Goal: Transaction & Acquisition: Book appointment/travel/reservation

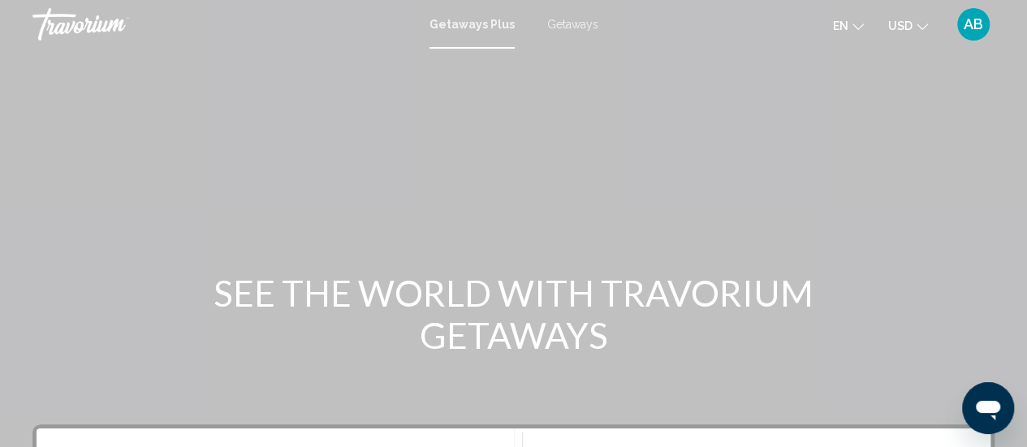
click at [568, 16] on div "Getaways Plus Getaways en English Español Français Italiano Português русский U…" at bounding box center [513, 24] width 1027 height 34
click at [563, 28] on span "Getaways" at bounding box center [572, 24] width 51 height 13
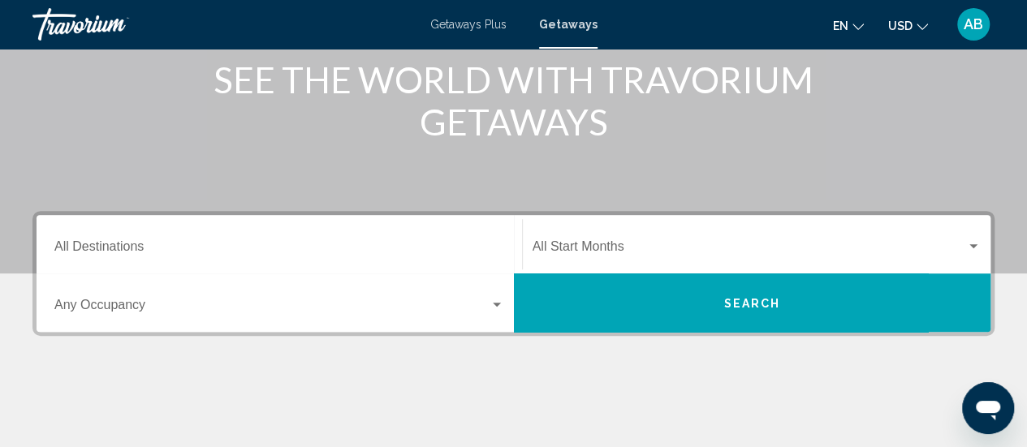
scroll to position [282, 0]
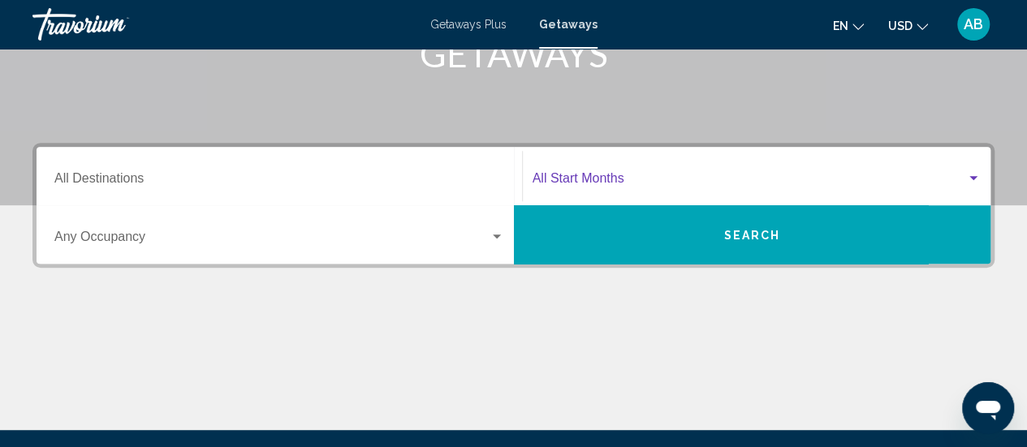
click at [593, 175] on span "Search widget" at bounding box center [750, 182] width 434 height 15
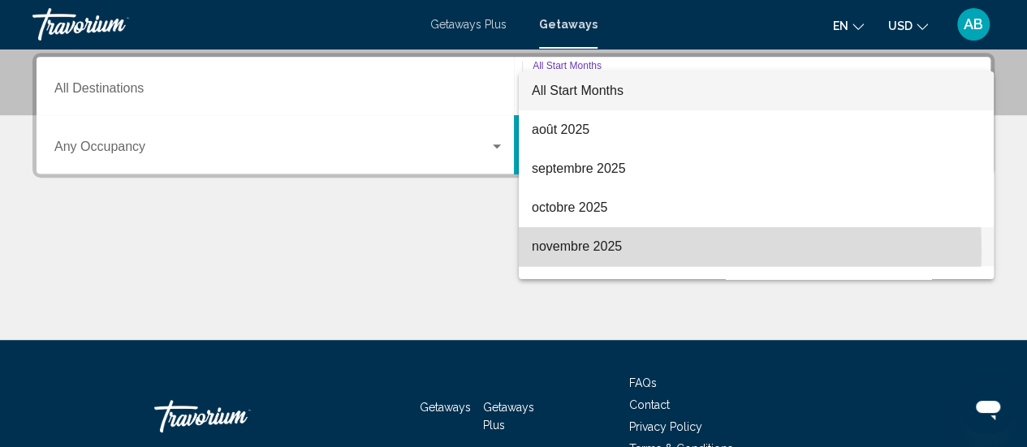
click at [589, 249] on span "novembre 2025" at bounding box center [756, 246] width 449 height 39
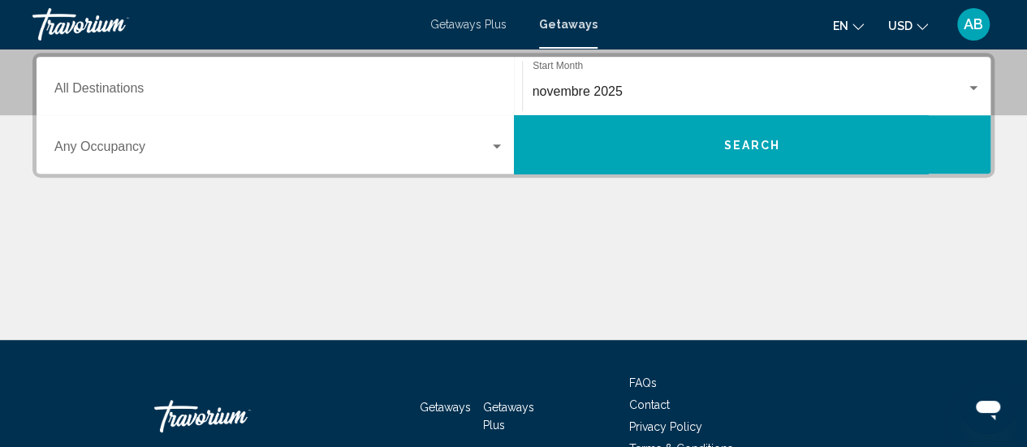
click at [581, 99] on div "novembre 2025 Start Month All Start Months" at bounding box center [757, 86] width 449 height 51
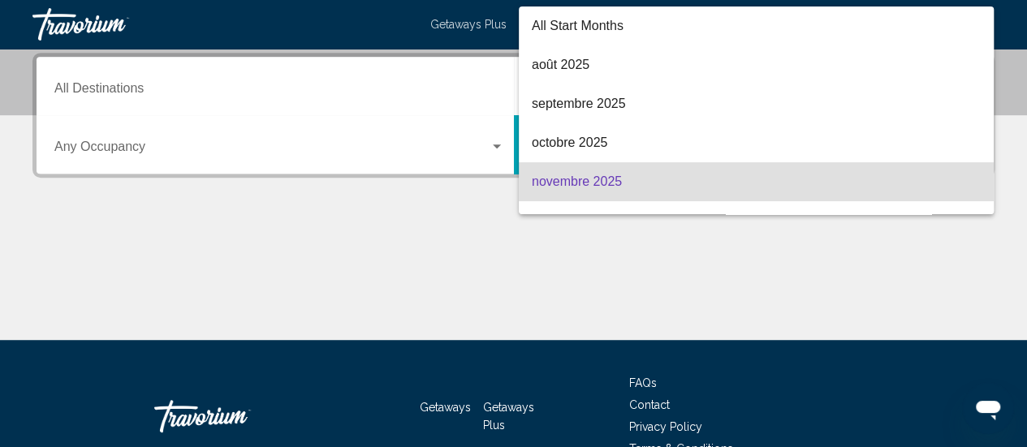
scroll to position [91, 0]
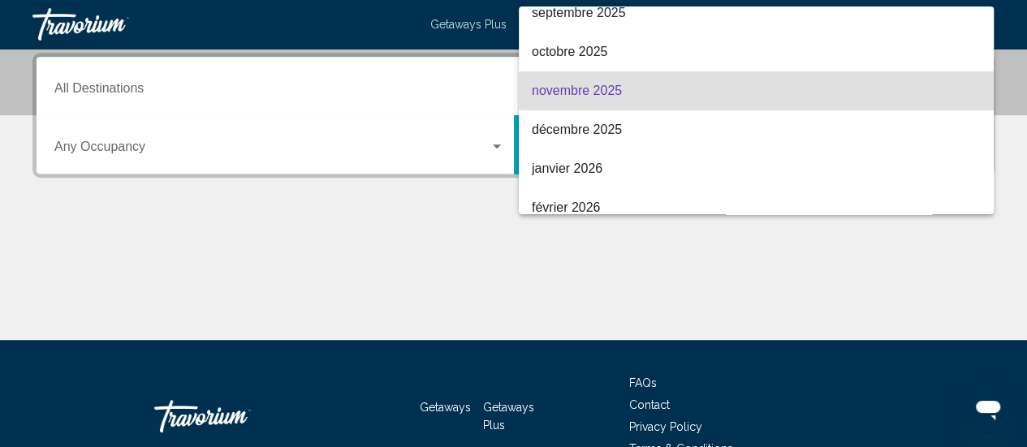
click at [577, 93] on span "novembre 2025" at bounding box center [756, 90] width 449 height 39
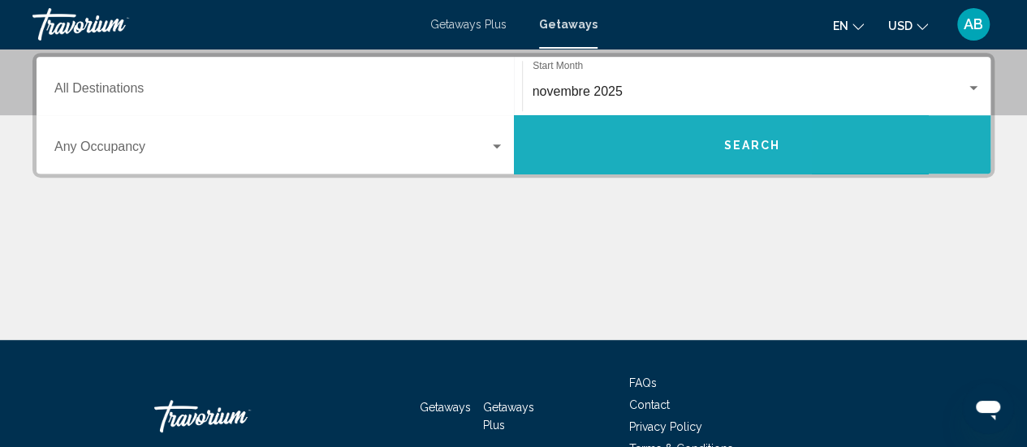
click at [592, 145] on button "Search" at bounding box center [752, 144] width 477 height 58
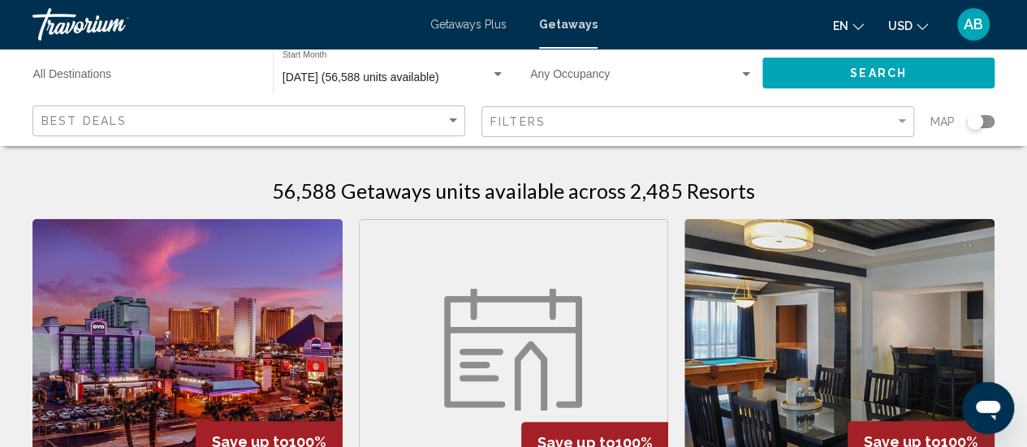
click at [982, 125] on div "Search widget" at bounding box center [981, 121] width 28 height 13
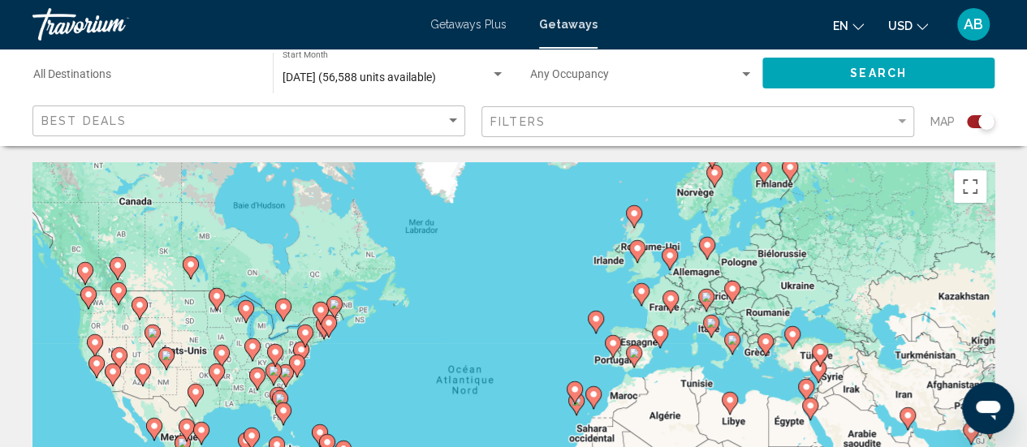
click at [711, 329] on icon "Main content" at bounding box center [710, 326] width 15 height 21
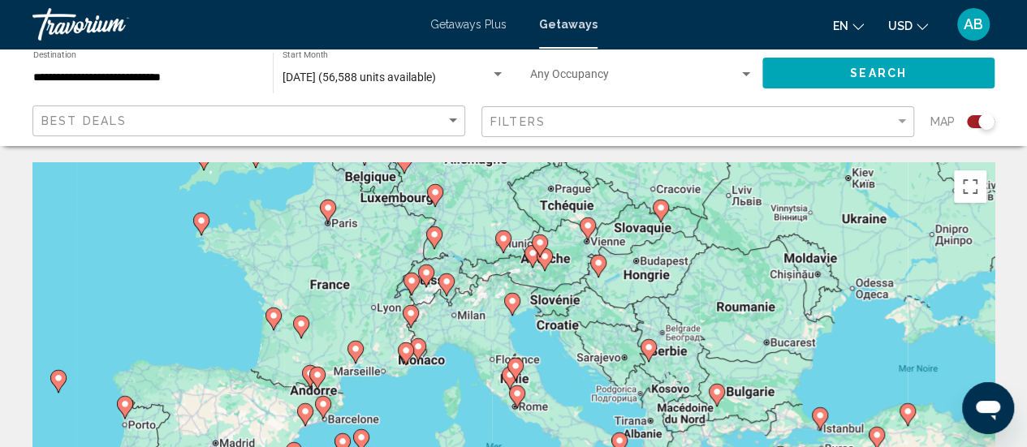
click at [513, 304] on image "Main content" at bounding box center [512, 301] width 10 height 10
type input "**********"
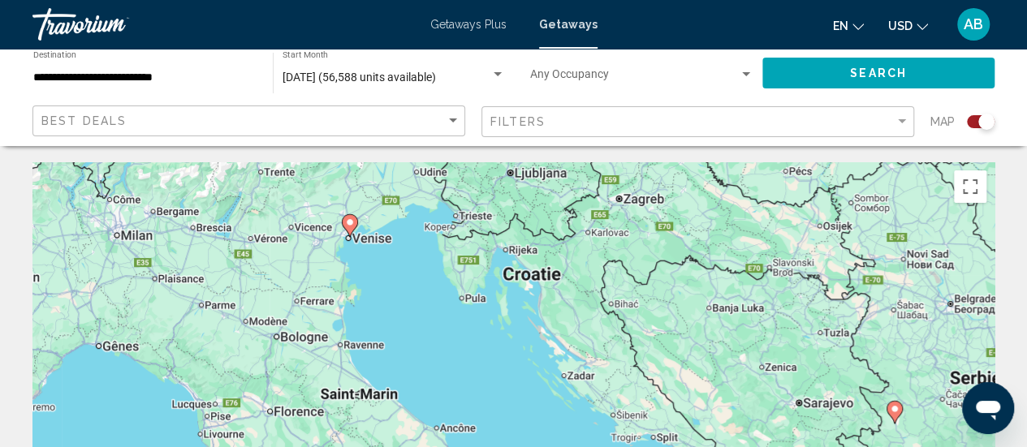
drag, startPoint x: 576, startPoint y: 366, endPoint x: 408, endPoint y: 195, distance: 239.9
click at [408, 195] on div "Pour naviguer, appuyez sur les touches fléchées. Pour activer le glissement ave…" at bounding box center [513, 405] width 962 height 487
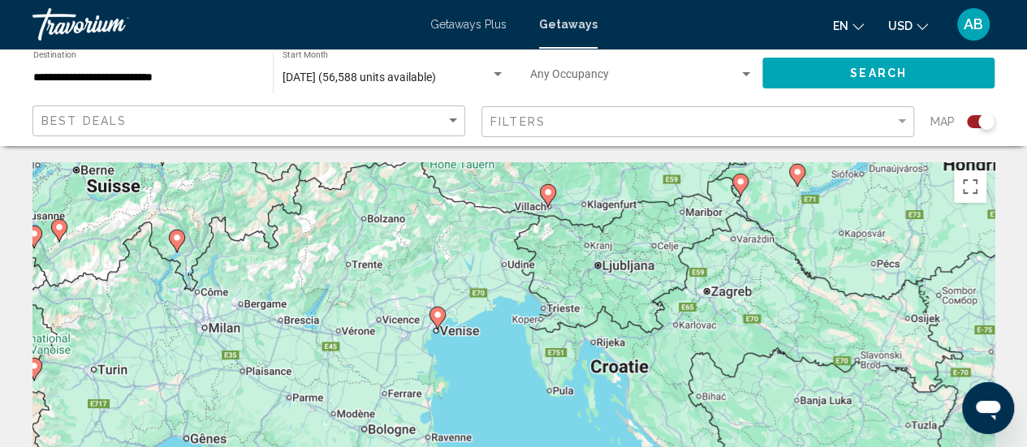
drag, startPoint x: 514, startPoint y: 315, endPoint x: 599, endPoint y: 407, distance: 125.2
click at [599, 407] on div "Pour naviguer, appuyez sur les touches fléchées. Pour activer le glissement ave…" at bounding box center [513, 405] width 962 height 487
click at [434, 326] on gmp-advanced-marker "Main content" at bounding box center [437, 318] width 16 height 24
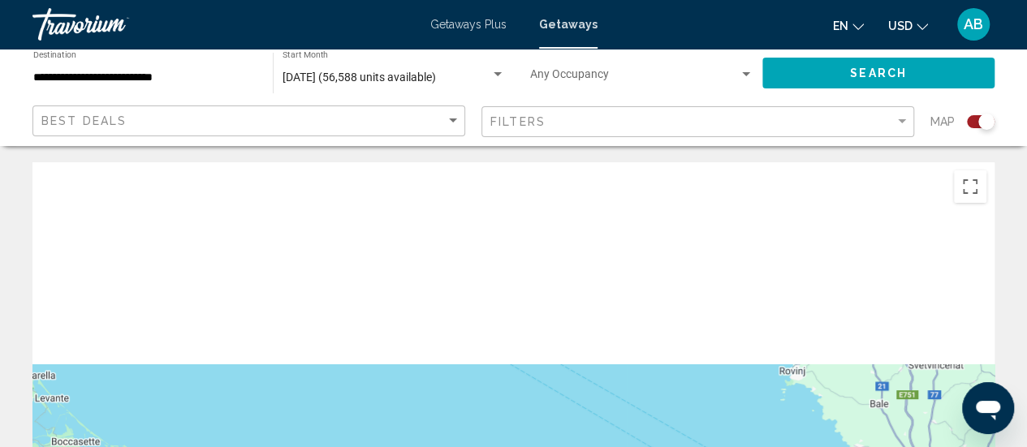
drag, startPoint x: 315, startPoint y: 210, endPoint x: 433, endPoint y: 480, distance: 294.1
click at [433, 446] on html "**********" at bounding box center [513, 223] width 1027 height 447
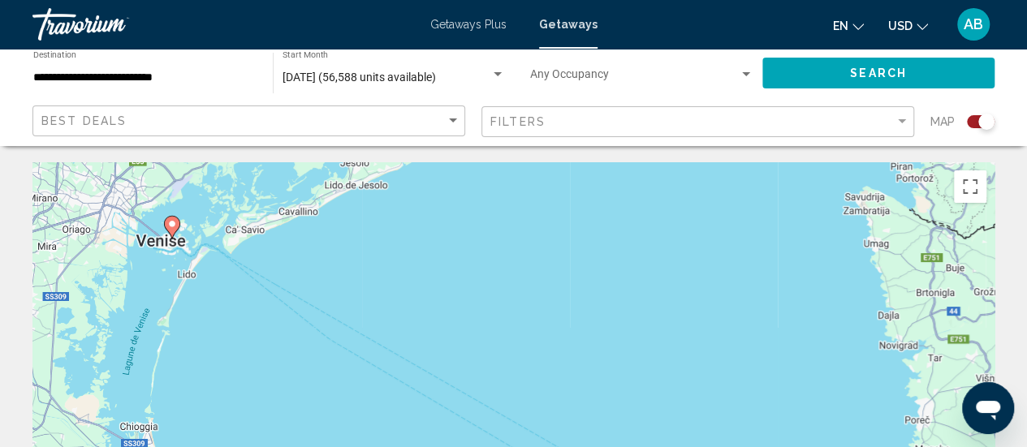
drag, startPoint x: 312, startPoint y: 320, endPoint x: 461, endPoint y: 485, distance: 223.0
click at [461, 446] on html "**********" at bounding box center [513, 223] width 1027 height 447
click at [174, 227] on image "Main content" at bounding box center [173, 224] width 10 height 10
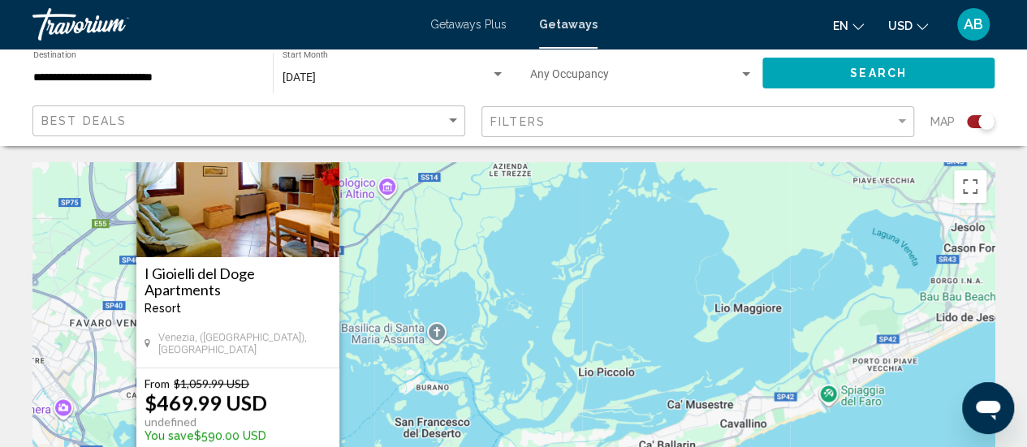
drag, startPoint x: 317, startPoint y: 347, endPoint x: 373, endPoint y: 252, distance: 111.4
click at [373, 252] on div "Pour activer le glissement avec le clavier, appuyez sur Alt+Entrée. Une fois ce…" at bounding box center [513, 405] width 962 height 487
click at [364, 235] on div "Pour activer le glissement avec le clavier, appuyez sur Alt+Entrée. Une fois ce…" at bounding box center [513, 405] width 962 height 487
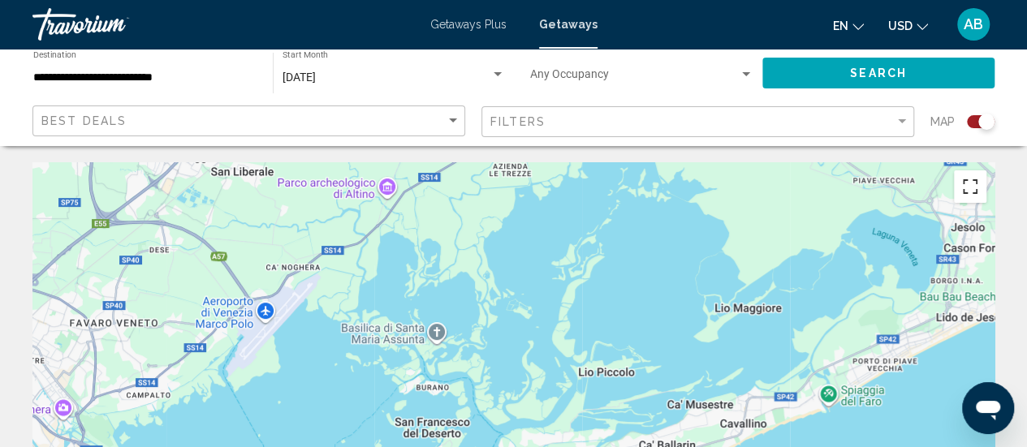
click at [973, 183] on button "Passer en plein écran" at bounding box center [970, 186] width 32 height 32
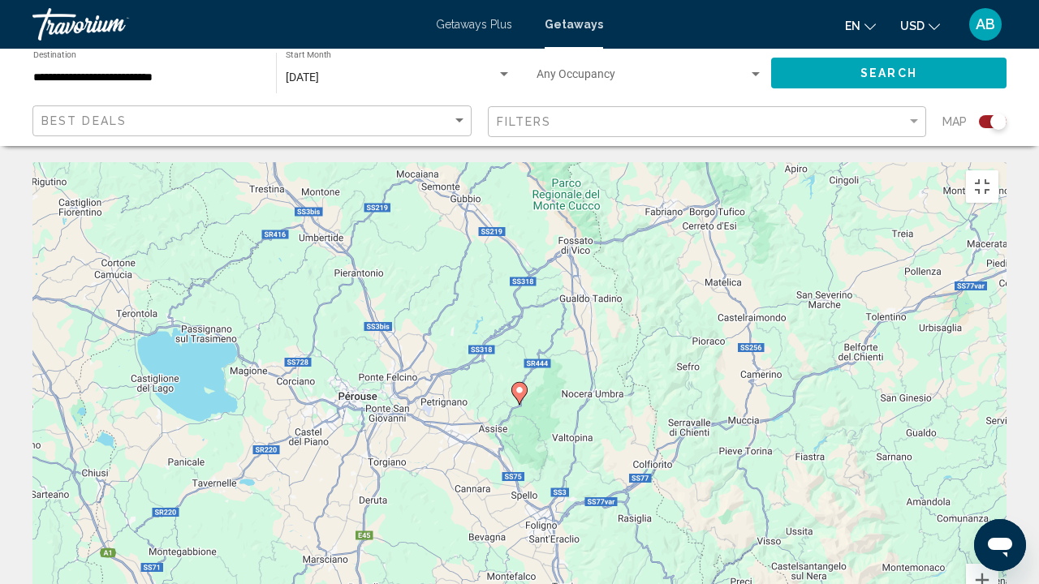
click at [524, 383] on icon "Main content" at bounding box center [519, 393] width 15 height 21
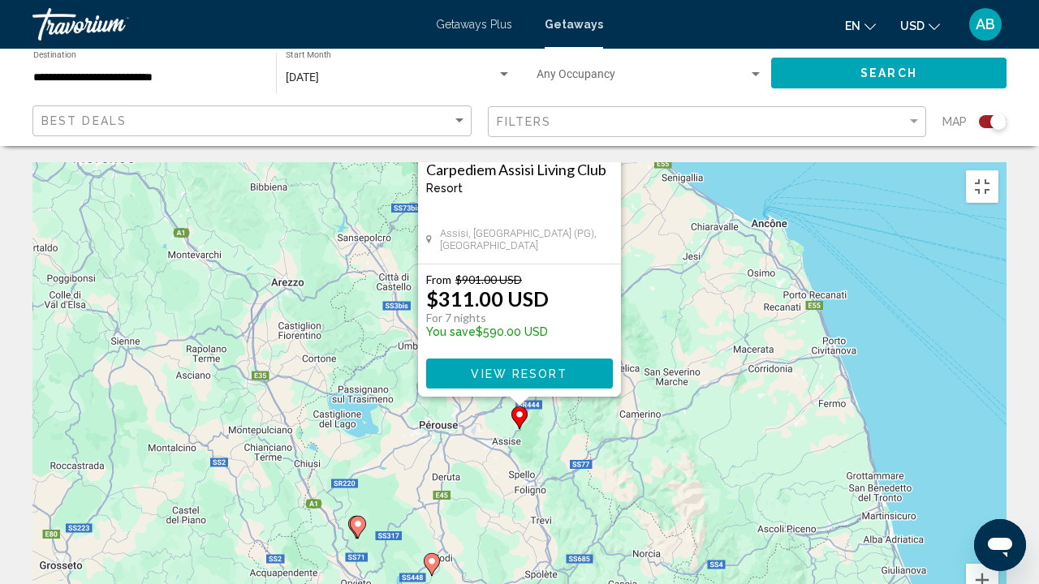
click at [435, 446] on icon "Main content" at bounding box center [432, 564] width 15 height 21
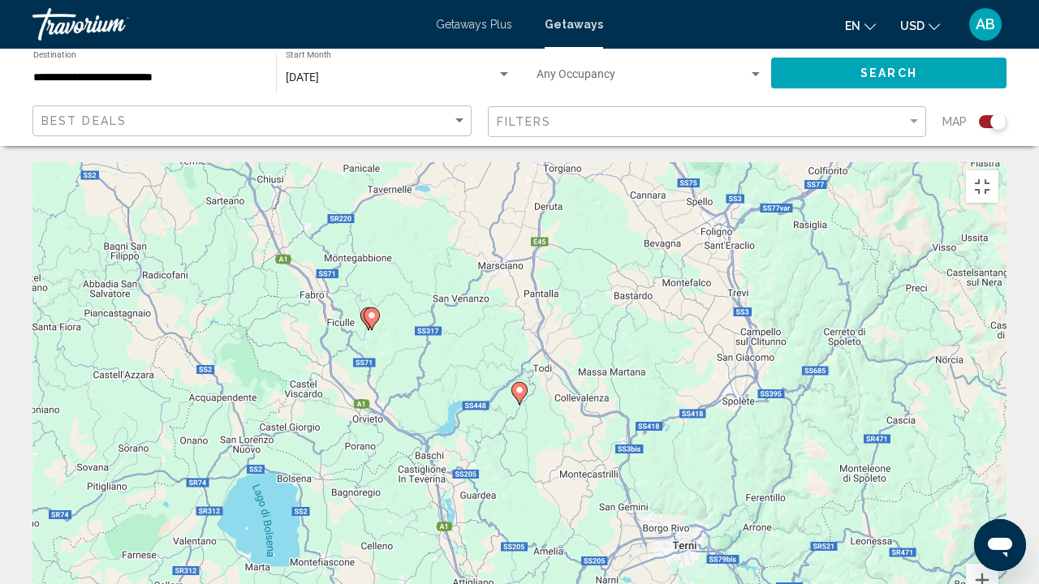
click at [520, 383] on icon "Main content" at bounding box center [519, 393] width 15 height 21
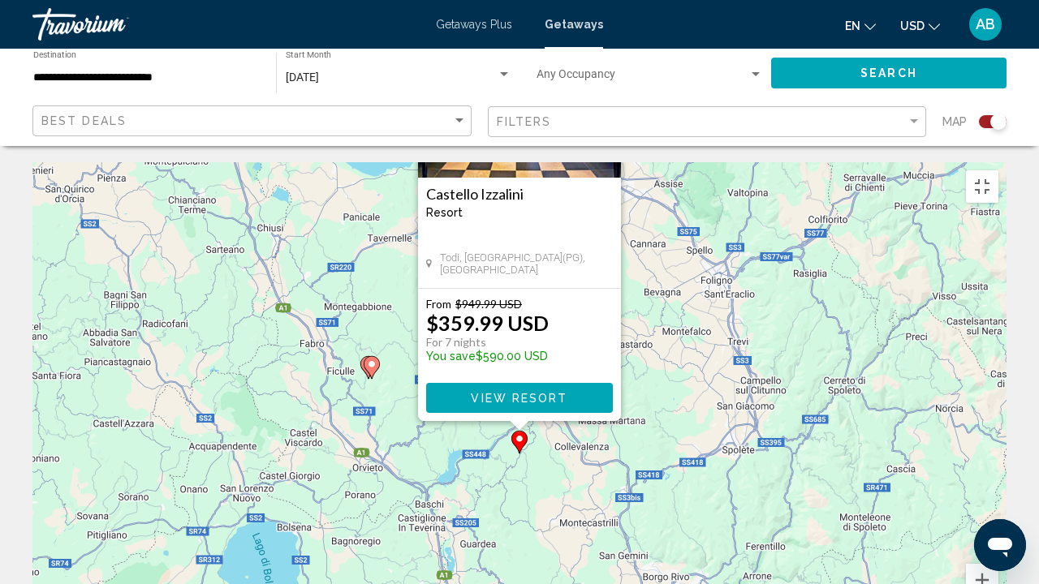
click at [370, 357] on icon "Main content" at bounding box center [371, 367] width 15 height 21
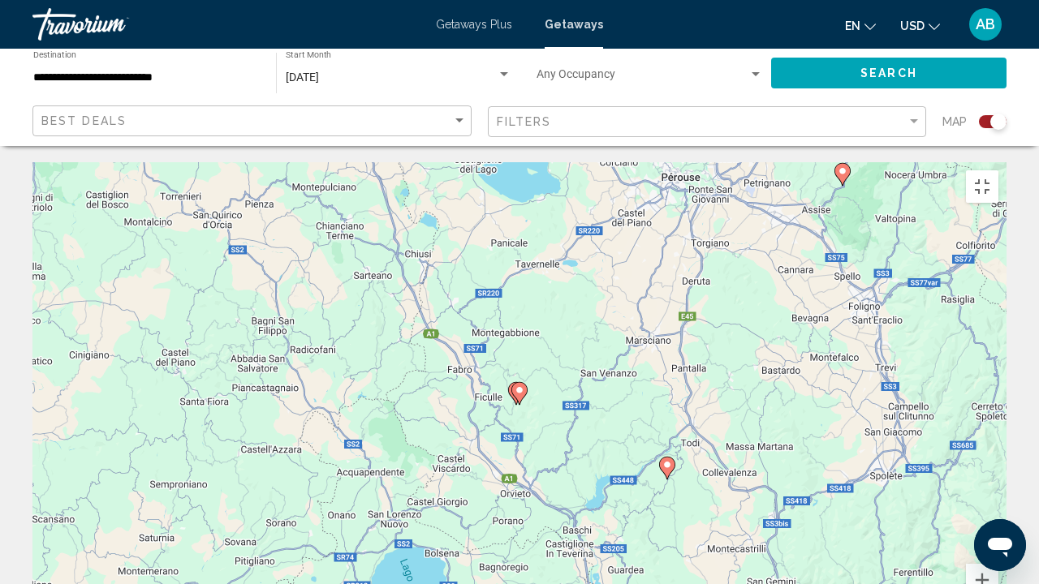
click at [515, 382] on gmp-advanced-marker "Main content" at bounding box center [519, 394] width 16 height 24
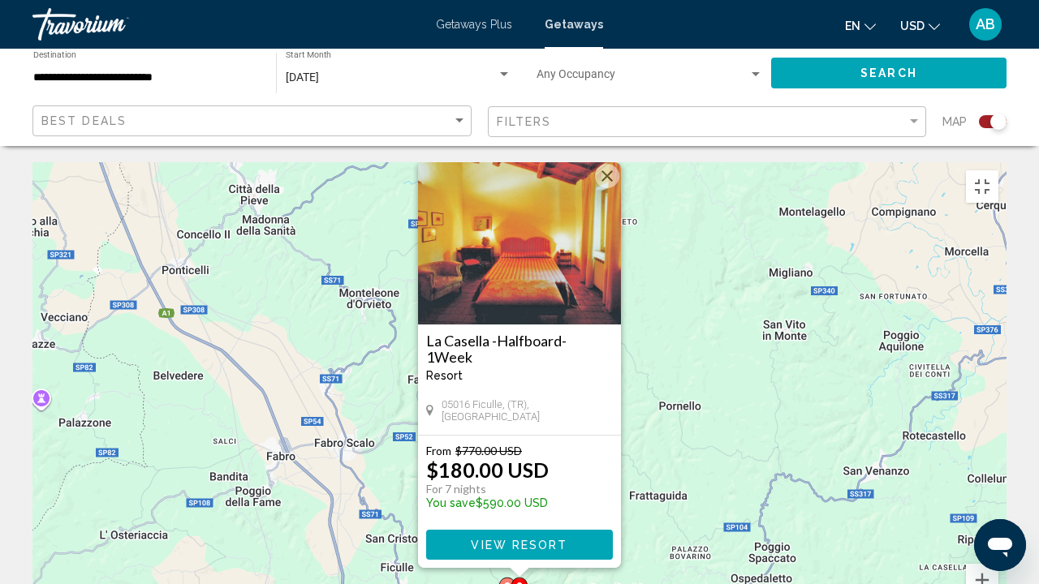
click at [503, 446] on icon "Main content" at bounding box center [507, 589] width 15 height 21
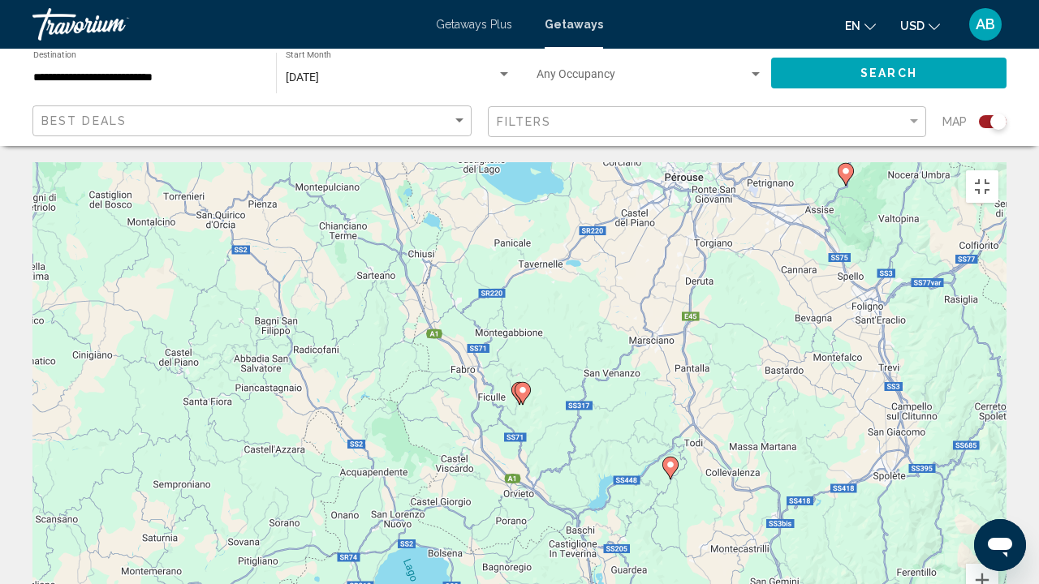
click at [526, 382] on icon "Main content" at bounding box center [523, 393] width 16 height 23
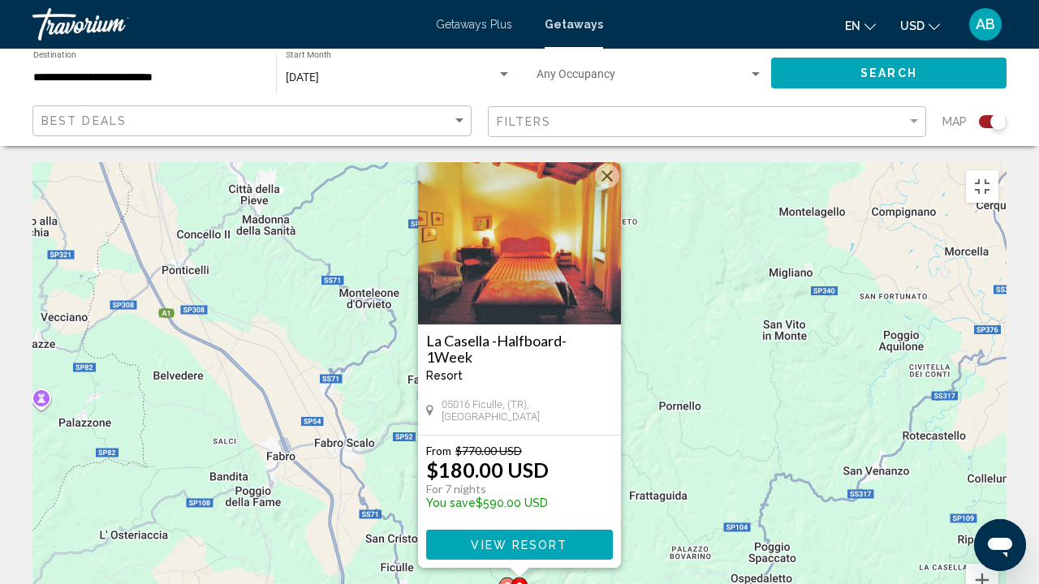
click at [503, 446] on image "Main content" at bounding box center [507, 586] width 10 height 10
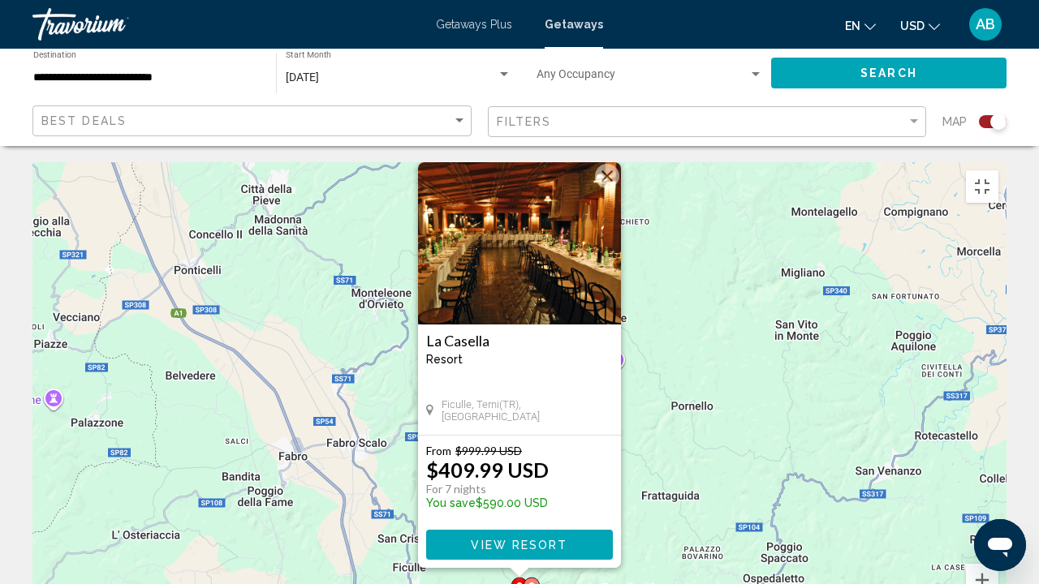
click at [533, 446] on image "Main content" at bounding box center [532, 586] width 10 height 10
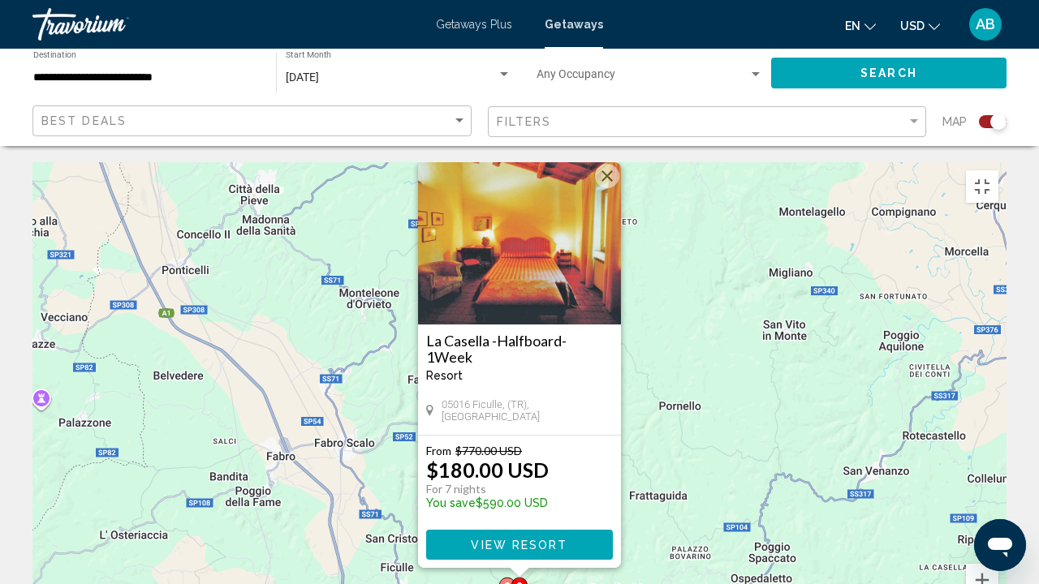
click at [478, 333] on h3 "La Casella -Halfboard- 1Week" at bounding box center [519, 349] width 187 height 32
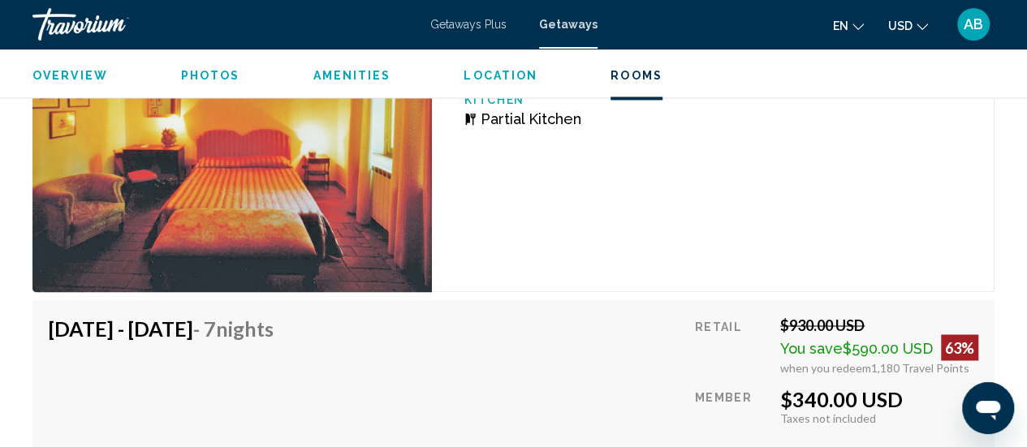
scroll to position [4286, 0]
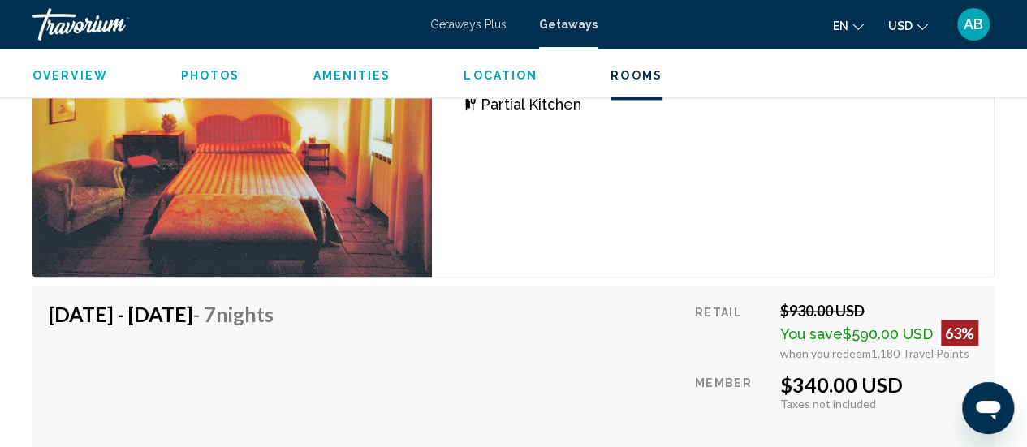
click at [470, 24] on span "Getaways Plus" at bounding box center [468, 24] width 76 height 13
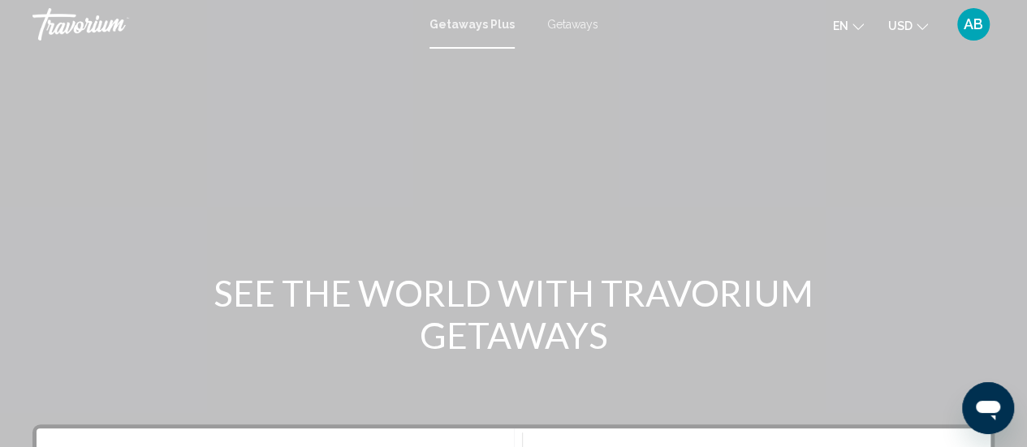
click at [551, 23] on span "Getaways" at bounding box center [572, 24] width 51 height 13
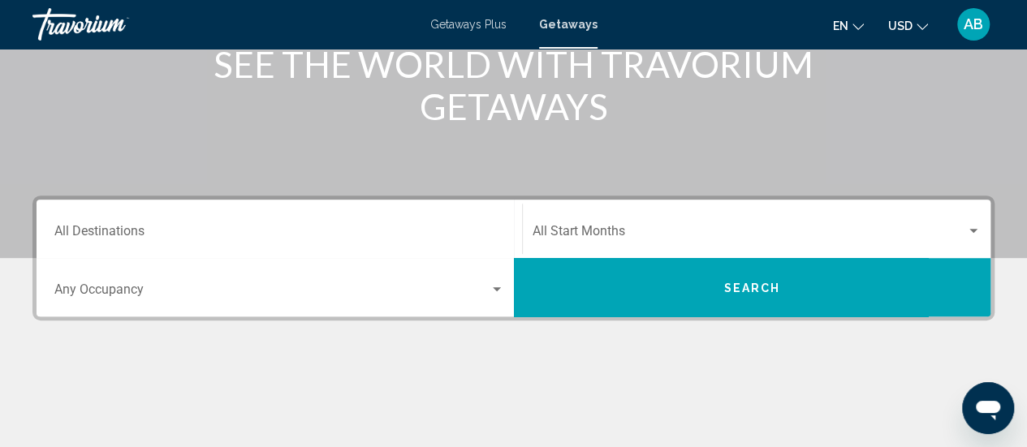
scroll to position [274, 0]
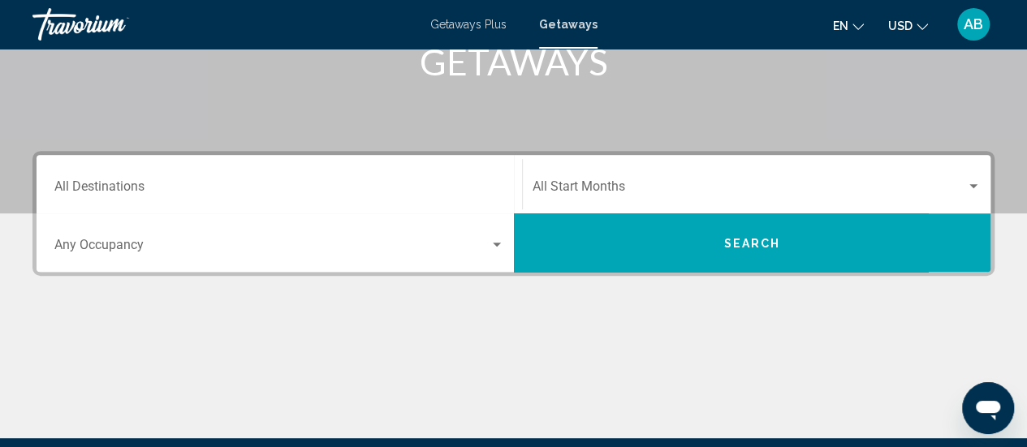
click at [683, 178] on div "Start Month All Start Months" at bounding box center [757, 184] width 449 height 51
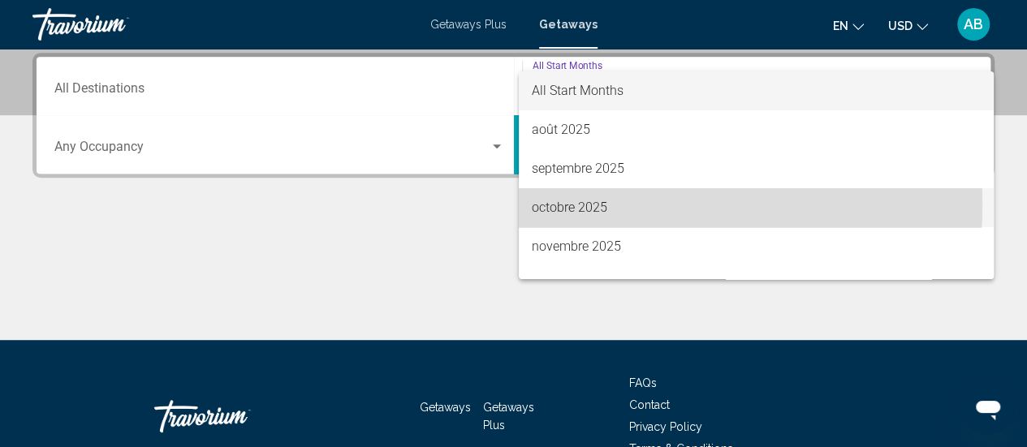
click at [593, 204] on span "octobre 2025" at bounding box center [756, 207] width 449 height 39
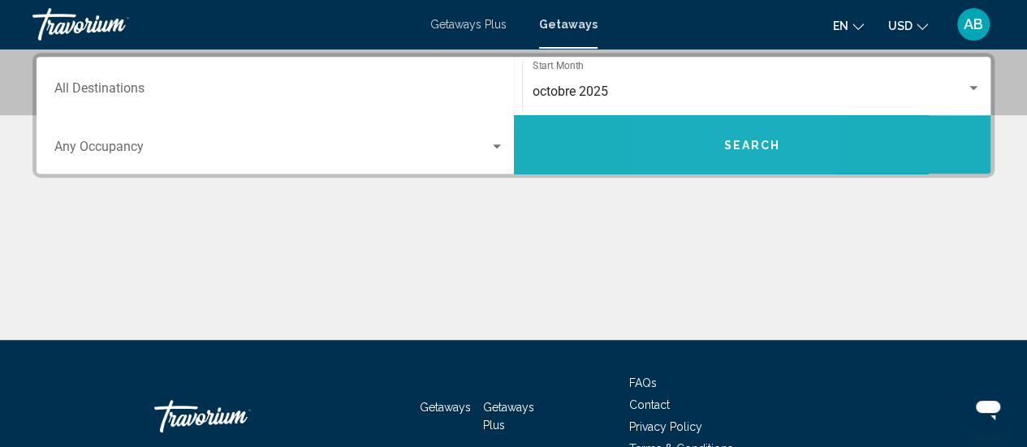
click at [708, 150] on button "Search" at bounding box center [752, 144] width 477 height 58
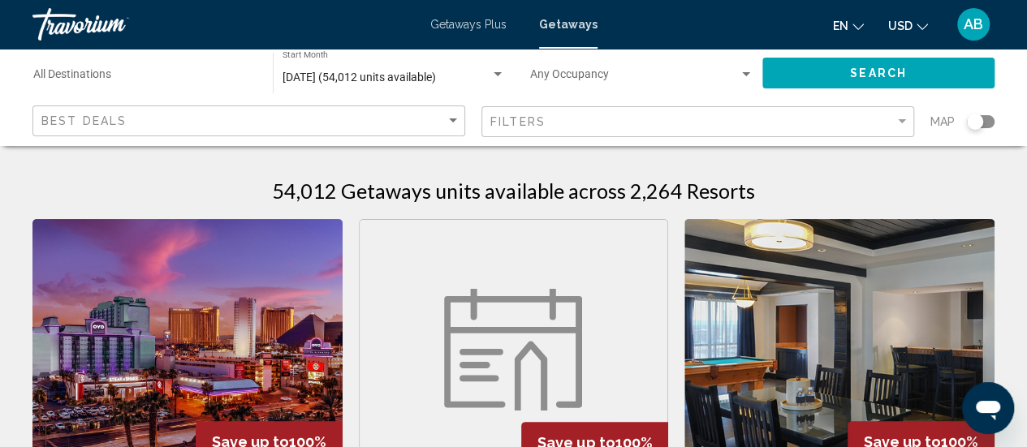
click at [983, 121] on div "Search widget" at bounding box center [981, 121] width 28 height 13
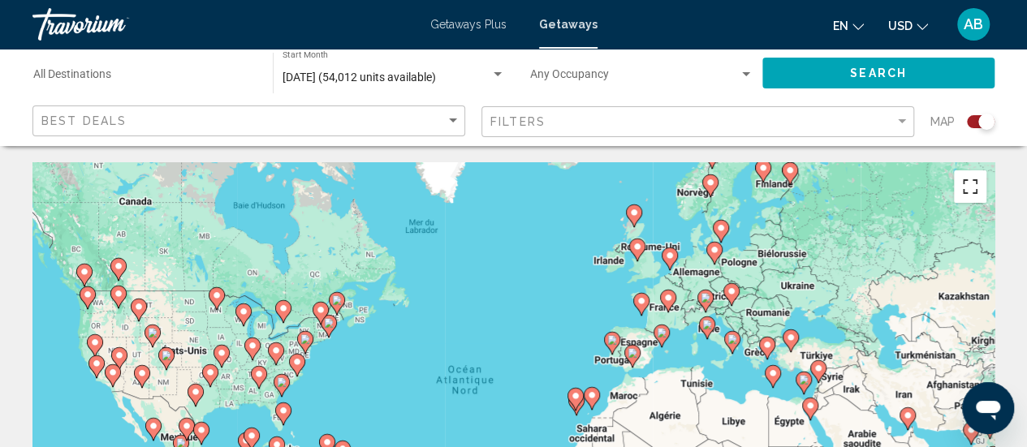
click at [959, 189] on button "Passer en plein écran" at bounding box center [970, 186] width 32 height 32
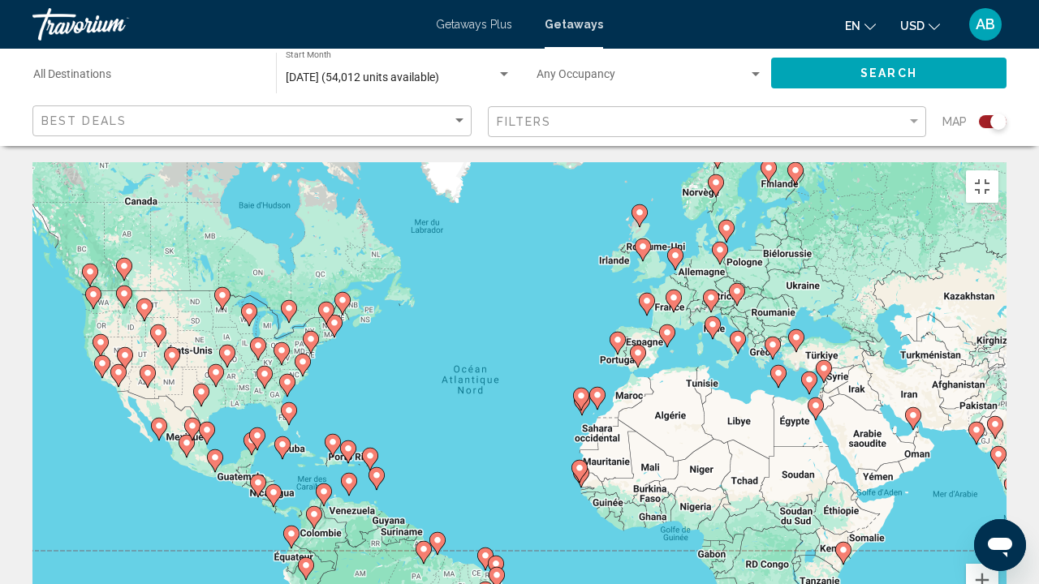
click at [741, 334] on image "Main content" at bounding box center [738, 339] width 10 height 10
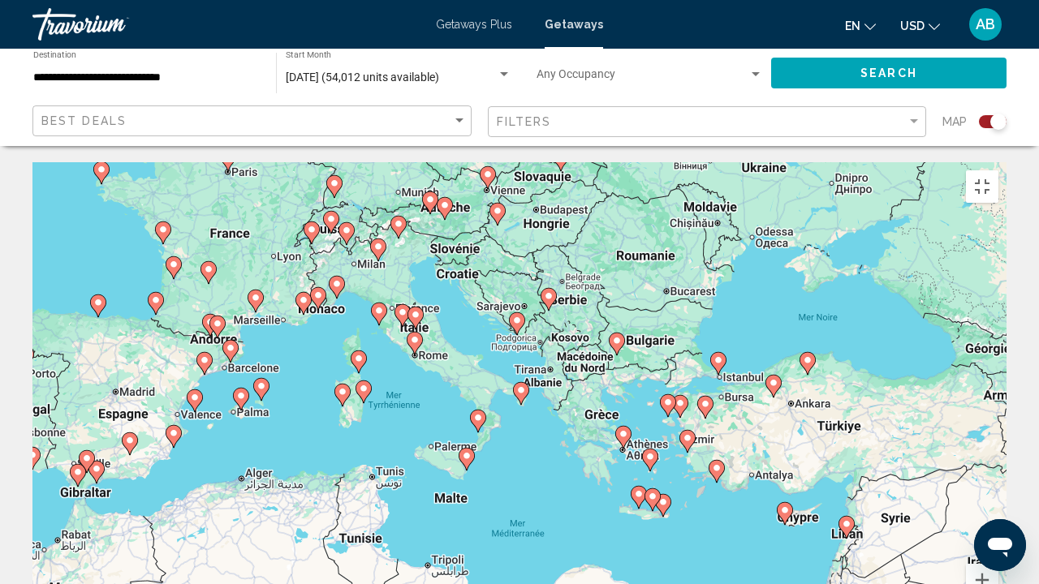
click at [416, 335] on image "Main content" at bounding box center [415, 340] width 10 height 10
type input "**********"
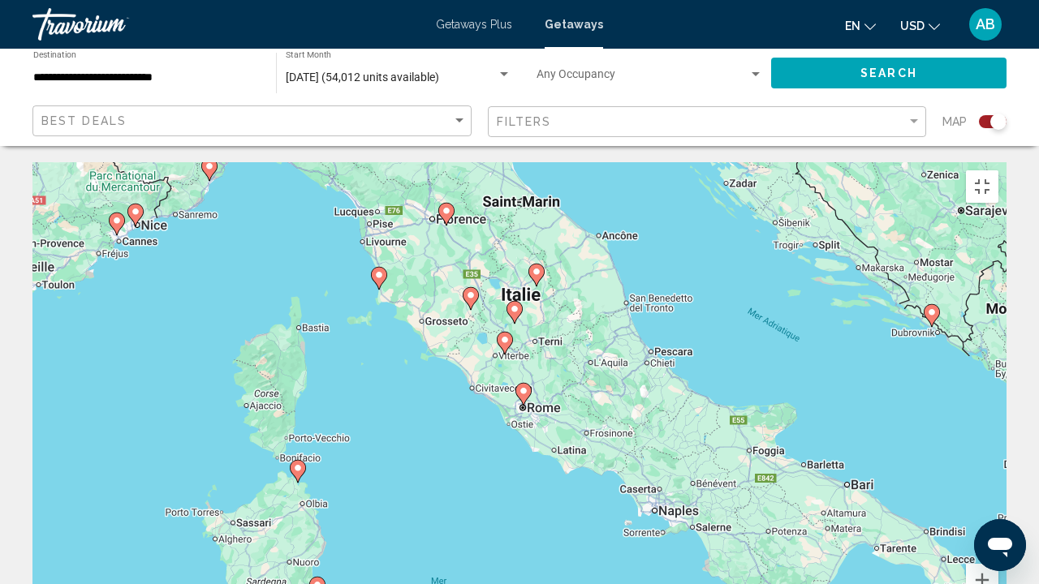
click at [521, 386] on image "Main content" at bounding box center [524, 391] width 10 height 10
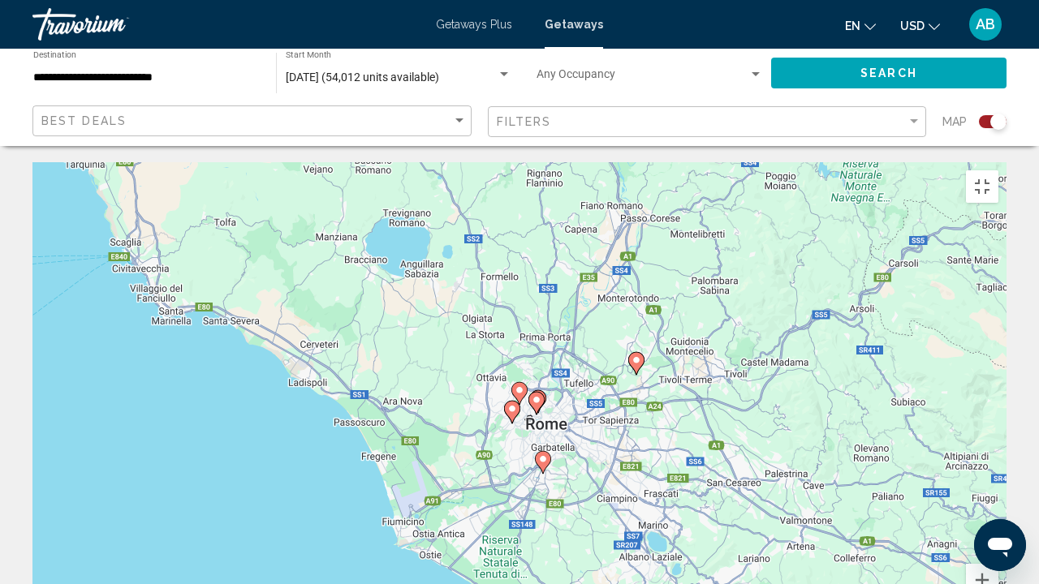
click at [637, 356] on image "Main content" at bounding box center [637, 361] width 10 height 10
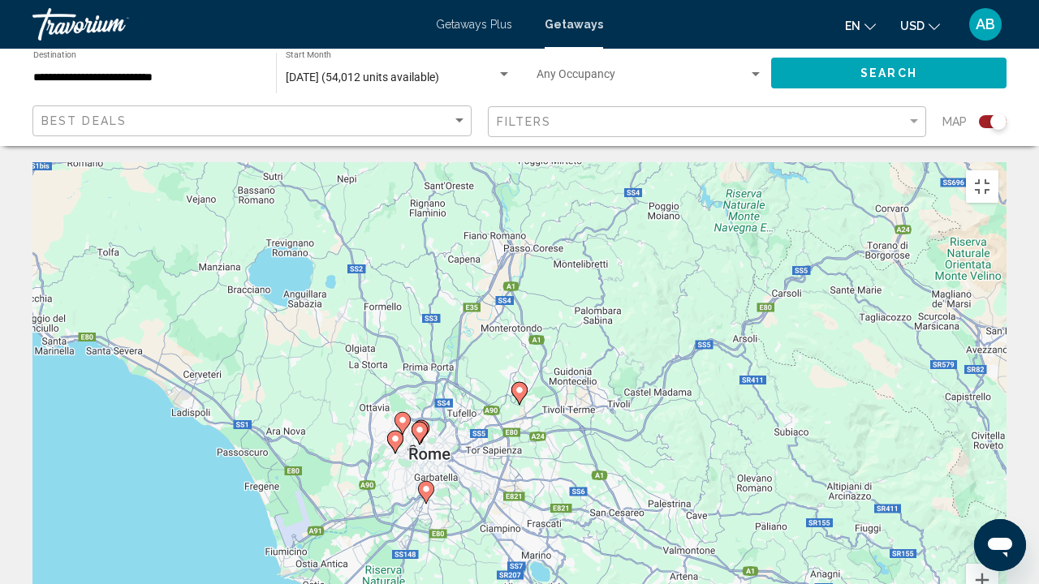
click at [520, 386] on image "Main content" at bounding box center [520, 391] width 10 height 10
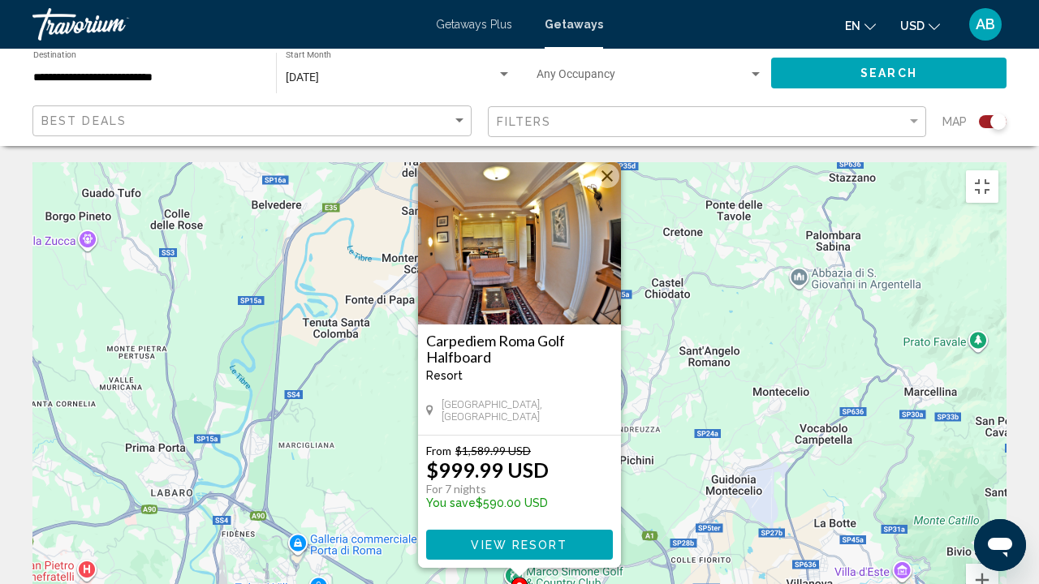
click at [1007, 162] on div "Pour activer le glissement avec le clavier, appuyez sur Alt+Entrée. Une fois ce…" at bounding box center [519, 405] width 974 height 487
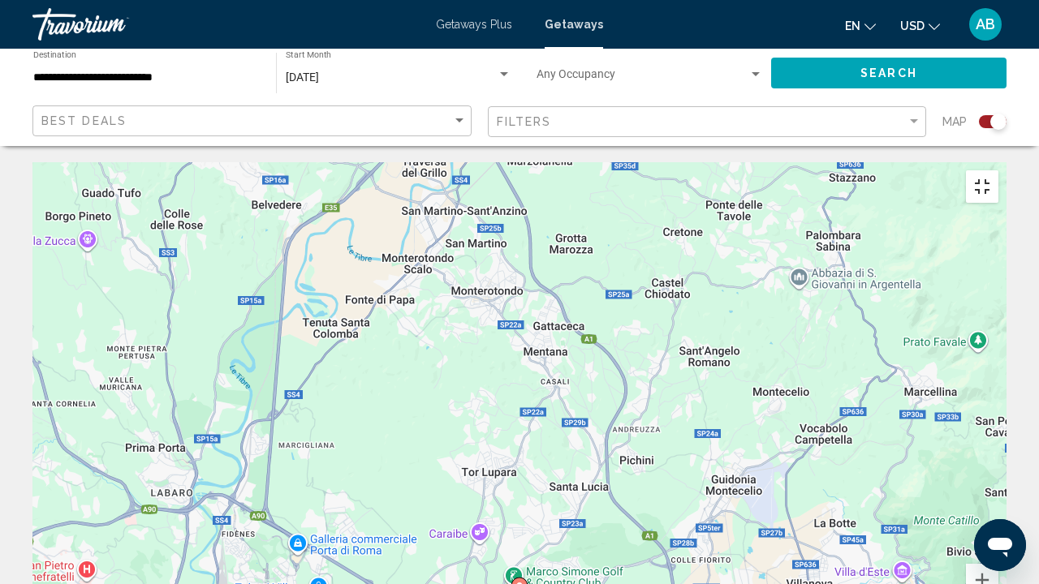
click at [998, 170] on button "Passer en plein écran" at bounding box center [982, 186] width 32 height 32
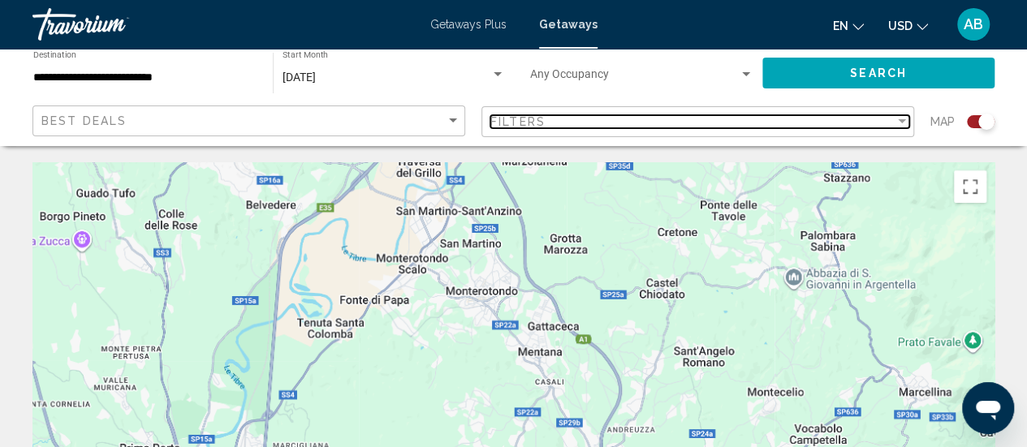
click at [748, 123] on div "Filters" at bounding box center [692, 121] width 404 height 13
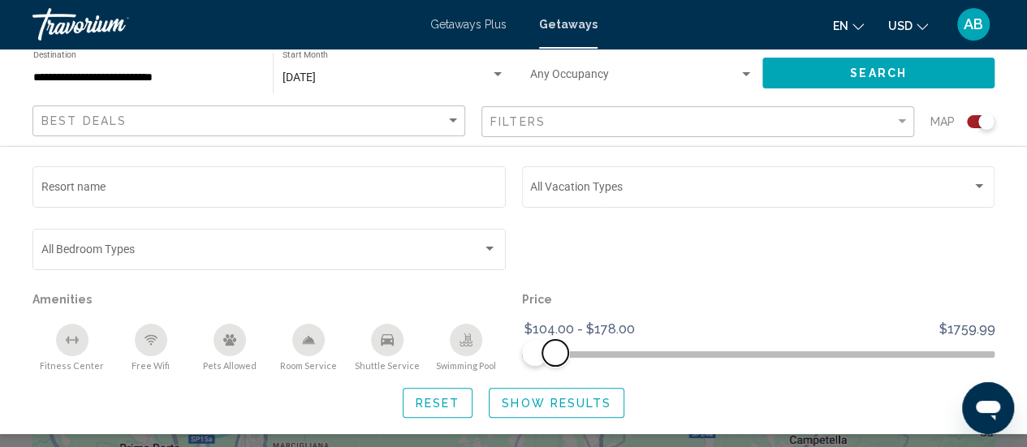
drag, startPoint x: 969, startPoint y: 347, endPoint x: 554, endPoint y: 356, distance: 414.9
click at [554, 356] on span "Search widget" at bounding box center [555, 353] width 26 height 26
click at [564, 353] on span "Search widget" at bounding box center [565, 353] width 26 height 26
click at [543, 405] on span "Show Results" at bounding box center [557, 403] width 110 height 13
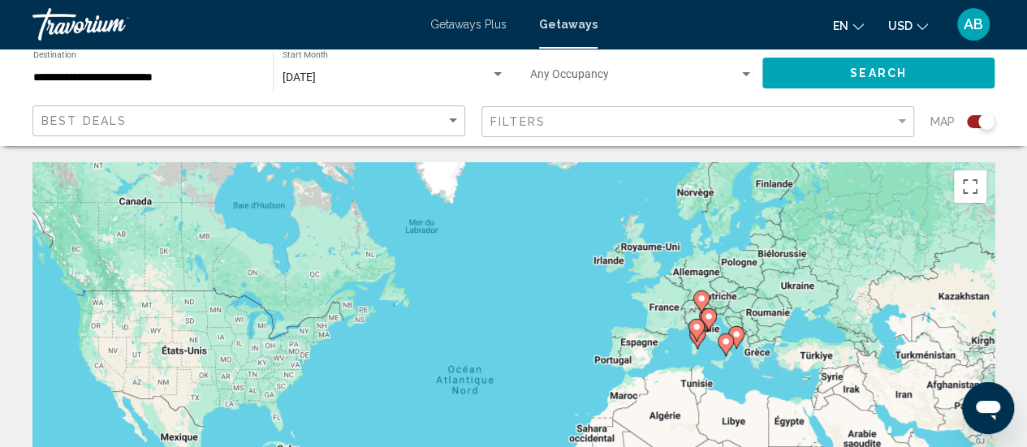
click at [704, 318] on gmp-advanced-marker "Main content" at bounding box center [696, 330] width 16 height 24
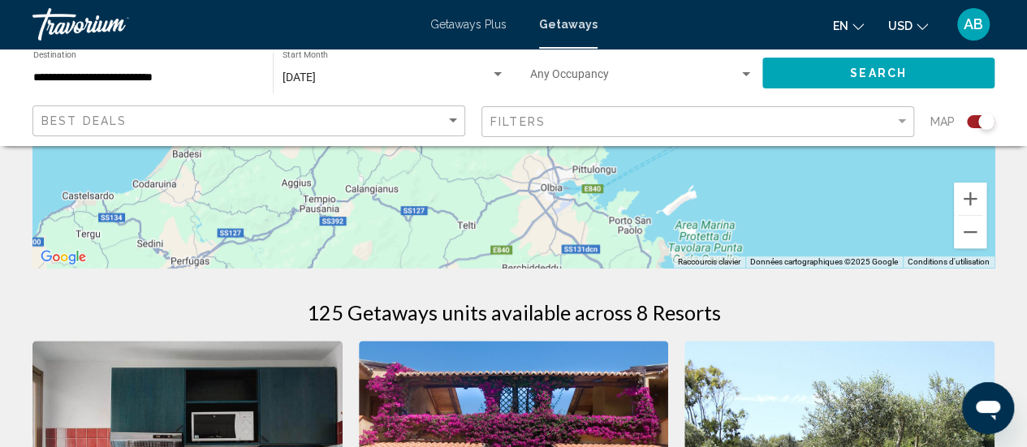
scroll to position [398, 0]
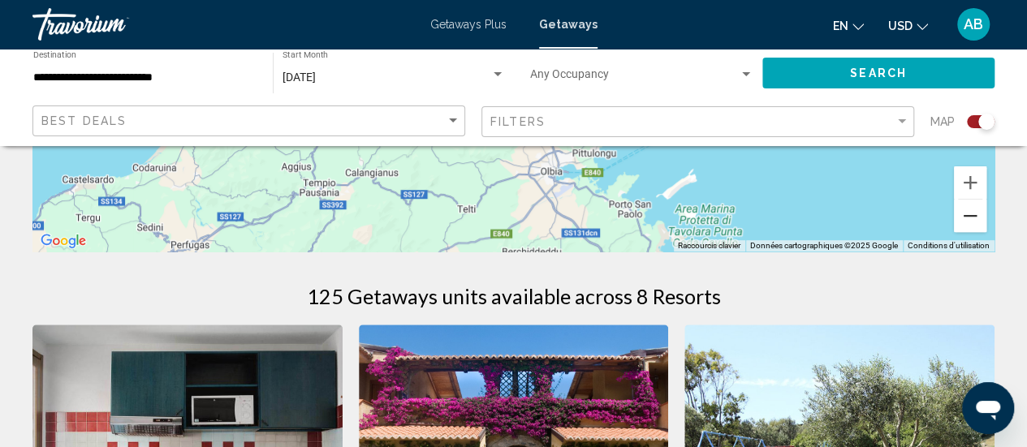
click at [964, 220] on button "Zoom arrière" at bounding box center [970, 216] width 32 height 32
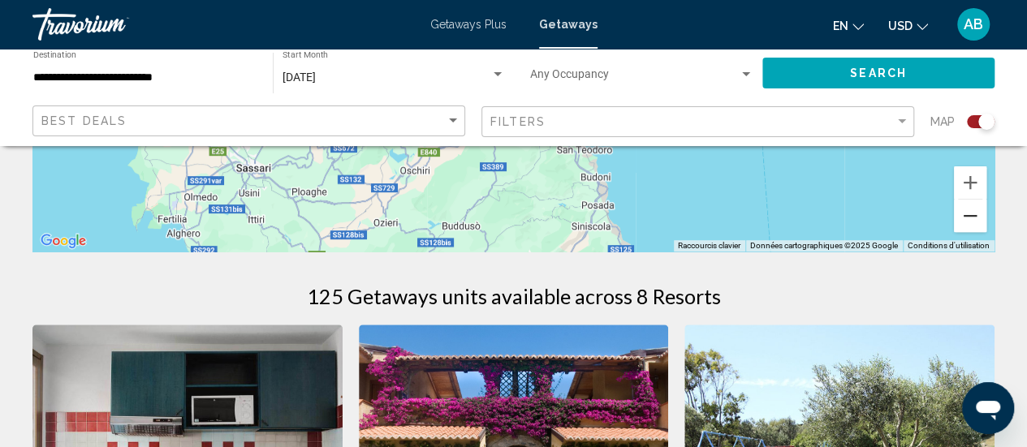
click at [964, 220] on button "Zoom arrière" at bounding box center [970, 216] width 32 height 32
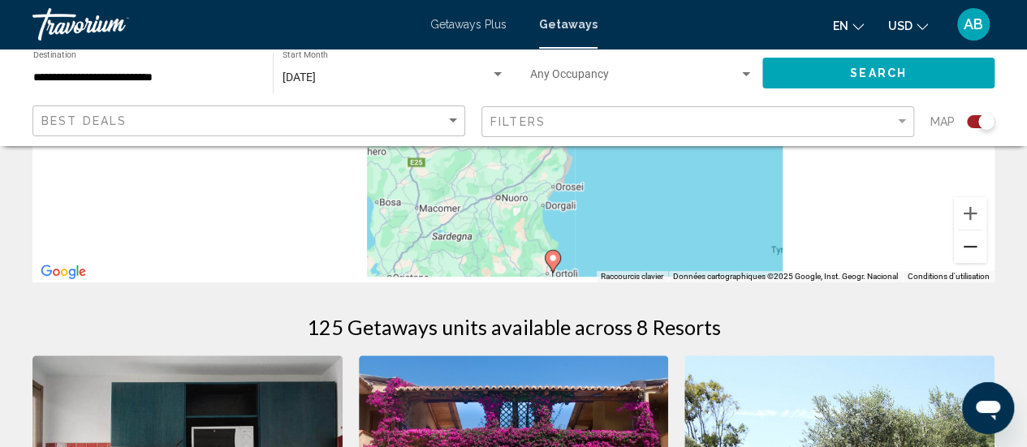
scroll to position [371, 0]
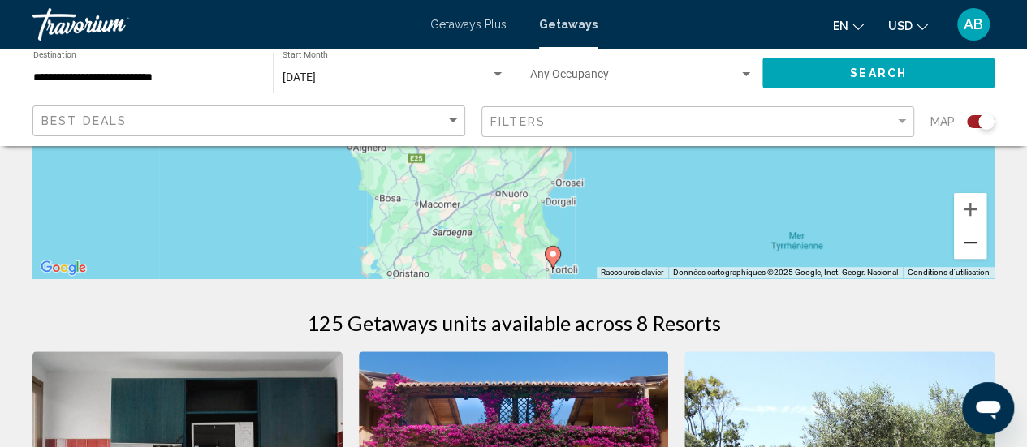
click at [955, 249] on button "Zoom arrière" at bounding box center [970, 242] width 32 height 32
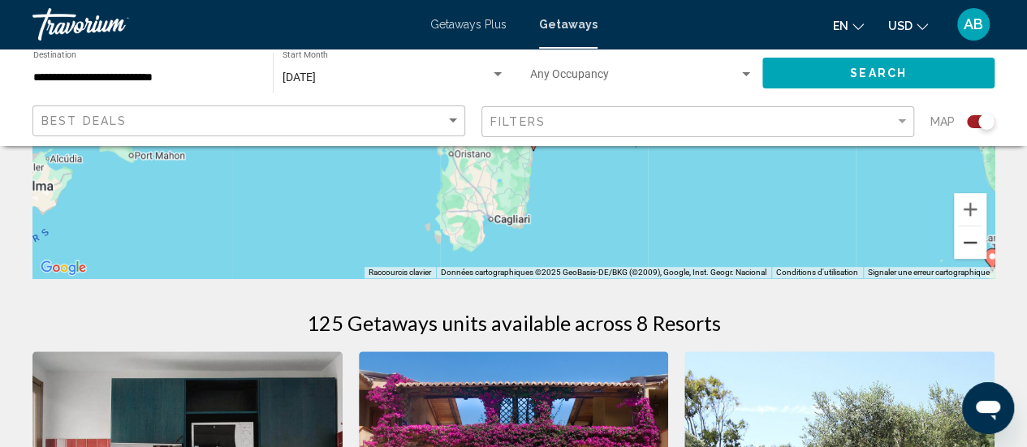
click at [955, 249] on button "Zoom arrière" at bounding box center [970, 242] width 32 height 32
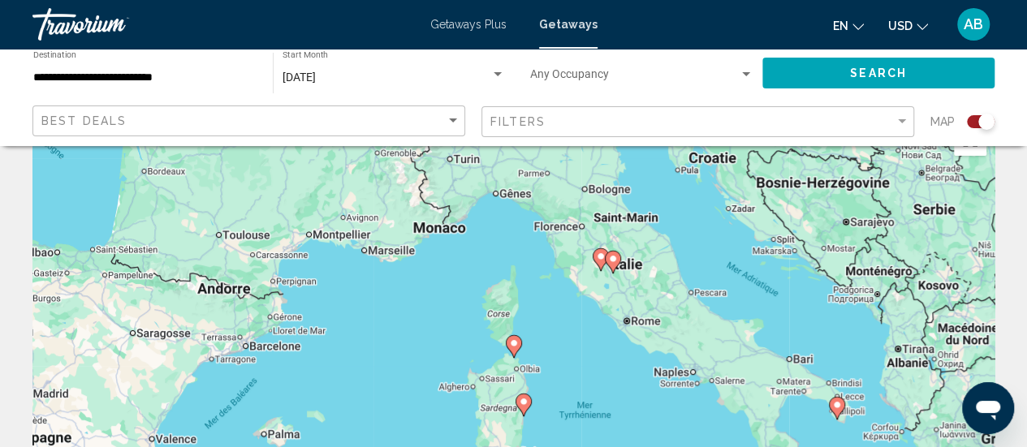
scroll to position [0, 0]
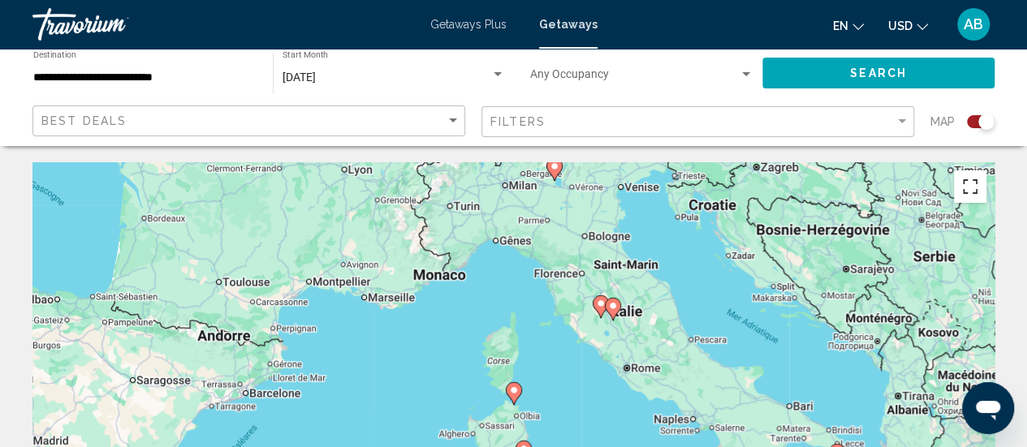
click at [968, 175] on button "Passer en plein écran" at bounding box center [970, 186] width 32 height 32
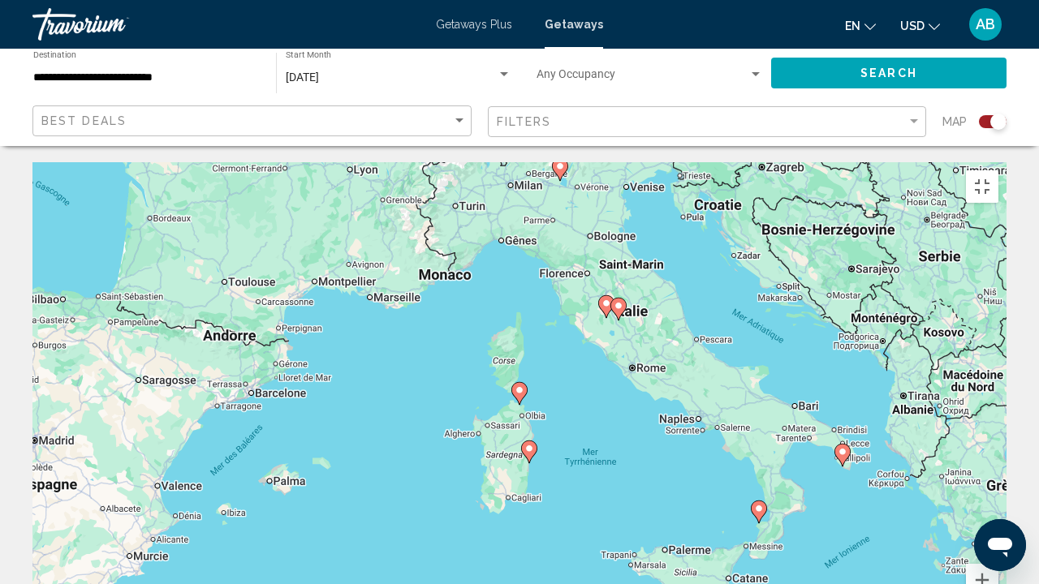
click at [623, 298] on icon "Main content" at bounding box center [618, 309] width 16 height 23
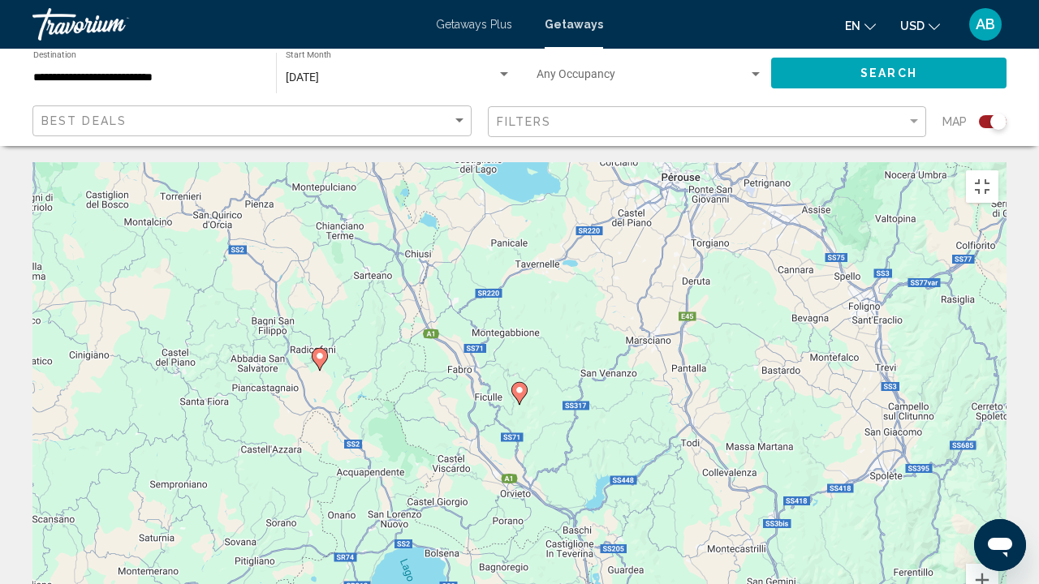
click at [531, 278] on div "Pour naviguer, appuyez sur les touches fléchées. Pour activer le glissement ave…" at bounding box center [519, 405] width 974 height 487
click at [523, 386] on image "Main content" at bounding box center [520, 391] width 10 height 10
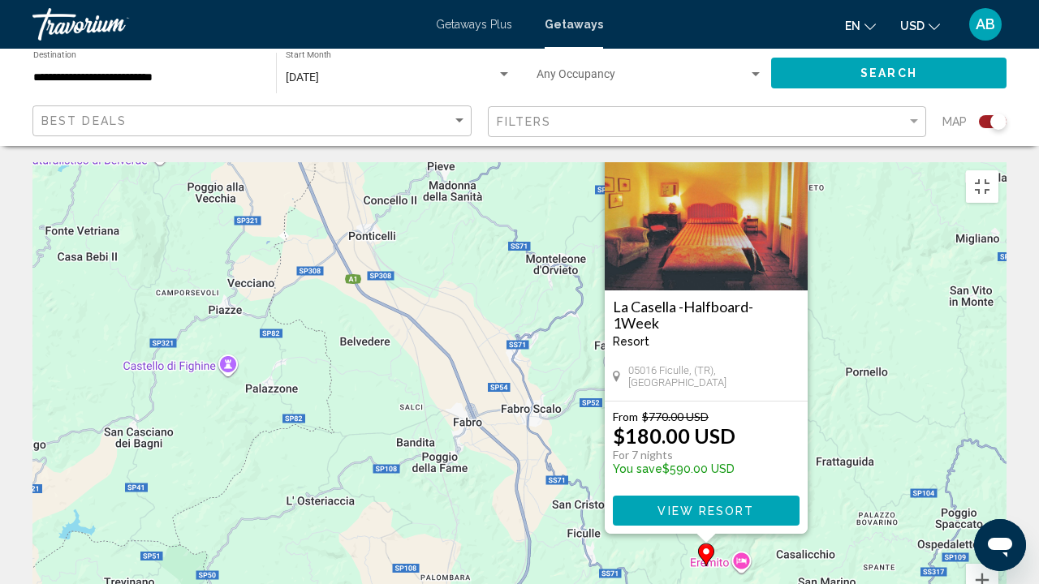
drag, startPoint x: 343, startPoint y: 343, endPoint x: 531, endPoint y: 308, distance: 191.4
click at [531, 308] on div "Pour activer le glissement avec le clavier, appuyez sur Alt+Entrée. Une fois ce…" at bounding box center [519, 405] width 974 height 487
click at [640, 299] on h3 "La Casella -Halfboard- 1Week" at bounding box center [706, 315] width 187 height 32
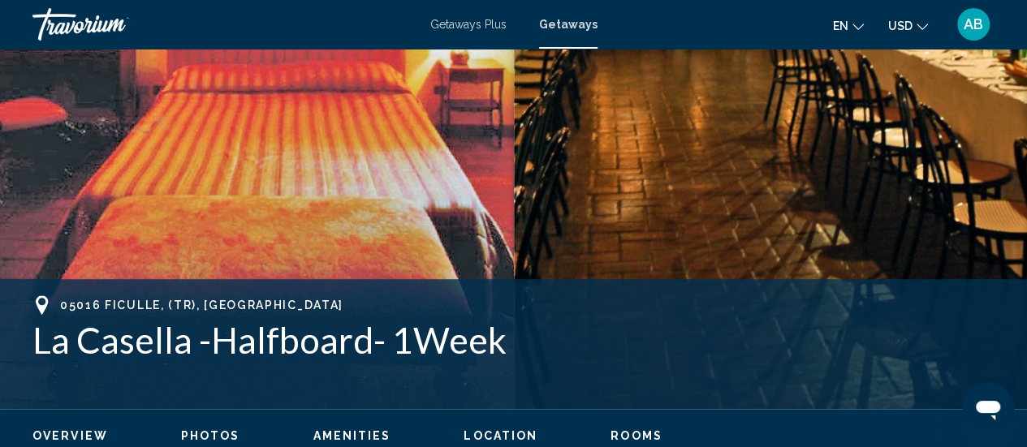
scroll to position [432, 0]
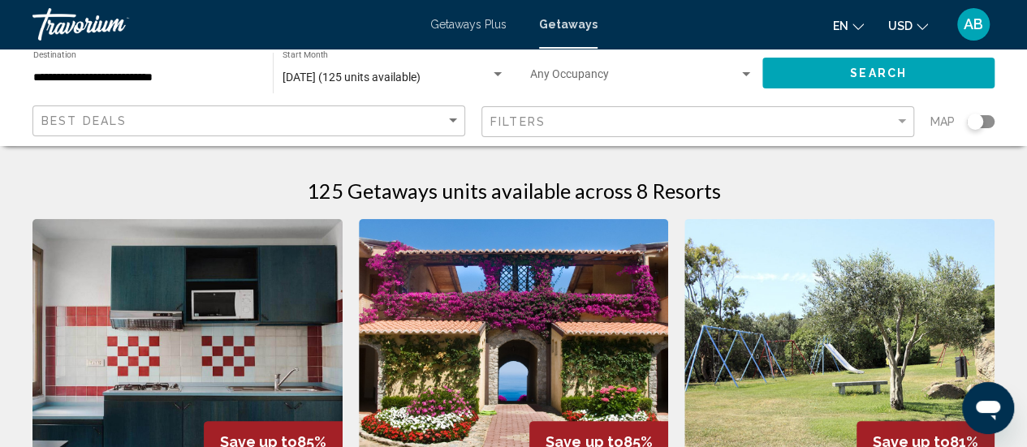
click at [991, 121] on div "Search widget" at bounding box center [981, 121] width 28 height 13
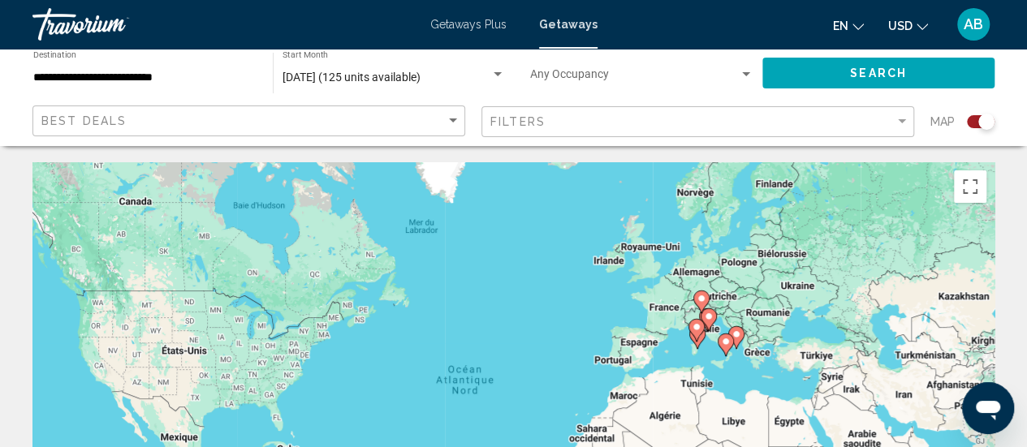
click at [693, 326] on image "Main content" at bounding box center [697, 327] width 10 height 10
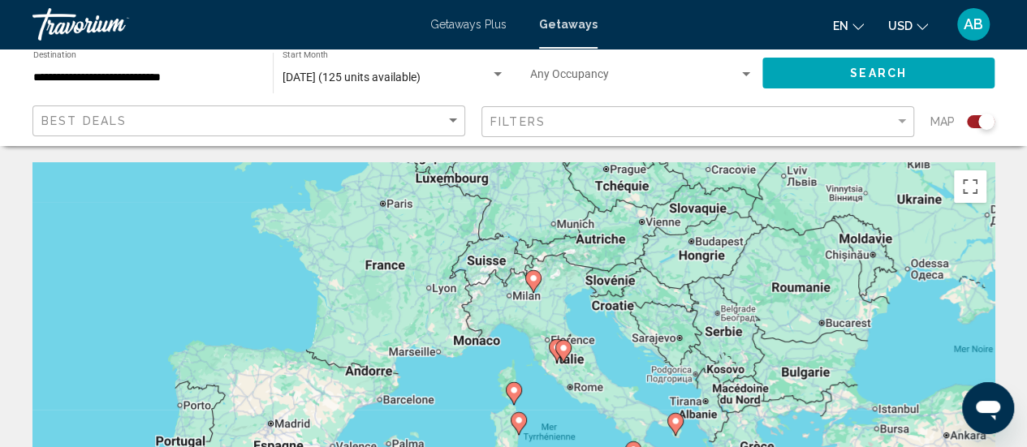
click at [558, 351] on image "Main content" at bounding box center [563, 348] width 10 height 10
type input "**********"
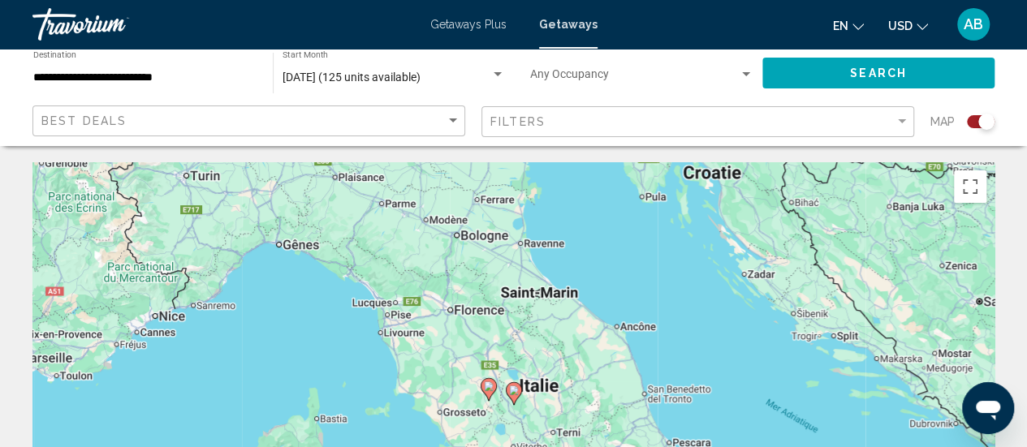
click at [515, 393] on image "Main content" at bounding box center [514, 391] width 10 height 10
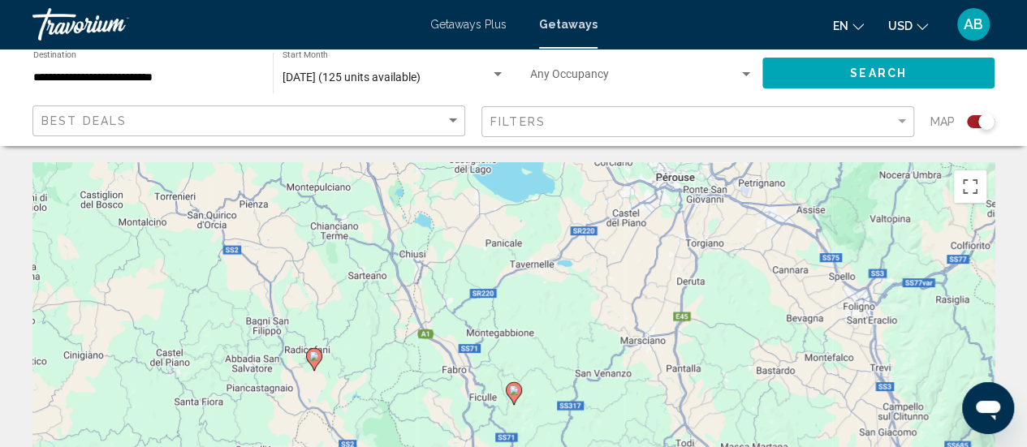
click at [515, 393] on image "Main content" at bounding box center [514, 391] width 10 height 10
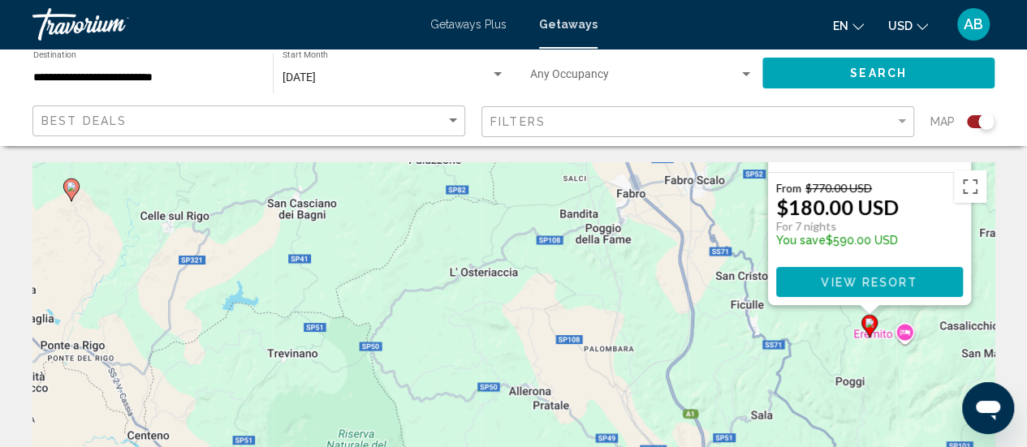
drag, startPoint x: 298, startPoint y: 386, endPoint x: 654, endPoint y: 97, distance: 458.8
click at [74, 184] on image "Main content" at bounding box center [72, 187] width 10 height 10
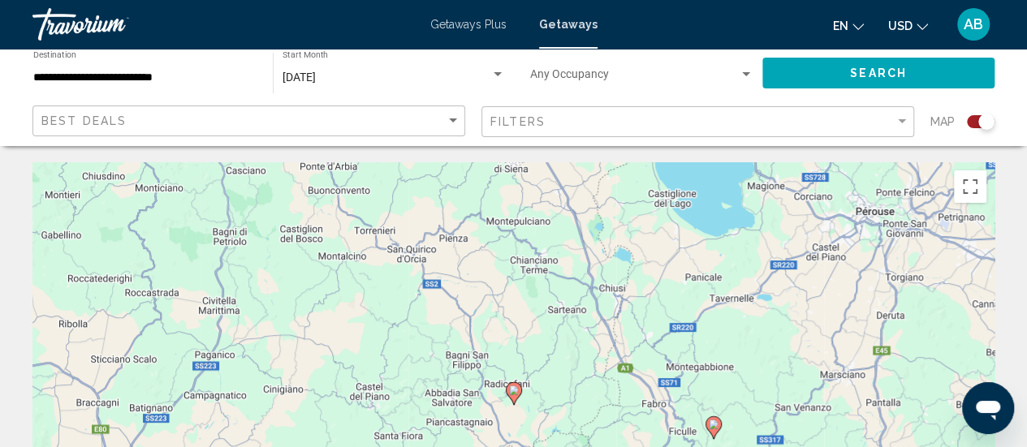
click at [516, 393] on image "Main content" at bounding box center [514, 391] width 10 height 10
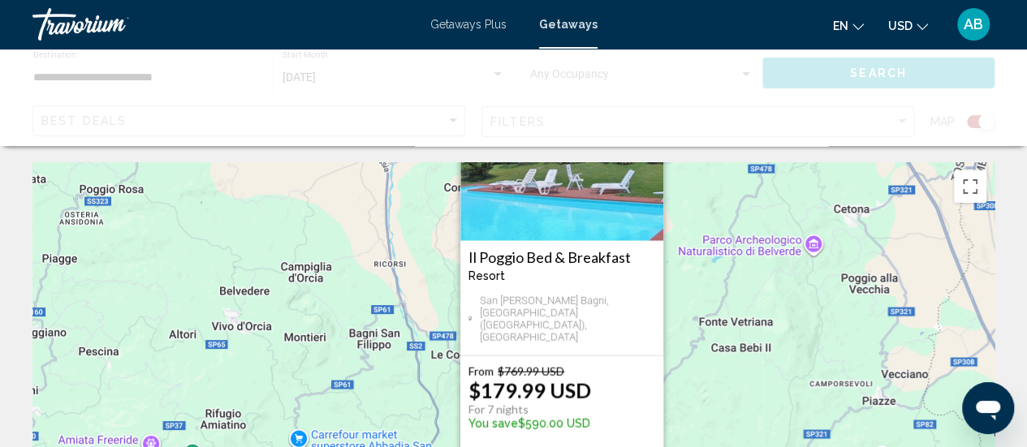
drag, startPoint x: 648, startPoint y: 363, endPoint x: 696, endPoint y: 256, distance: 117.4
click at [696, 256] on div "Pour activer le glissement avec le clavier, appuyez sur Alt+Entrée. Une fois ce…" at bounding box center [513, 405] width 962 height 487
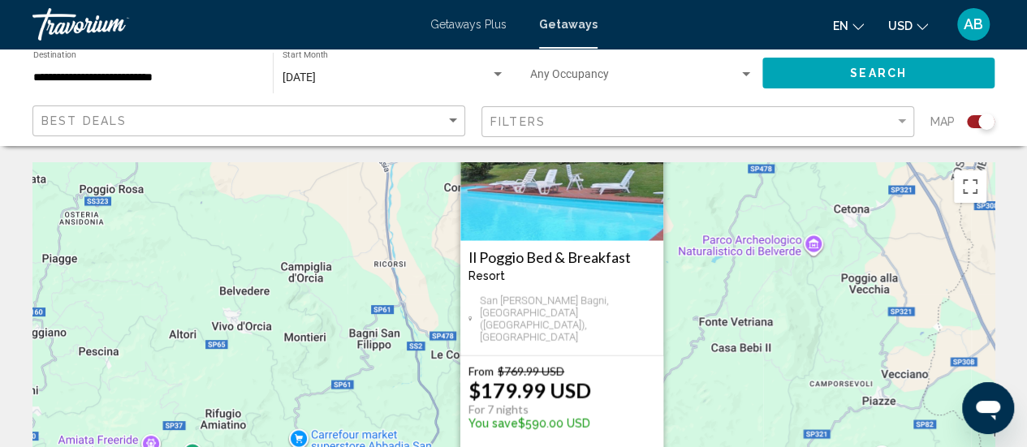
click at [619, 261] on h3 "Il Poggio Bed & Breakfast" at bounding box center [561, 257] width 187 height 16
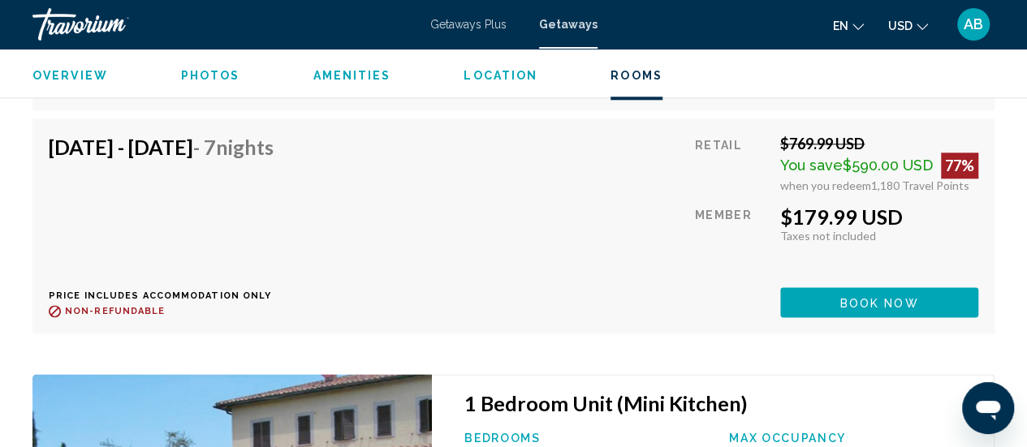
scroll to position [3856, 0]
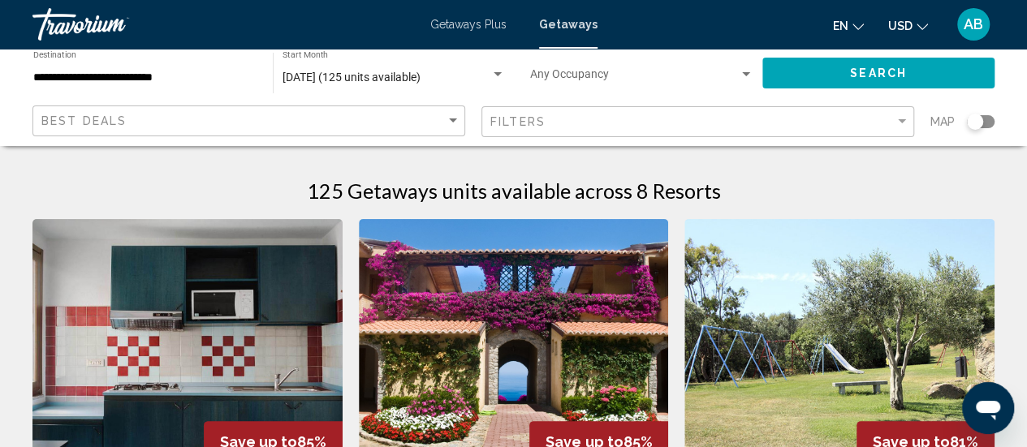
click at [985, 124] on div "Search widget" at bounding box center [981, 121] width 28 height 13
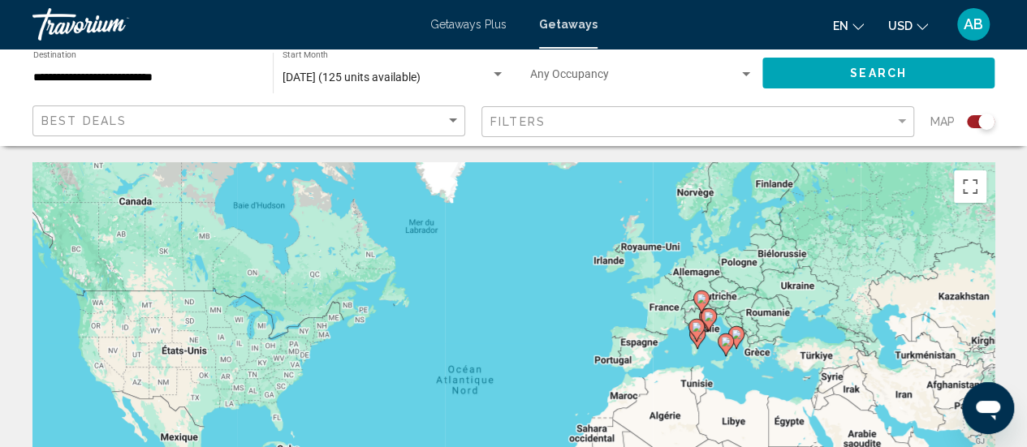
click at [712, 321] on icon "Main content" at bounding box center [708, 319] width 15 height 21
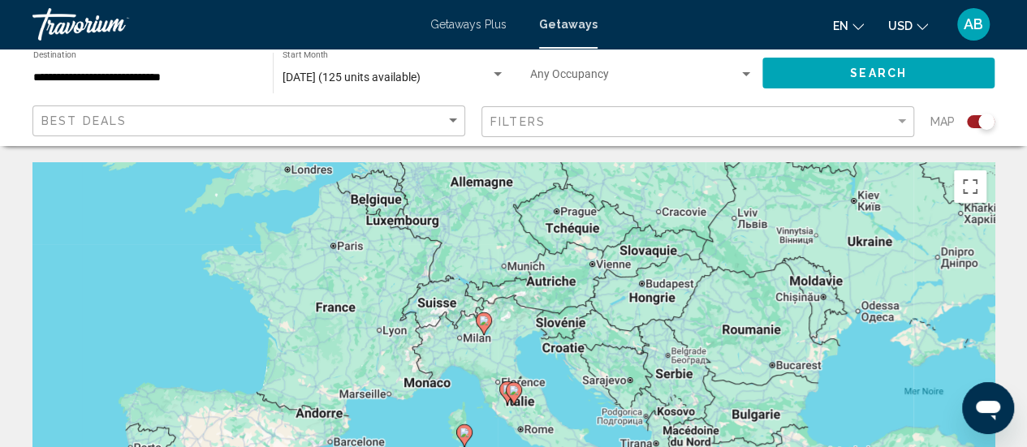
click at [507, 388] on icon "Main content" at bounding box center [513, 393] width 15 height 21
type input "**********"
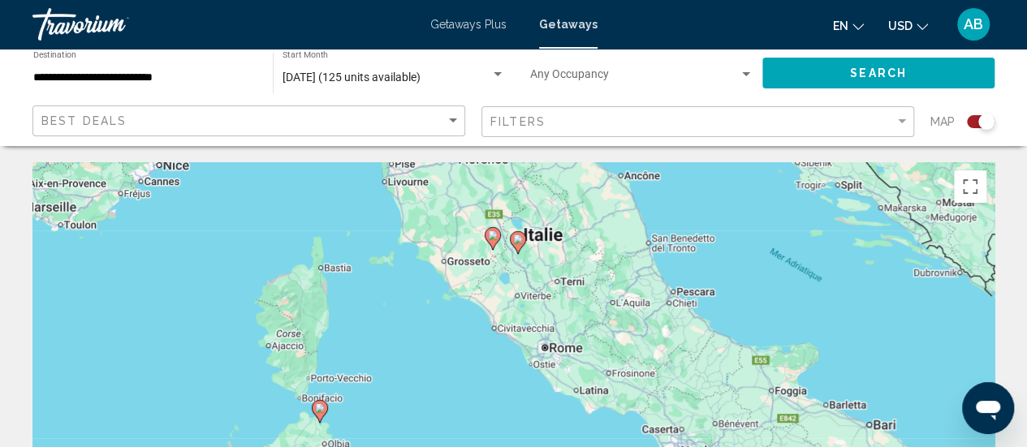
drag, startPoint x: 550, startPoint y: 363, endPoint x: 556, endPoint y: 210, distance: 152.7
click at [556, 210] on div "Pour activer le glissement avec le clavier, appuyez sur Alt+Entrée. Une fois ce…" at bounding box center [513, 405] width 962 height 487
click at [520, 239] on image "Main content" at bounding box center [518, 240] width 10 height 10
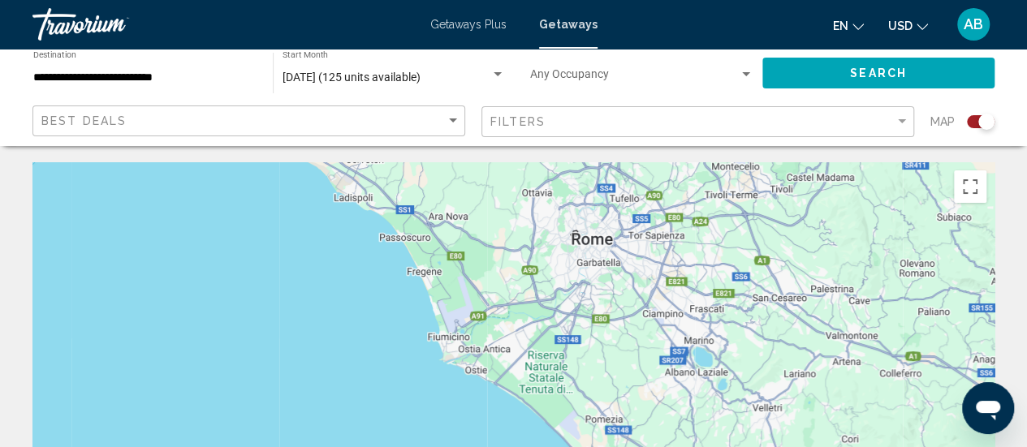
drag, startPoint x: 653, startPoint y: 175, endPoint x: 476, endPoint y: 485, distance: 356.6
click at [476, 446] on html "**********" at bounding box center [513, 223] width 1027 height 447
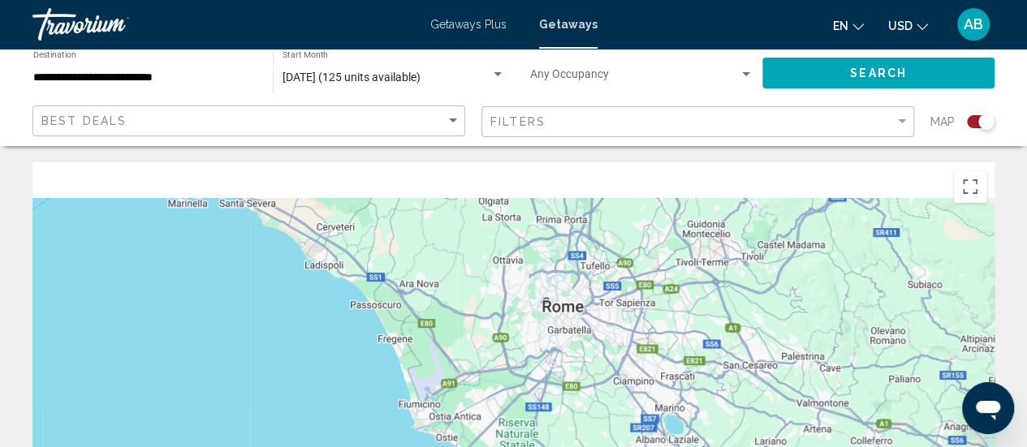
drag, startPoint x: 528, startPoint y: 342, endPoint x: 489, endPoint y: 485, distance: 148.3
click at [489, 446] on html "**********" at bounding box center [513, 223] width 1027 height 447
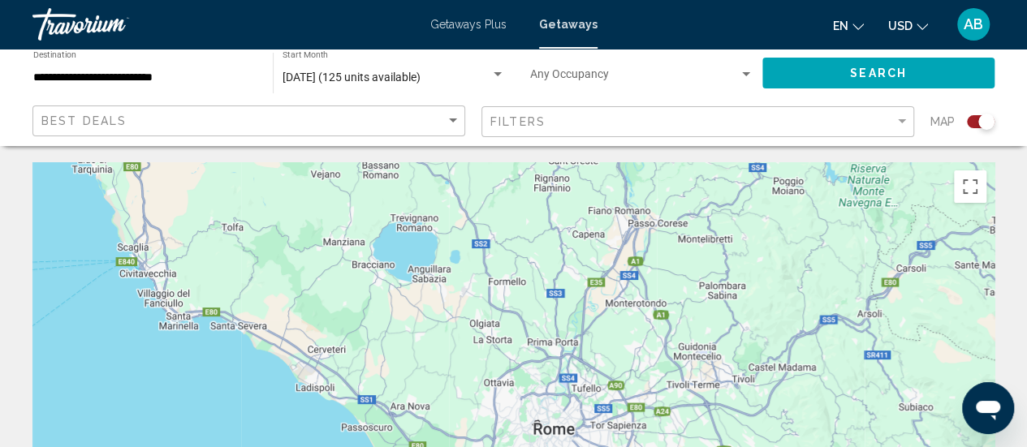
drag, startPoint x: 507, startPoint y: 321, endPoint x: 526, endPoint y: 485, distance: 165.1
click at [526, 446] on html "**********" at bounding box center [513, 223] width 1027 height 447
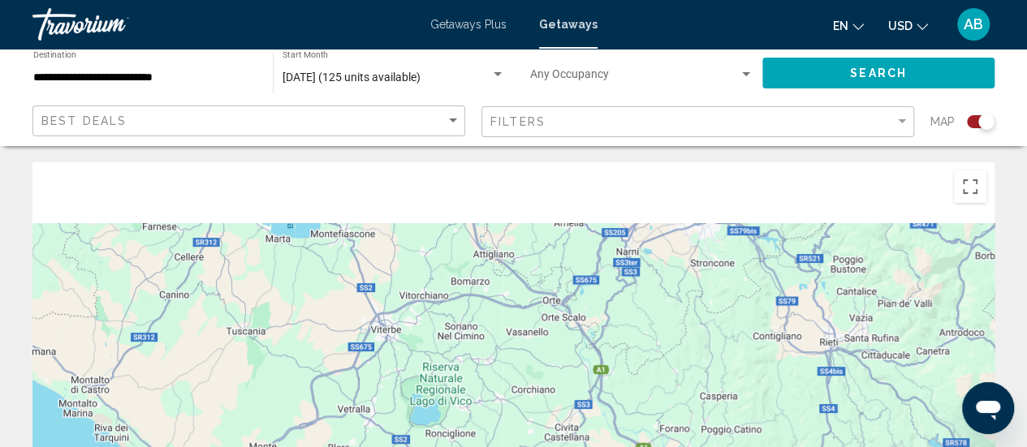
drag, startPoint x: 485, startPoint y: 317, endPoint x: 513, endPoint y: 477, distance: 162.3
click at [513, 446] on html "**********" at bounding box center [513, 223] width 1027 height 447
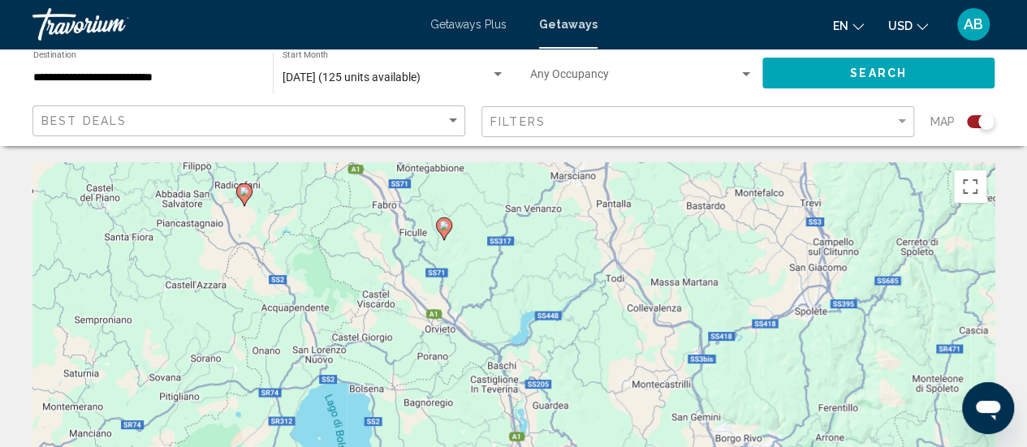
drag, startPoint x: 464, startPoint y: 282, endPoint x: 513, endPoint y: 399, distance: 126.2
click at [513, 399] on div "Pour naviguer, appuyez sur les touches fléchées. Pour activer le glissement ave…" at bounding box center [513, 405] width 962 height 487
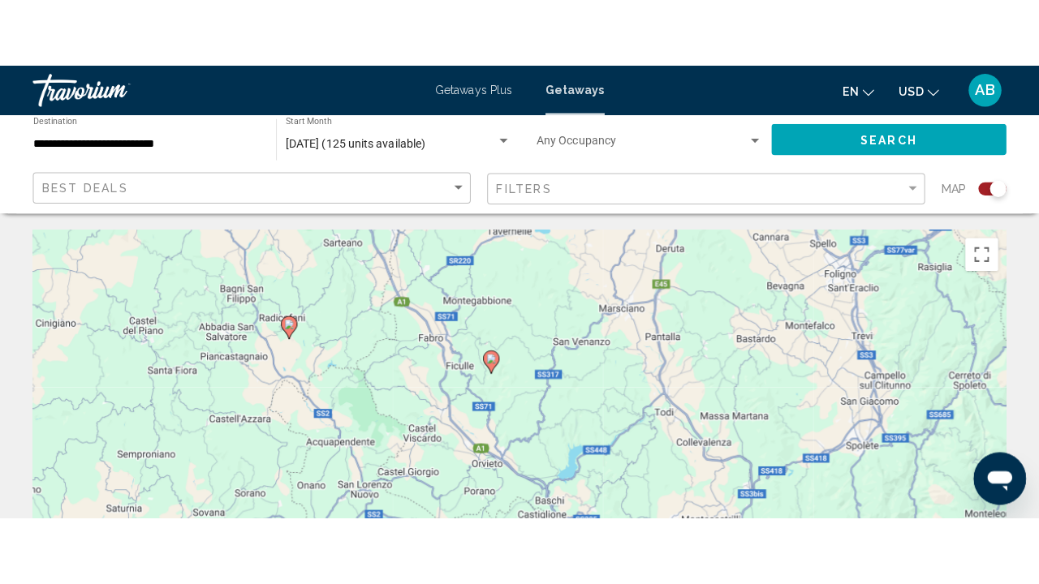
scroll to position [2, 0]
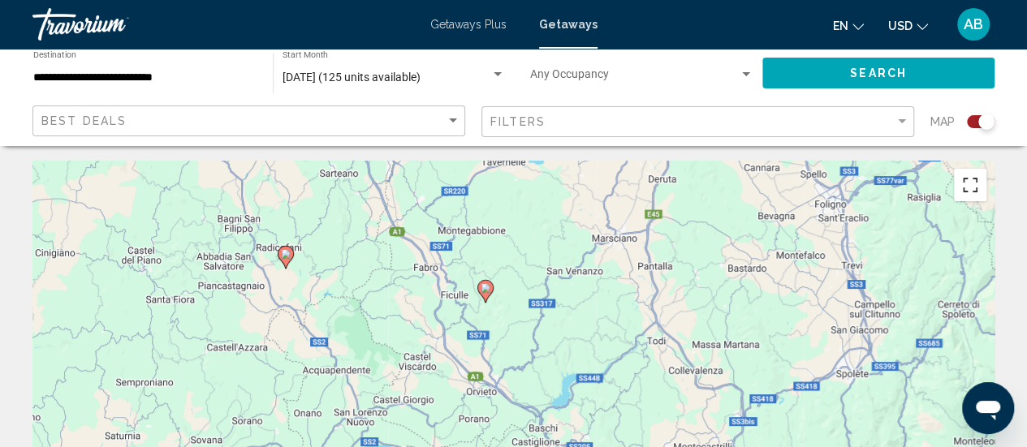
click at [968, 188] on button "Passer en plein écran" at bounding box center [970, 185] width 32 height 32
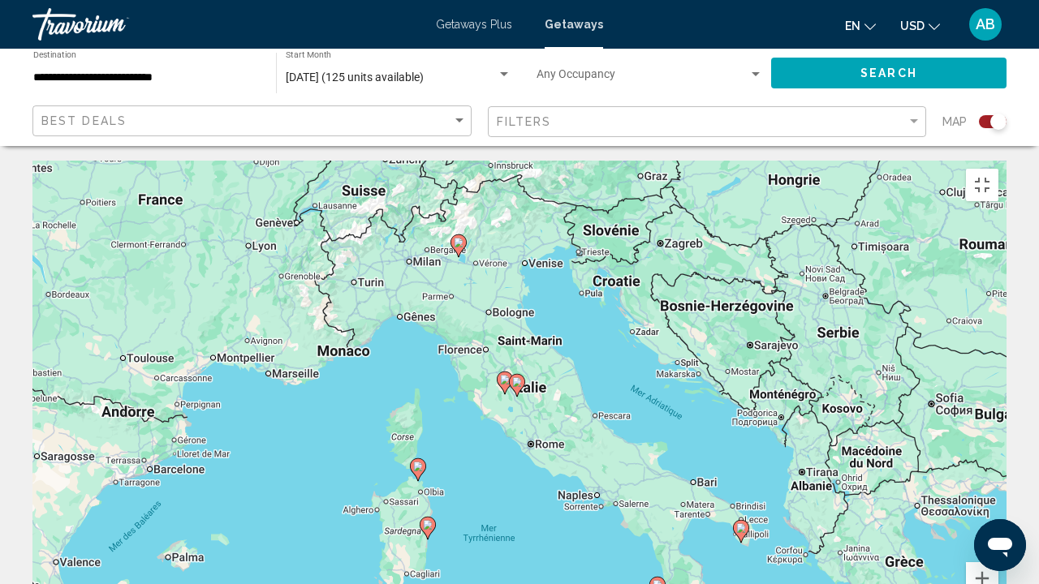
click at [419, 446] on image "Main content" at bounding box center [418, 467] width 10 height 10
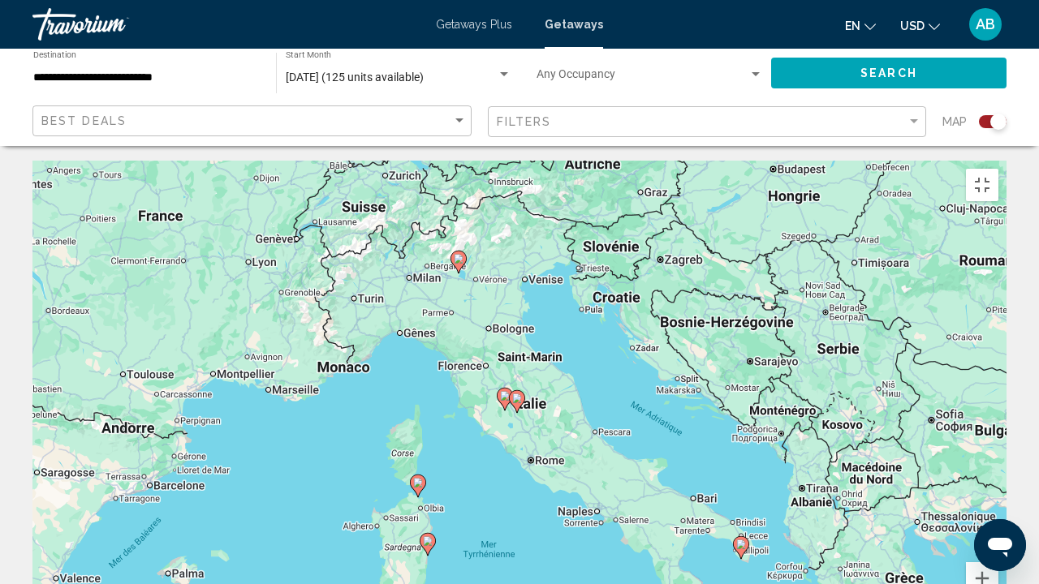
click at [417, 446] on icon "Main content" at bounding box center [418, 486] width 15 height 21
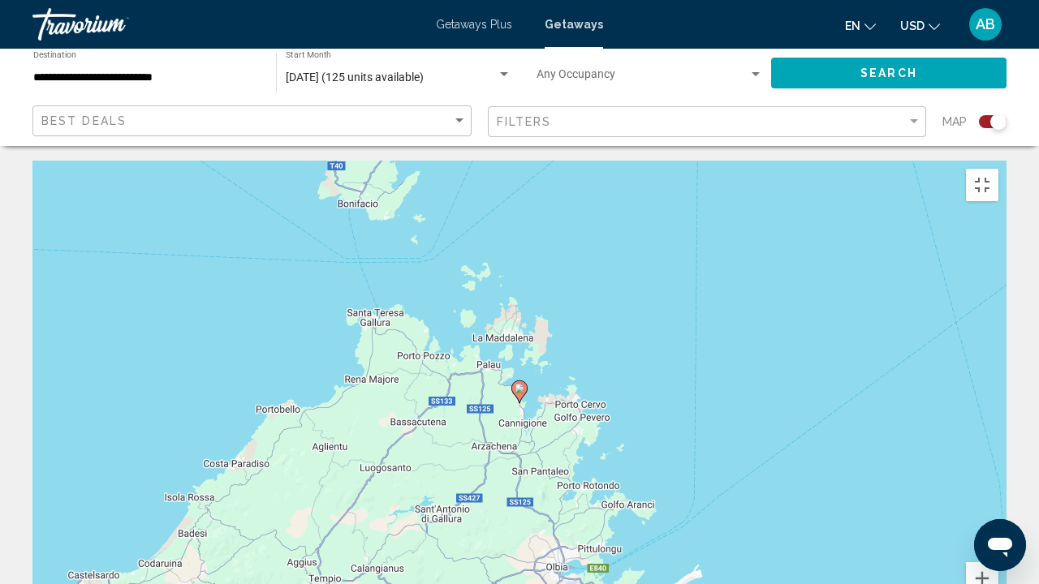
click at [522, 384] on image "Main content" at bounding box center [520, 389] width 10 height 10
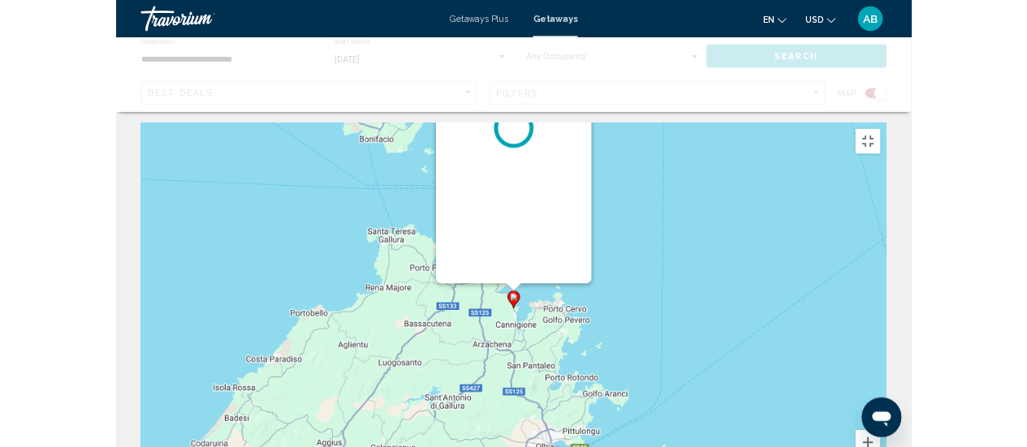
scroll to position [0, 0]
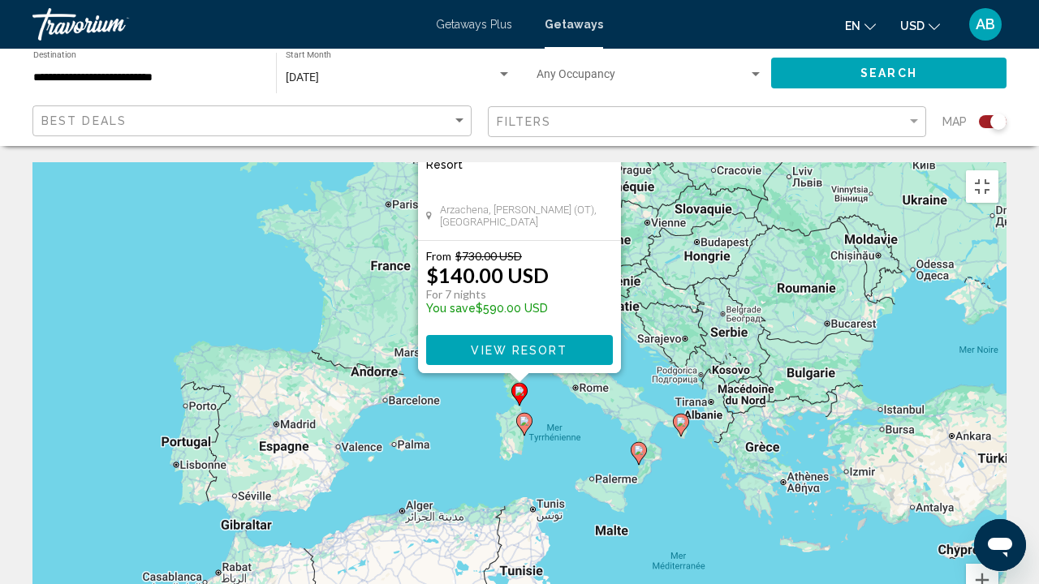
click at [515, 386] on image "Main content" at bounding box center [520, 391] width 10 height 10
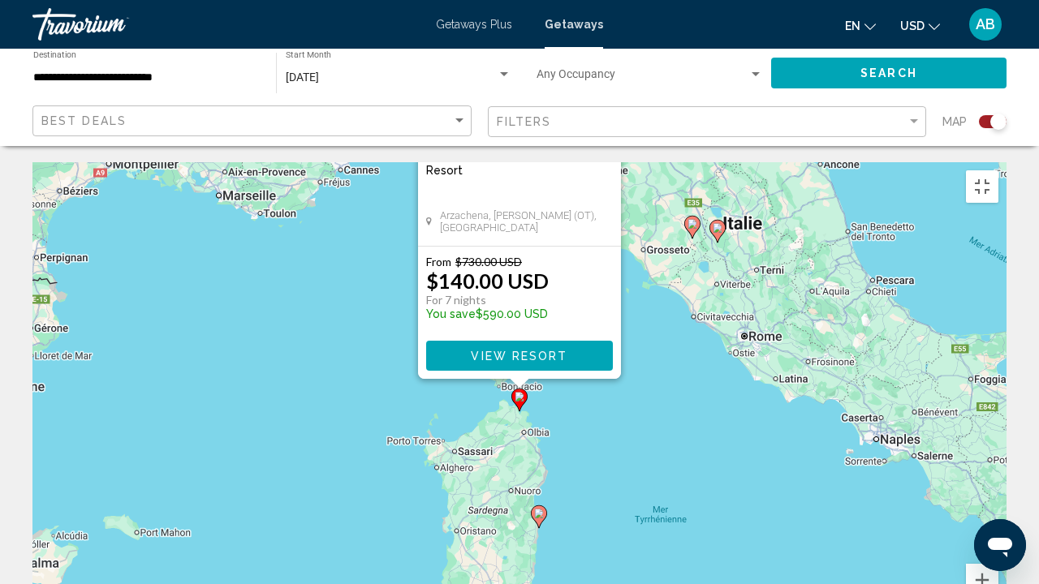
click at [541, 446] on icon "Main content" at bounding box center [539, 517] width 15 height 21
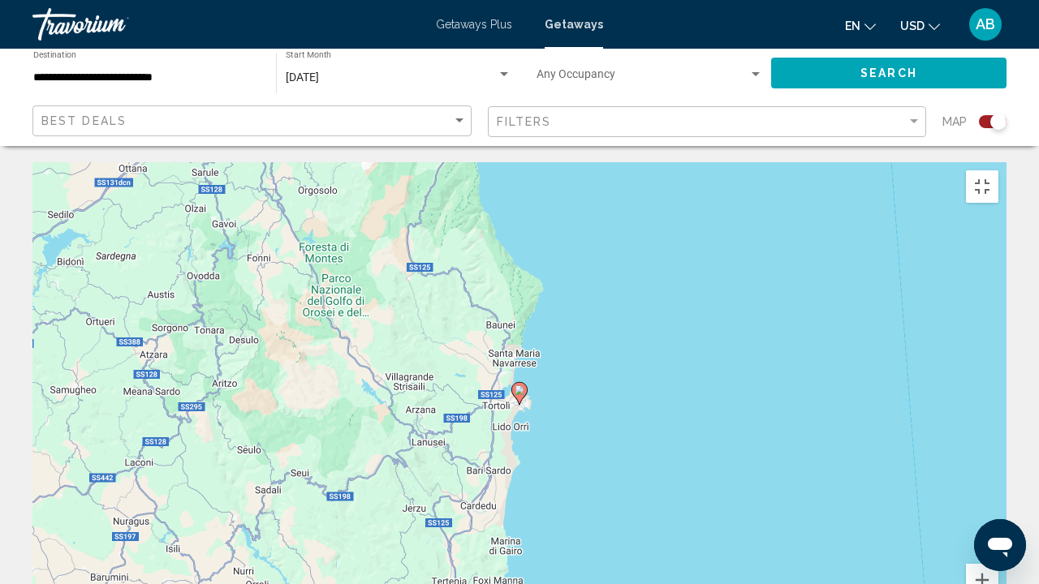
click at [516, 383] on icon "Main content" at bounding box center [519, 393] width 15 height 21
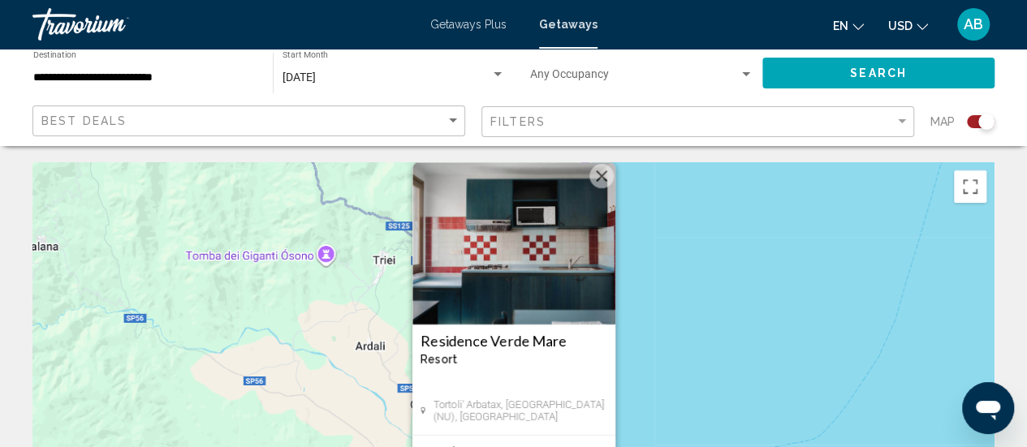
click at [603, 173] on button "Fermer" at bounding box center [601, 176] width 24 height 24
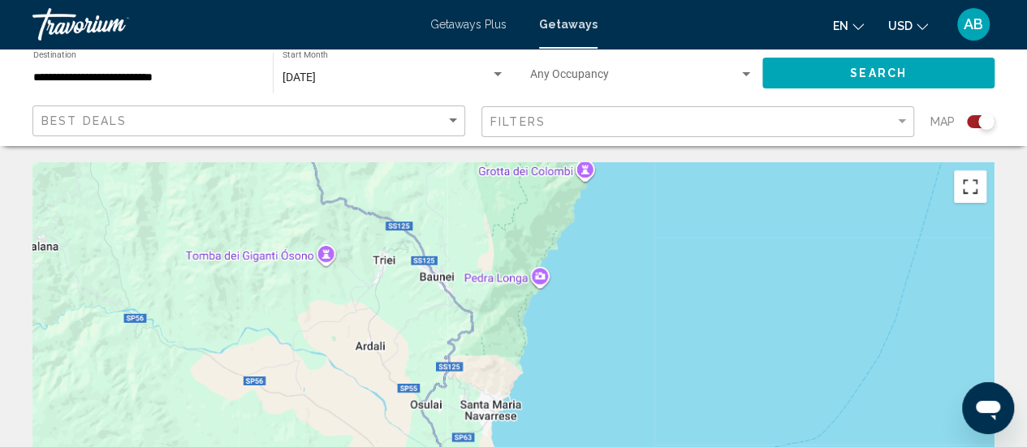
click at [974, 188] on button "Passer en plein écran" at bounding box center [970, 186] width 32 height 32
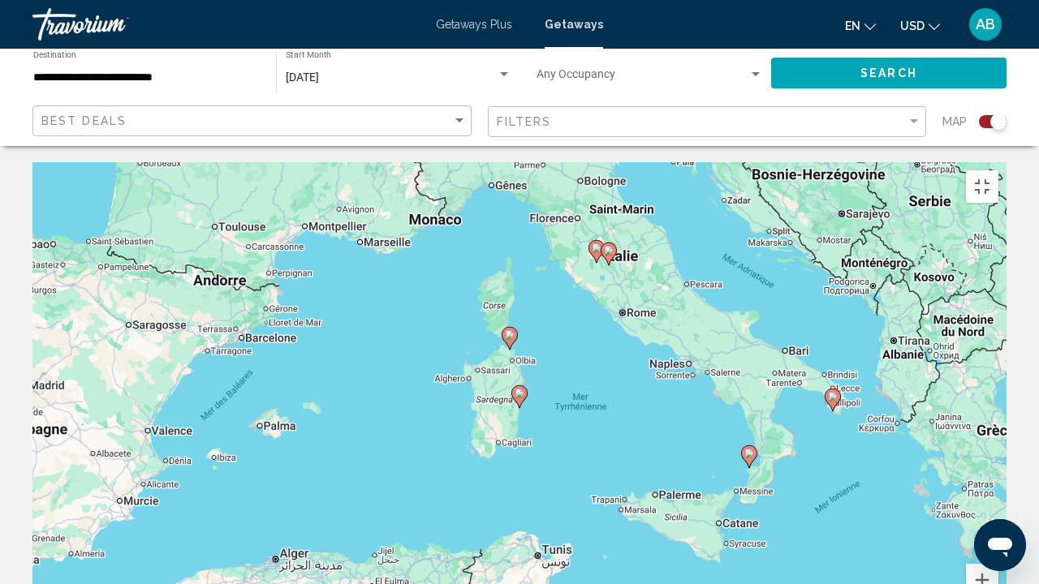
click at [748, 446] on image "Main content" at bounding box center [749, 454] width 10 height 10
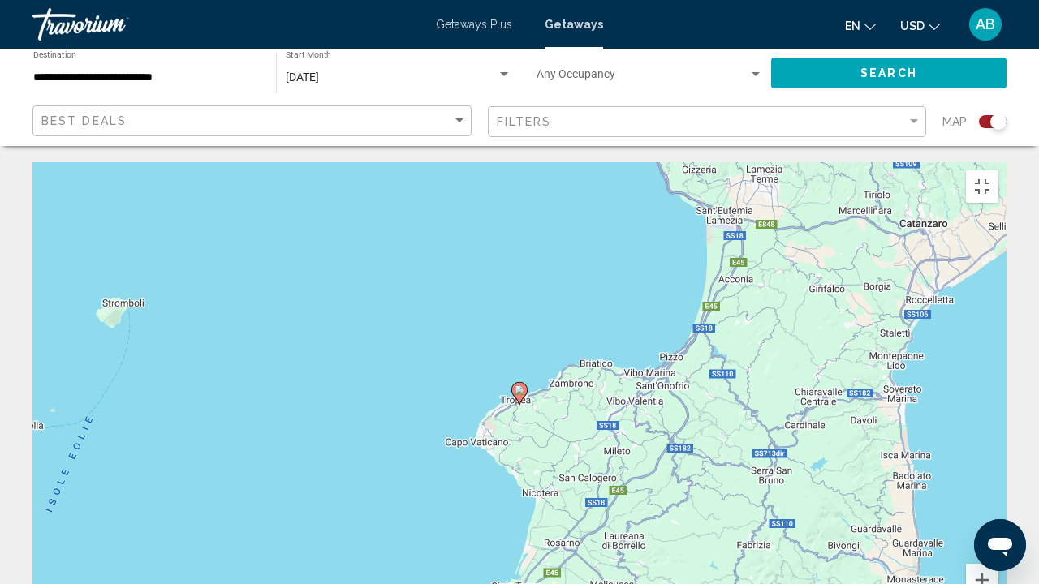
click at [520, 386] on image "Main content" at bounding box center [520, 391] width 10 height 10
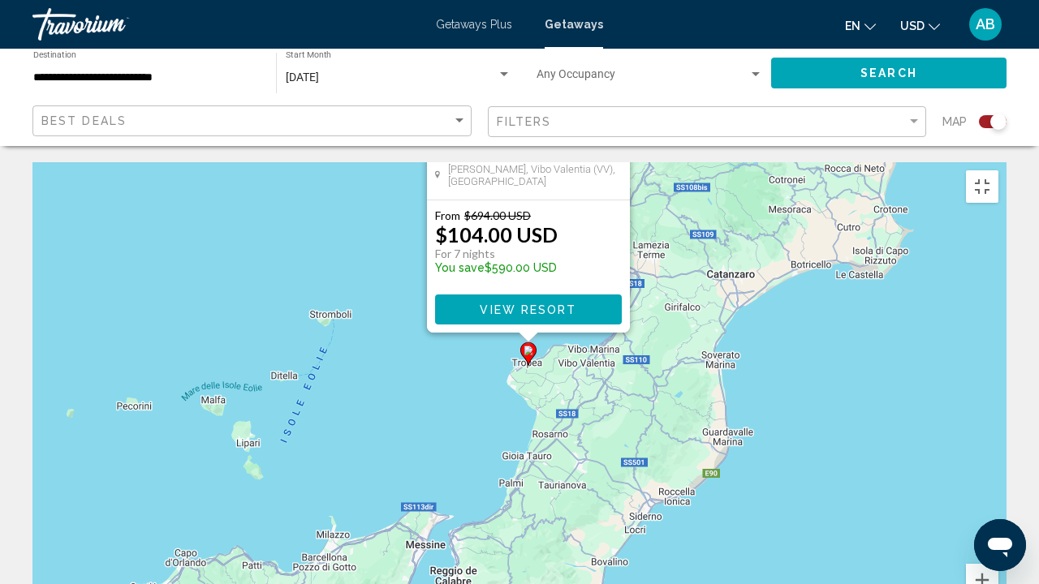
drag, startPoint x: 706, startPoint y: 460, endPoint x: 716, endPoint y: 393, distance: 68.1
click at [716, 393] on div "Pour activer le glissement avec le clavier, appuyez sur Alt+Entrée. Une fois ce…" at bounding box center [519, 405] width 974 height 487
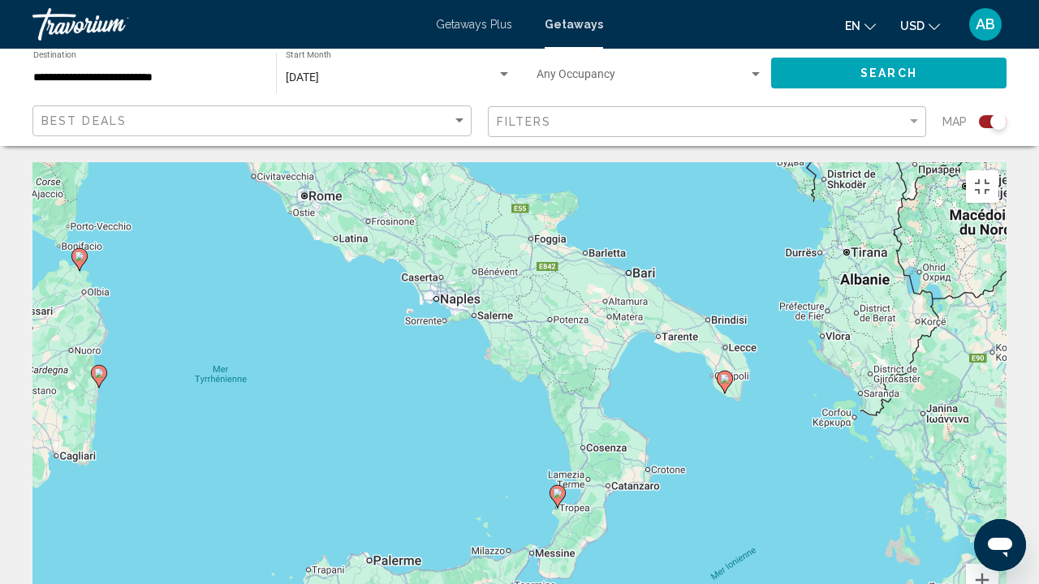
drag, startPoint x: 474, startPoint y: 171, endPoint x: 529, endPoint y: 341, distance: 178.4
click at [529, 341] on div "Pour activer le glissement avec le clavier, appuyez sur Alt+Entrée. Une fois ce…" at bounding box center [519, 405] width 974 height 487
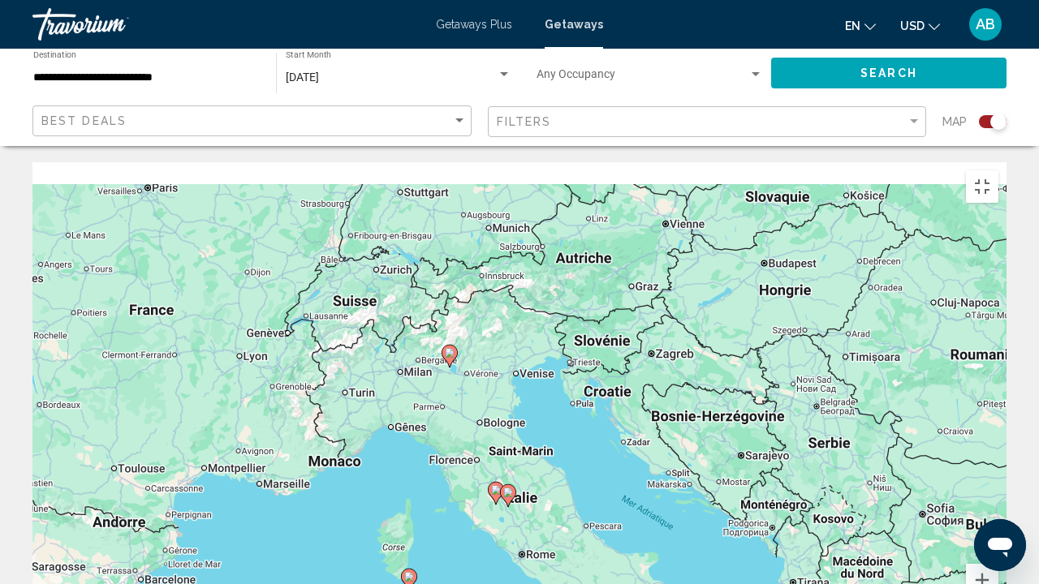
drag, startPoint x: 510, startPoint y: 283, endPoint x: 610, endPoint y: 502, distance: 240.1
click at [610, 446] on div "Pour activer le glissement avec le clavier, appuyez sur Alt+Entrée. Une fois ce…" at bounding box center [519, 405] width 974 height 487
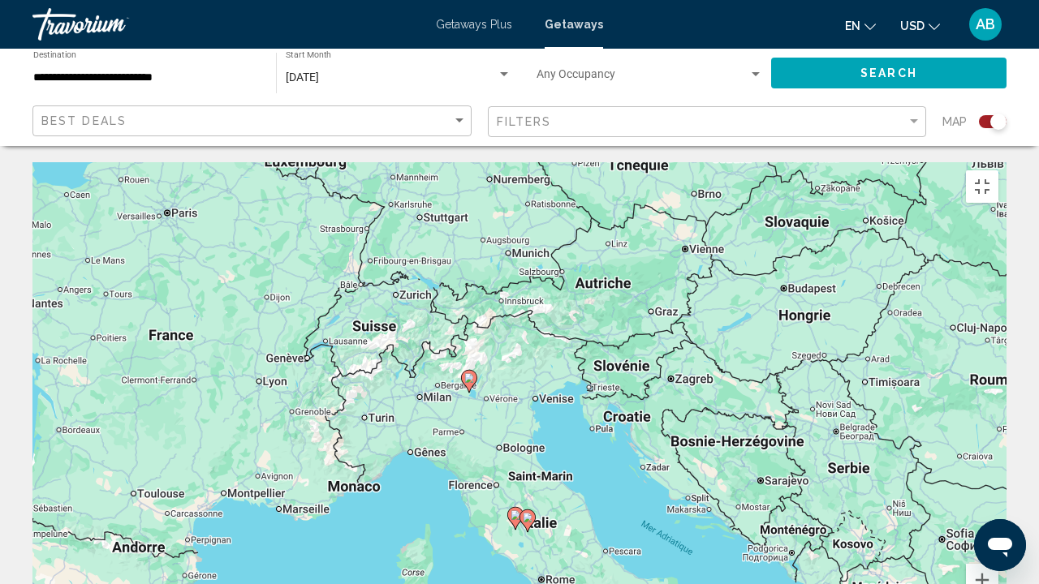
click at [473, 373] on image "Main content" at bounding box center [469, 378] width 10 height 10
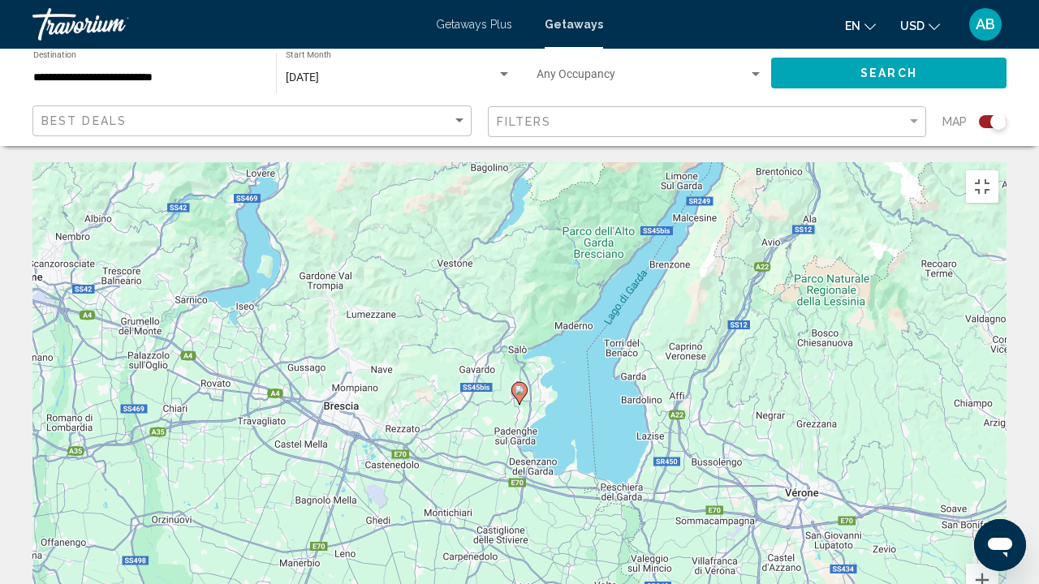
click at [519, 383] on icon "Main content" at bounding box center [519, 393] width 15 height 21
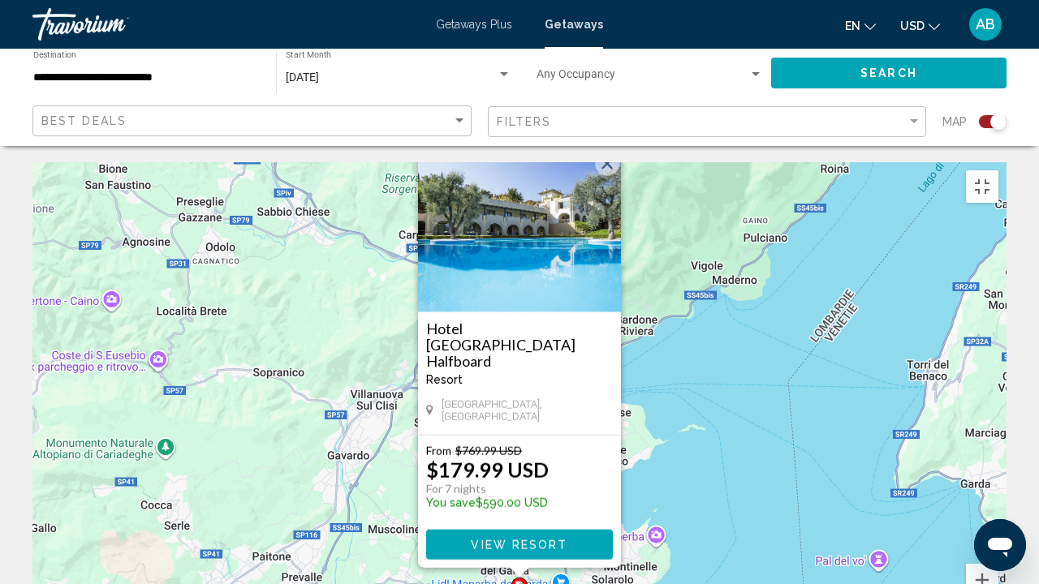
click at [486, 321] on h3 "Hotel [GEOGRAPHIC_DATA] Halfboard" at bounding box center [519, 345] width 187 height 49
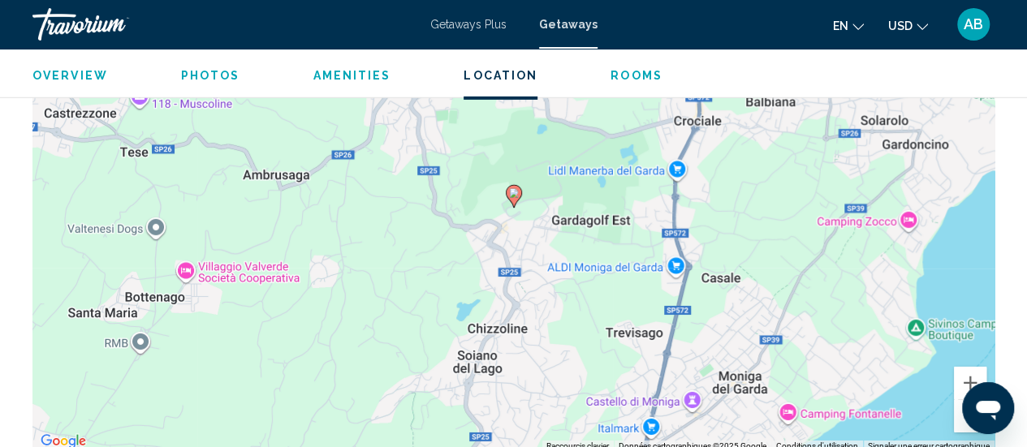
scroll to position [2560, 0]
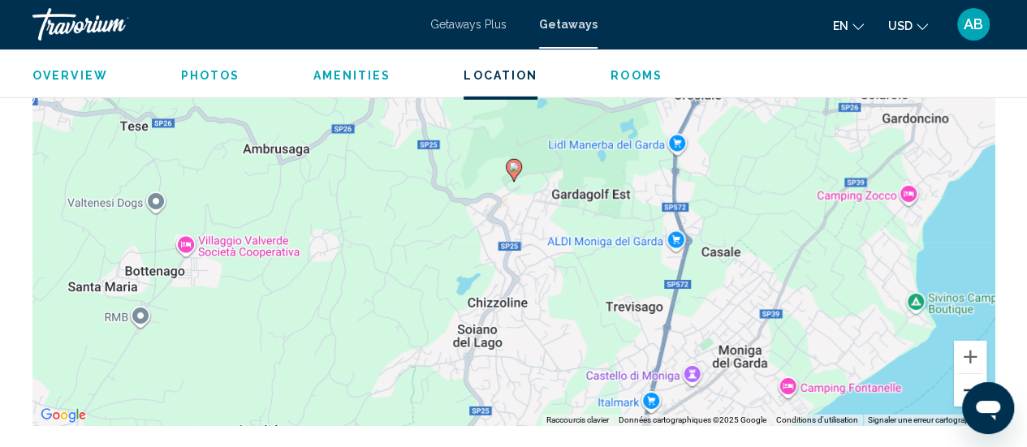
click at [965, 374] on button "Zoom arrière" at bounding box center [970, 390] width 32 height 32
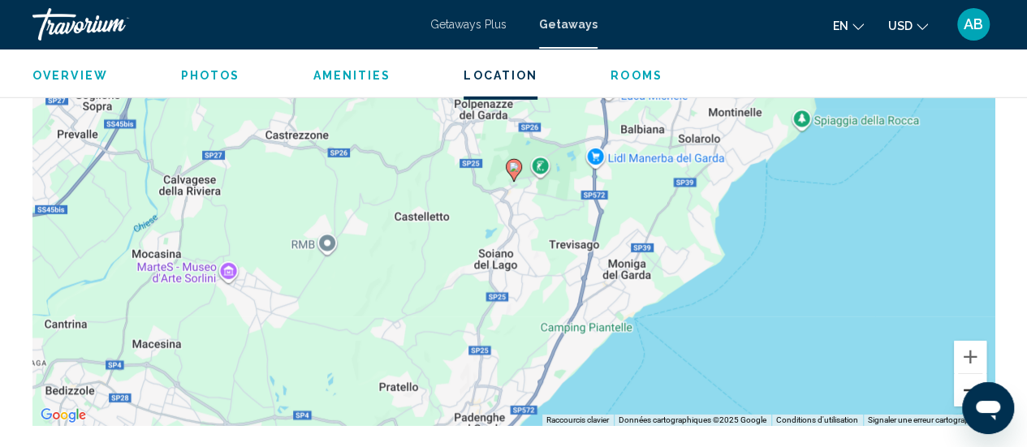
click at [965, 374] on button "Zoom arrière" at bounding box center [970, 390] width 32 height 32
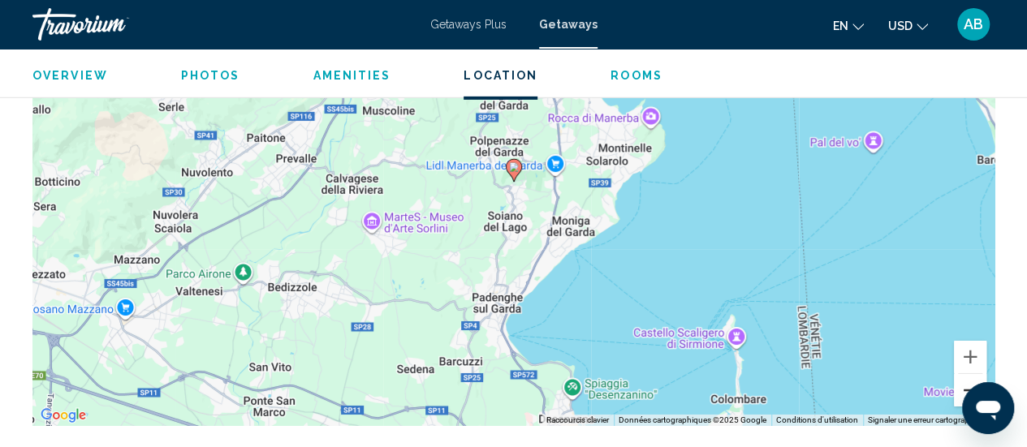
click at [958, 374] on button "Zoom arrière" at bounding box center [970, 390] width 32 height 32
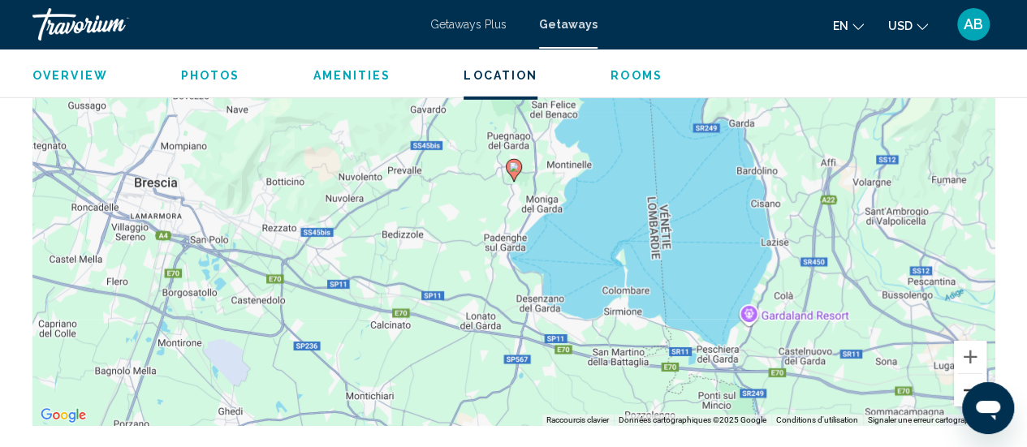
click at [958, 377] on button "Zoom arrière" at bounding box center [970, 390] width 32 height 32
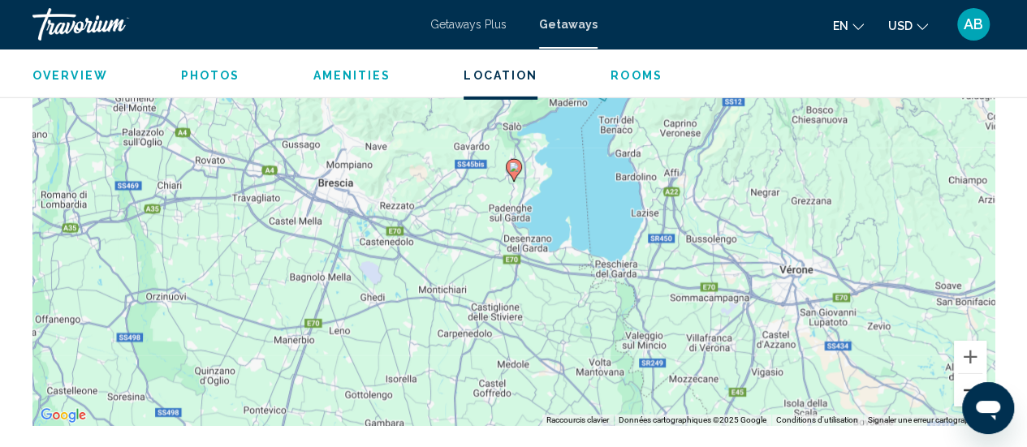
click at [958, 377] on button "Zoom arrière" at bounding box center [970, 390] width 32 height 32
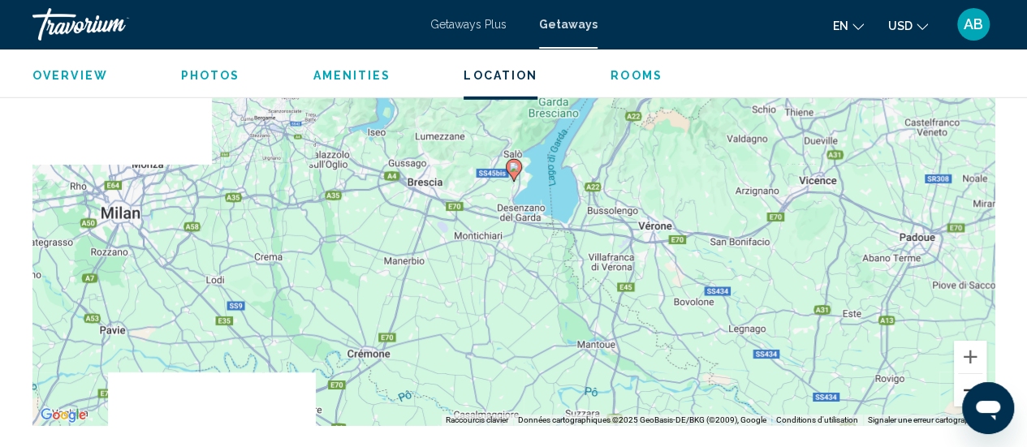
click at [958, 377] on button "Zoom arrière" at bounding box center [970, 390] width 32 height 32
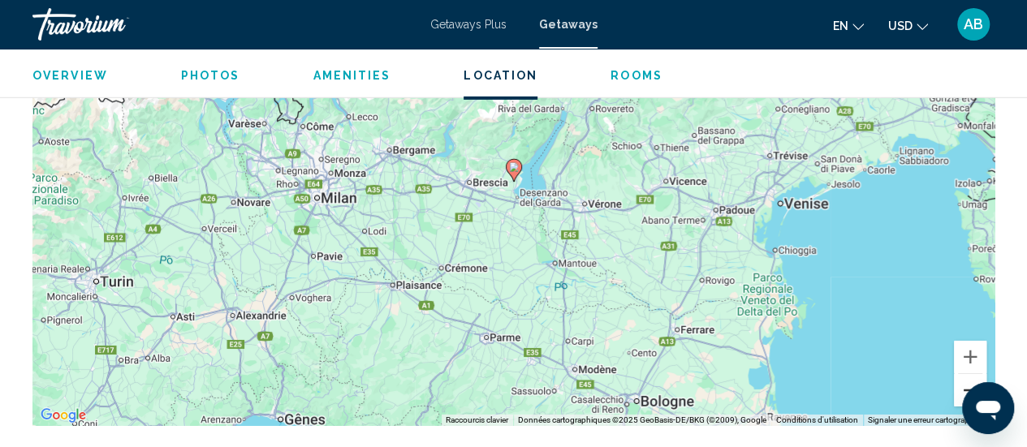
click at [958, 377] on button "Zoom arrière" at bounding box center [970, 390] width 32 height 32
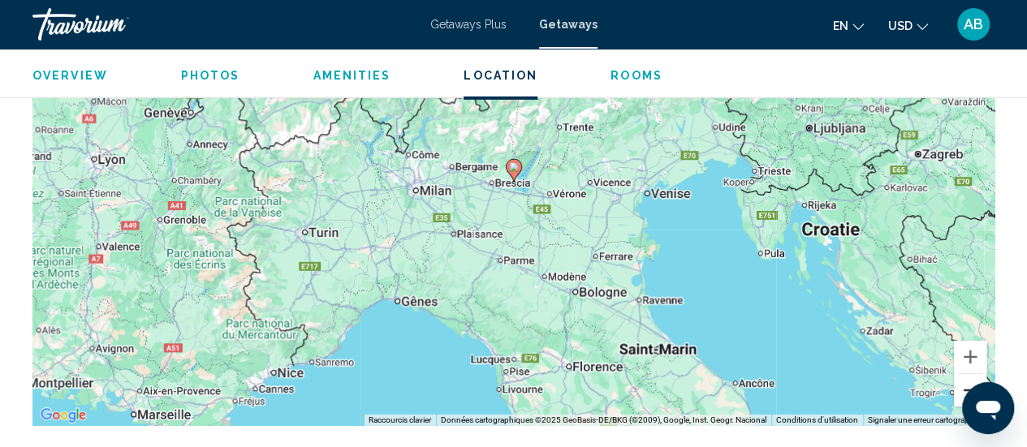
click at [958, 377] on button "Zoom arrière" at bounding box center [970, 390] width 32 height 32
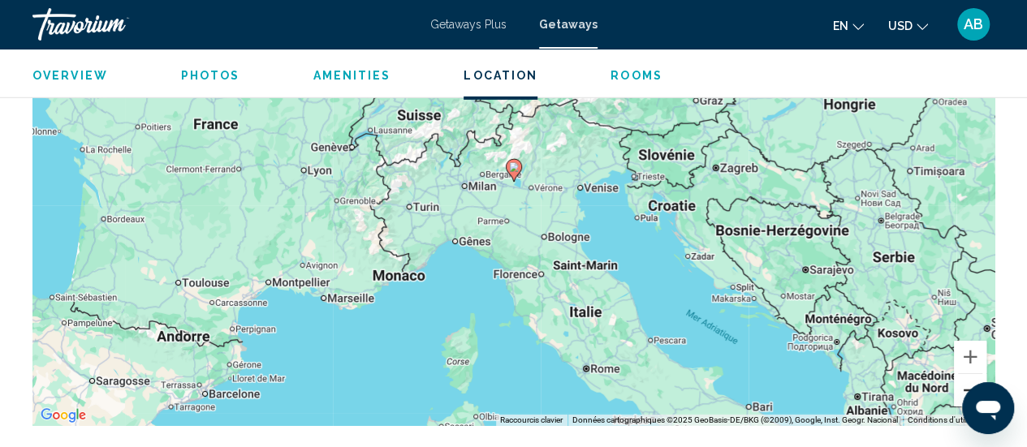
click at [958, 377] on button "Zoom arrière" at bounding box center [970, 390] width 32 height 32
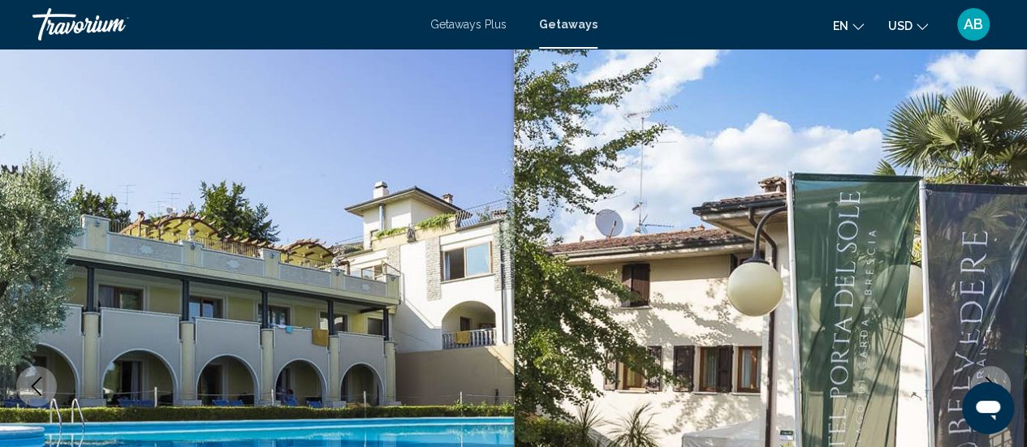
scroll to position [0, 0]
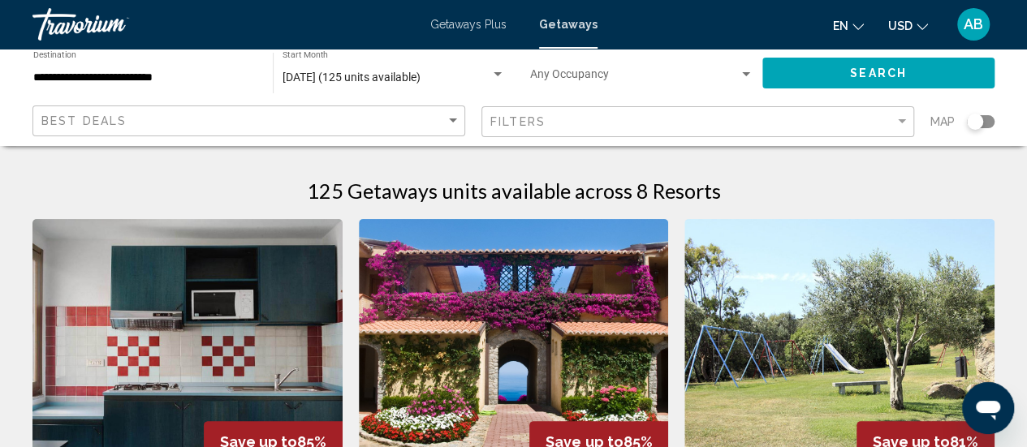
click at [977, 121] on div "Search widget" at bounding box center [975, 122] width 16 height 16
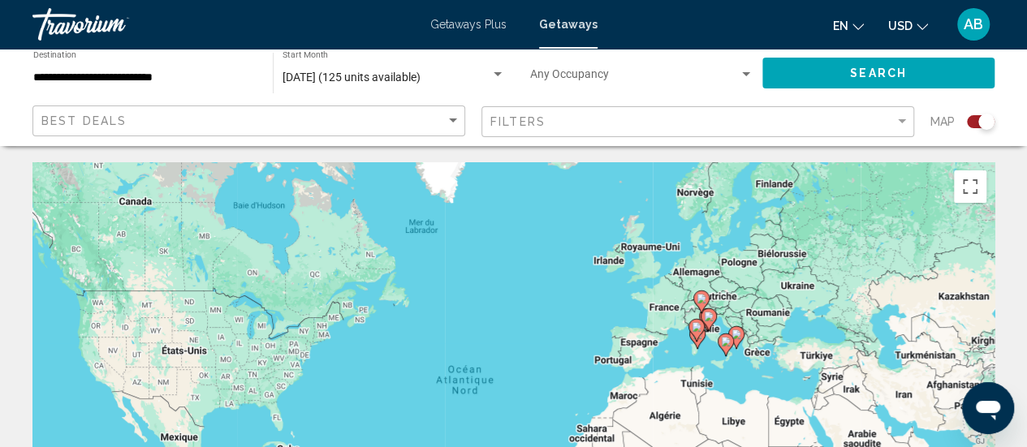
click at [719, 347] on icon "Main content" at bounding box center [726, 345] width 16 height 23
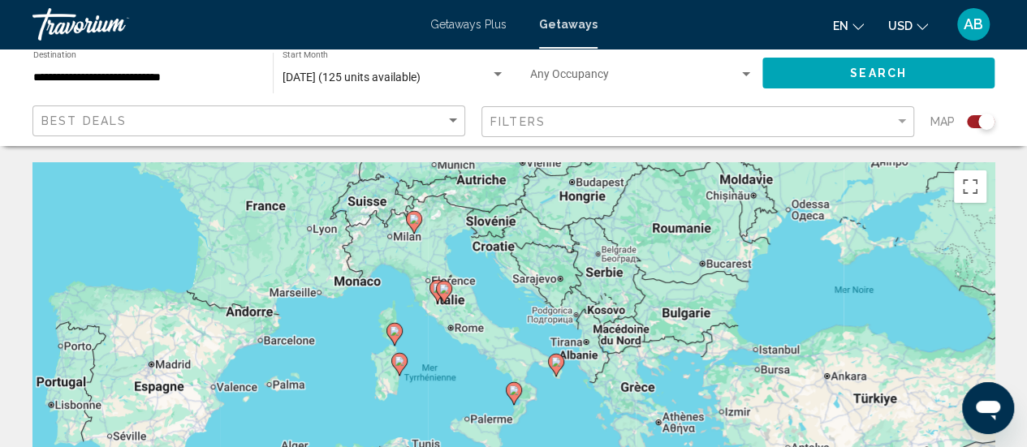
click at [442, 293] on image "Main content" at bounding box center [444, 289] width 10 height 10
type input "**********"
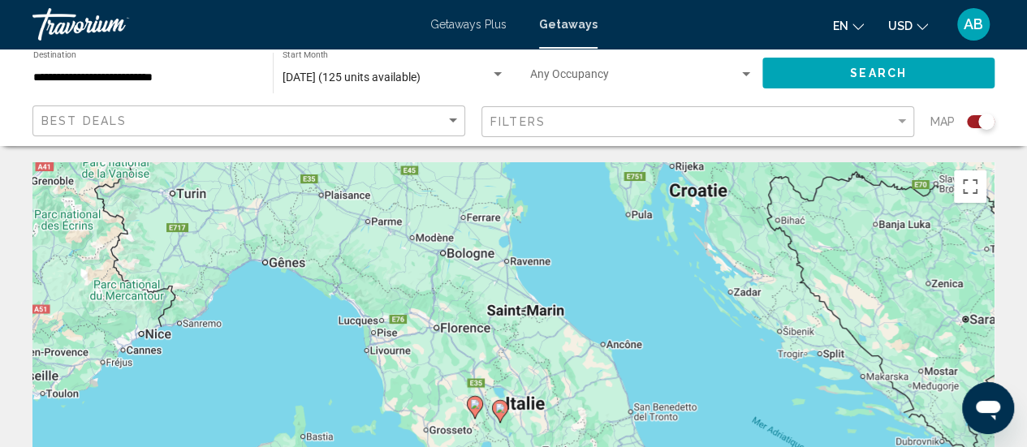
drag, startPoint x: 442, startPoint y: 293, endPoint x: 427, endPoint y: 314, distance: 25.7
click at [427, 314] on div "Pour activer le glissement avec le clavier, appuyez sur Alt+Entrée. Une fois ce…" at bounding box center [513, 405] width 962 height 487
click at [471, 23] on span "Getaways Plus" at bounding box center [468, 24] width 76 height 13
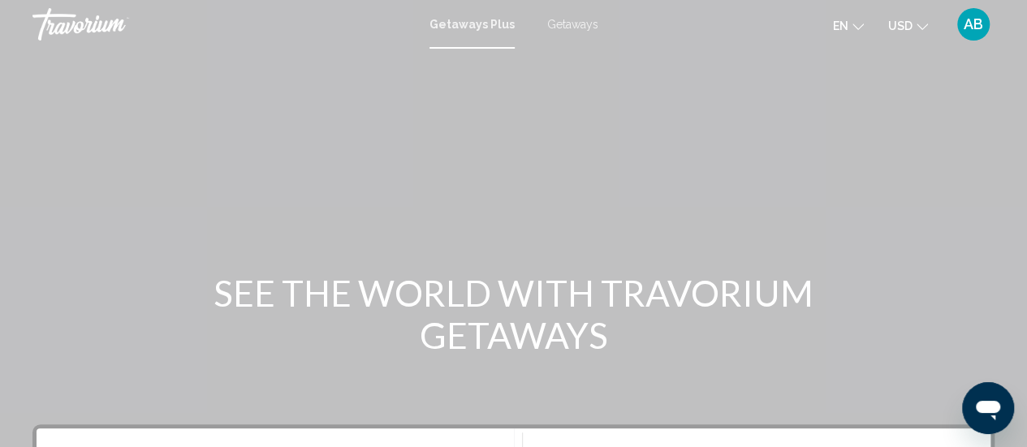
click at [558, 27] on span "Getaways" at bounding box center [572, 24] width 51 height 13
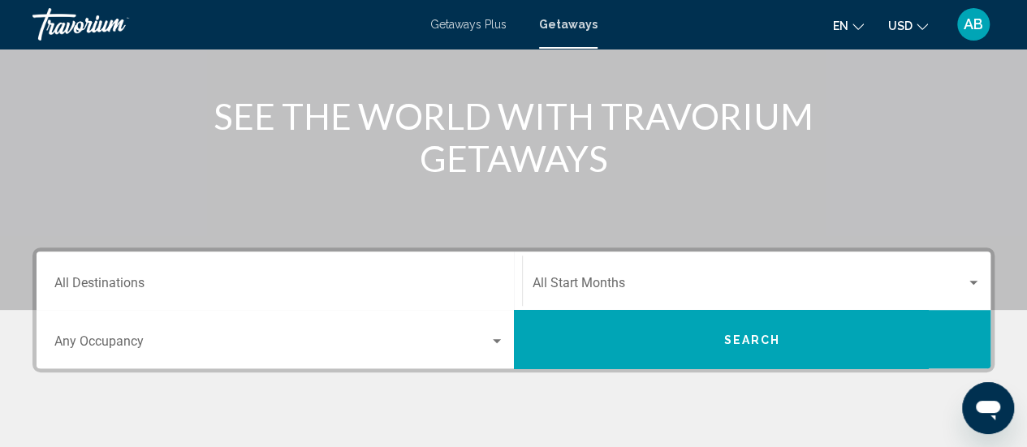
scroll to position [156, 0]
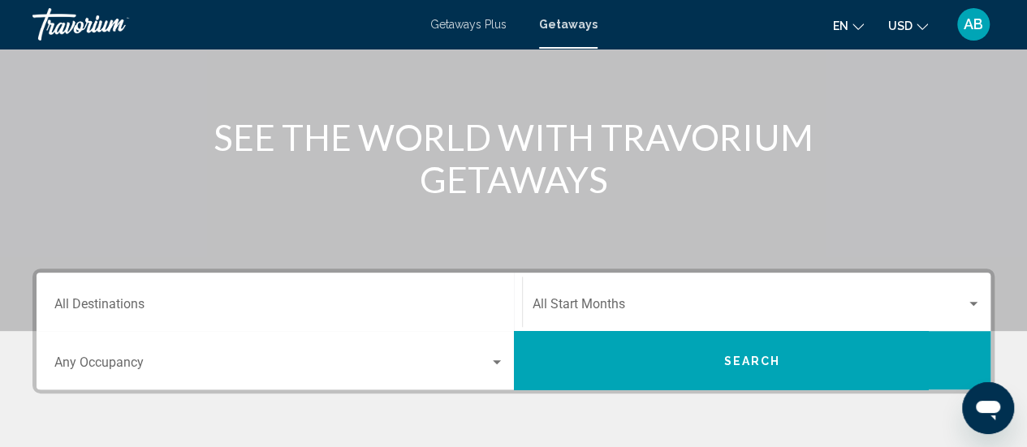
click at [805, 280] on div "Start Month All Start Months" at bounding box center [757, 302] width 449 height 51
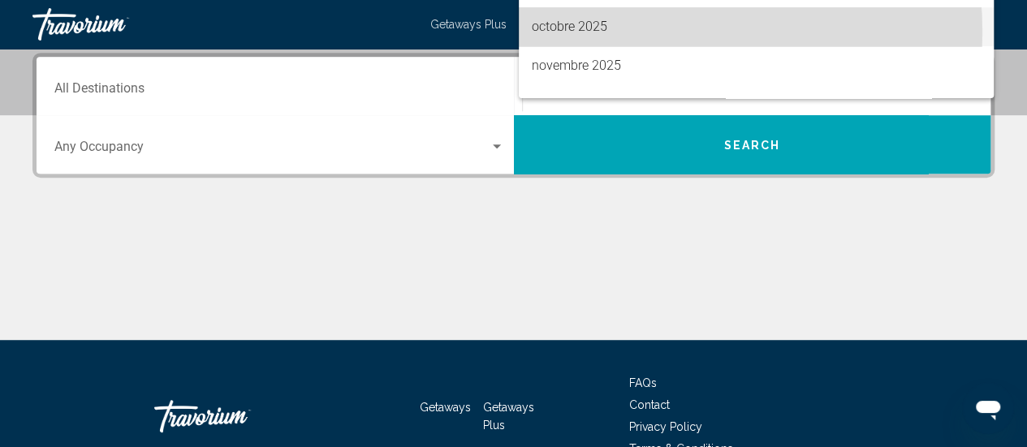
click at [610, 32] on span "octobre 2025" at bounding box center [756, 26] width 449 height 39
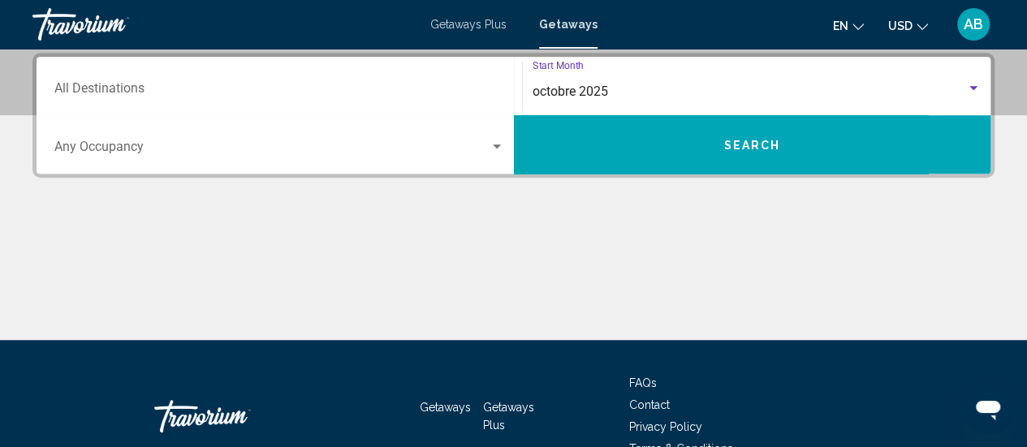
click at [759, 147] on span "Search" at bounding box center [751, 145] width 57 height 13
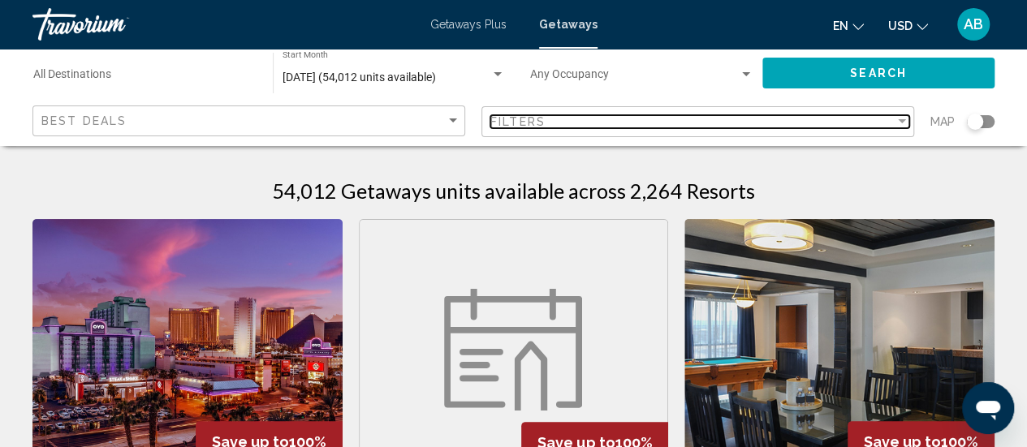
click at [903, 124] on div "Filter" at bounding box center [902, 121] width 15 height 13
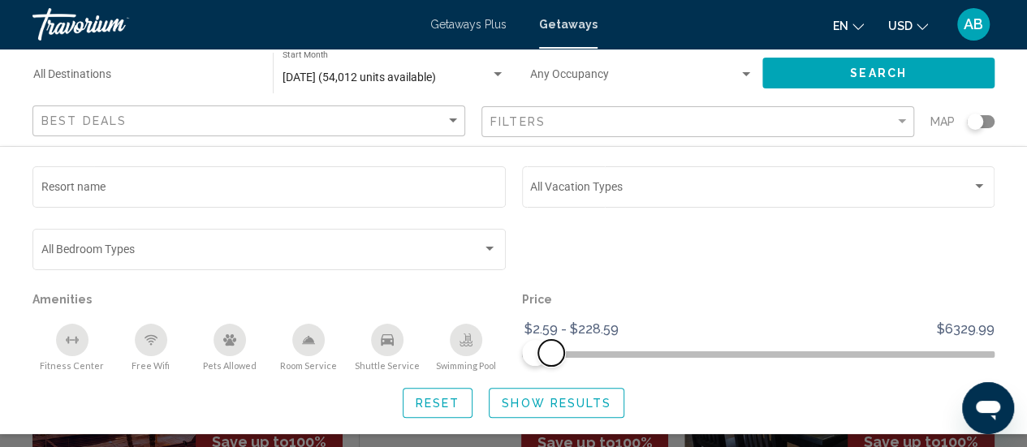
drag, startPoint x: 981, startPoint y: 356, endPoint x: 550, endPoint y: 356, distance: 430.2
click at [550, 356] on span "Search widget" at bounding box center [551, 353] width 26 height 26
click at [541, 415] on button "Show Results" at bounding box center [557, 403] width 136 height 30
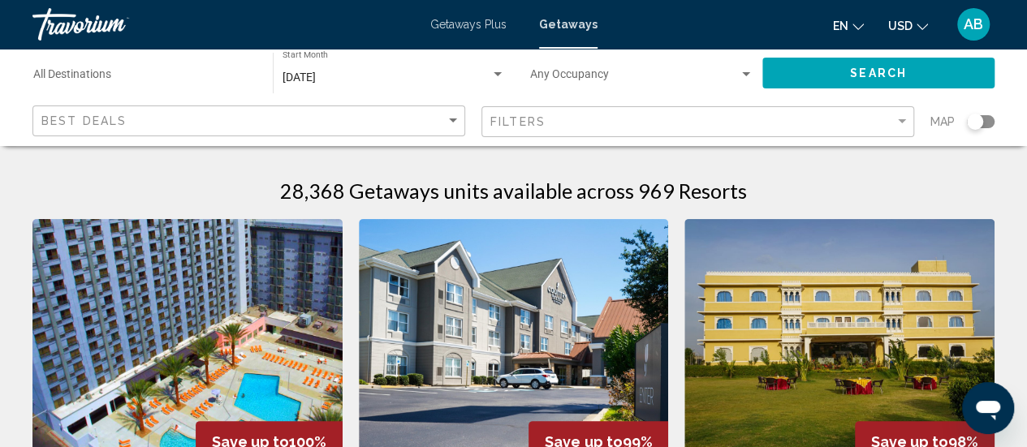
click at [984, 119] on div "Search widget" at bounding box center [981, 121] width 28 height 13
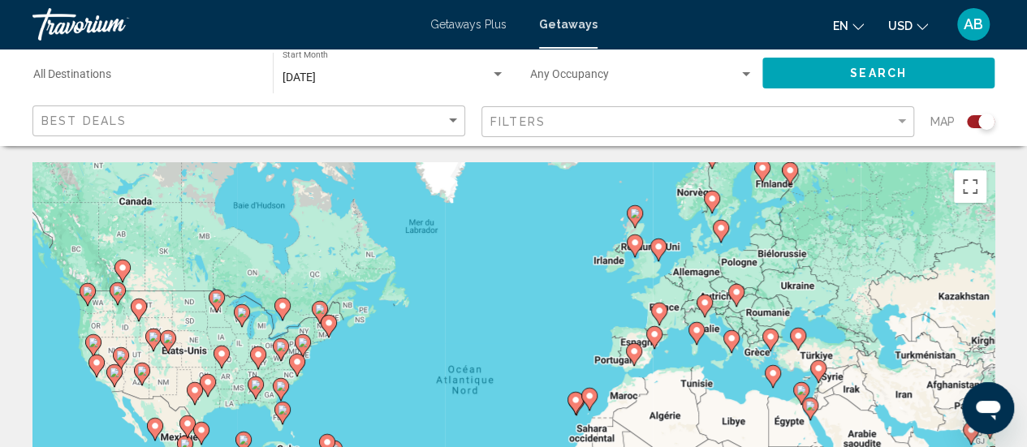
click at [732, 342] on image "Main content" at bounding box center [732, 339] width 10 height 10
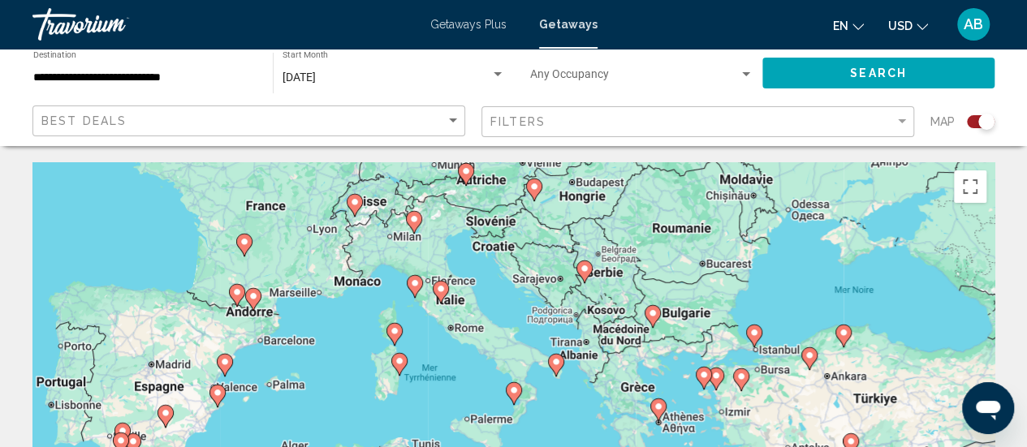
click at [412, 285] on image "Main content" at bounding box center [415, 283] width 10 height 10
type input "**********"
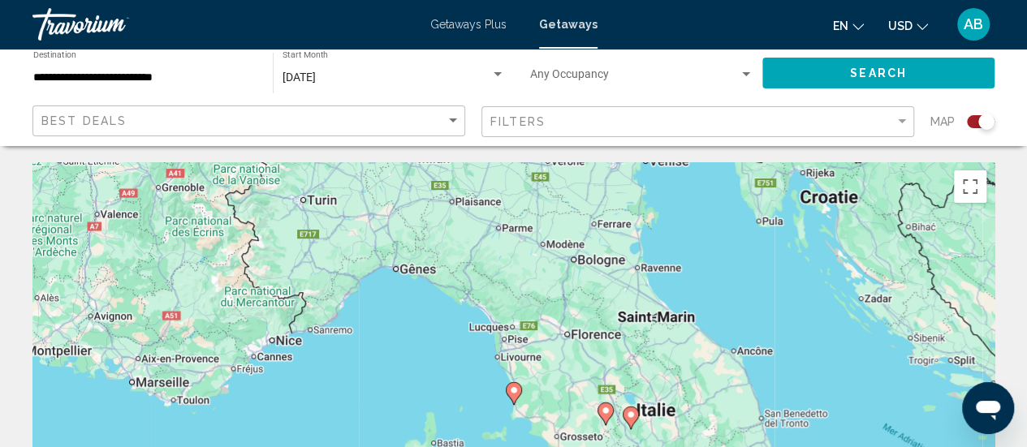
click at [518, 394] on icon "Main content" at bounding box center [513, 393] width 15 height 21
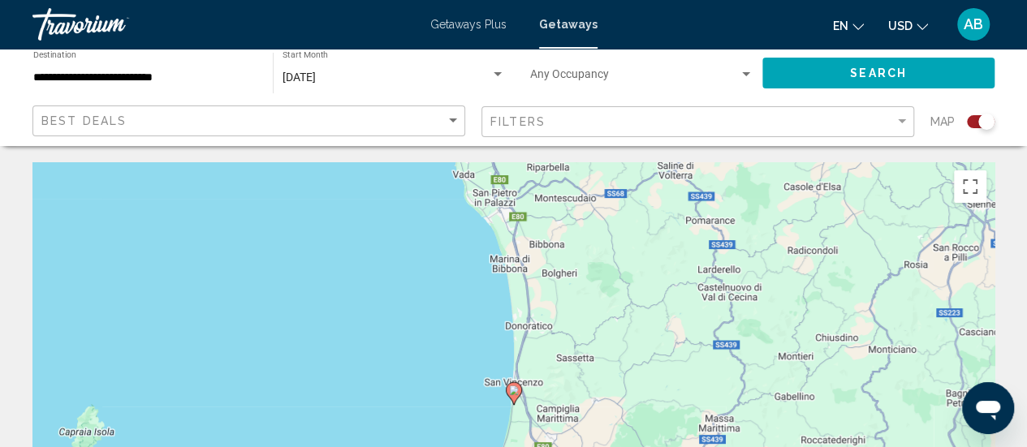
click at [518, 394] on icon "Main content" at bounding box center [513, 393] width 15 height 21
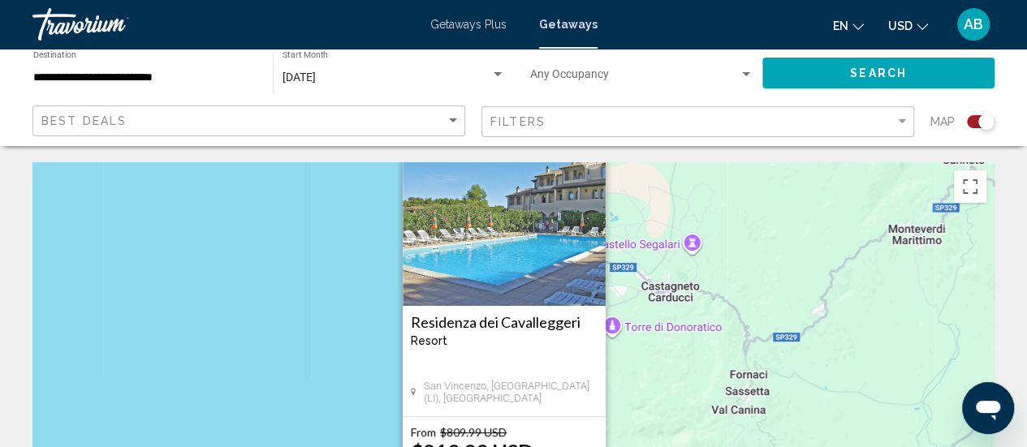
drag, startPoint x: 691, startPoint y: 347, endPoint x: 681, endPoint y: 302, distance: 45.7
click at [681, 302] on div "Pour activer le glissement avec le clavier, appuyez sur Alt+Entrée. Une fois ce…" at bounding box center [513, 405] width 962 height 487
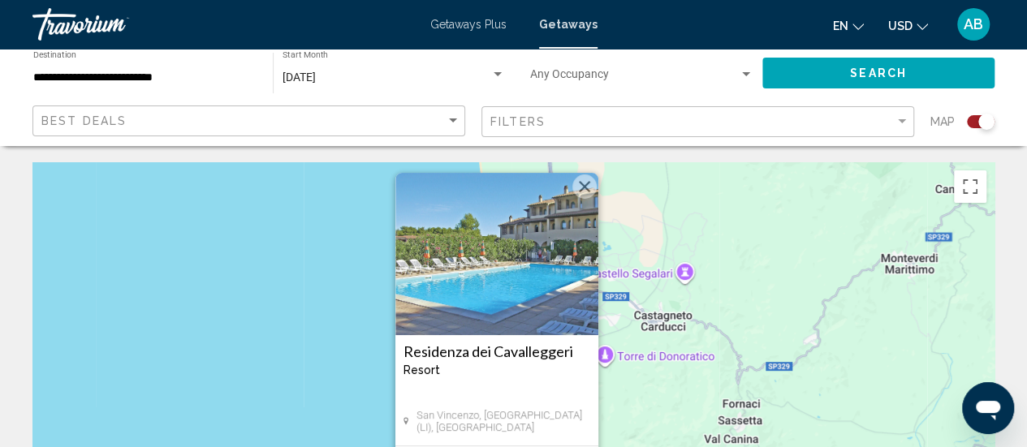
drag, startPoint x: 630, startPoint y: 252, endPoint x: 627, endPoint y: 298, distance: 45.6
click at [627, 298] on div "Pour activer le glissement avec le clavier, appuyez sur Alt+Entrée. Une fois ce…" at bounding box center [513, 405] width 962 height 487
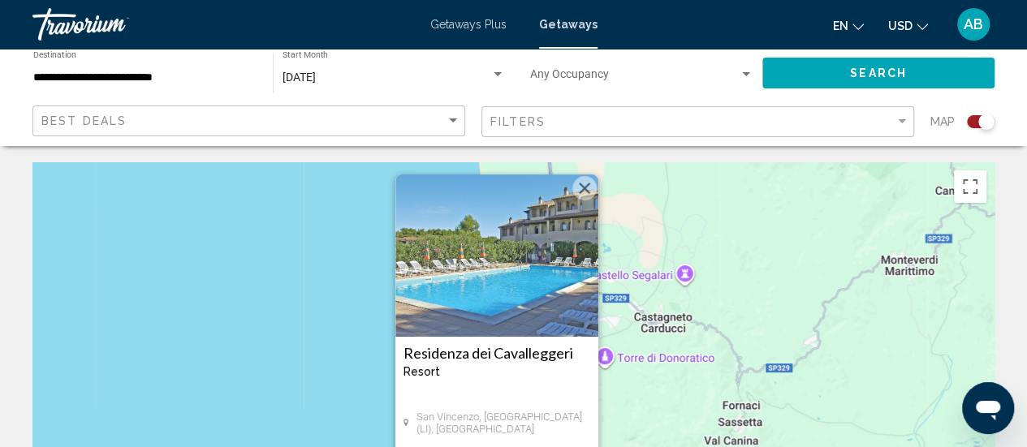
click at [580, 182] on button "Fermer" at bounding box center [584, 188] width 24 height 24
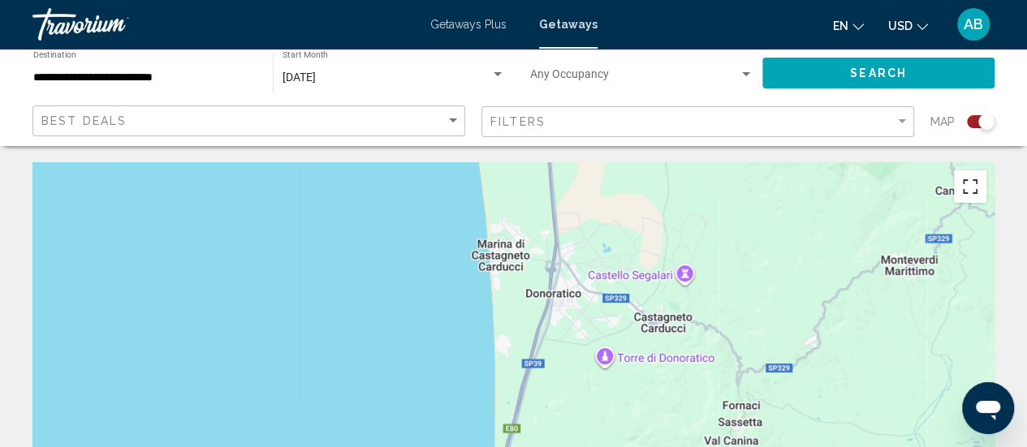
click at [981, 188] on button "Passer en plein écran" at bounding box center [970, 186] width 32 height 32
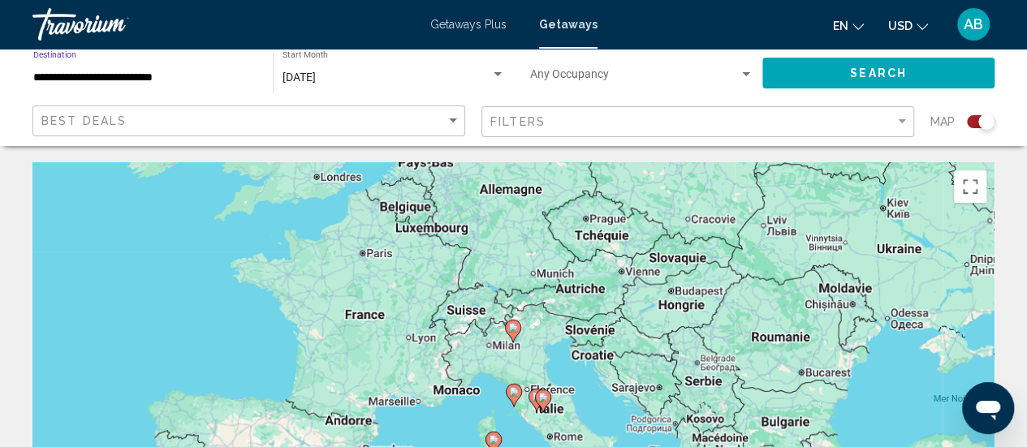
click at [165, 75] on input "**********" at bounding box center [144, 77] width 223 height 13
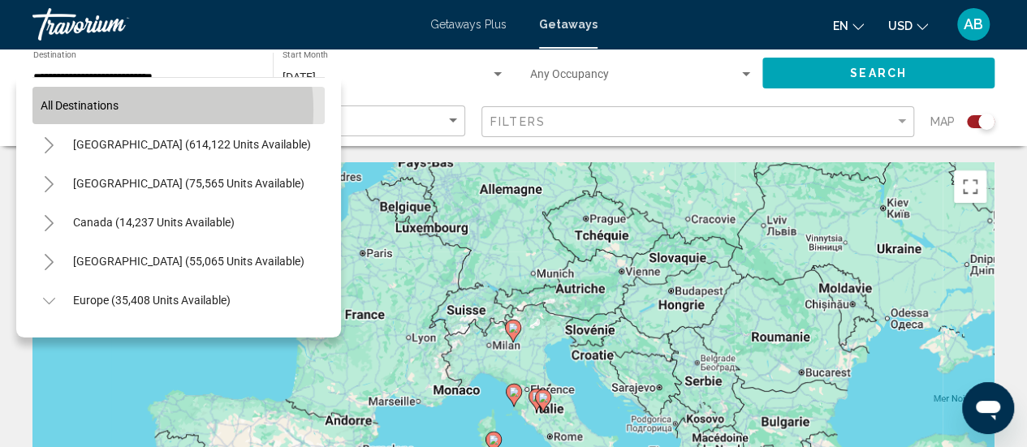
click at [129, 110] on button "All destinations" at bounding box center [178, 105] width 292 height 37
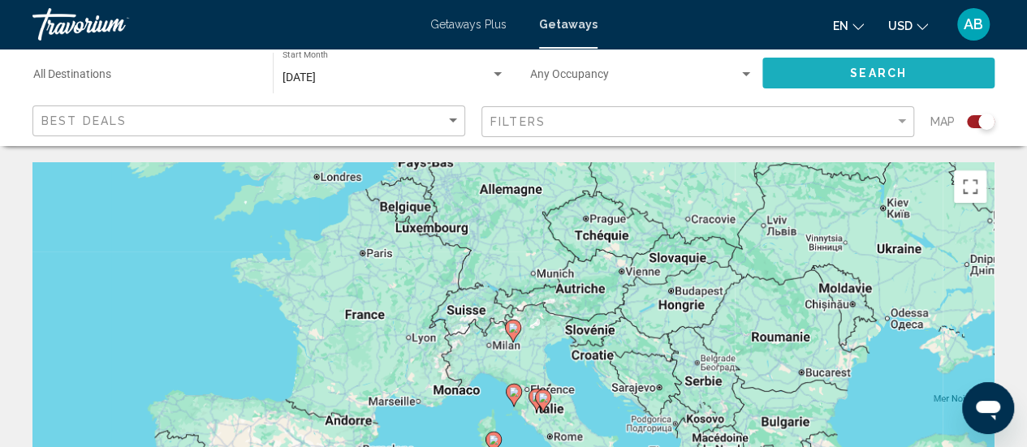
click at [826, 72] on button "Search" at bounding box center [878, 73] width 232 height 30
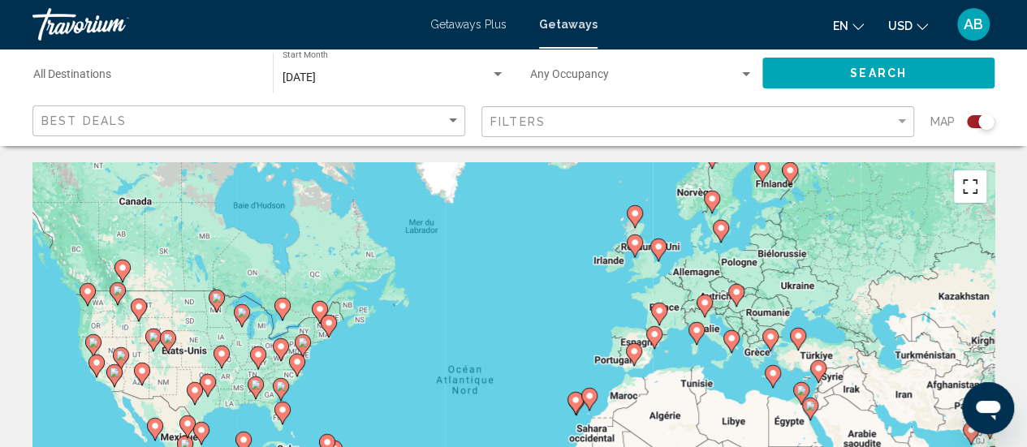
click at [961, 177] on button "Passer en plein écran" at bounding box center [970, 186] width 32 height 32
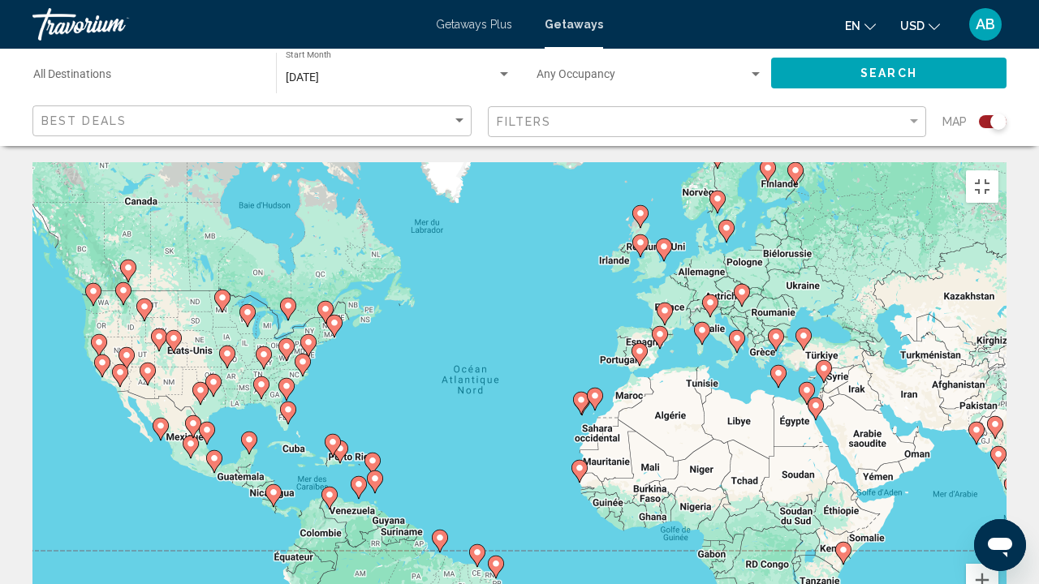
click at [648, 239] on div "Pour activer le glissement avec le clavier, appuyez sur Alt+Entrée. Une fois ce…" at bounding box center [519, 405] width 974 height 487
click at [776, 330] on icon "Main content" at bounding box center [776, 340] width 15 height 21
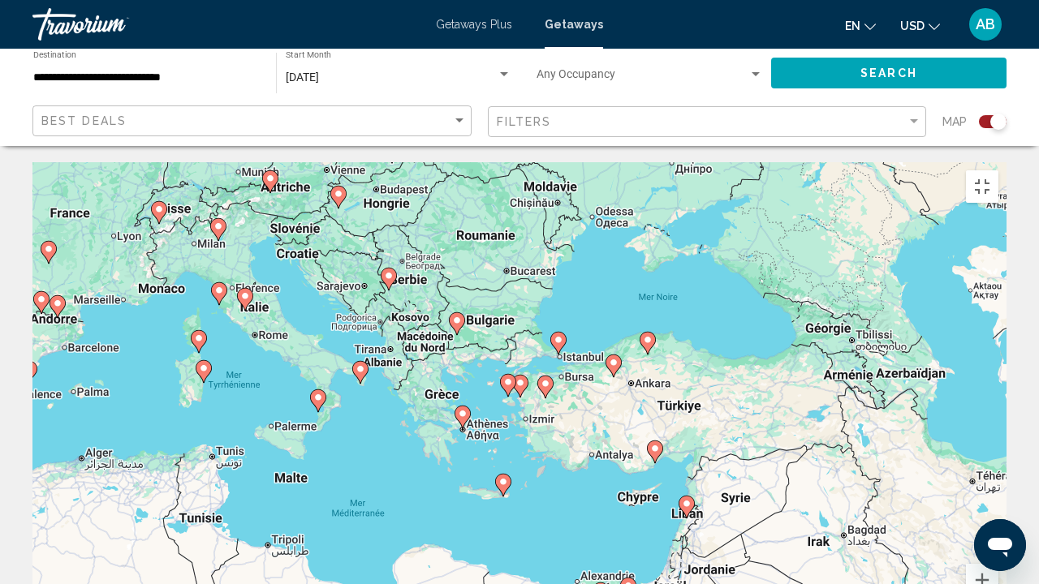
click at [464, 409] on image "Main content" at bounding box center [463, 414] width 10 height 10
type input "**********"
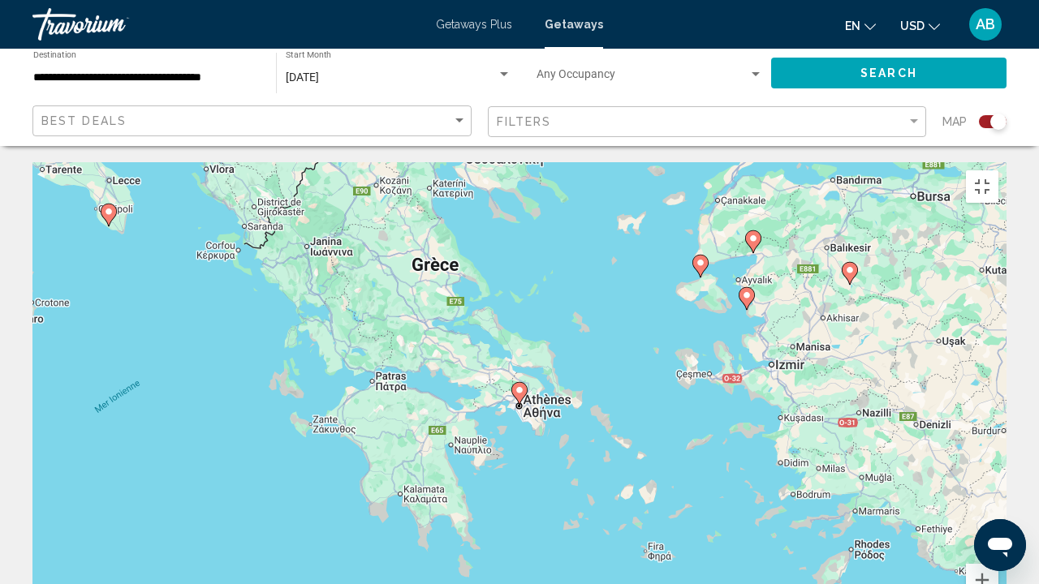
click at [520, 383] on icon "Main content" at bounding box center [519, 393] width 15 height 21
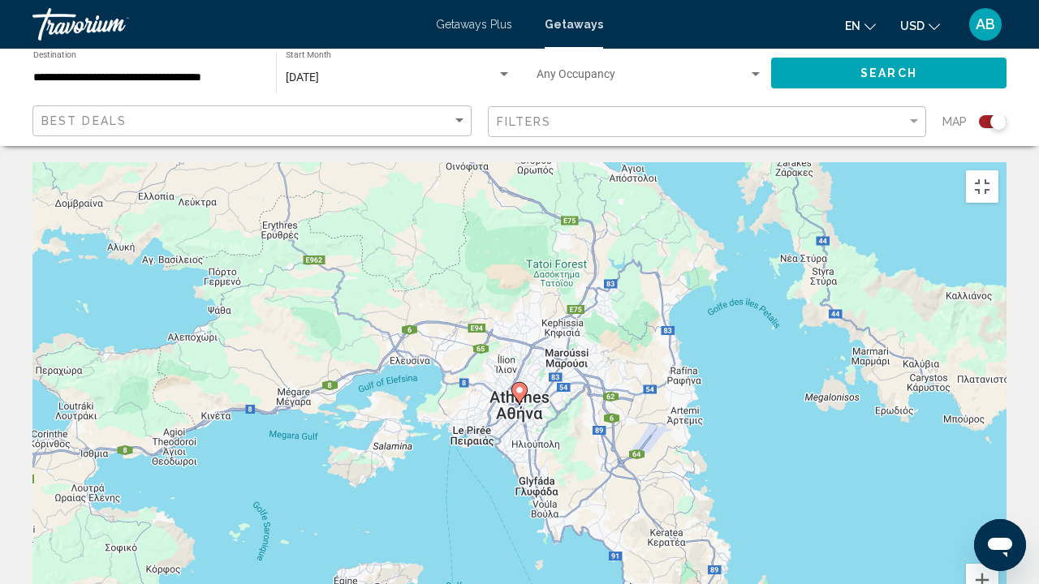
click at [520, 383] on icon "Main content" at bounding box center [519, 393] width 15 height 21
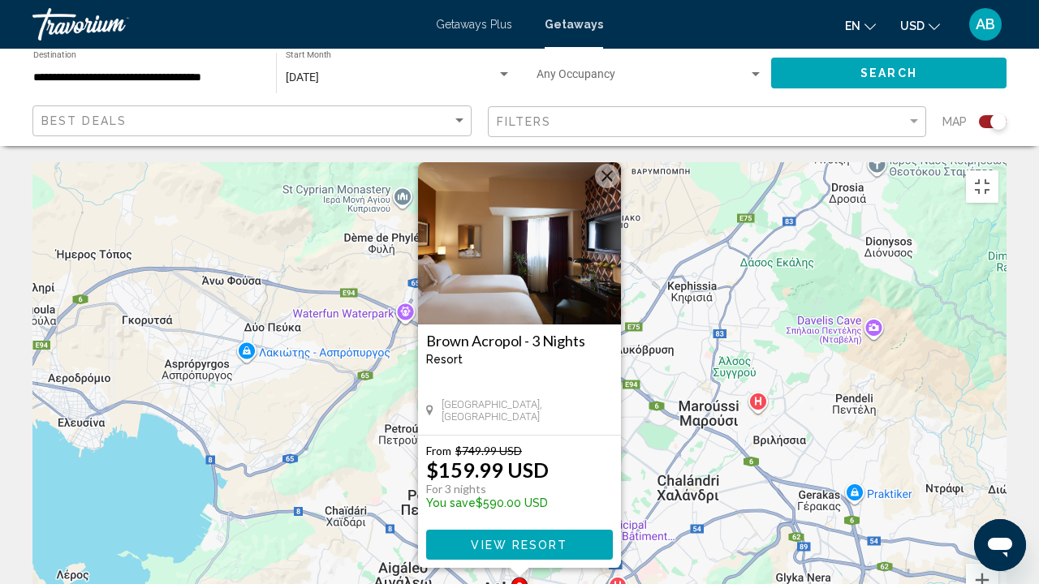
click at [828, 232] on div "Pour activer le glissement avec le clavier, appuyez sur Alt+Entrée. Une fois ce…" at bounding box center [519, 405] width 974 height 487
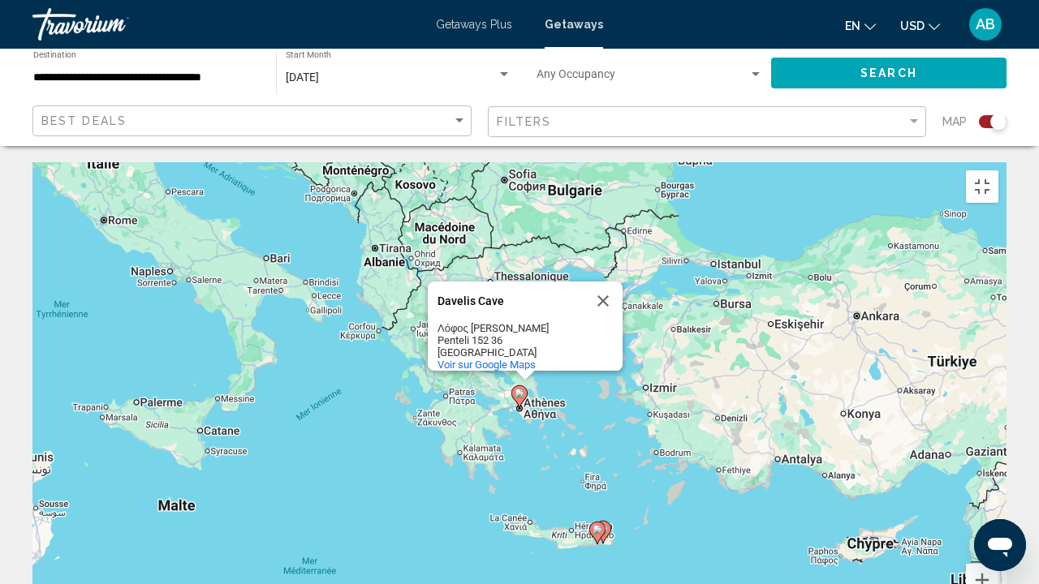
click at [594, 446] on image "Main content" at bounding box center [598, 530] width 10 height 10
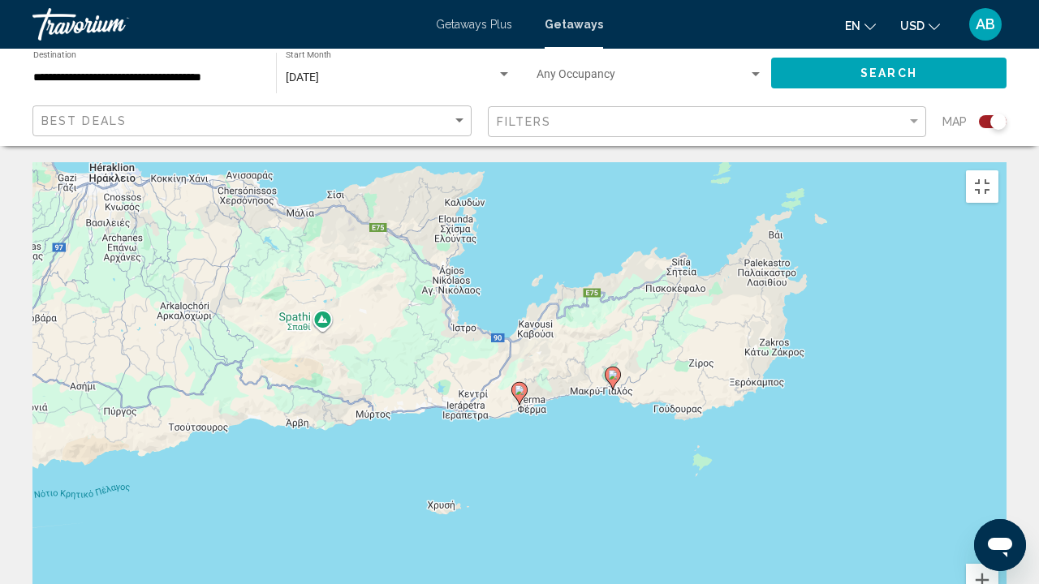
click at [521, 386] on image "Main content" at bounding box center [520, 391] width 10 height 10
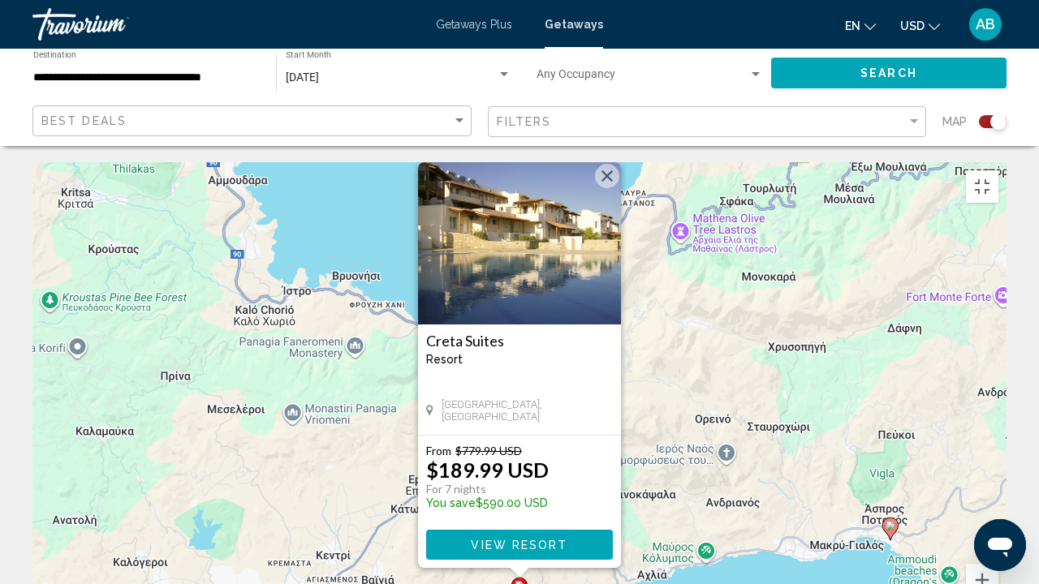
click at [888, 446] on icon "Main content" at bounding box center [890, 529] width 15 height 21
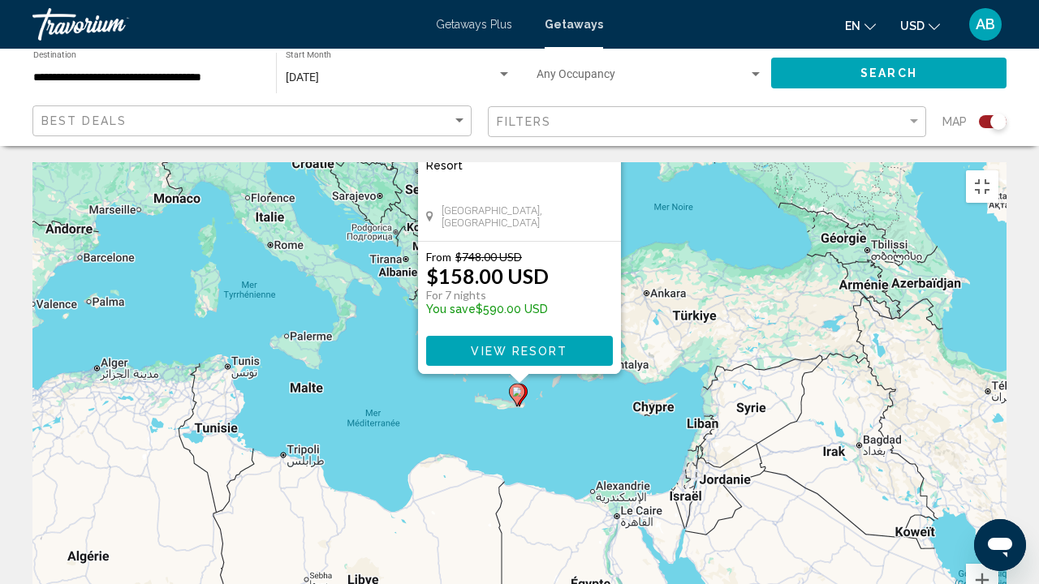
click at [744, 315] on div "Pour activer le glissement avec le clavier, appuyez sur Alt+Entrée. Une fois ce…" at bounding box center [519, 405] width 974 height 487
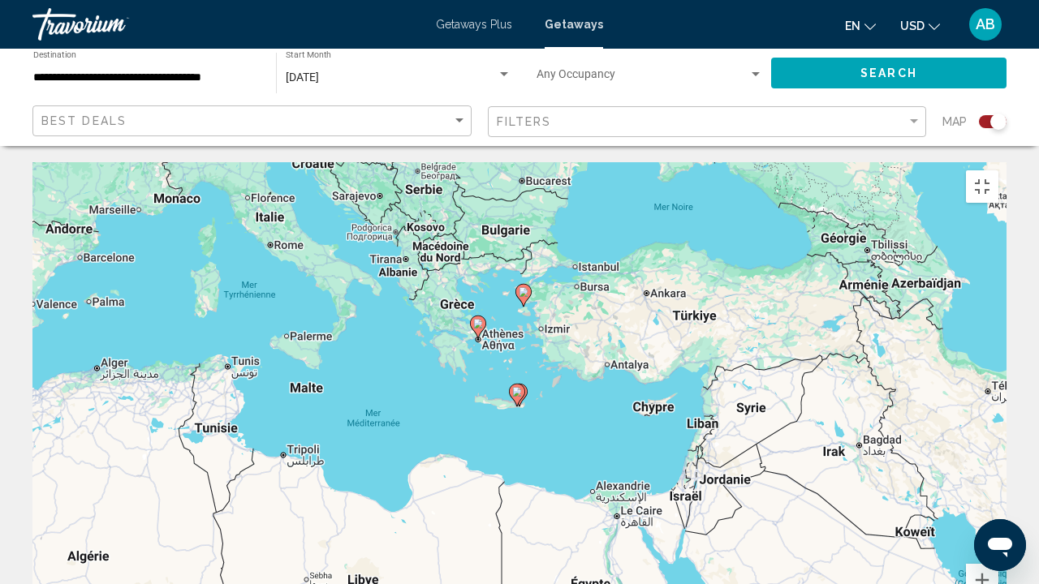
click at [520, 287] on image "Main content" at bounding box center [524, 292] width 10 height 10
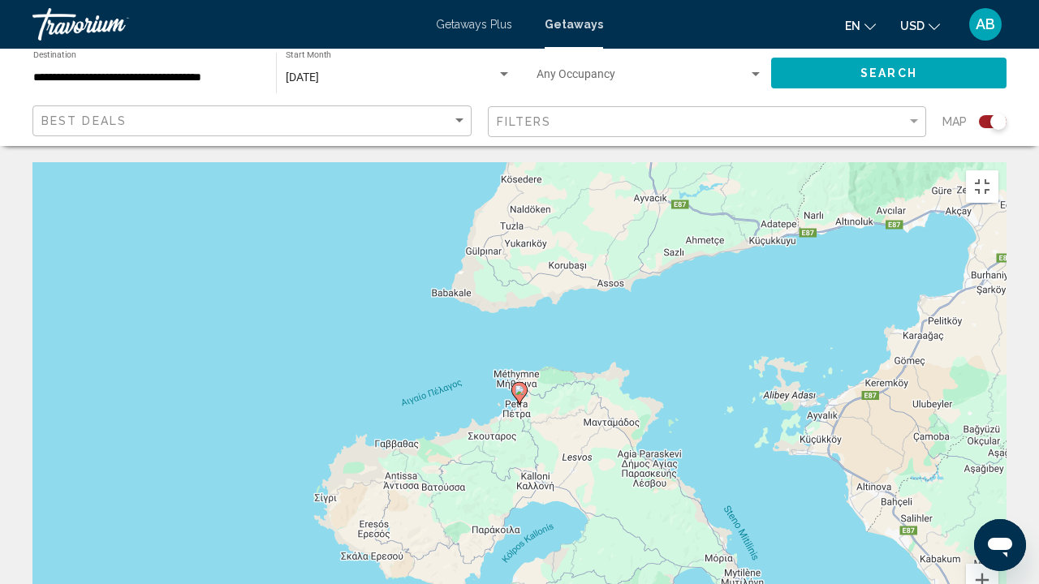
click at [519, 386] on image "Main content" at bounding box center [520, 391] width 10 height 10
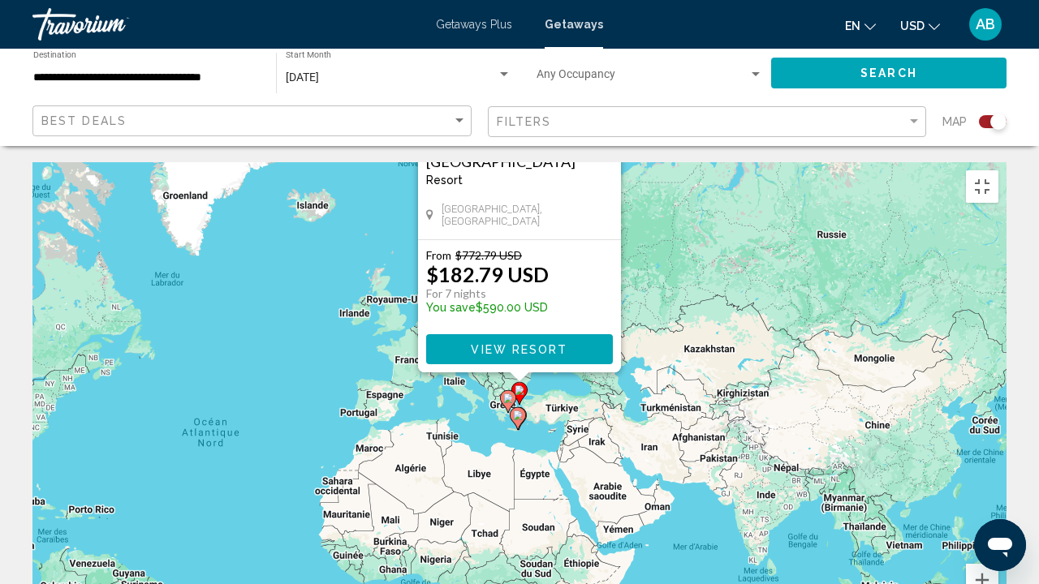
click at [451, 368] on div "Pour activer le glissement avec le clavier, appuyez sur Alt+Entrée. Une fois ce…" at bounding box center [519, 405] width 974 height 487
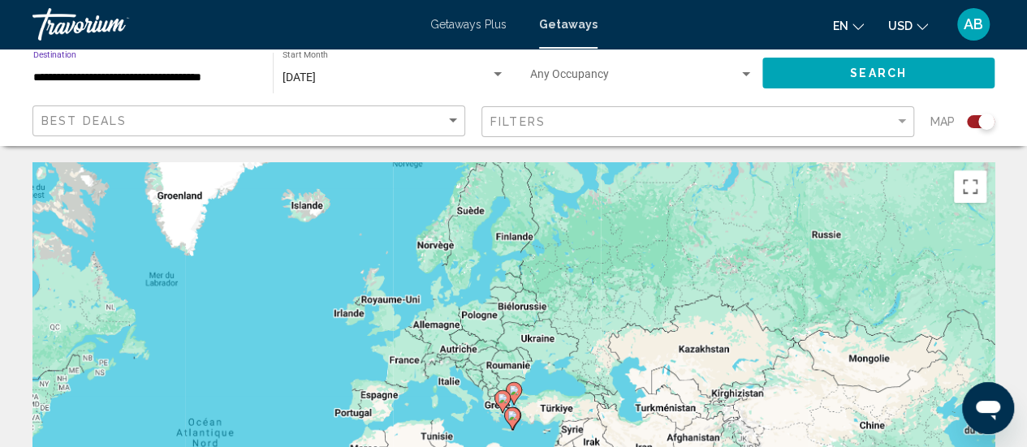
click at [81, 73] on input "**********" at bounding box center [144, 77] width 223 height 13
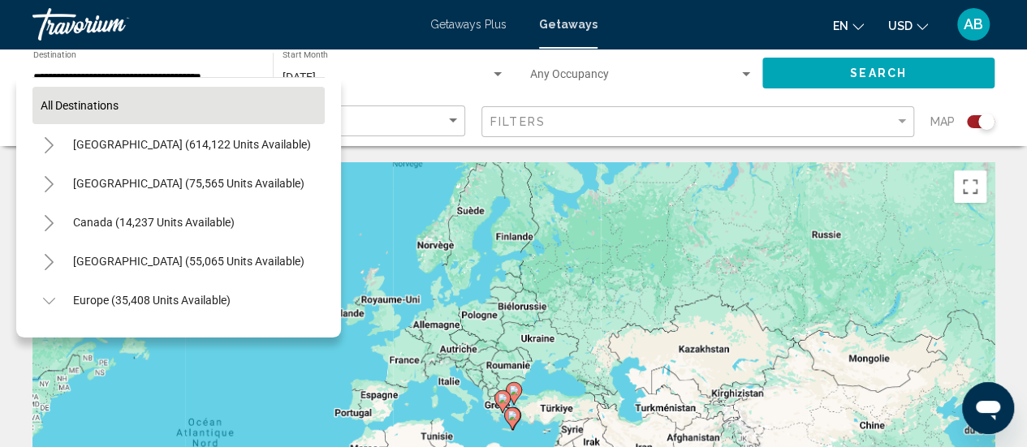
click at [182, 98] on button "All destinations" at bounding box center [178, 105] width 292 height 37
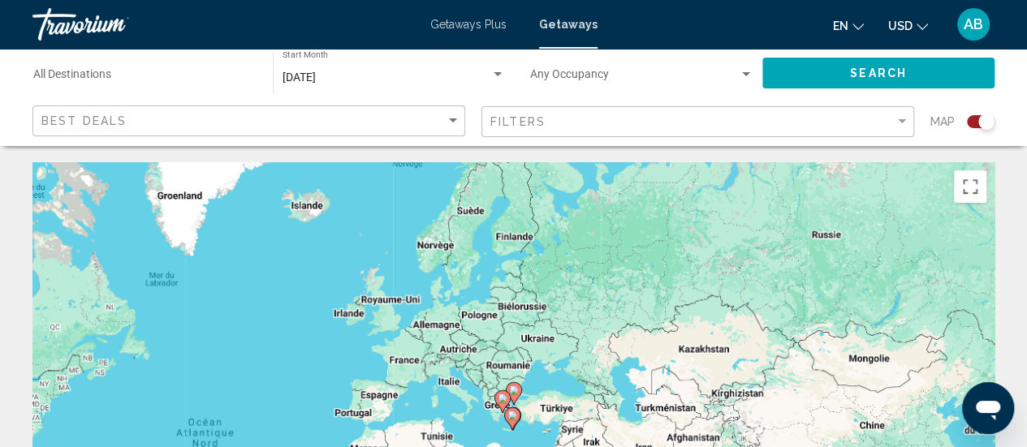
click at [841, 72] on button "Search" at bounding box center [878, 73] width 232 height 30
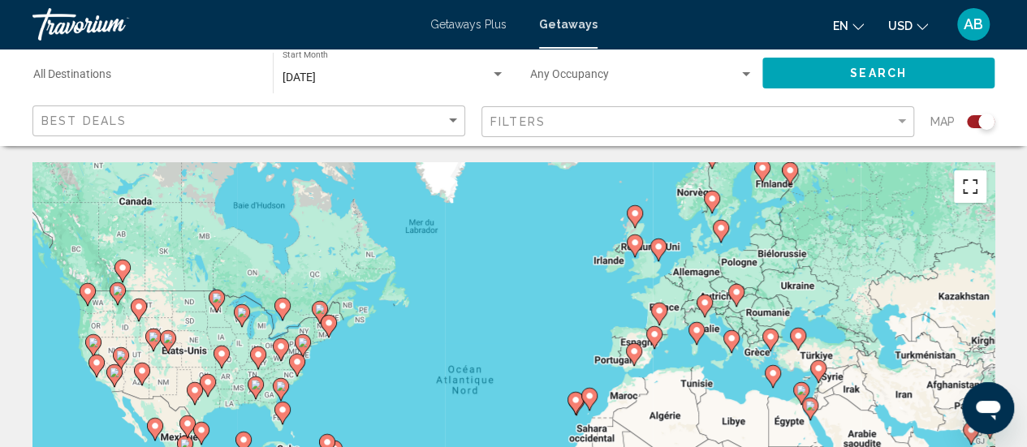
click at [967, 202] on button "Passer en plein écran" at bounding box center [970, 186] width 32 height 32
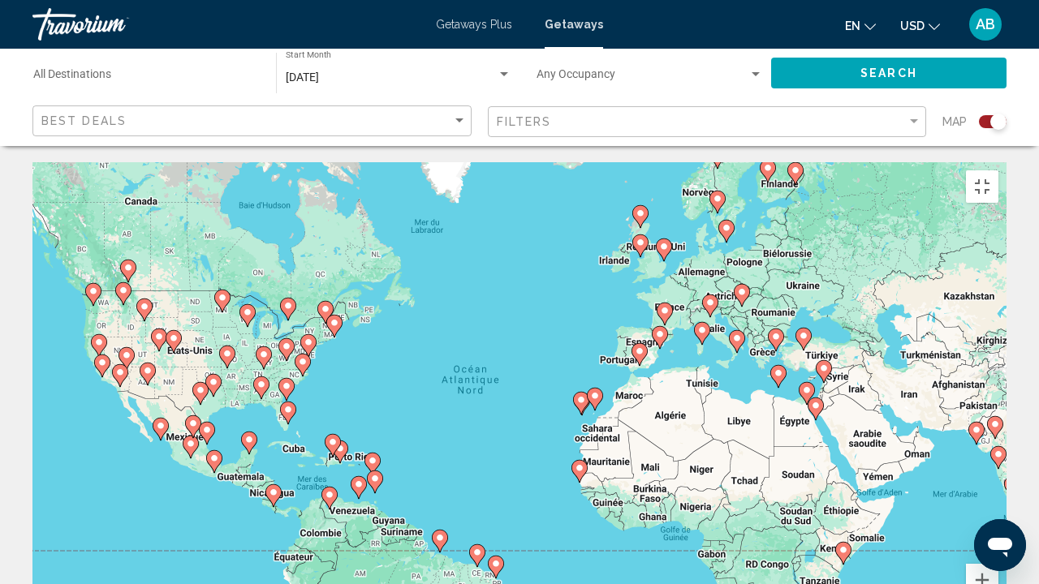
click at [776, 366] on icon "Main content" at bounding box center [778, 376] width 15 height 21
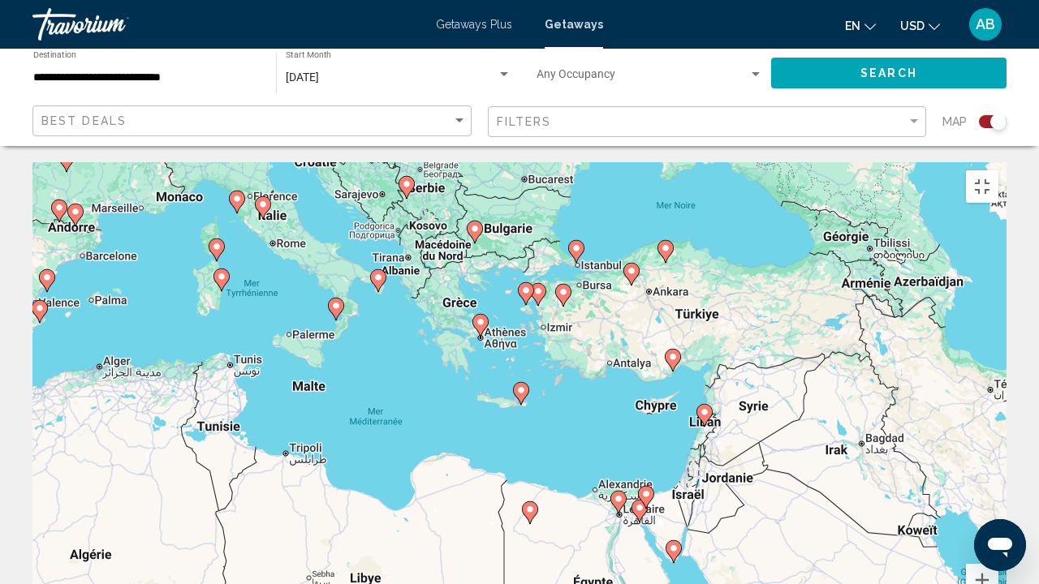
click at [578, 244] on image "Main content" at bounding box center [576, 249] width 10 height 10
type input "**********"
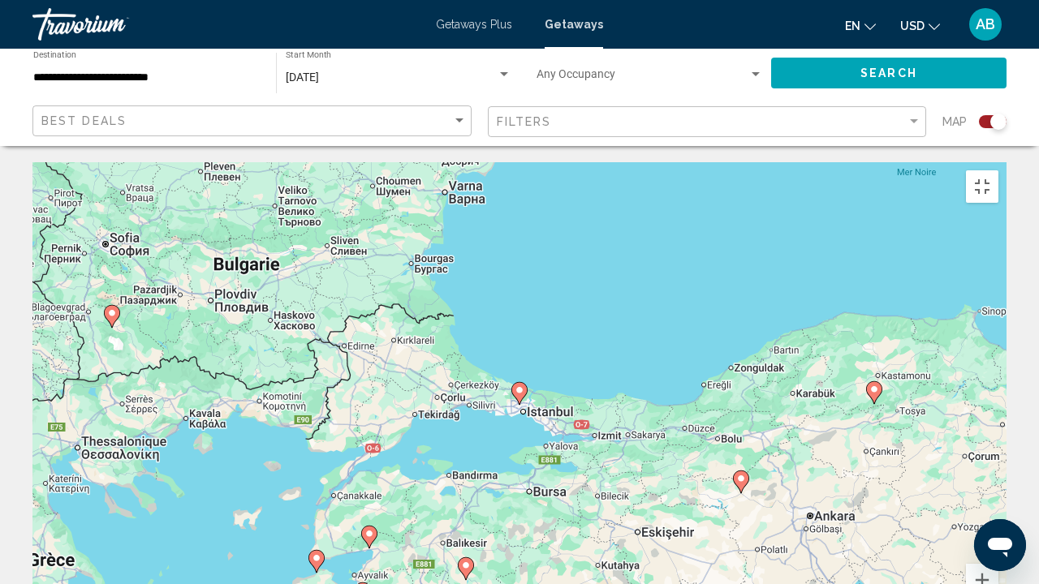
click at [522, 383] on icon "Main content" at bounding box center [519, 393] width 15 height 21
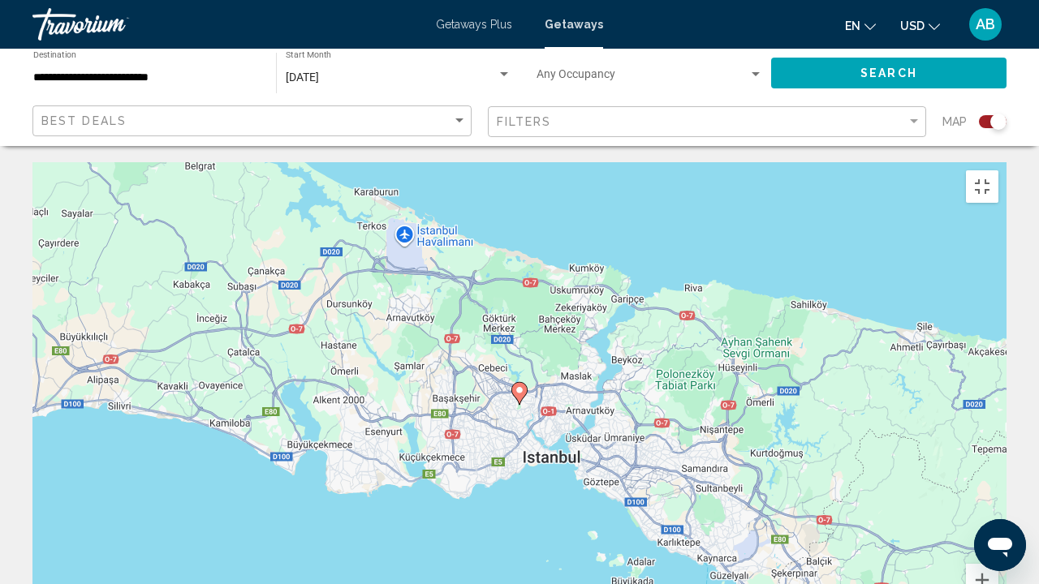
click at [522, 383] on icon "Main content" at bounding box center [519, 393] width 15 height 21
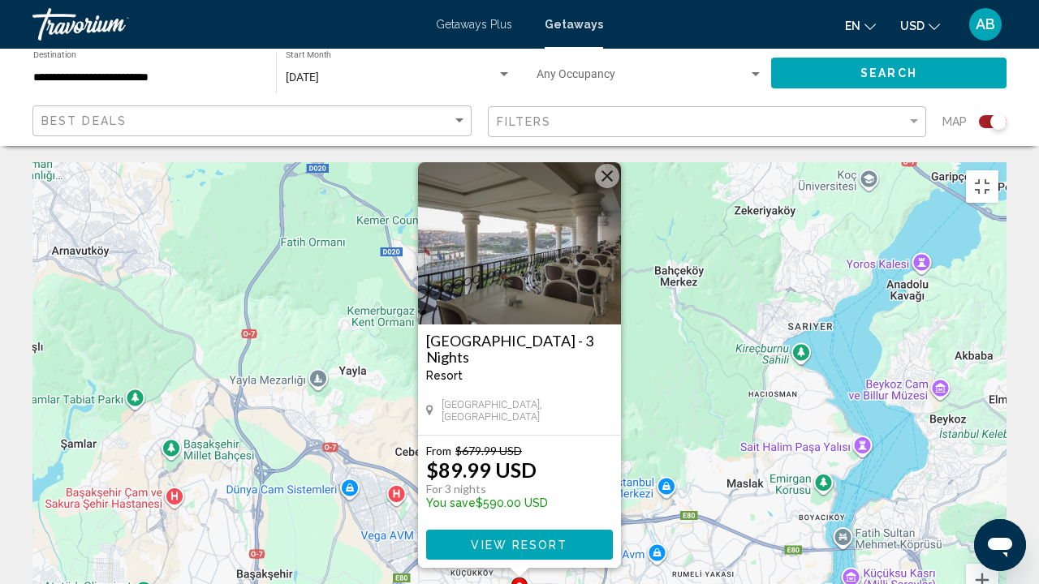
click at [520, 333] on h3 "[GEOGRAPHIC_DATA] - 3 Nights" at bounding box center [519, 349] width 187 height 32
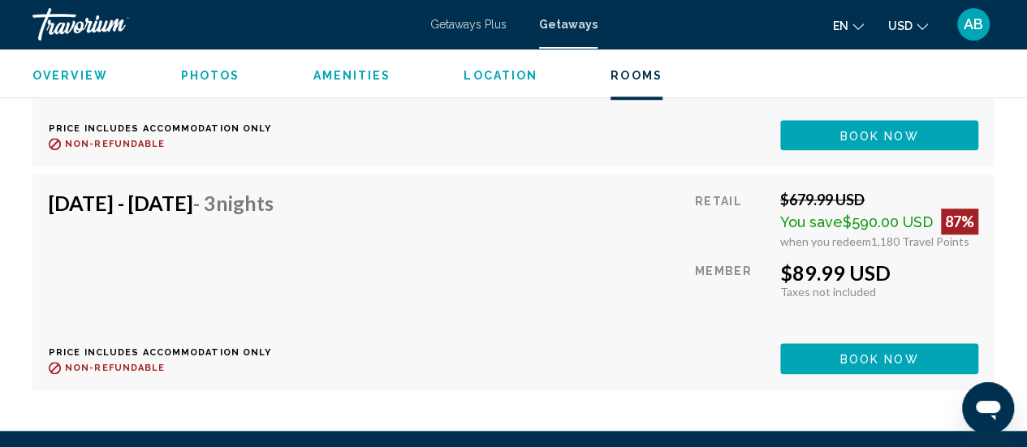
scroll to position [3723, 0]
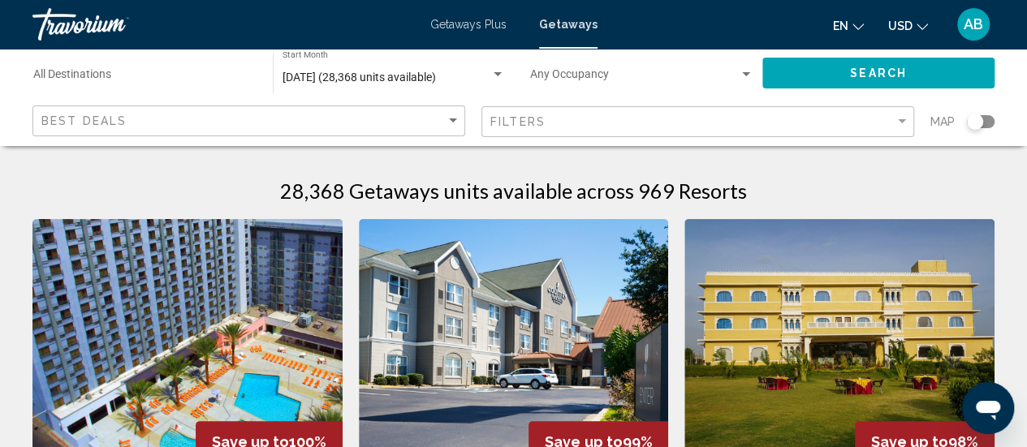
click at [989, 119] on div "Search widget" at bounding box center [981, 121] width 28 height 13
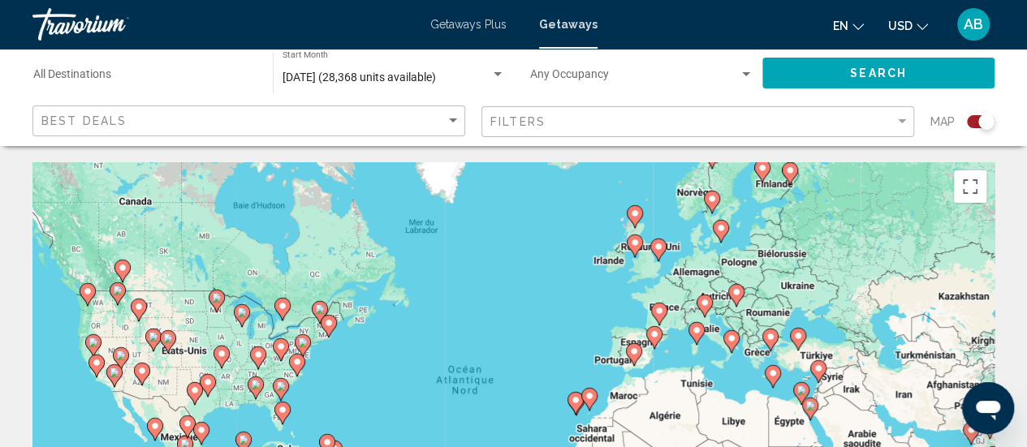
click at [734, 296] on image "Main content" at bounding box center [736, 292] width 10 height 10
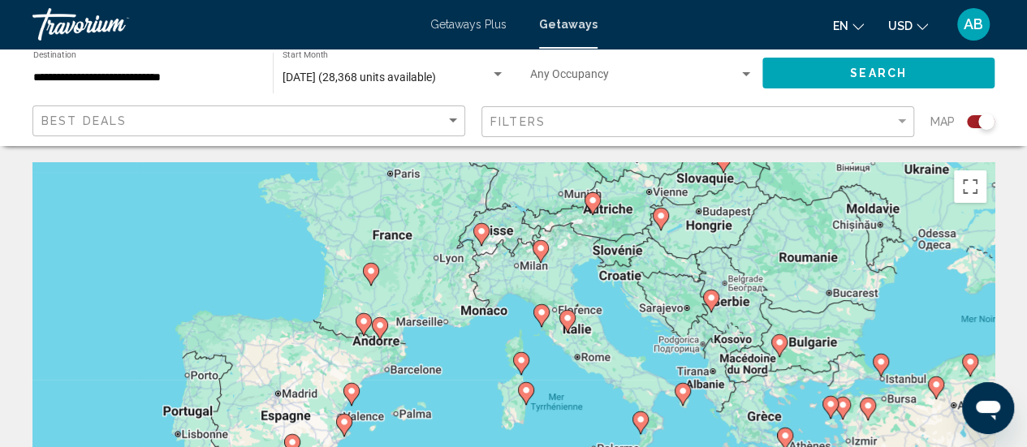
drag, startPoint x: 599, startPoint y: 395, endPoint x: 750, endPoint y: 218, distance: 232.0
click at [750, 218] on div "Pour activer le glissement avec le clavier, appuyez sur Alt+Entrée. Une fois ce…" at bounding box center [513, 405] width 962 height 487
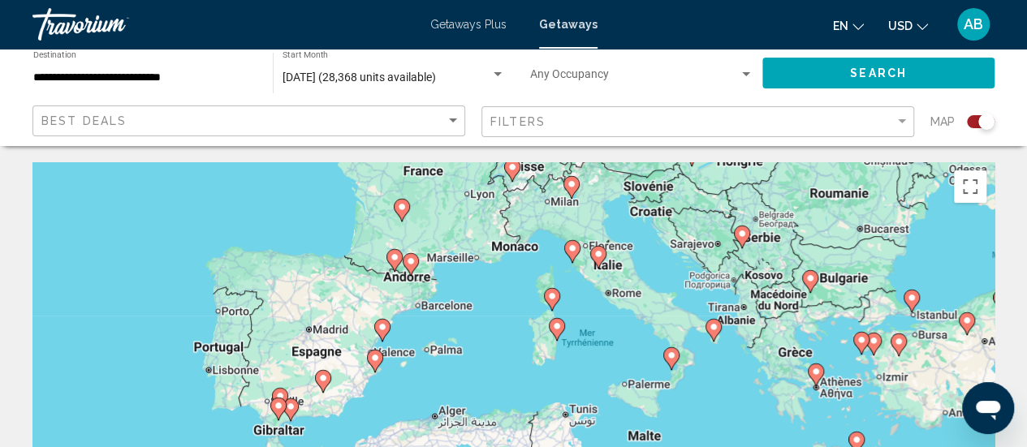
drag, startPoint x: 390, startPoint y: 400, endPoint x: 420, endPoint y: 333, distance: 74.1
click at [420, 333] on div "Pour activer le glissement avec le clavier, appuyez sur Alt+Entrée. Une fois ce…" at bounding box center [513, 405] width 962 height 487
click at [382, 330] on image "Main content" at bounding box center [382, 327] width 10 height 10
type input "**********"
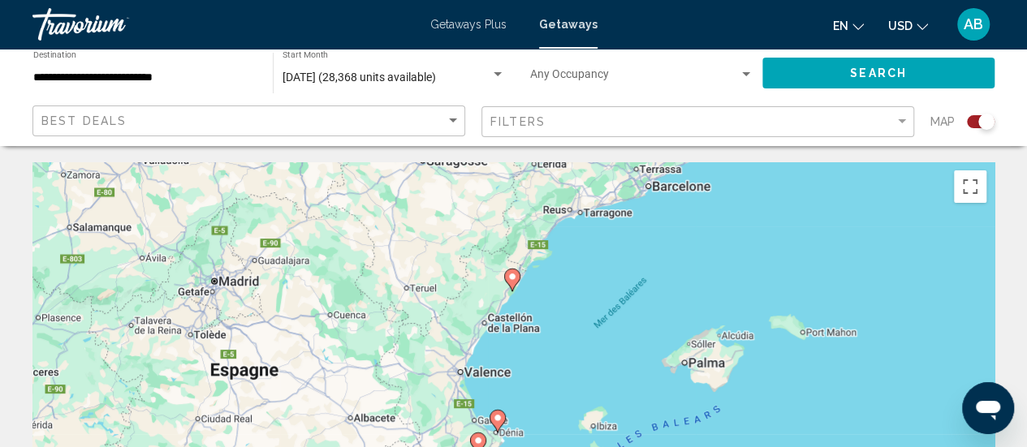
drag, startPoint x: 508, startPoint y: 382, endPoint x: 513, endPoint y: 257, distance: 125.9
click at [513, 257] on div "Pour naviguer, appuyez sur les touches fléchées. Pour activer le glissement ave…" at bounding box center [513, 405] width 962 height 487
click at [511, 278] on image "Main content" at bounding box center [512, 277] width 10 height 10
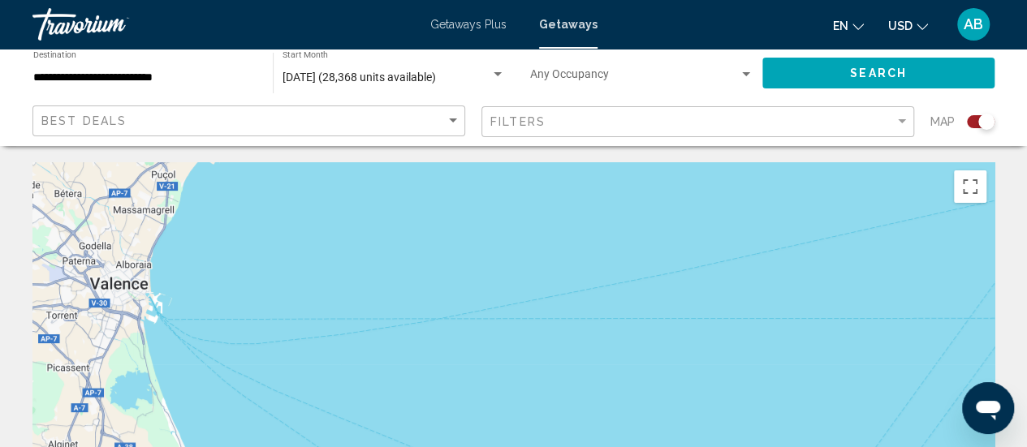
drag, startPoint x: 510, startPoint y: 235, endPoint x: 571, endPoint y: 481, distance: 253.6
click at [571, 446] on html "**********" at bounding box center [513, 223] width 1027 height 447
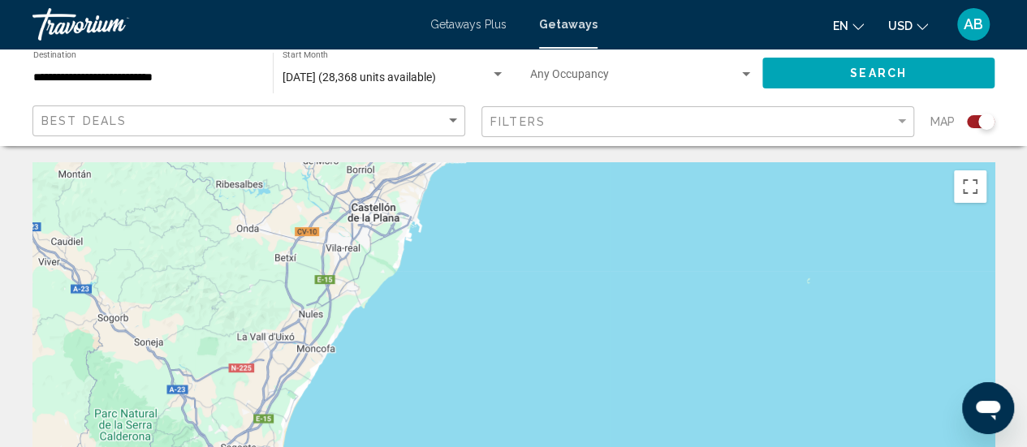
drag, startPoint x: 485, startPoint y: 312, endPoint x: 468, endPoint y: 472, distance: 160.9
click at [468, 446] on html "**********" at bounding box center [513, 223] width 1027 height 447
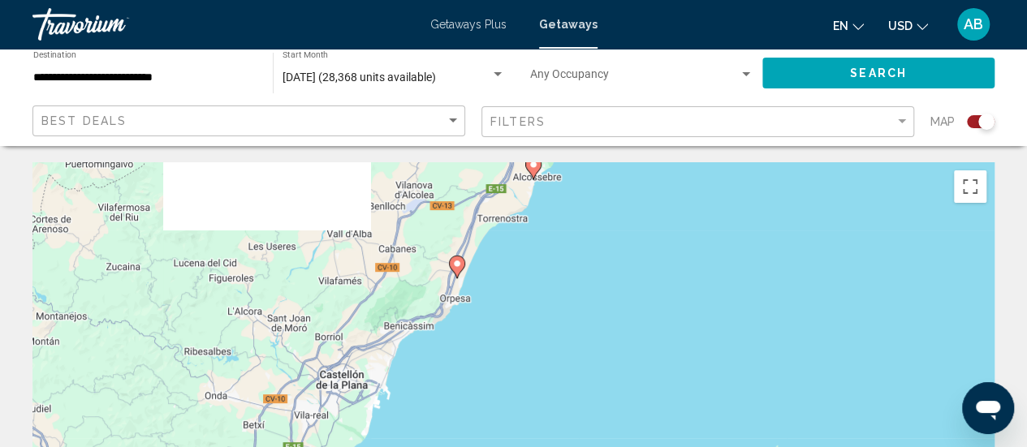
drag, startPoint x: 502, startPoint y: 274, endPoint x: 492, endPoint y: 355, distance: 81.9
click at [492, 355] on div "Pour activer le glissement avec le clavier, appuyez sur Alt+Entrée. Une fois ce…" at bounding box center [513, 405] width 962 height 487
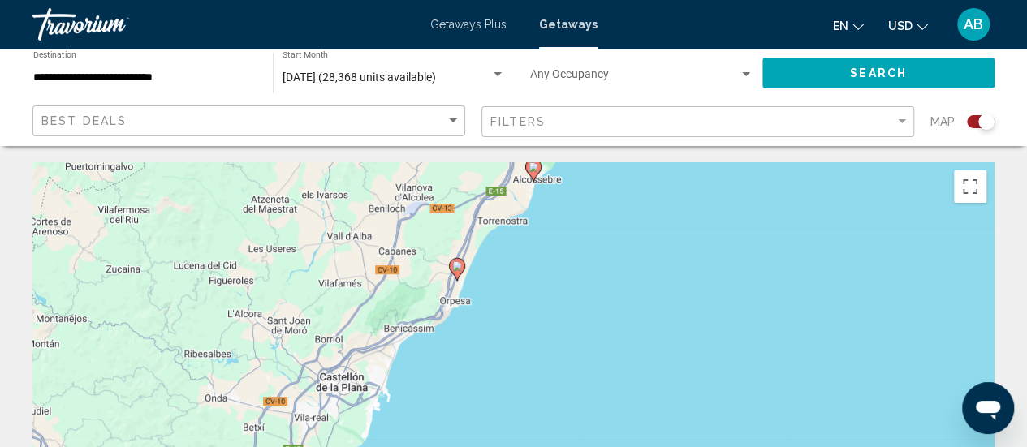
click at [451, 265] on icon "Main content" at bounding box center [456, 269] width 15 height 21
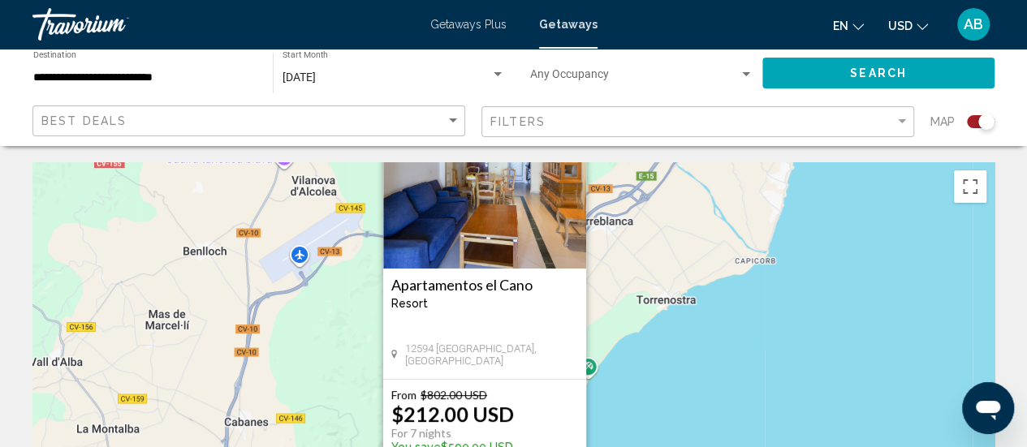
drag, startPoint x: 653, startPoint y: 358, endPoint x: 622, endPoint y: 274, distance: 89.4
click at [622, 274] on div "Pour activer le glissement avec le clavier, appuyez sur Alt+Entrée. Une fois ce…" at bounding box center [513, 405] width 962 height 487
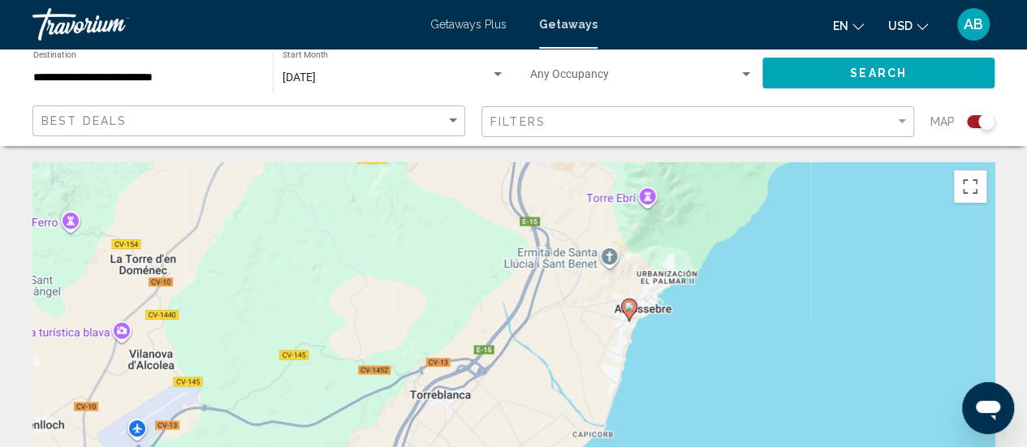
drag, startPoint x: 622, startPoint y: 274, endPoint x: 456, endPoint y: 450, distance: 241.2
click at [456, 446] on html "**********" at bounding box center [513, 223] width 1027 height 447
click at [638, 312] on div "Pour activer le glissement avec le clavier, appuyez sur Alt+Entrée. Une fois ce…" at bounding box center [513, 405] width 962 height 487
click at [628, 308] on image "Main content" at bounding box center [629, 306] width 10 height 10
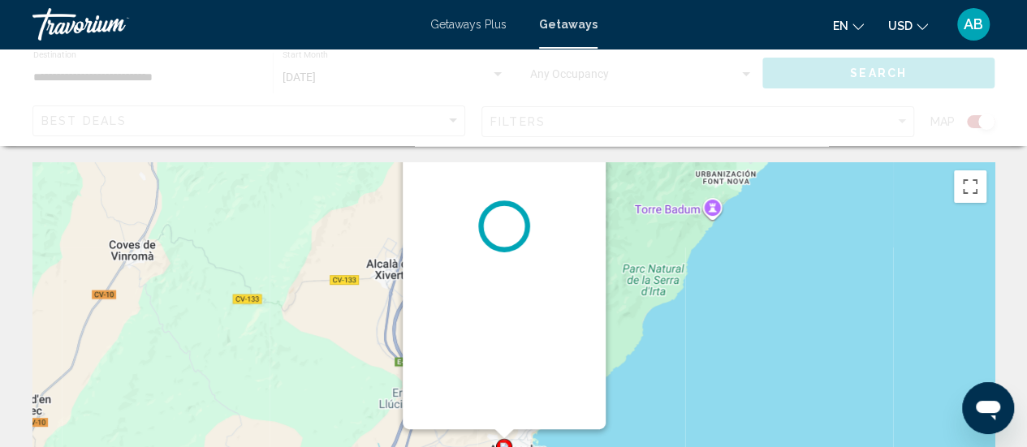
drag, startPoint x: 658, startPoint y: 395, endPoint x: 648, endPoint y: 228, distance: 166.7
click at [648, 228] on div "Pour activer le glissement avec le clavier, appuyez sur Alt+Entrée. Une fois ce…" at bounding box center [513, 405] width 962 height 487
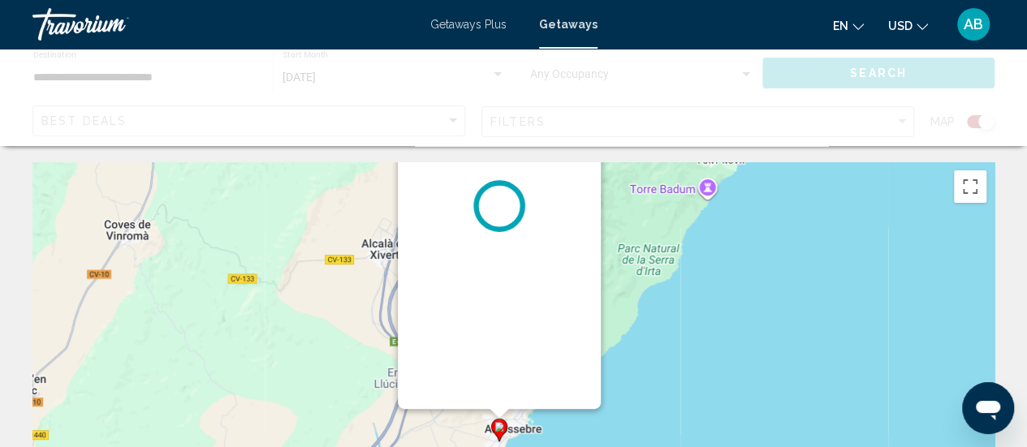
drag, startPoint x: 645, startPoint y: 303, endPoint x: 640, endPoint y: 280, distance: 23.2
click at [640, 280] on div "Pour activer le glissement avec le clavier, appuyez sur Alt+Entrée. Une fois ce…" at bounding box center [513, 405] width 962 height 487
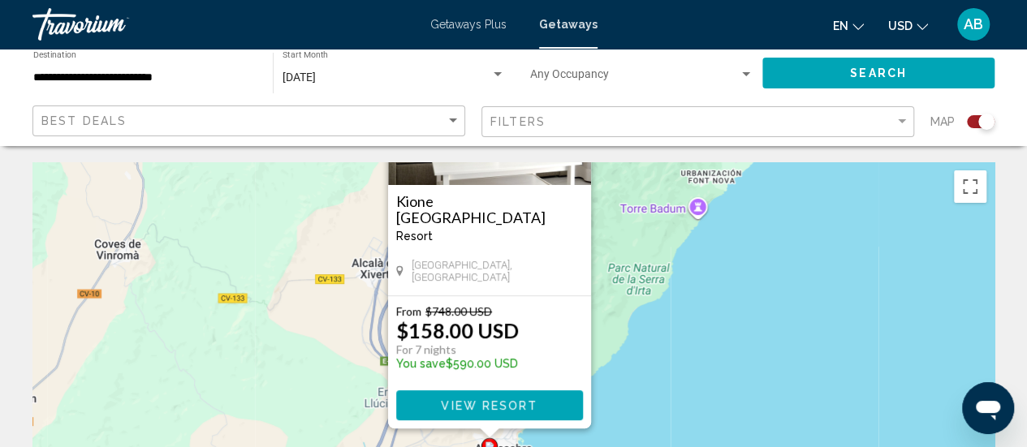
drag, startPoint x: 640, startPoint y: 335, endPoint x: 630, endPoint y: 364, distance: 30.8
click at [630, 364] on div "Pour activer le glissement avec le clavier, appuyez sur Alt+Entrée. Une fois ce…" at bounding box center [513, 405] width 962 height 487
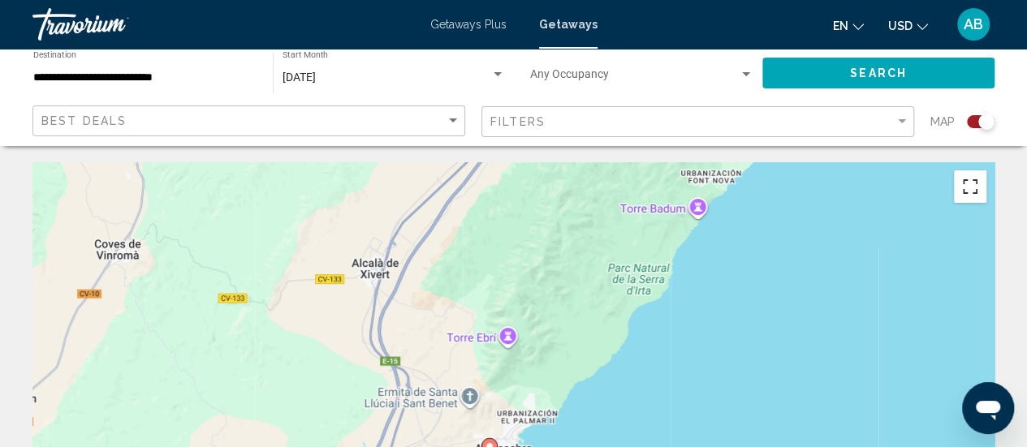
click at [966, 179] on button "Passer en plein écran" at bounding box center [970, 186] width 32 height 32
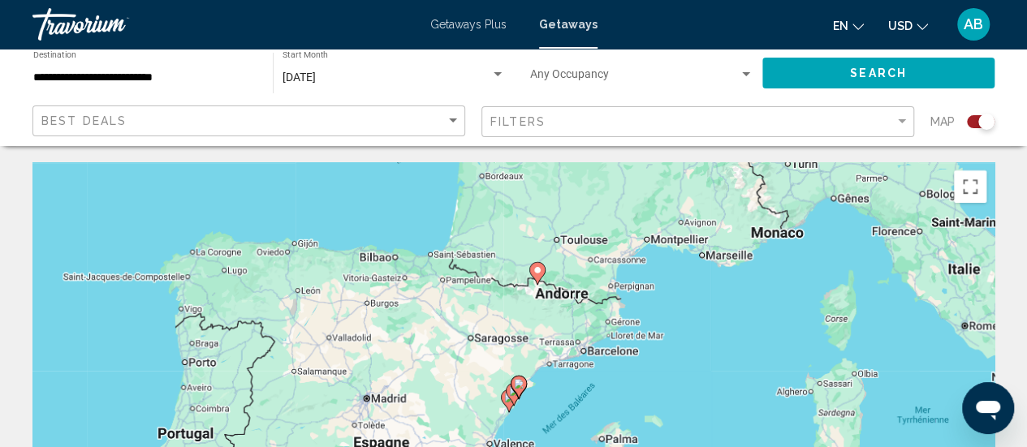
click at [188, 69] on div "**********" at bounding box center [144, 73] width 223 height 45
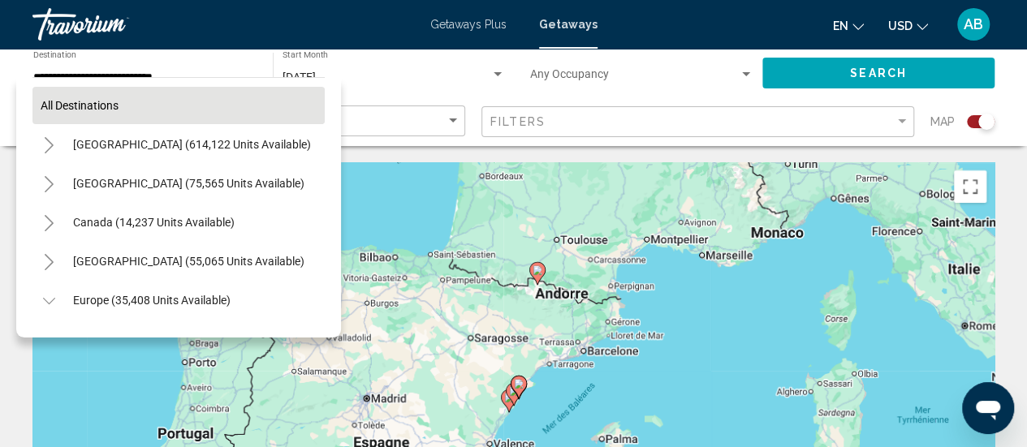
click at [205, 107] on button "All destinations" at bounding box center [178, 105] width 292 height 37
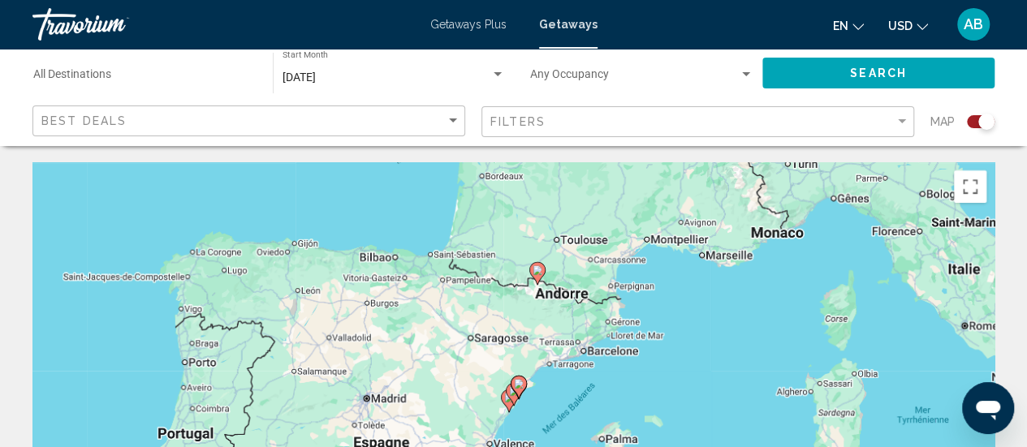
click at [818, 90] on div "Search" at bounding box center [886, 73] width 248 height 49
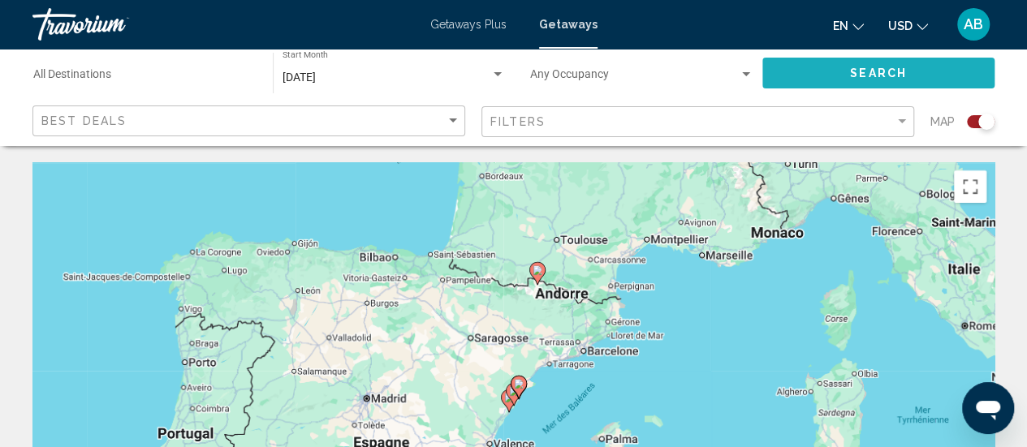
click at [862, 71] on span "Search" at bounding box center [878, 73] width 57 height 13
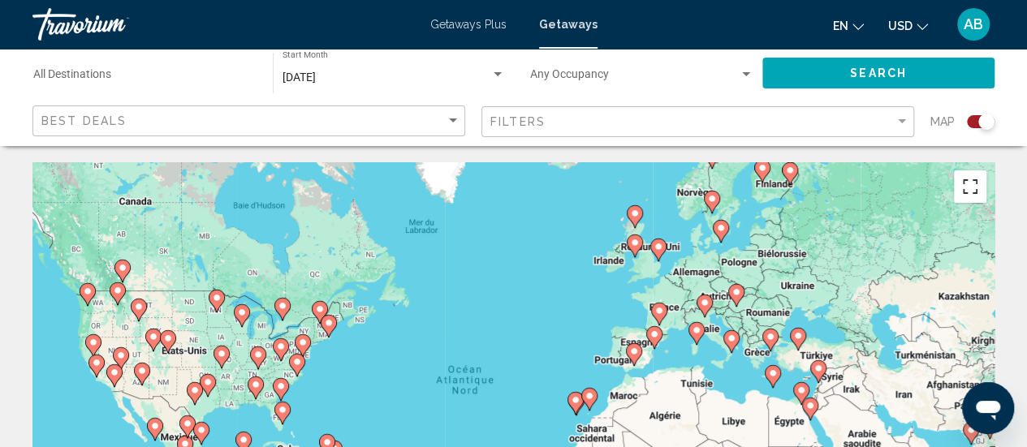
click at [974, 186] on button "Passer en plein écran" at bounding box center [970, 186] width 32 height 32
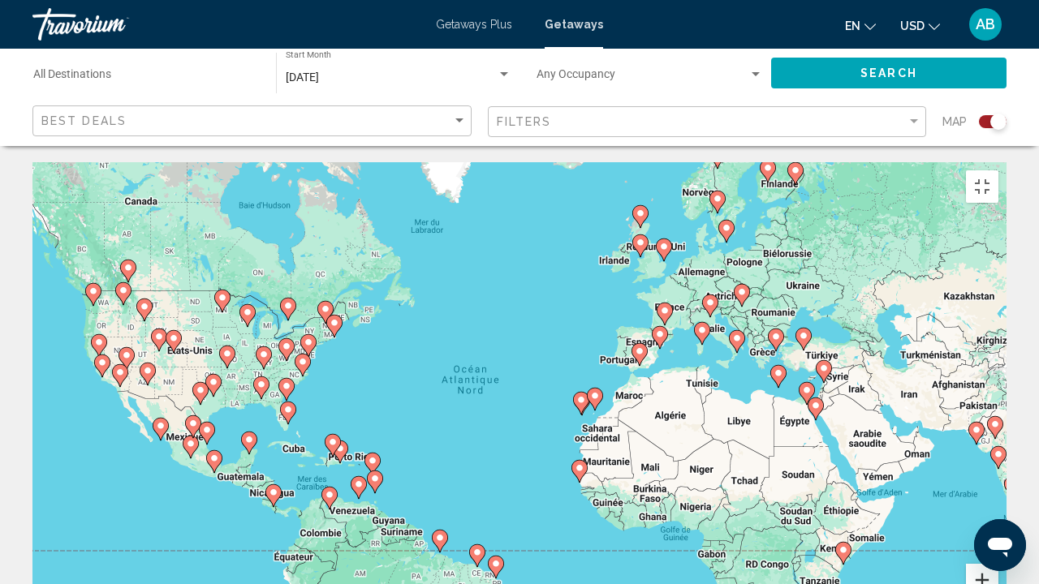
click at [998, 446] on button "Zoom avant" at bounding box center [982, 580] width 32 height 32
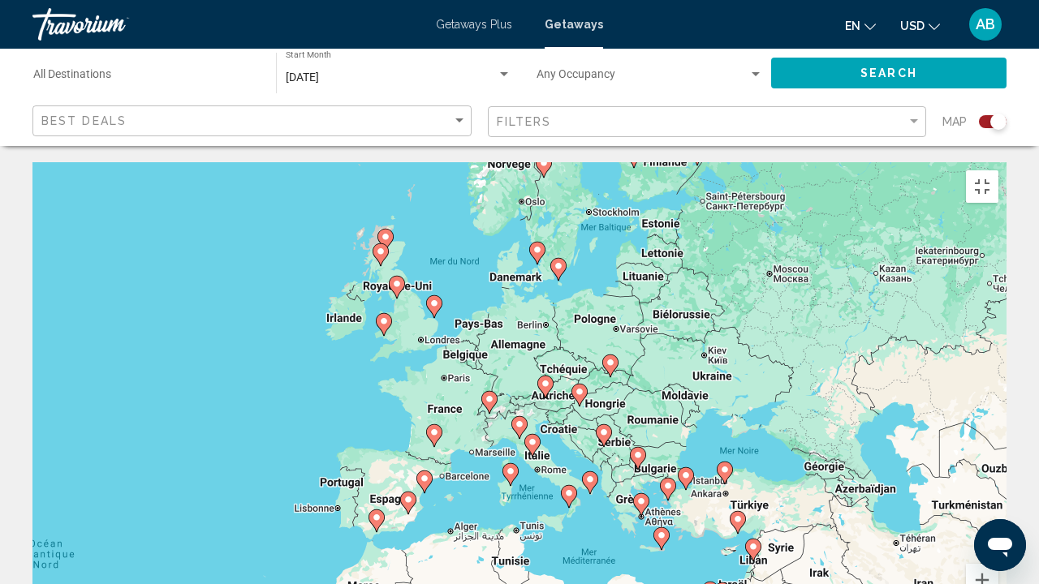
drag, startPoint x: 887, startPoint y: 305, endPoint x: 508, endPoint y: 506, distance: 428.8
click at [508, 446] on div "Pour activer le glissement avec le clavier, appuyez sur Alt+Entrée. Une fois ce…" at bounding box center [519, 405] width 974 height 487
click at [510, 446] on icon "Main content" at bounding box center [510, 474] width 15 height 21
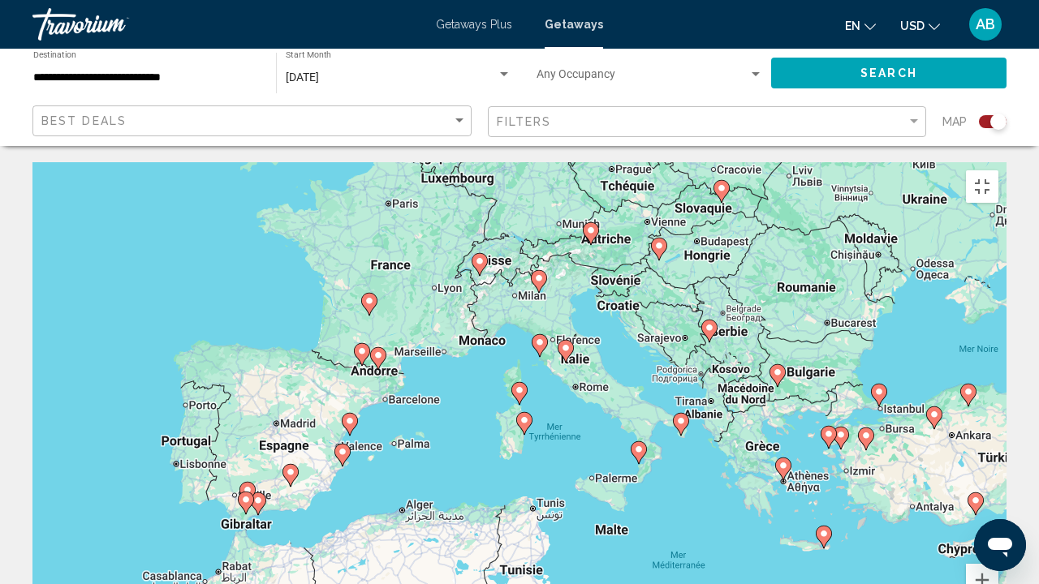
click at [341, 445] on icon "Main content" at bounding box center [342, 455] width 15 height 21
type input "**********"
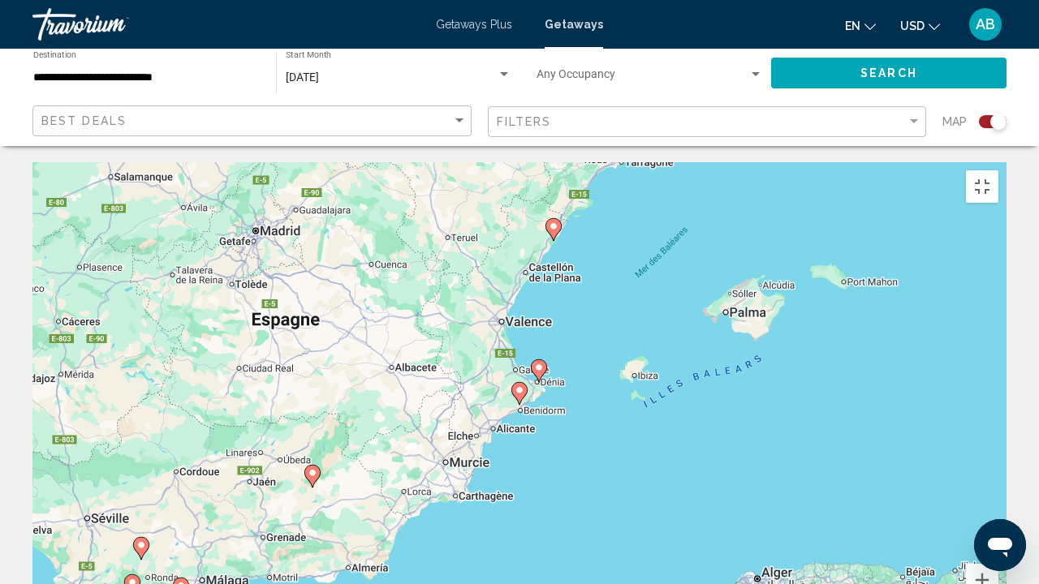
click at [537, 363] on image "Main content" at bounding box center [539, 368] width 10 height 10
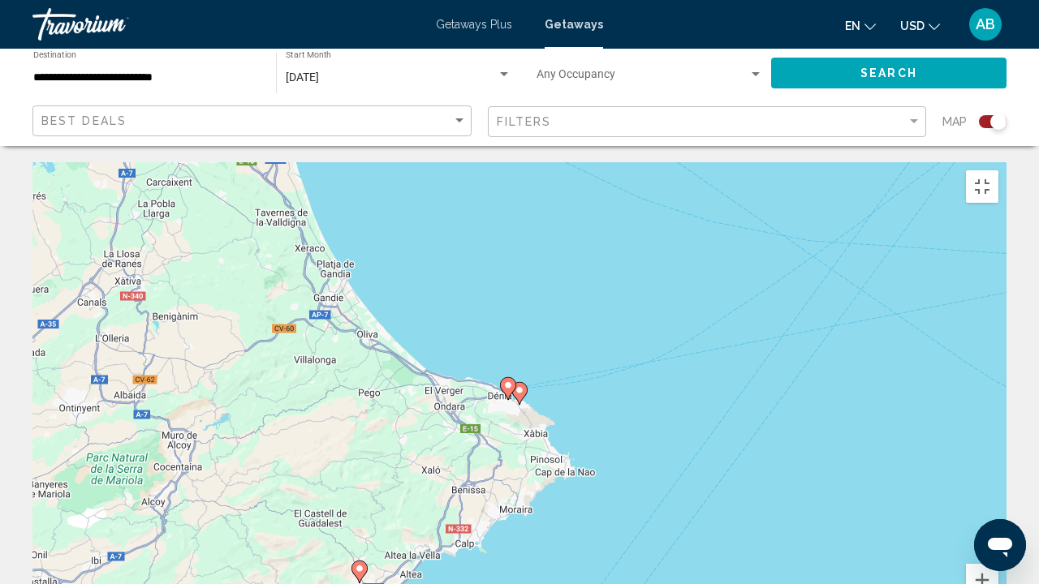
click at [520, 386] on image "Main content" at bounding box center [520, 391] width 10 height 10
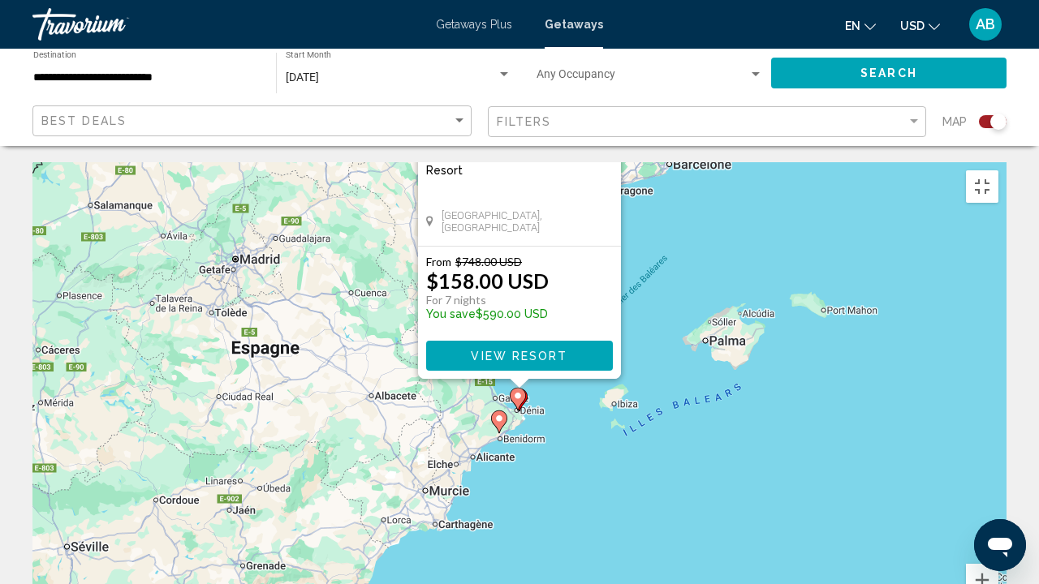
click at [607, 446] on div "Pour activer le glissement avec le clavier, appuyez sur Alt+Entrée. Une fois ce…" at bounding box center [519, 405] width 974 height 487
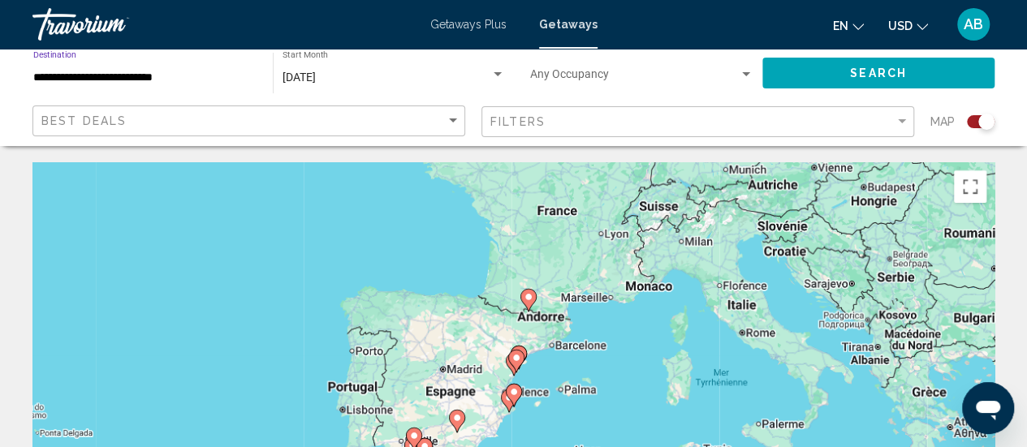
click at [170, 73] on input "**********" at bounding box center [144, 77] width 223 height 13
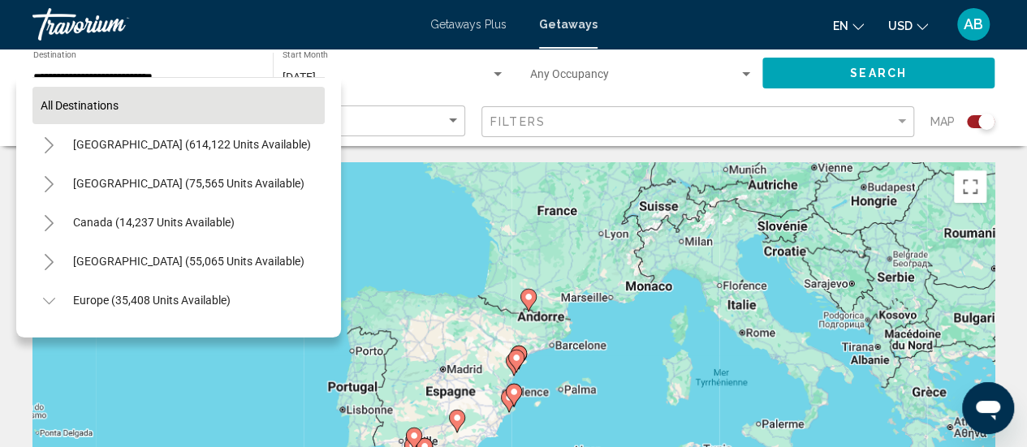
click at [173, 100] on button "All destinations" at bounding box center [178, 105] width 292 height 37
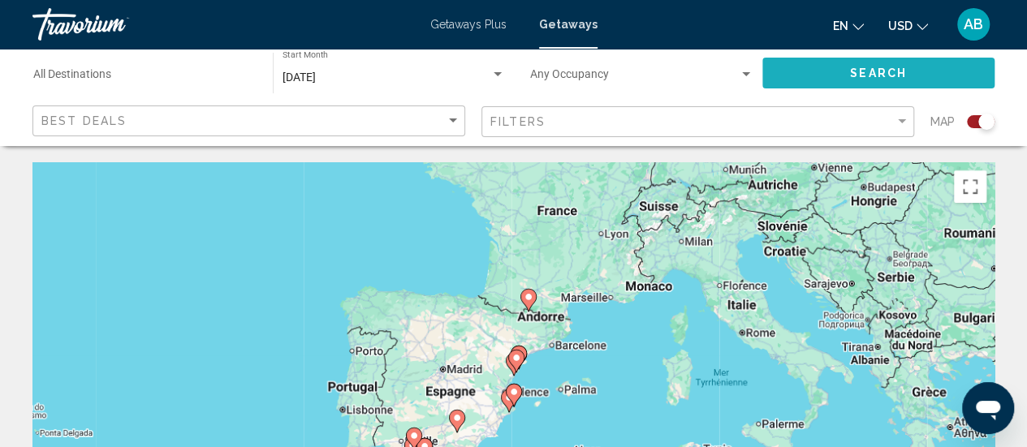
click at [890, 66] on span "Search" at bounding box center [878, 72] width 57 height 13
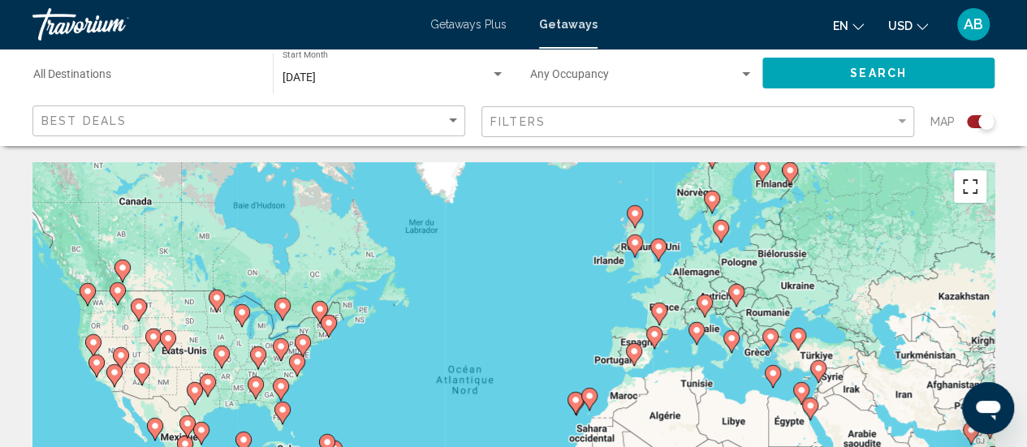
click at [979, 178] on button "Passer en plein écran" at bounding box center [970, 186] width 32 height 32
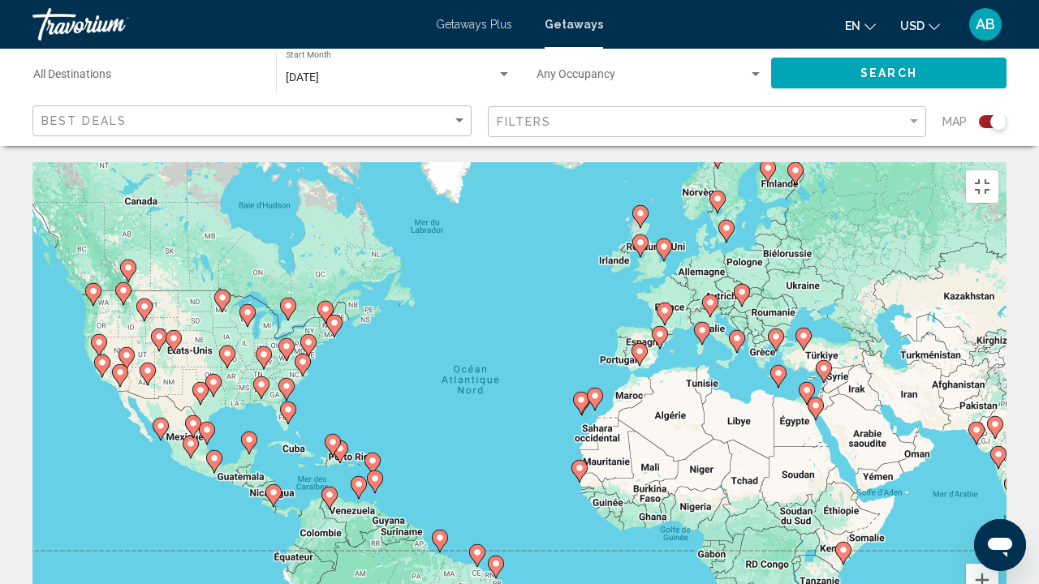
click at [637, 347] on image "Main content" at bounding box center [640, 352] width 10 height 10
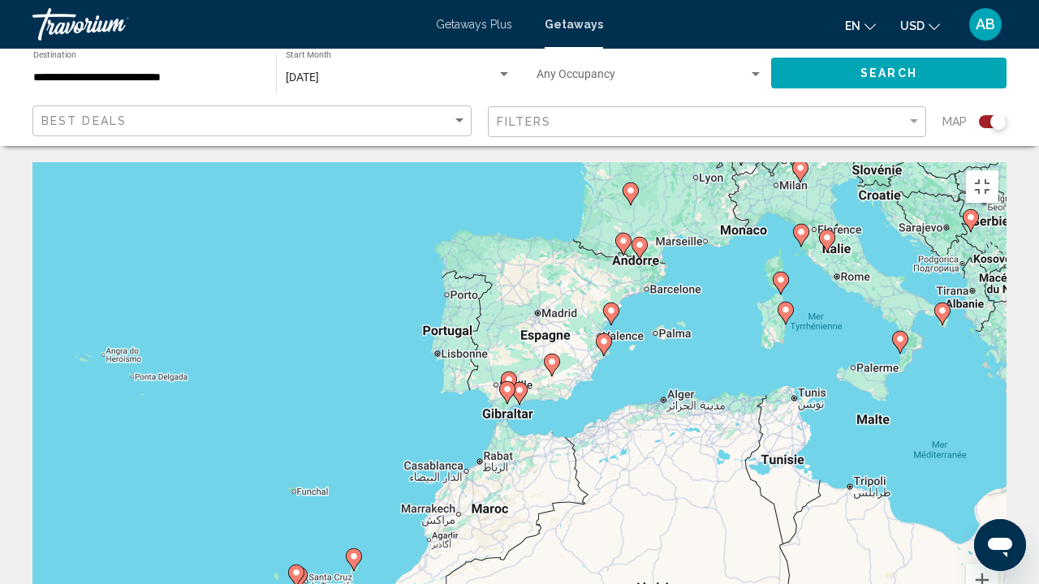
click at [505, 385] on image "Main content" at bounding box center [507, 390] width 10 height 10
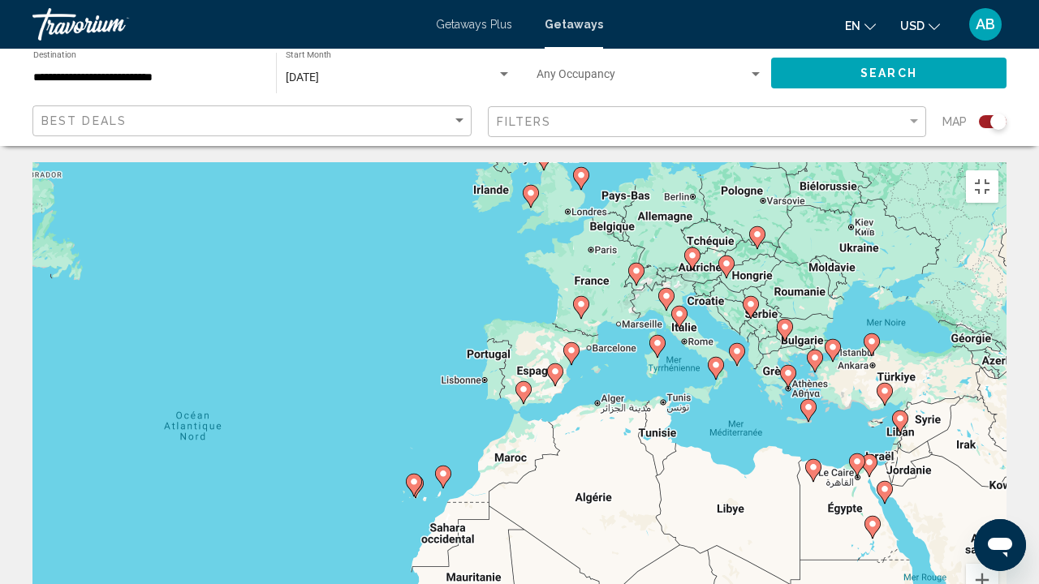
click at [580, 300] on image "Main content" at bounding box center [581, 305] width 10 height 10
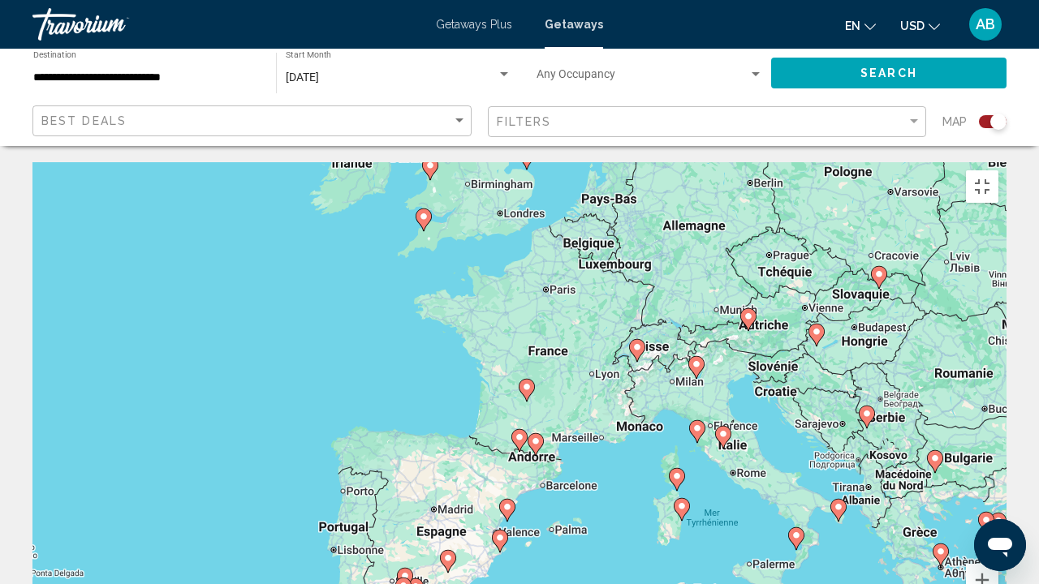
click at [537, 434] on icon "Main content" at bounding box center [535, 444] width 15 height 21
type input "**********"
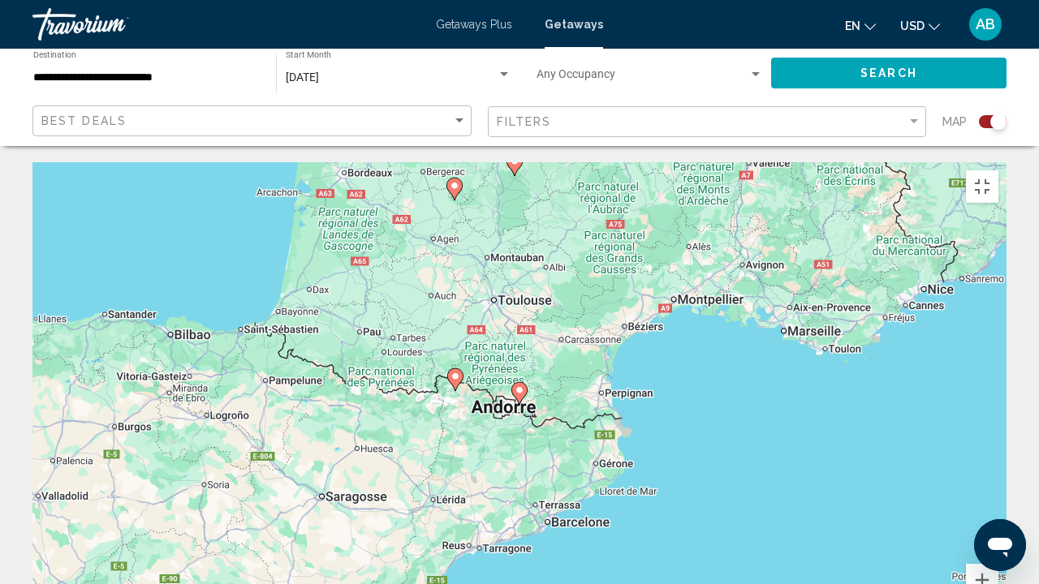
click at [517, 382] on icon "Main content" at bounding box center [519, 393] width 16 height 23
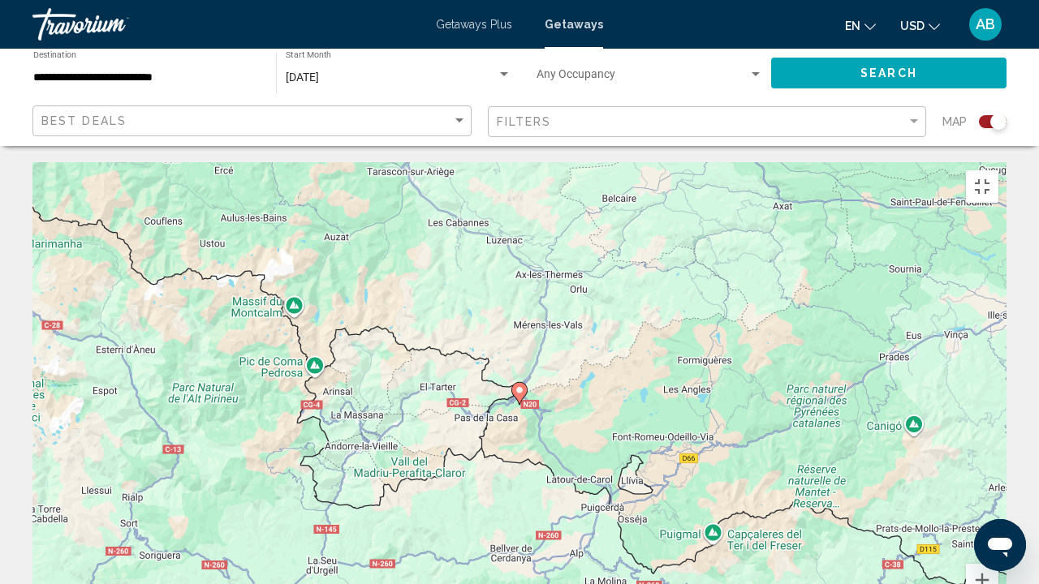
click at [517, 382] on icon "Main content" at bounding box center [519, 393] width 16 height 23
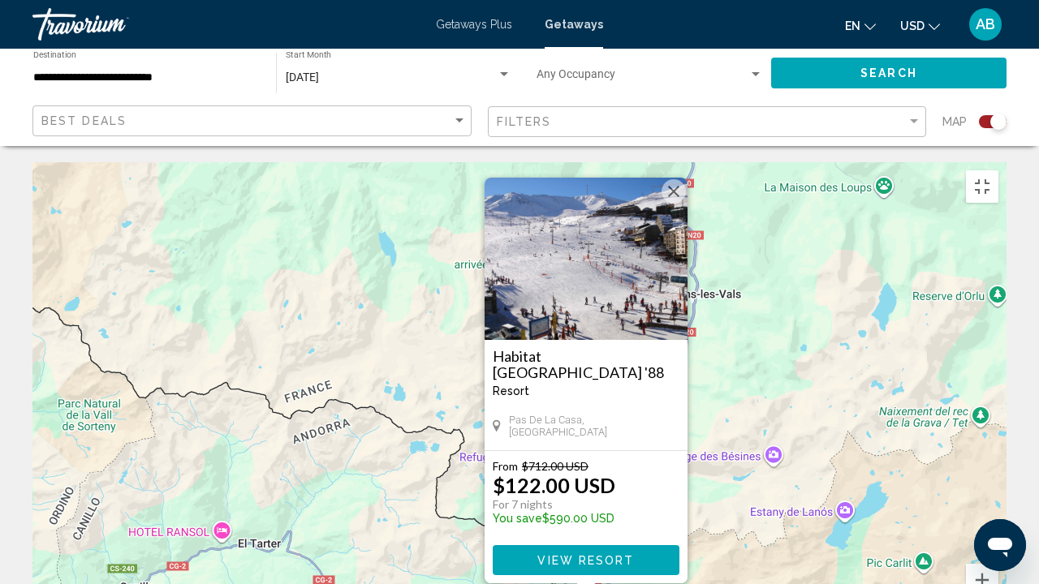
drag, startPoint x: 162, startPoint y: 335, endPoint x: 231, endPoint y: 351, distance: 69.9
click at [231, 351] on div "Pour activer le glissement avec le clavier, appuyez sur Alt+Entrée. Une fois ce…" at bounding box center [519, 405] width 974 height 487
click at [32, 167] on div "Pour activer le glissement avec le clavier, appuyez sur Alt+Entrée. Une fois ce…" at bounding box center [519, 405] width 974 height 487
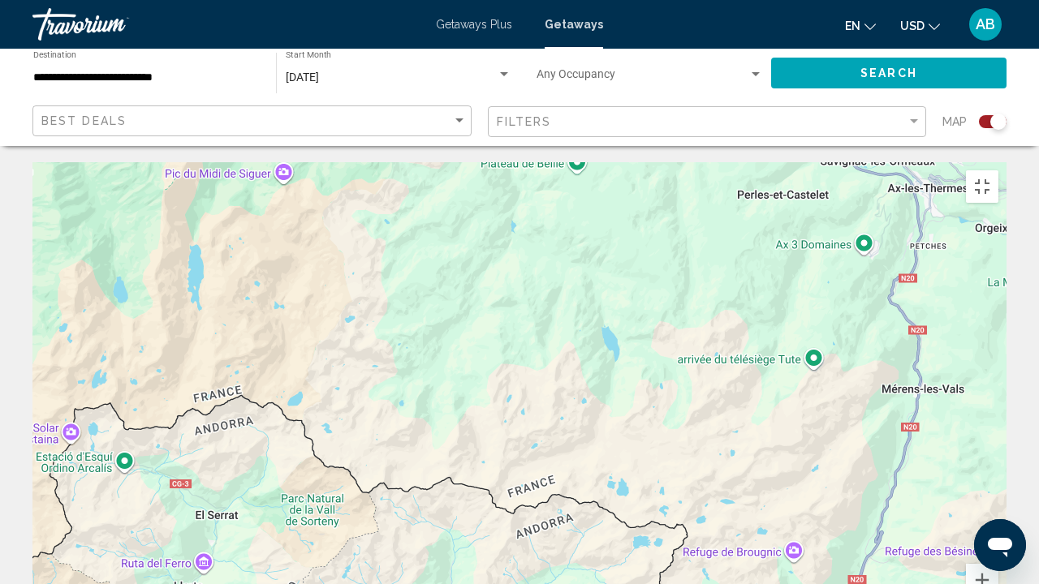
drag, startPoint x: 156, startPoint y: 210, endPoint x: 386, endPoint y: 305, distance: 249.3
click at [386, 305] on div "Pour activer le glissement avec le clavier, appuyez sur Alt+Entrée. Une fois ce…" at bounding box center [519, 405] width 974 height 487
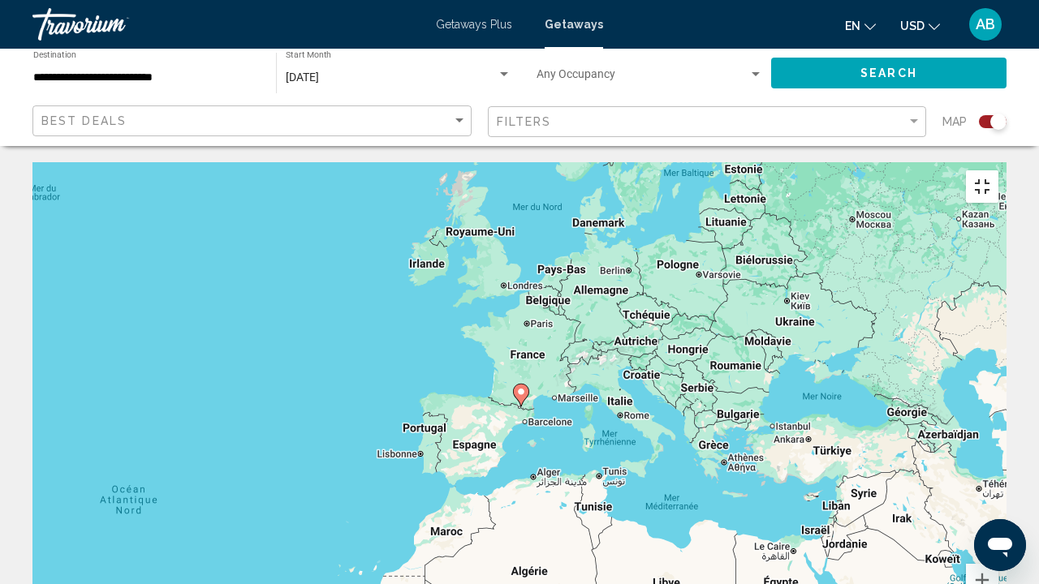
click at [998, 170] on button "Passer en plein écran" at bounding box center [982, 186] width 32 height 32
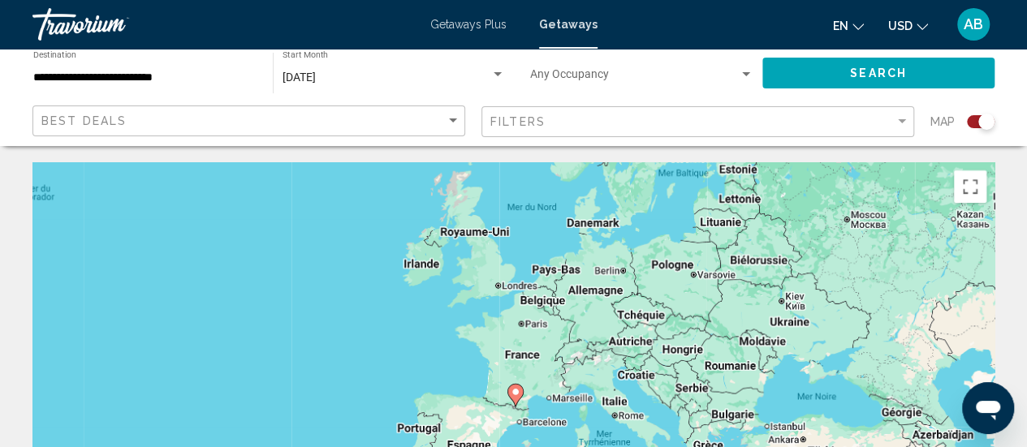
click at [231, 69] on div "**********" at bounding box center [144, 73] width 223 height 45
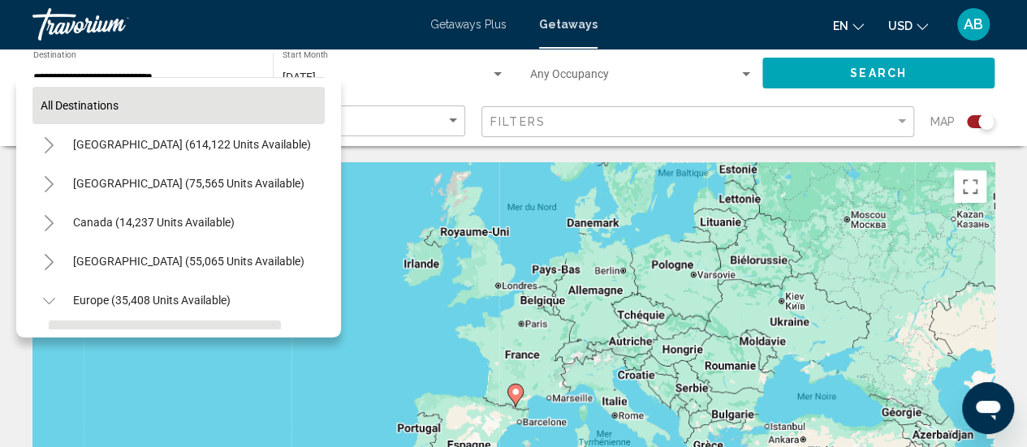
click at [218, 90] on button "All destinations" at bounding box center [178, 105] width 292 height 37
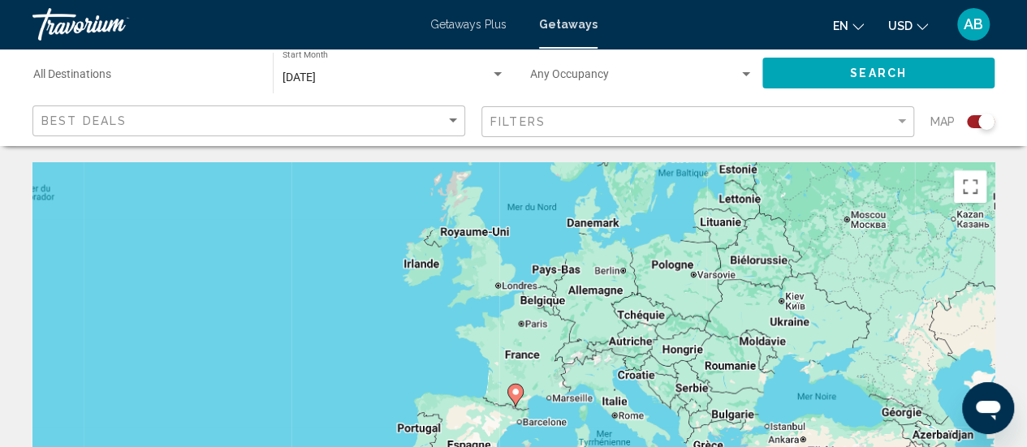
click at [852, 90] on div "Search" at bounding box center [886, 73] width 248 height 49
click at [886, 76] on span "Search" at bounding box center [878, 73] width 57 height 13
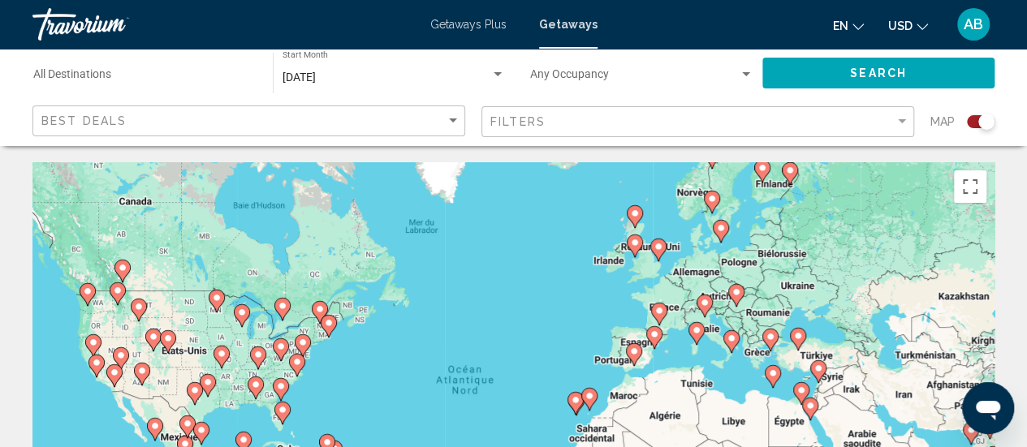
click at [656, 251] on image "Main content" at bounding box center [658, 247] width 10 height 10
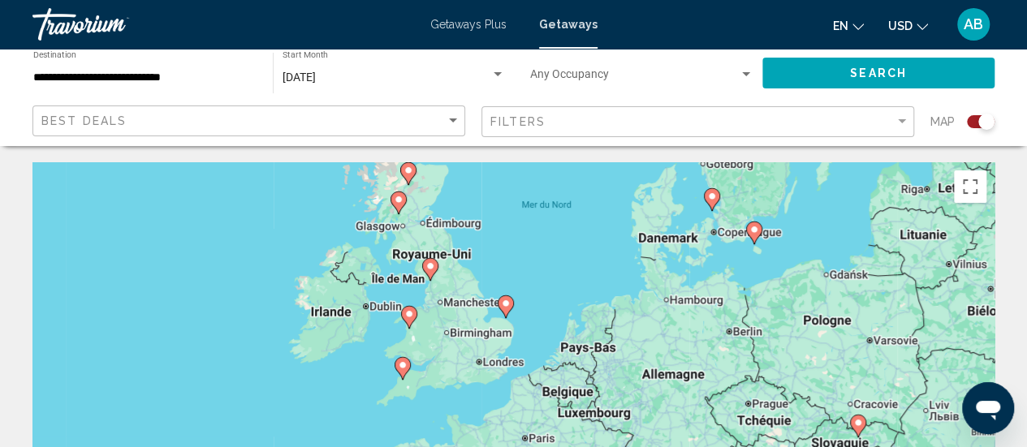
drag, startPoint x: 528, startPoint y: 383, endPoint x: 520, endPoint y: 293, distance: 90.5
click at [520, 293] on div "Pour activer le glissement avec le clavier, appuyez sur Alt+Entrée. Une fois ce…" at bounding box center [513, 405] width 962 height 487
click at [503, 306] on image "Main content" at bounding box center [506, 302] width 10 height 10
type input "**********"
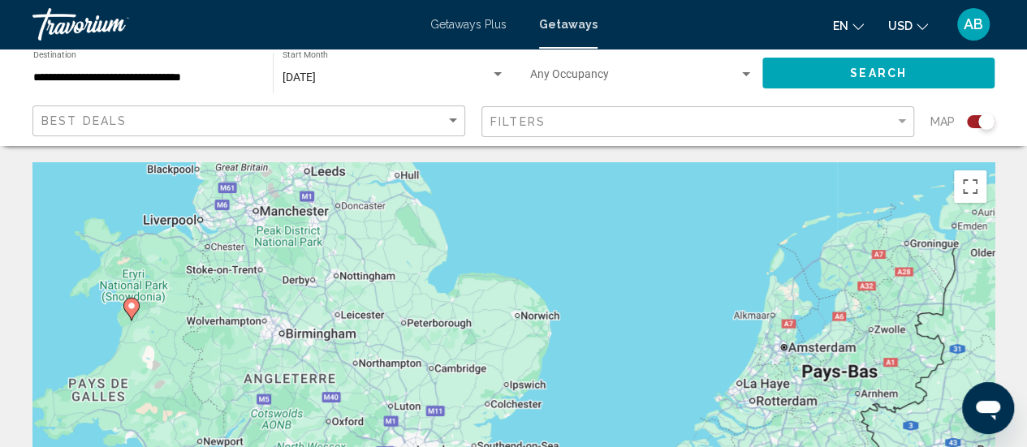
drag, startPoint x: 485, startPoint y: 231, endPoint x: 523, endPoint y: 467, distance: 238.3
click at [523, 446] on html "**********" at bounding box center [513, 223] width 1027 height 447
click at [525, 270] on gmp-advanced-marker "Main content" at bounding box center [519, 269] width 16 height 24
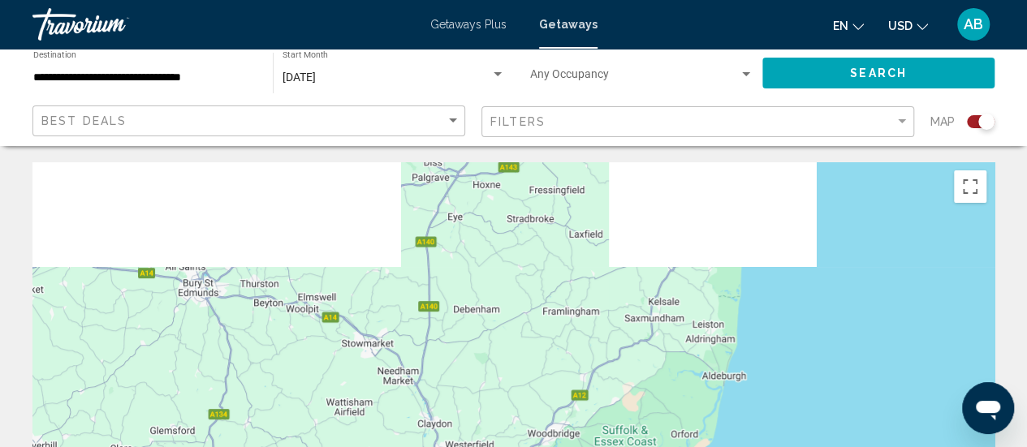
drag, startPoint x: 511, startPoint y: 213, endPoint x: 520, endPoint y: 462, distance: 249.3
click at [520, 446] on html "**********" at bounding box center [513, 223] width 1027 height 447
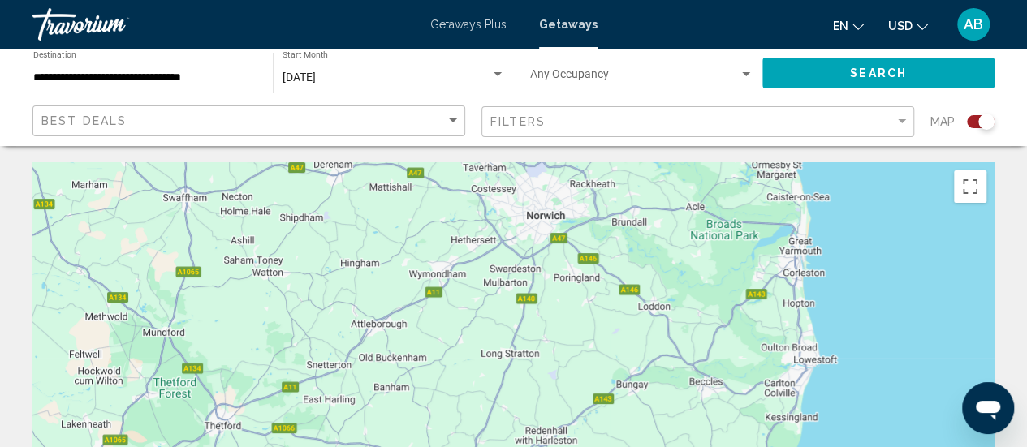
drag, startPoint x: 537, startPoint y: 250, endPoint x: 528, endPoint y: 412, distance: 162.6
click at [528, 412] on div "Main content" at bounding box center [513, 405] width 962 height 487
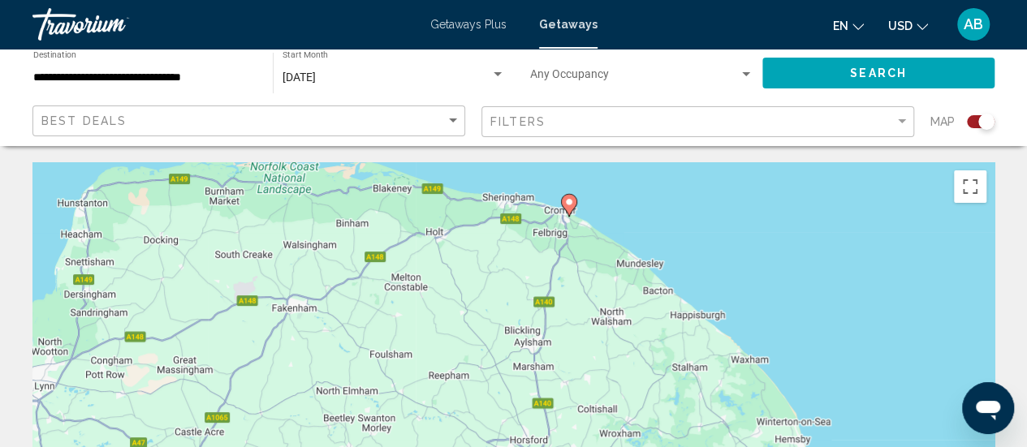
drag, startPoint x: 566, startPoint y: 215, endPoint x: 577, endPoint y: 386, distance: 170.8
click at [577, 386] on div "Pour activer le glissement avec le clavier, appuyez sur Alt+Entrée. Une fois ce…" at bounding box center [513, 405] width 962 height 487
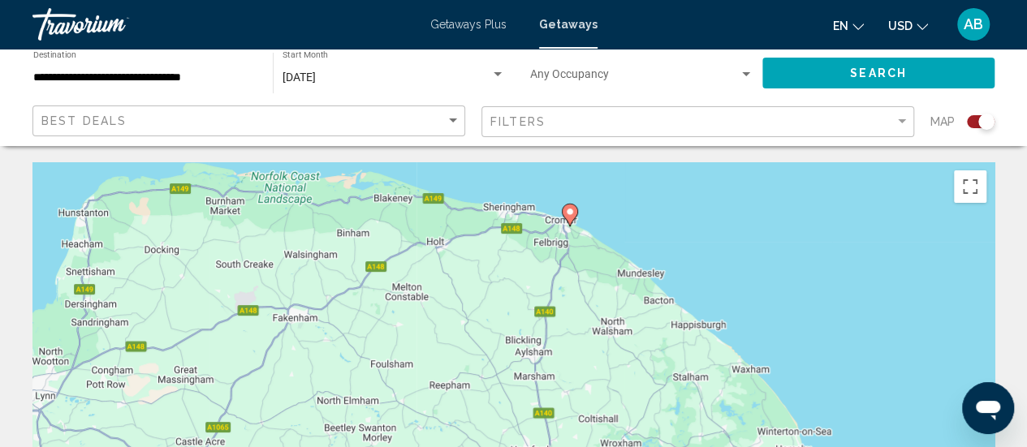
click at [571, 209] on image "Main content" at bounding box center [570, 212] width 10 height 10
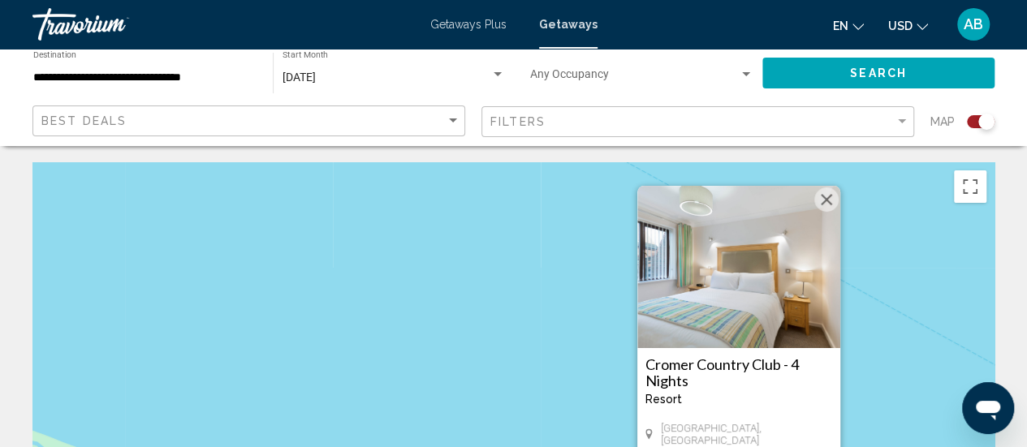
click at [453, 353] on div "Pour activer le glissement avec le clavier, appuyez sur Alt+Entrée. Une fois ce…" at bounding box center [513, 405] width 962 height 487
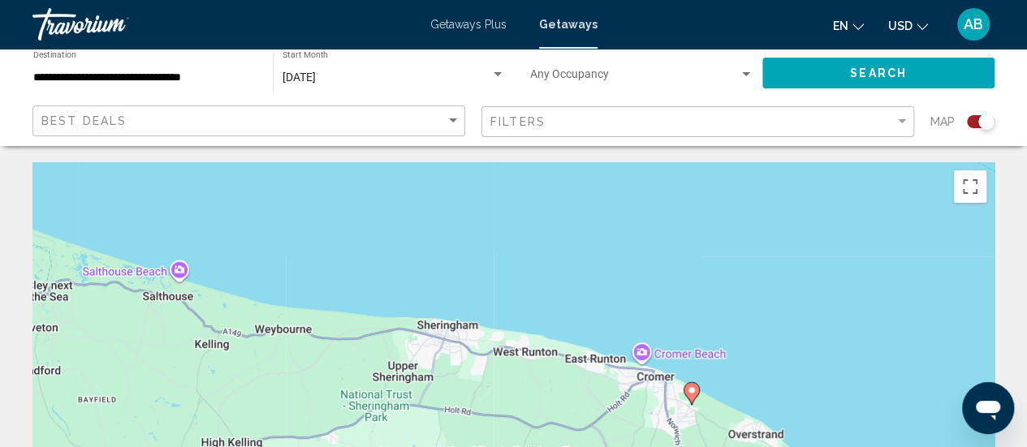
drag, startPoint x: 568, startPoint y: 386, endPoint x: 513, endPoint y: 151, distance: 241.0
click at [690, 390] on image "Main content" at bounding box center [692, 390] width 10 height 10
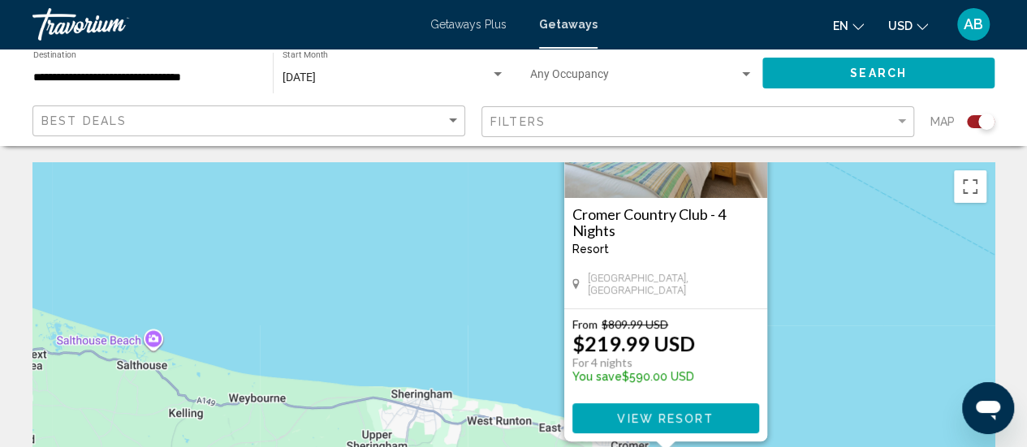
drag, startPoint x: 564, startPoint y: 394, endPoint x: 537, endPoint y: 242, distance: 154.1
click at [537, 242] on div "Pour activer le glissement avec le clavier, appuyez sur Alt+Entrée. Une fois ce…" at bounding box center [513, 405] width 962 height 487
click at [834, 323] on div "Pour activer le glissement avec le clavier, appuyez sur Alt+Entrée. Une fois ce…" at bounding box center [513, 405] width 962 height 487
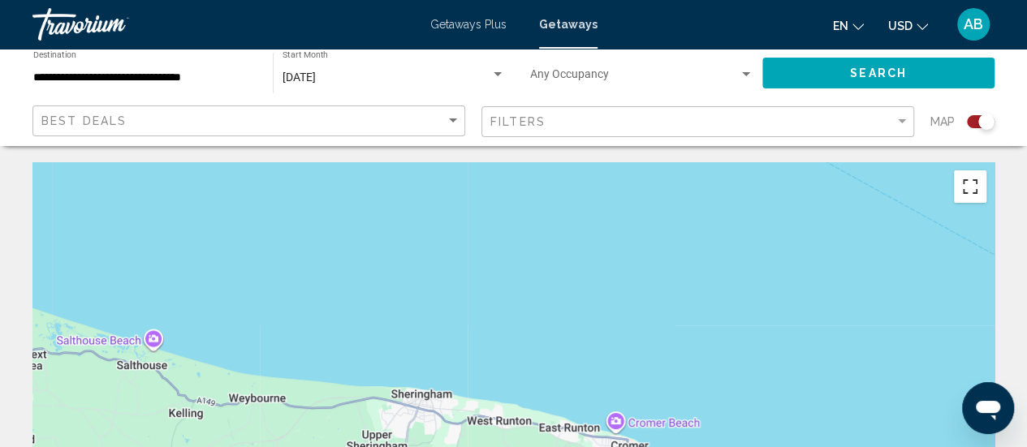
click at [974, 183] on button "Passer en plein écran" at bounding box center [970, 186] width 32 height 32
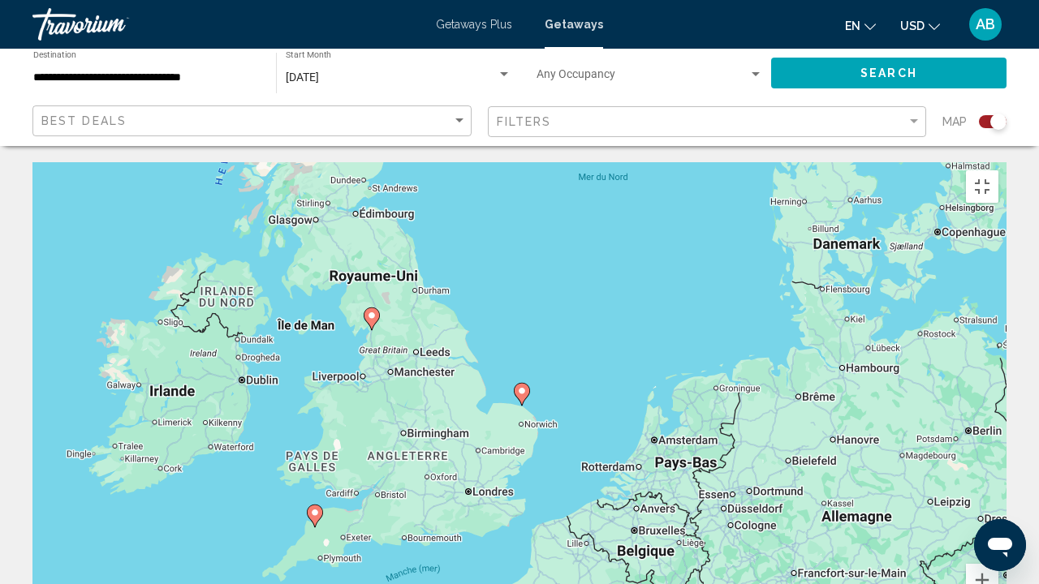
click at [317, 446] on icon "Main content" at bounding box center [315, 516] width 15 height 21
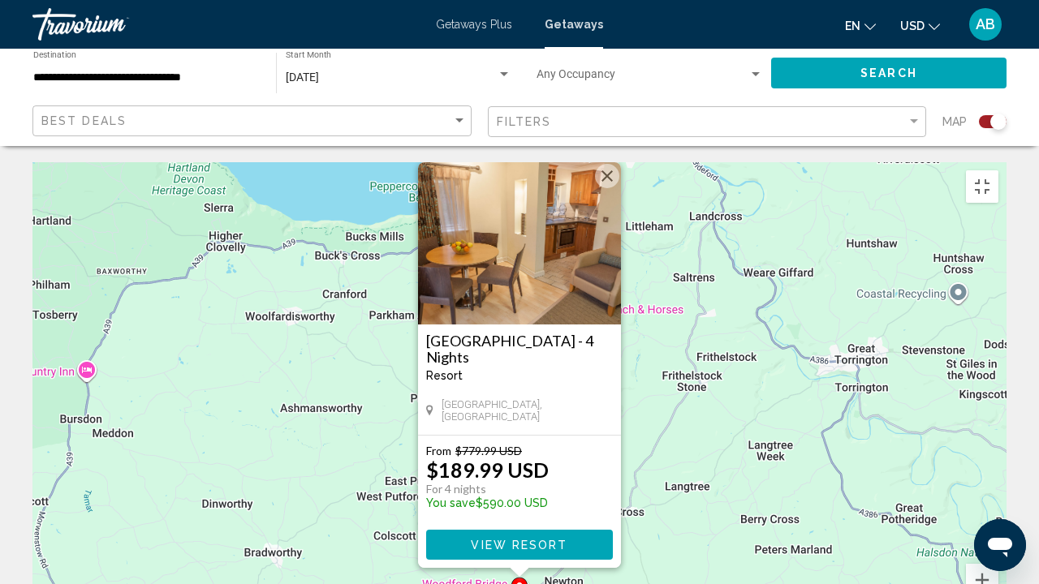
click at [376, 391] on div "Pour activer le glissement avec le clavier, appuyez sur Alt+Entrée. Une fois ce…" at bounding box center [519, 405] width 974 height 487
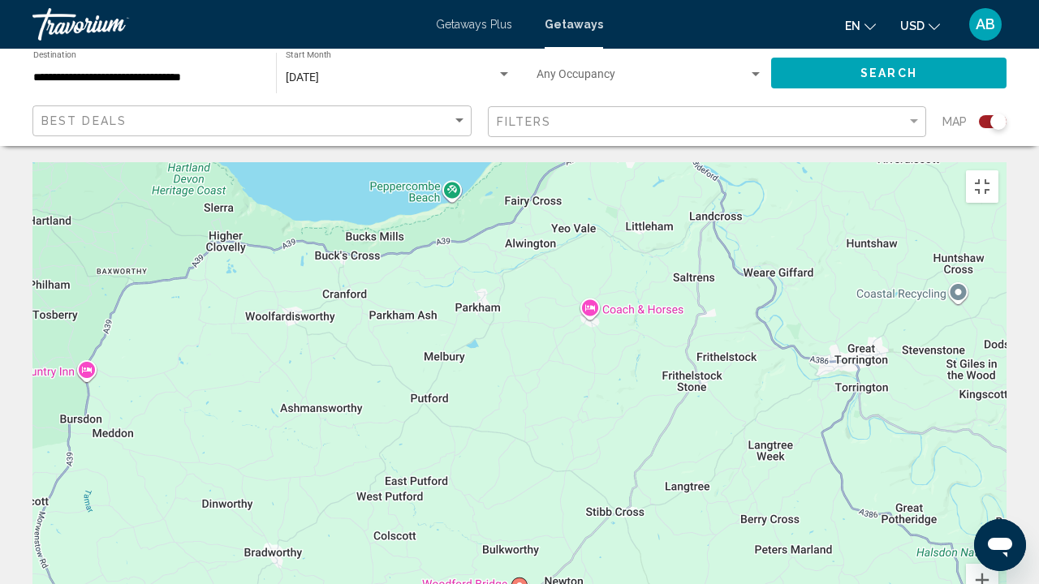
click at [521, 446] on image "Main content" at bounding box center [520, 586] width 10 height 10
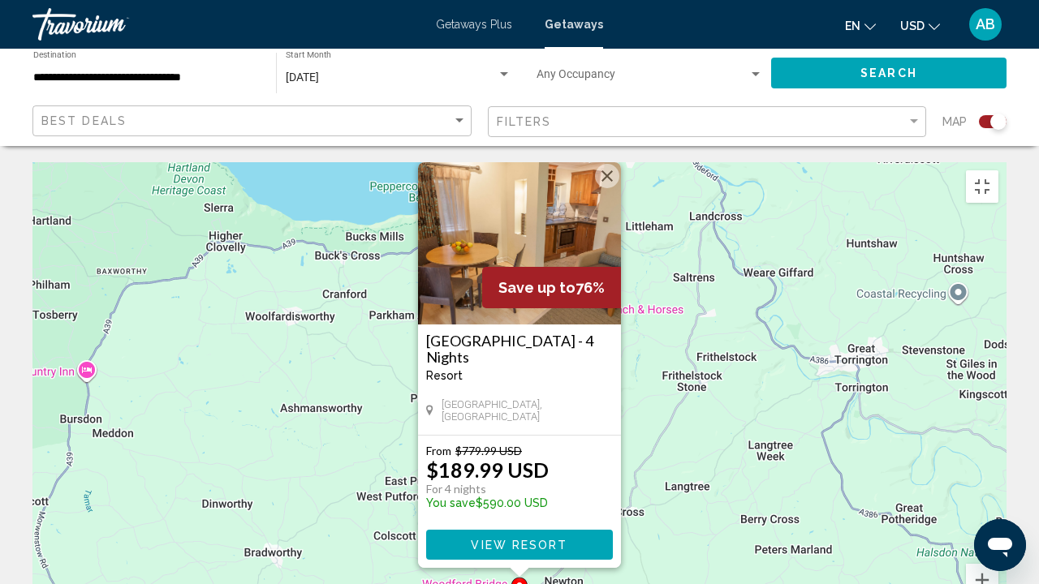
click at [531, 444] on p "From $779.99 USD" at bounding box center [487, 451] width 123 height 14
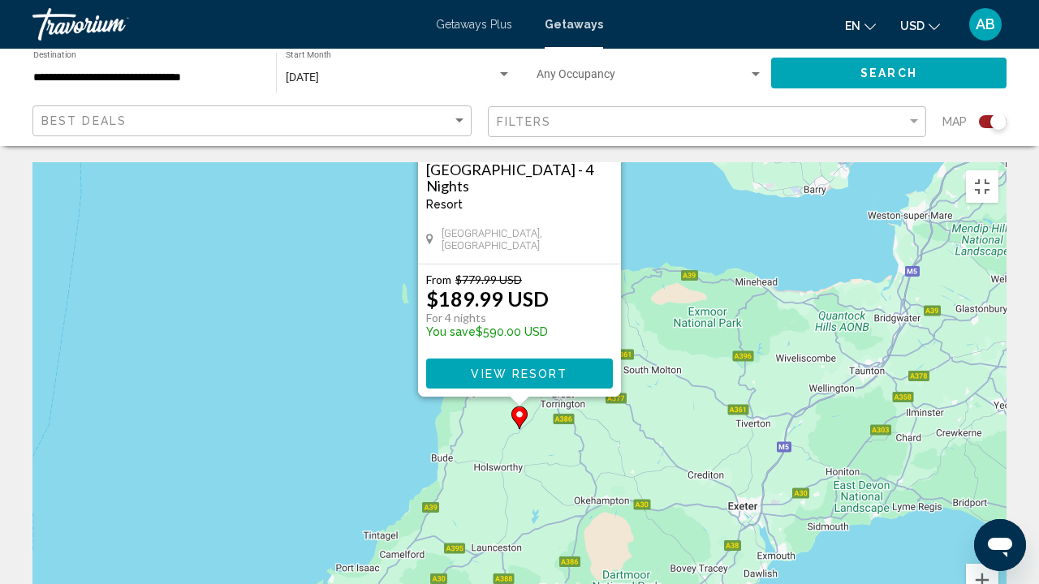
click at [792, 445] on div "Pour activer le glissement avec le clavier, appuyez sur Alt+Entrée. Une fois ce…" at bounding box center [519, 405] width 974 height 487
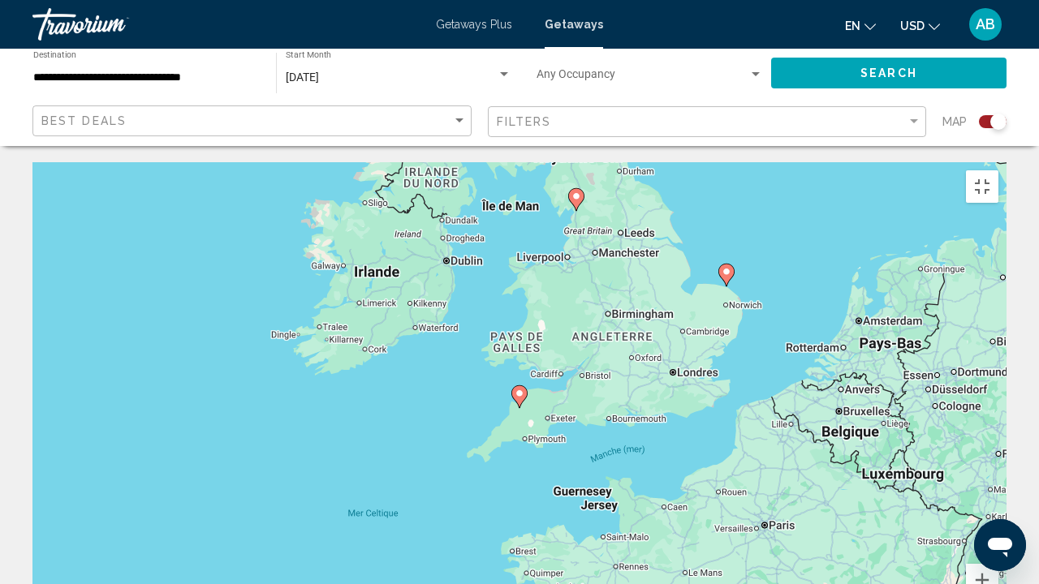
click at [574, 192] on image "Main content" at bounding box center [576, 197] width 10 height 10
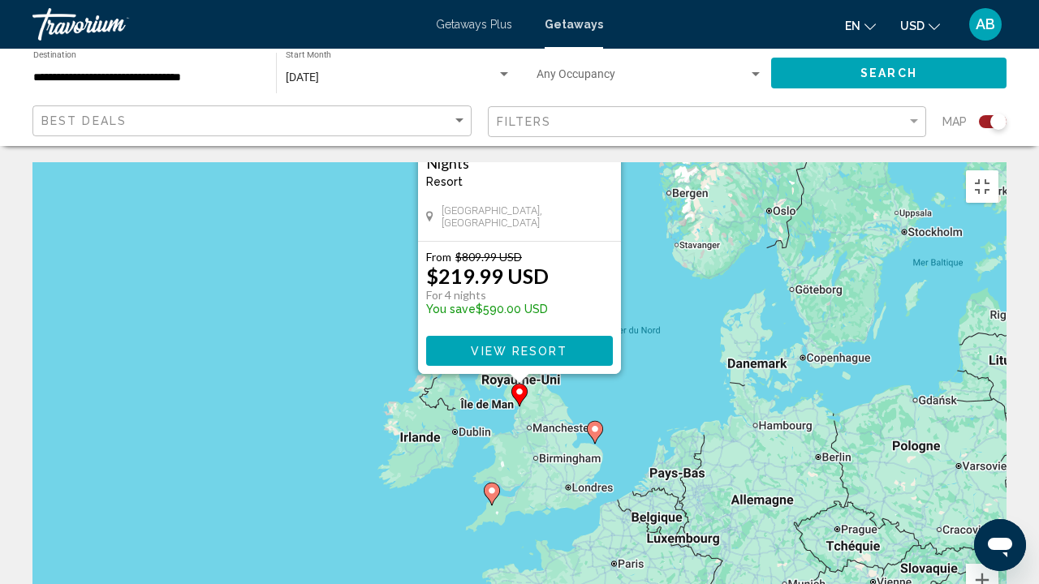
click at [669, 442] on div "Pour activer le glissement avec le clavier, appuyez sur Alt+Entrée. Une fois ce…" at bounding box center [519, 405] width 974 height 487
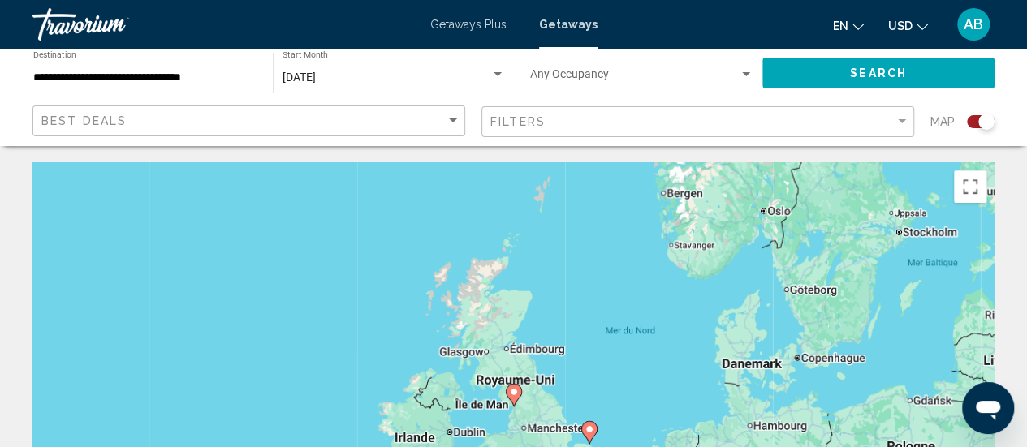
click at [140, 72] on input "**********" at bounding box center [144, 77] width 223 height 13
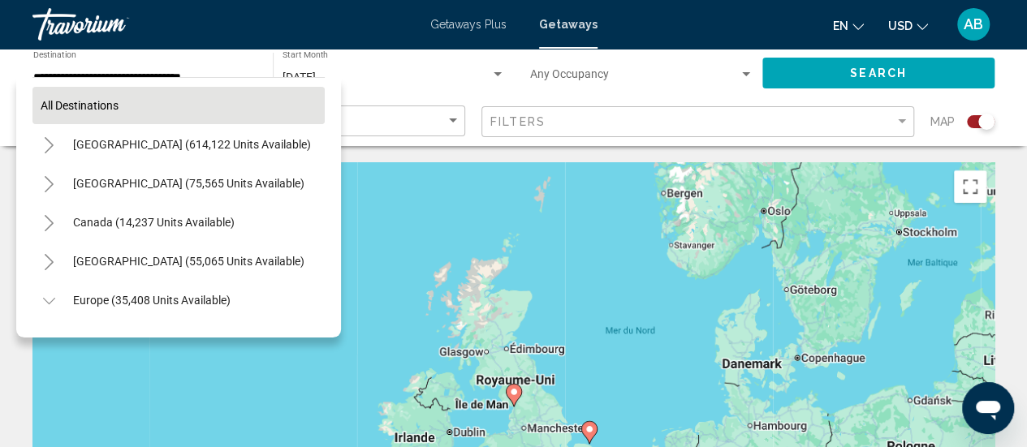
click at [162, 111] on button "All destinations" at bounding box center [178, 105] width 292 height 37
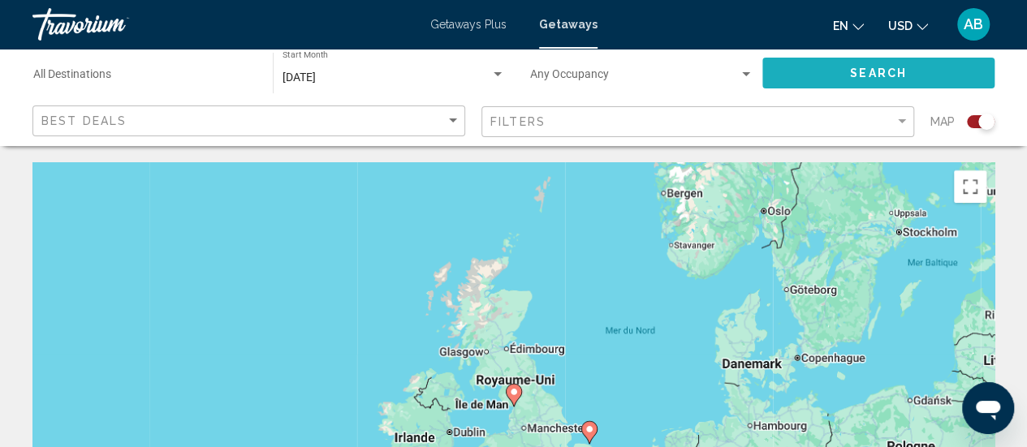
click at [827, 75] on button "Search" at bounding box center [878, 73] width 232 height 30
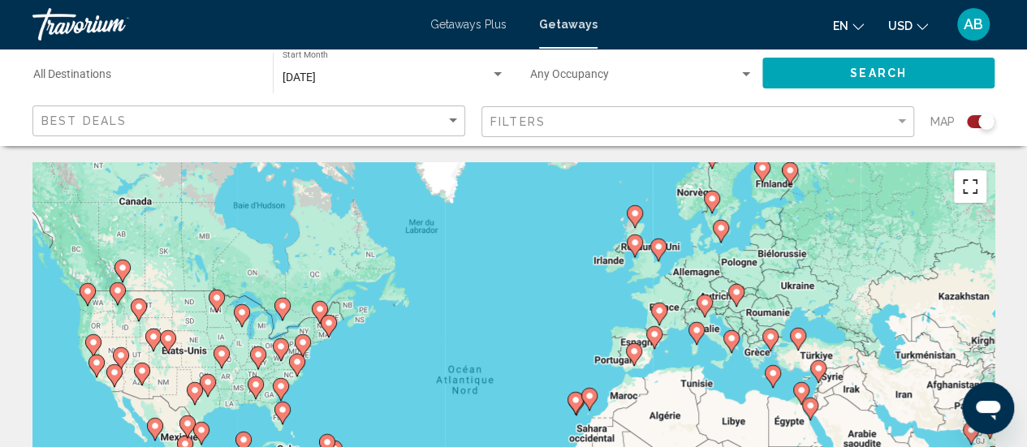
click at [965, 186] on button "Passer en plein écran" at bounding box center [970, 186] width 32 height 32
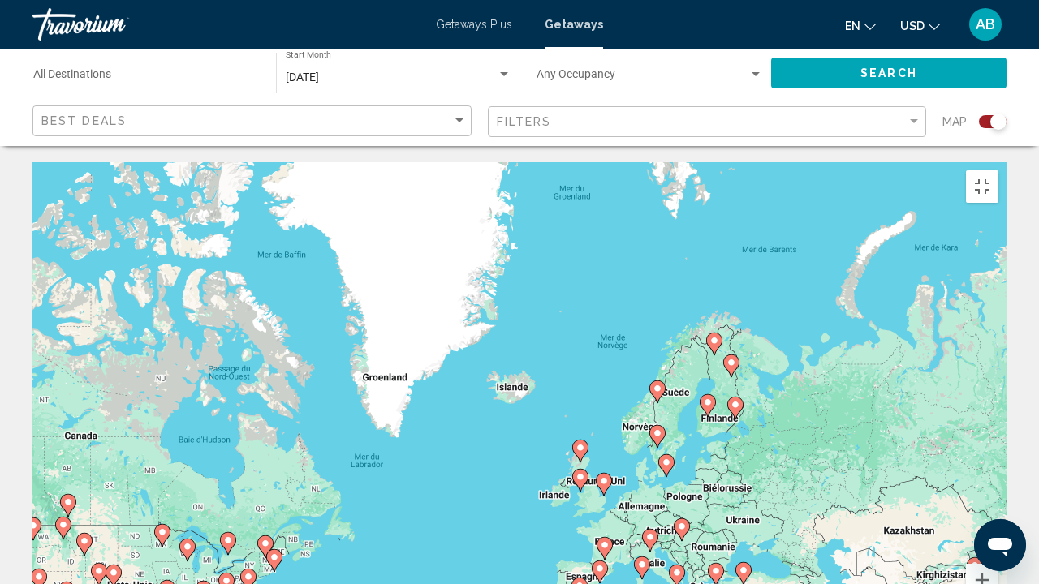
drag, startPoint x: 692, startPoint y: 250, endPoint x: 632, endPoint y: 487, distance: 244.5
click at [632, 446] on div "Pour activer le glissement avec le clavier, appuyez sur Alt+Entrée. Une fois ce…" at bounding box center [519, 405] width 974 height 487
click at [671, 446] on image "Main content" at bounding box center [667, 463] width 10 height 10
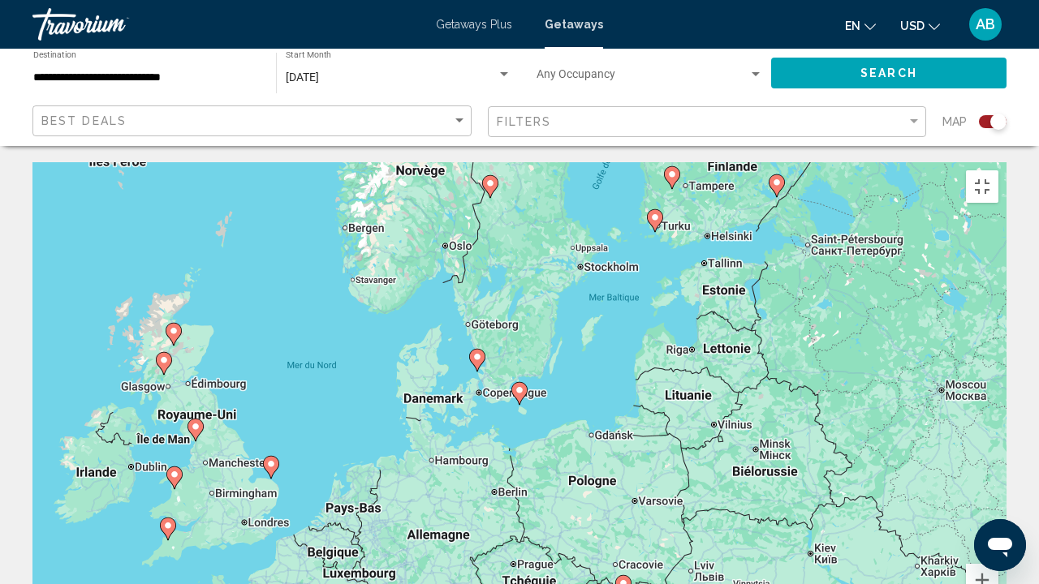
click at [521, 386] on image "Main content" at bounding box center [520, 391] width 10 height 10
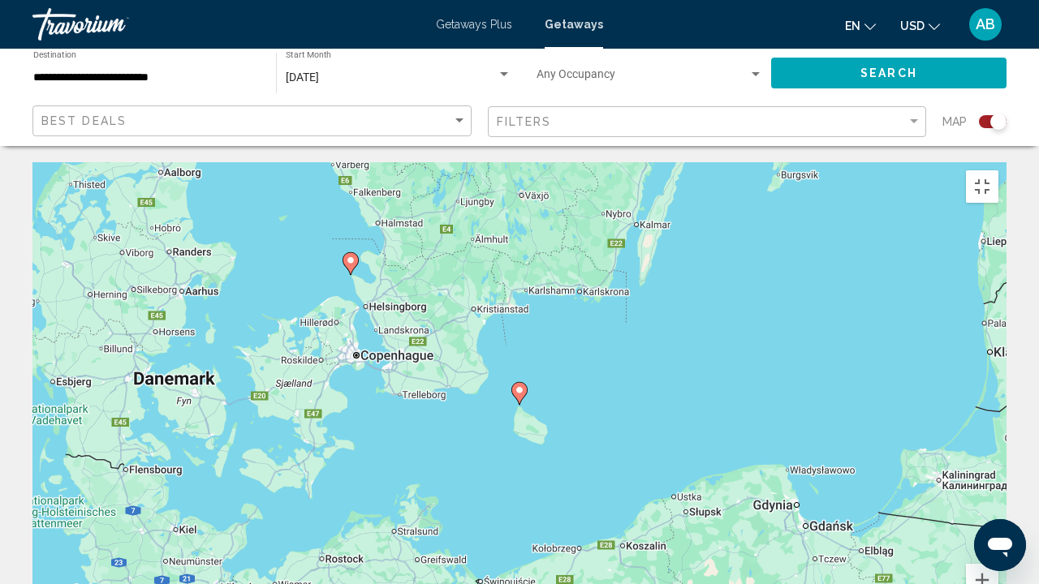
click at [343, 252] on gmp-advanced-marker "Main content" at bounding box center [351, 264] width 16 height 24
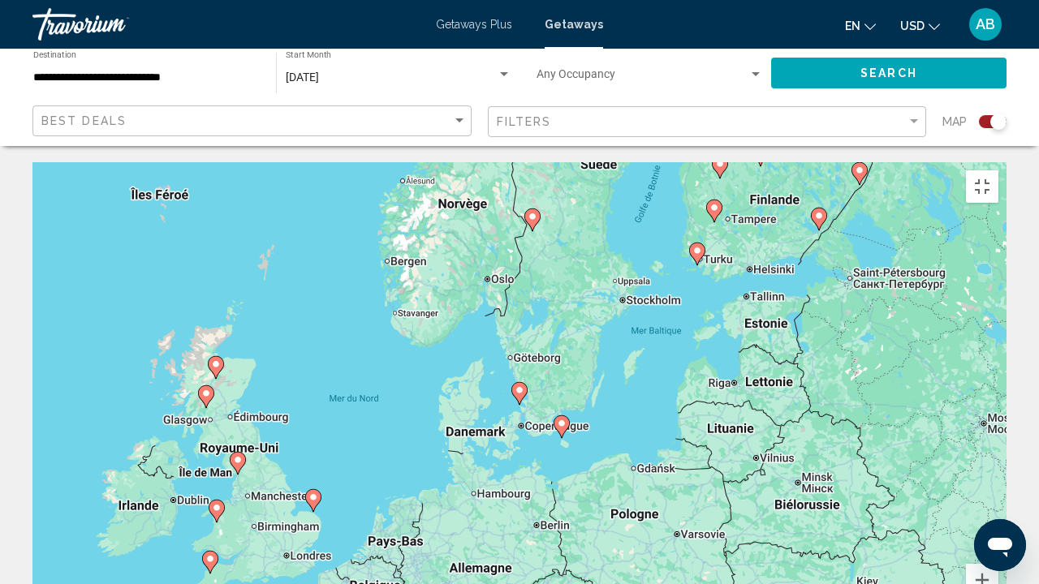
click at [521, 383] on icon "Main content" at bounding box center [519, 393] width 15 height 21
type input "**********"
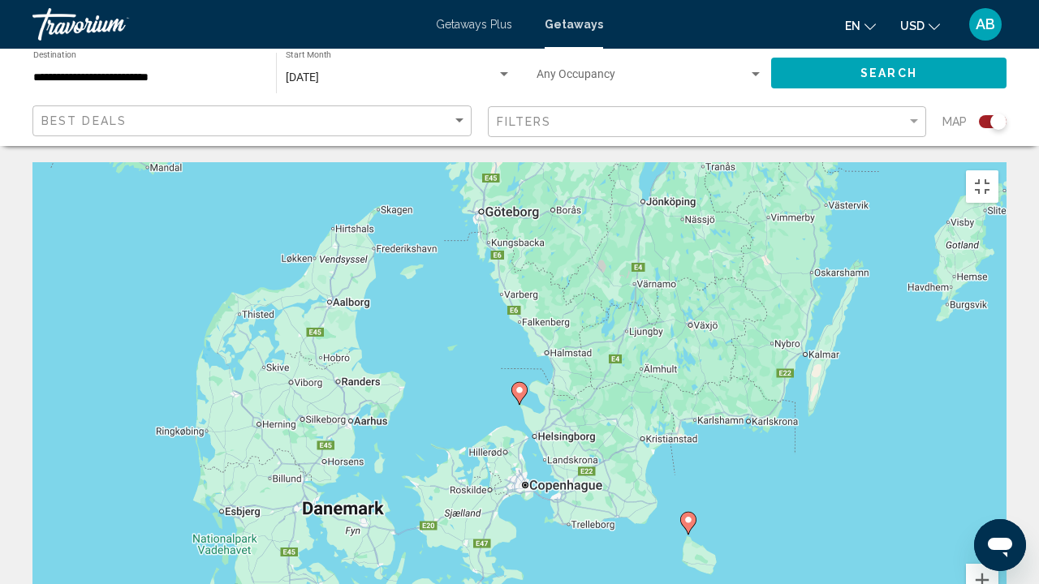
click at [521, 383] on icon "Main content" at bounding box center [519, 393] width 15 height 21
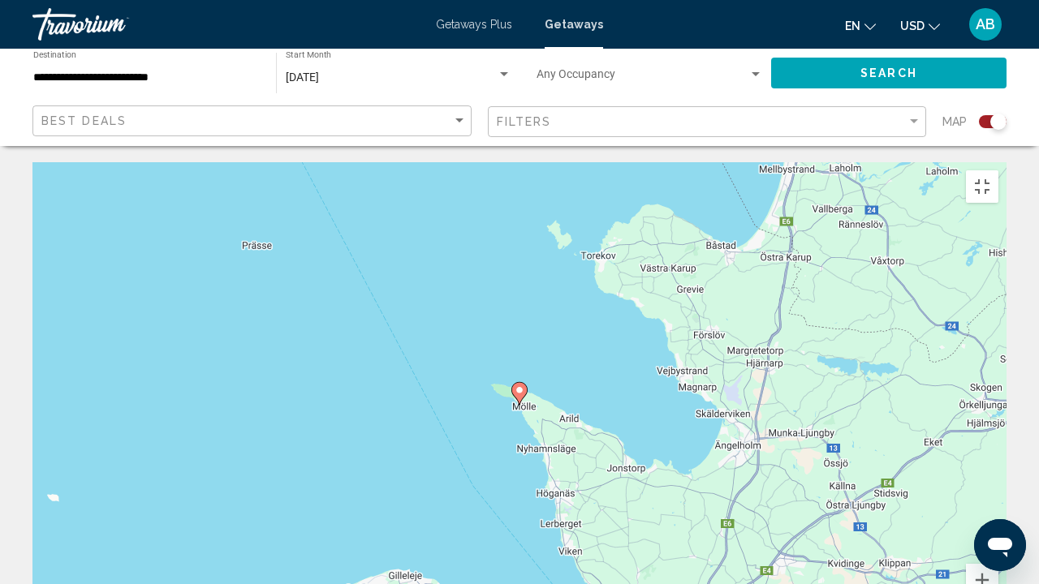
click at [521, 383] on icon "Main content" at bounding box center [519, 393] width 15 height 21
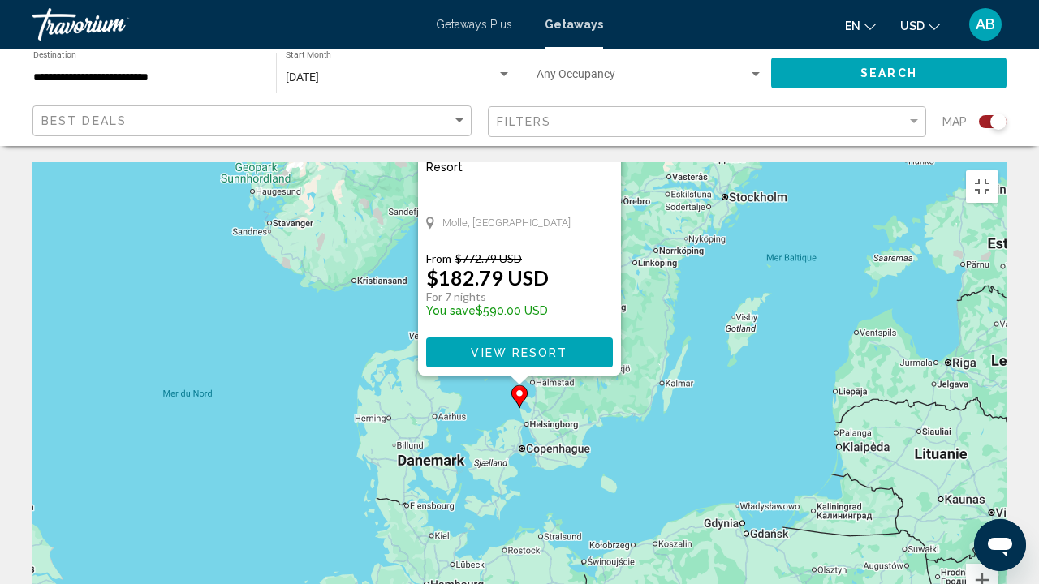
click at [799, 389] on div "Pour activer le glissement avec le clavier, appuyez sur Alt+Entrée. Une fois ce…" at bounding box center [519, 405] width 974 height 487
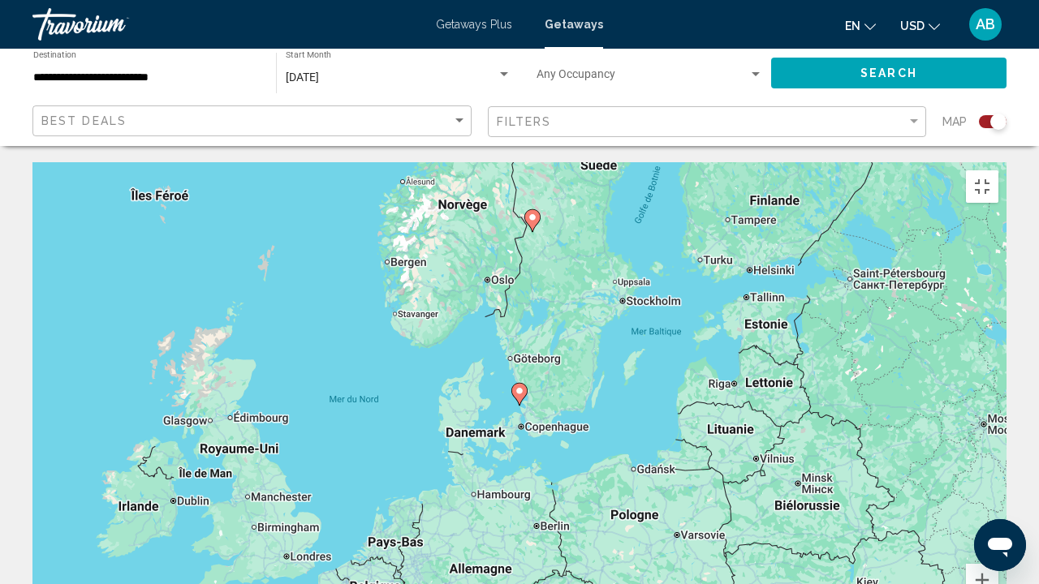
click at [529, 213] on image "Main content" at bounding box center [533, 218] width 10 height 10
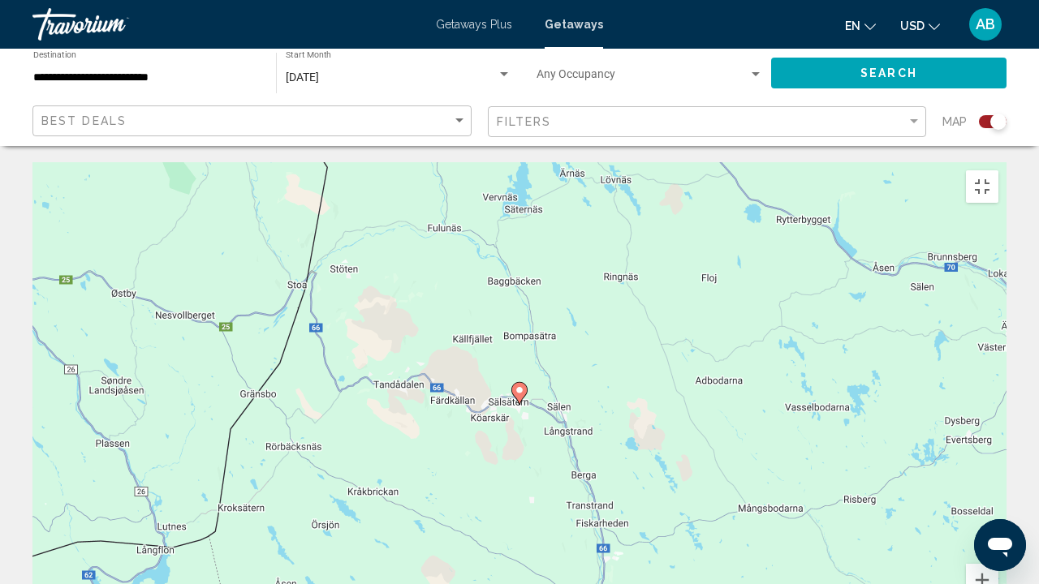
click at [524, 383] on icon "Main content" at bounding box center [519, 393] width 15 height 21
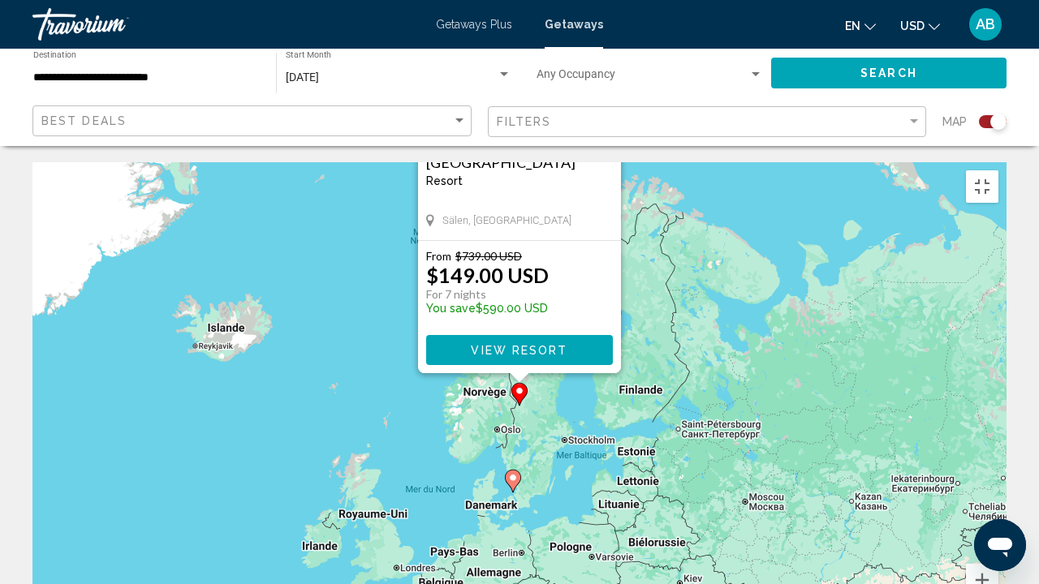
click at [789, 435] on div "Pour activer le glissement avec le clavier, appuyez sur Alt+Entrée. Une fois ce…" at bounding box center [519, 405] width 974 height 487
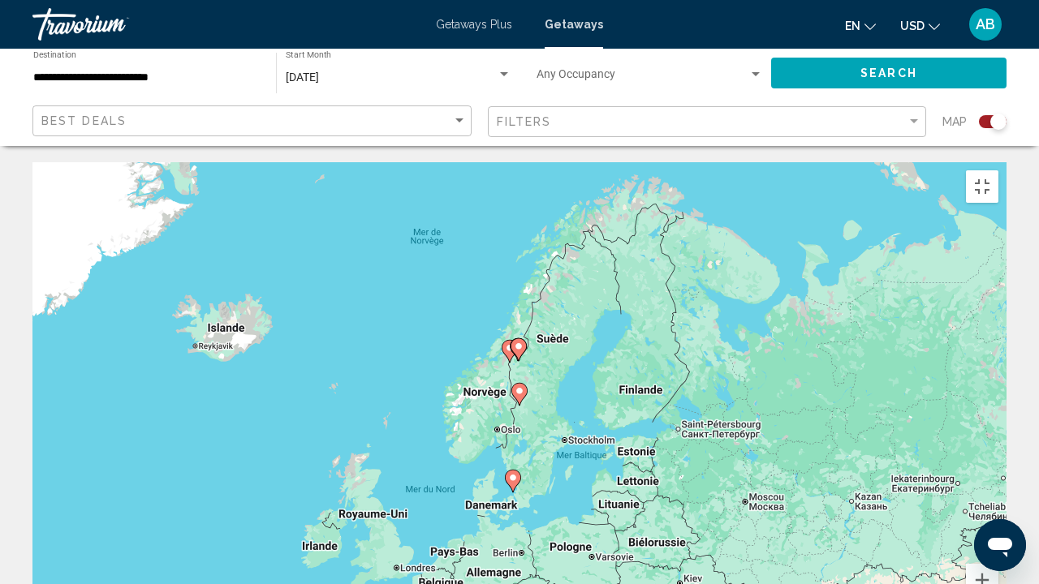
click at [520, 342] on image "Main content" at bounding box center [519, 347] width 10 height 10
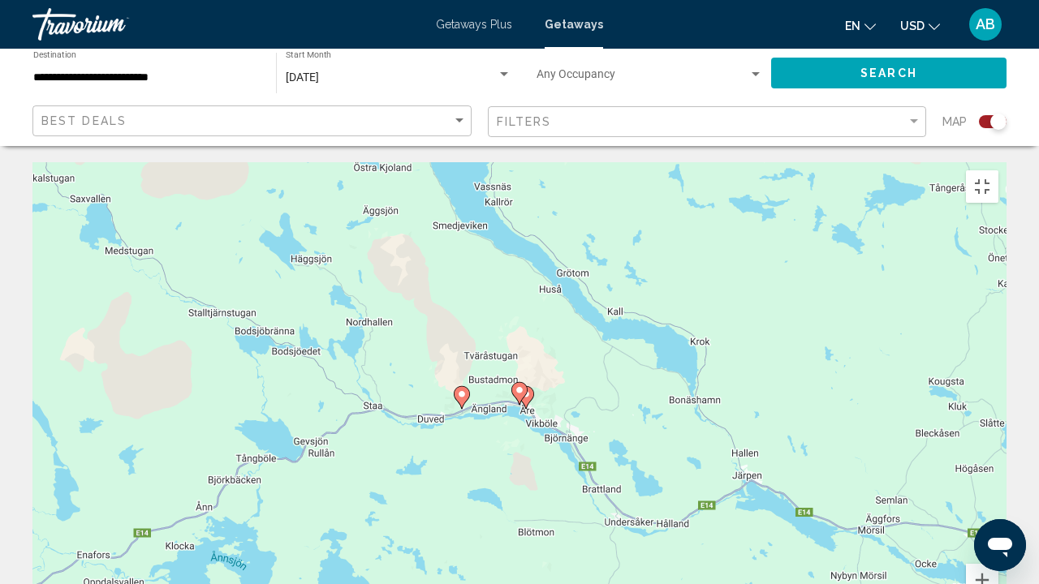
click at [523, 386] on image "Main content" at bounding box center [520, 391] width 10 height 10
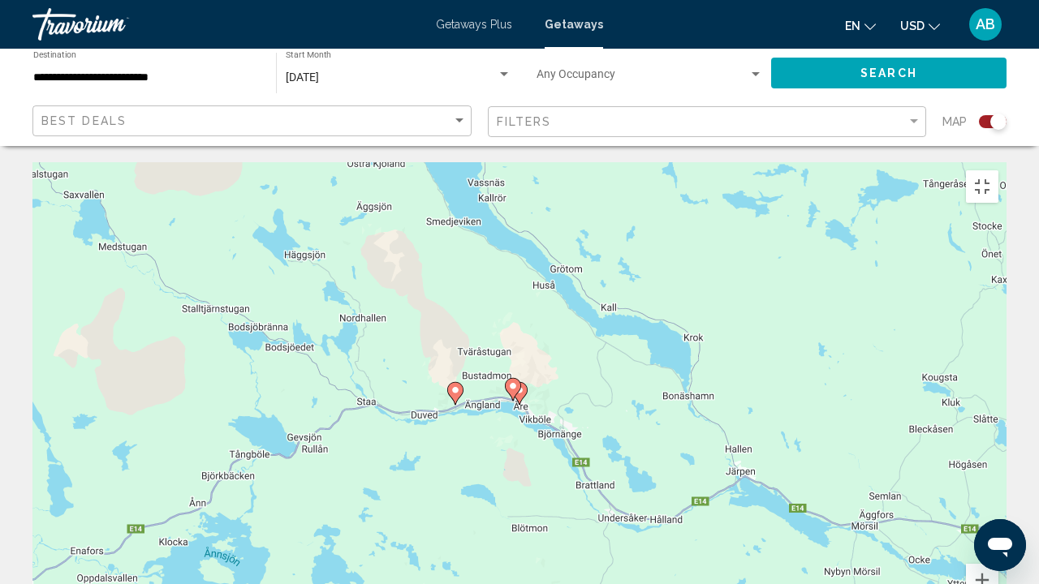
click at [523, 383] on icon "Main content" at bounding box center [519, 393] width 15 height 21
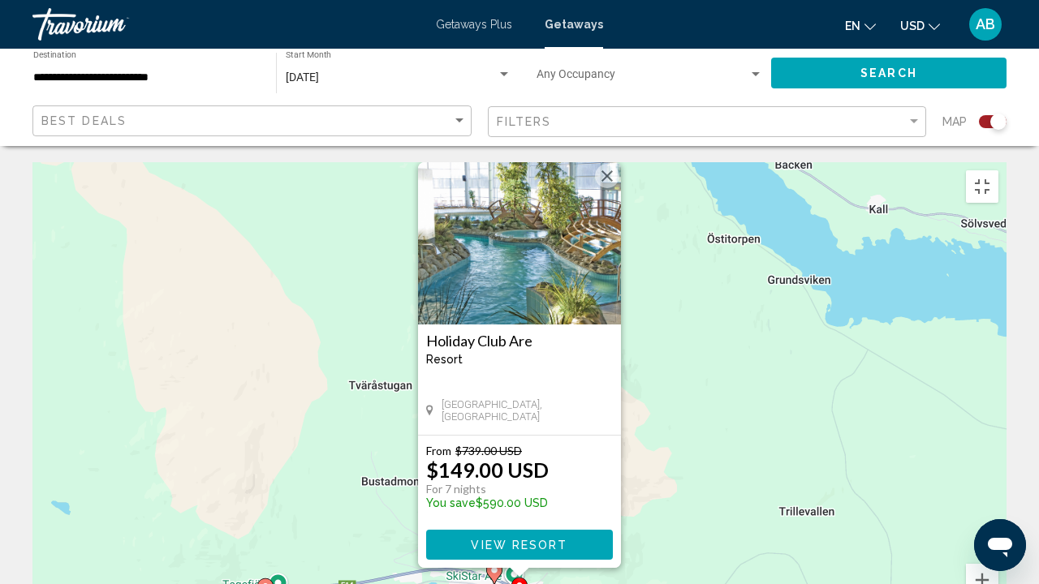
click at [264, 446] on image "Main content" at bounding box center [266, 587] width 10 height 10
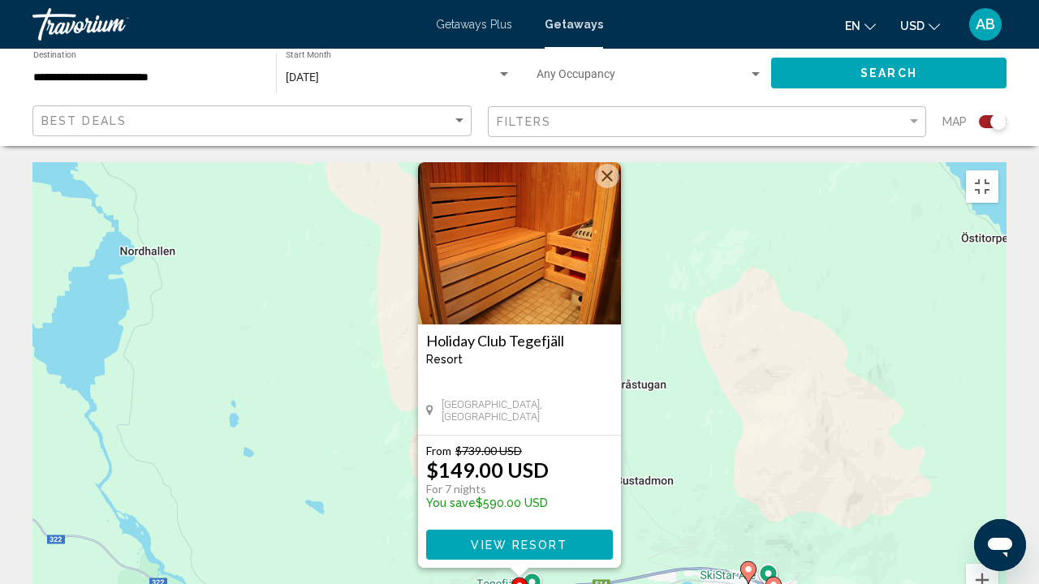
click at [778, 446] on gmp-advanced-marker "Main content" at bounding box center [773, 588] width 16 height 24
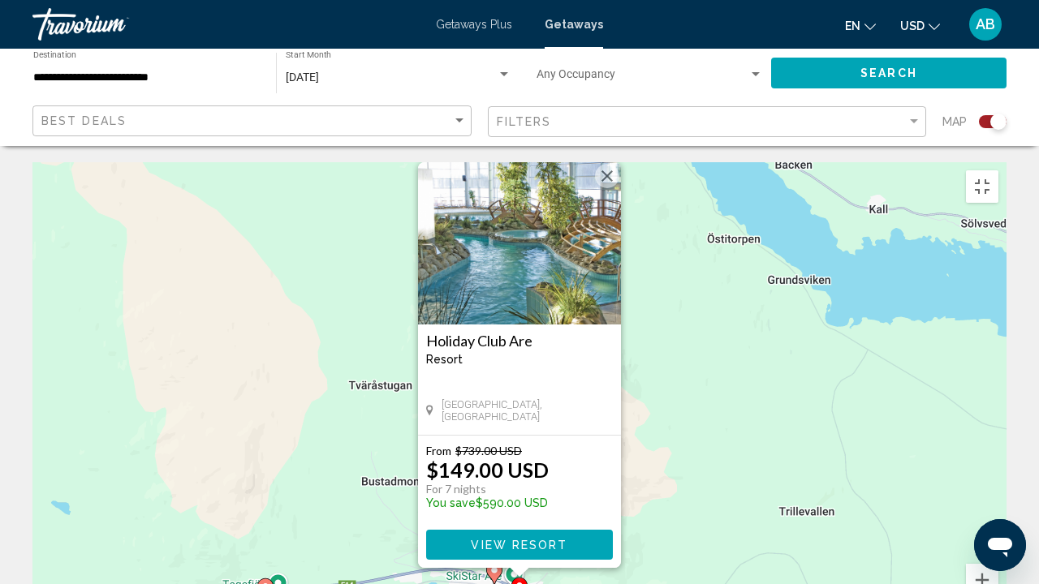
click at [515, 333] on h3 "Holiday Club Are" at bounding box center [519, 341] width 187 height 16
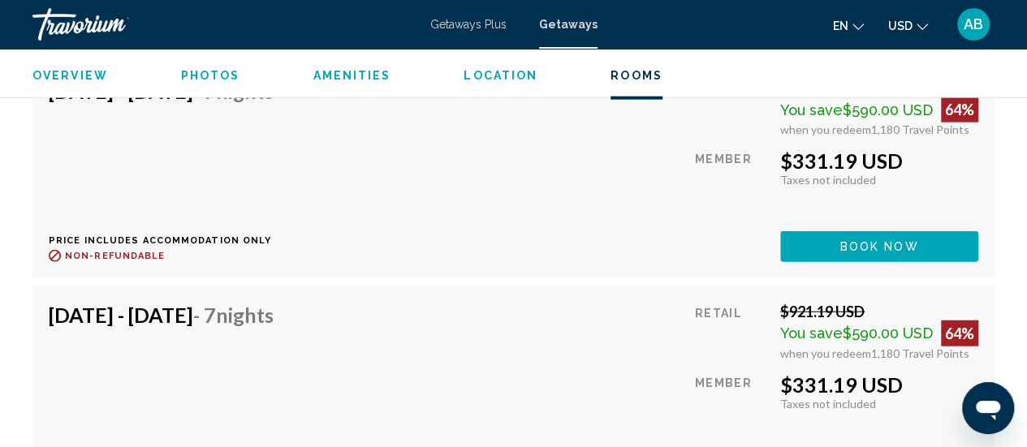
scroll to position [4999, 0]
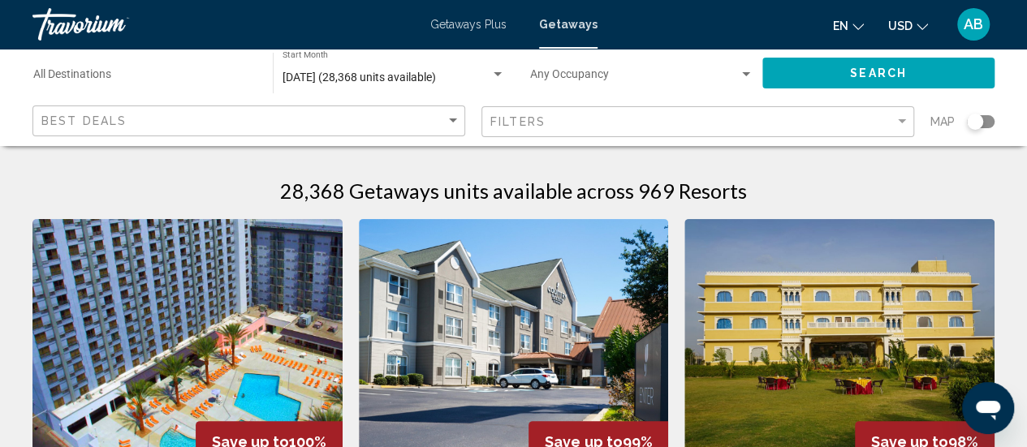
click at [982, 122] on div "Search widget" at bounding box center [981, 121] width 28 height 13
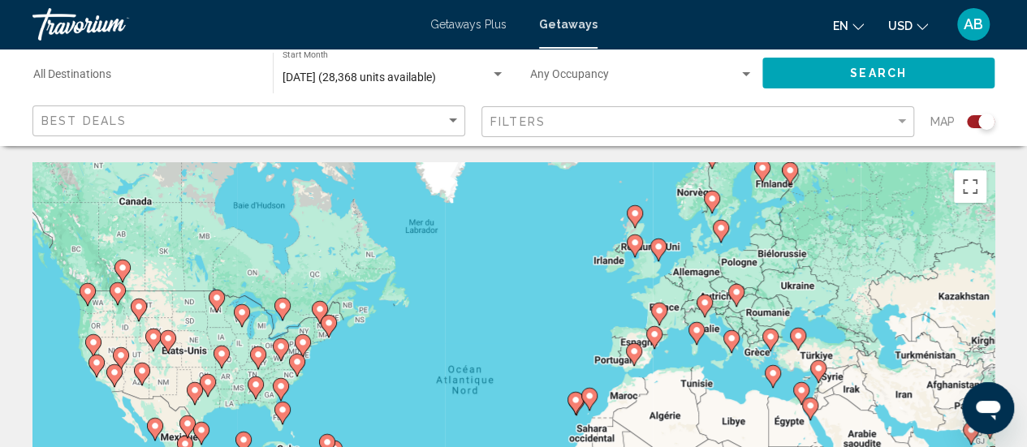
click at [764, 179] on gmp-advanced-marker "Main content" at bounding box center [762, 171] width 16 height 24
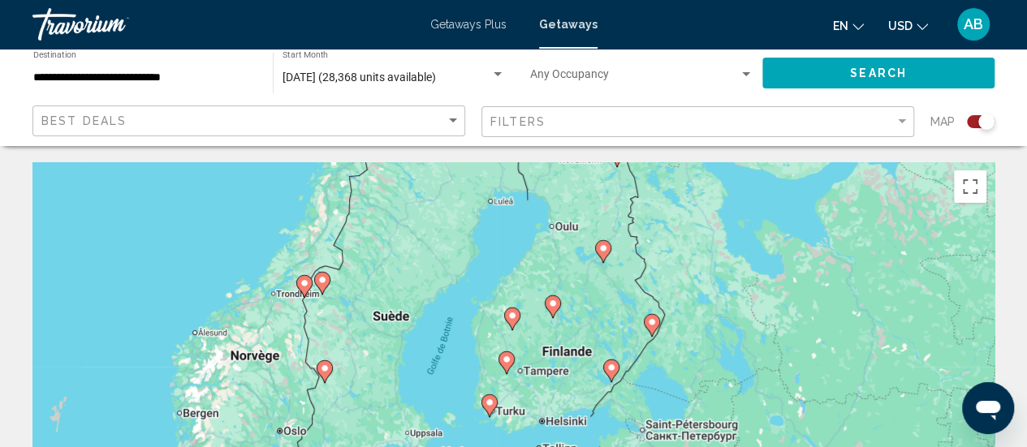
drag, startPoint x: 621, startPoint y: 362, endPoint x: 673, endPoint y: 283, distance: 94.3
click at [673, 283] on div "Pour activer le glissement avec le clavier, appuyez sur Alt+Entrée. Une fois ce…" at bounding box center [513, 405] width 962 height 487
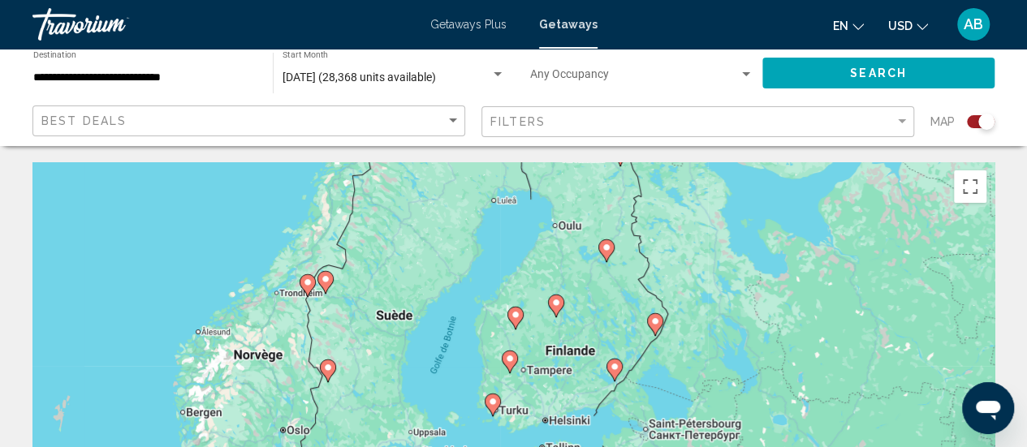
click at [330, 369] on image "Main content" at bounding box center [328, 368] width 10 height 10
type input "**********"
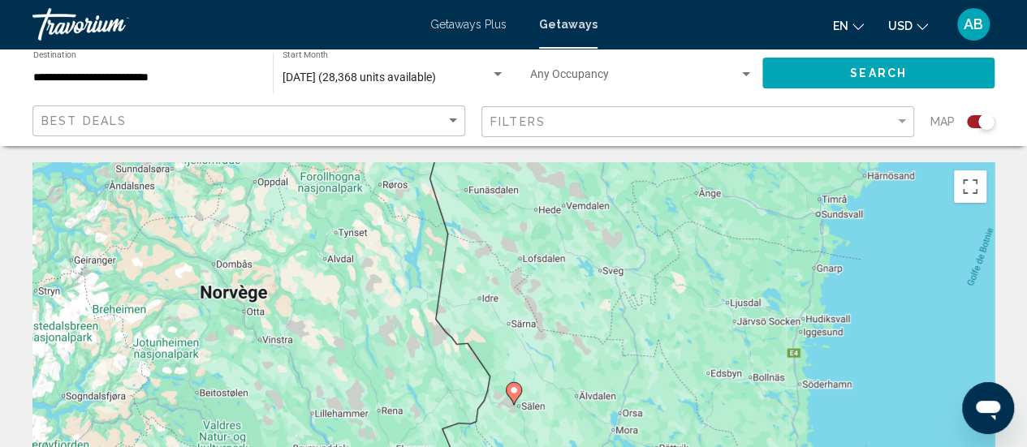
click at [511, 393] on image "Main content" at bounding box center [514, 391] width 10 height 10
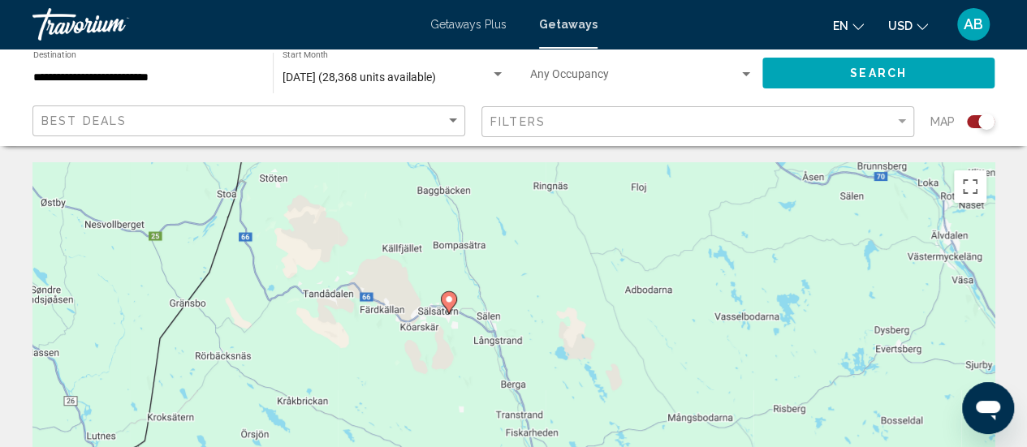
drag, startPoint x: 452, startPoint y: 370, endPoint x: 453, endPoint y: 423, distance: 52.8
click at [453, 423] on div "Pour activer le glissement avec le clavier, appuyez sur Alt+Entrée. Une fois ce…" at bounding box center [513, 405] width 962 height 487
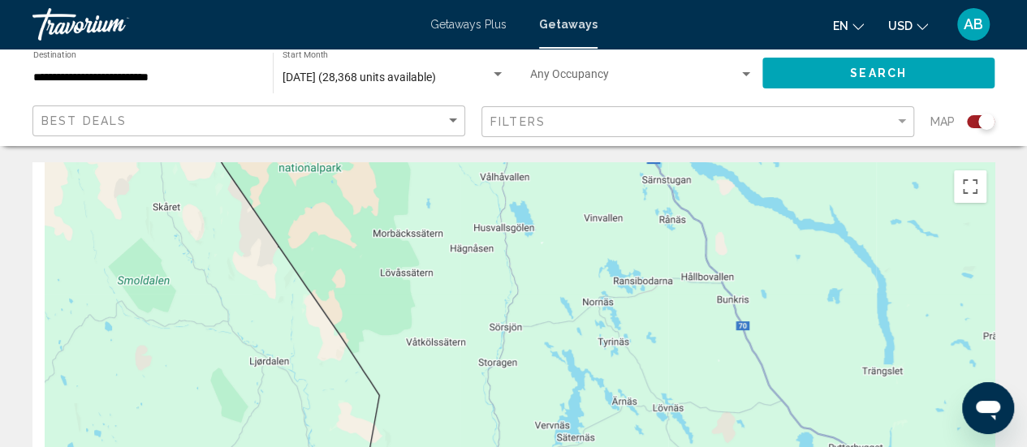
drag, startPoint x: 400, startPoint y: 212, endPoint x: 458, endPoint y: 420, distance: 215.7
click at [458, 420] on div "Pour activer le glissement avec le clavier, appuyez sur Alt+Entrée. Une fois ce…" at bounding box center [513, 405] width 962 height 487
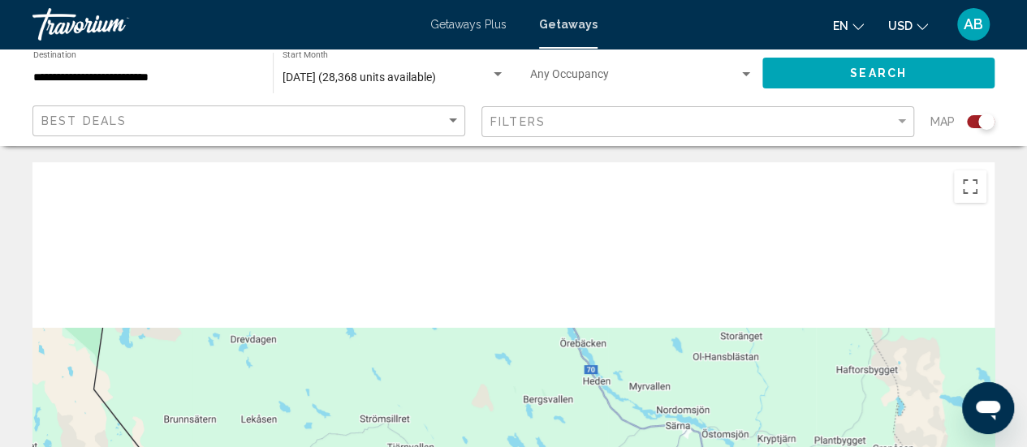
scroll to position [188, 0]
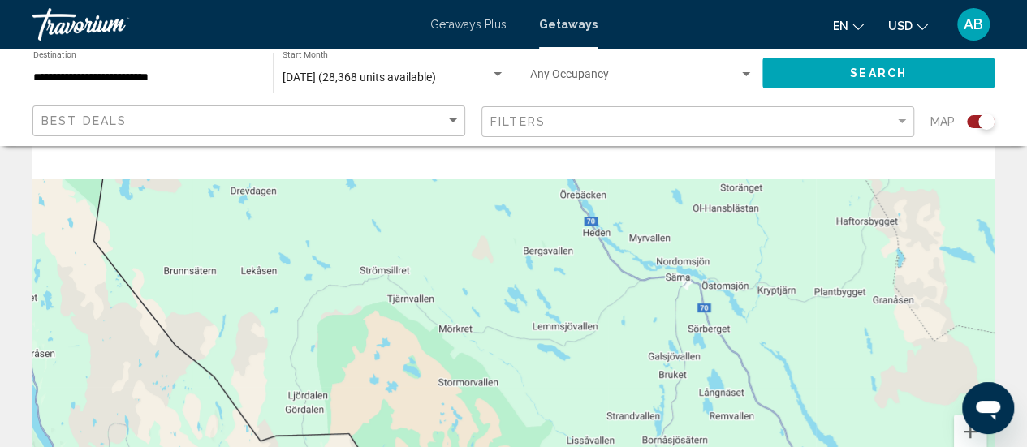
drag, startPoint x: 366, startPoint y: 278, endPoint x: 493, endPoint y: 485, distance: 242.7
click at [493, 298] on html "**********" at bounding box center [513, 74] width 1027 height 447
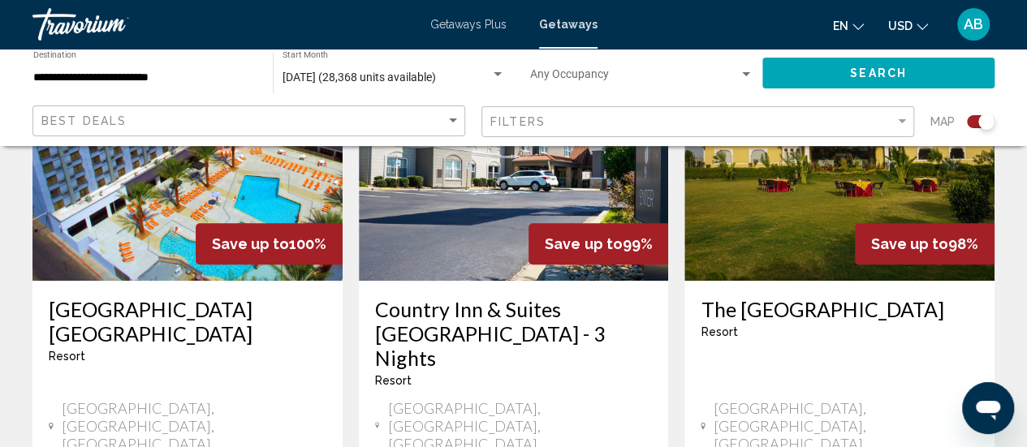
drag, startPoint x: 404, startPoint y: 290, endPoint x: 479, endPoint y: 485, distance: 209.4
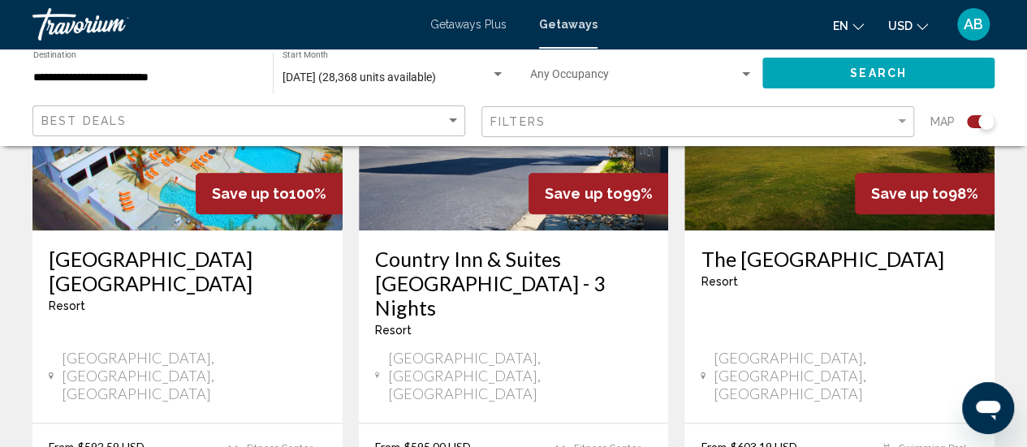
click at [969, 115] on div "Search widget" at bounding box center [981, 121] width 28 height 13
click at [969, 115] on div "Search widget" at bounding box center [975, 122] width 16 height 16
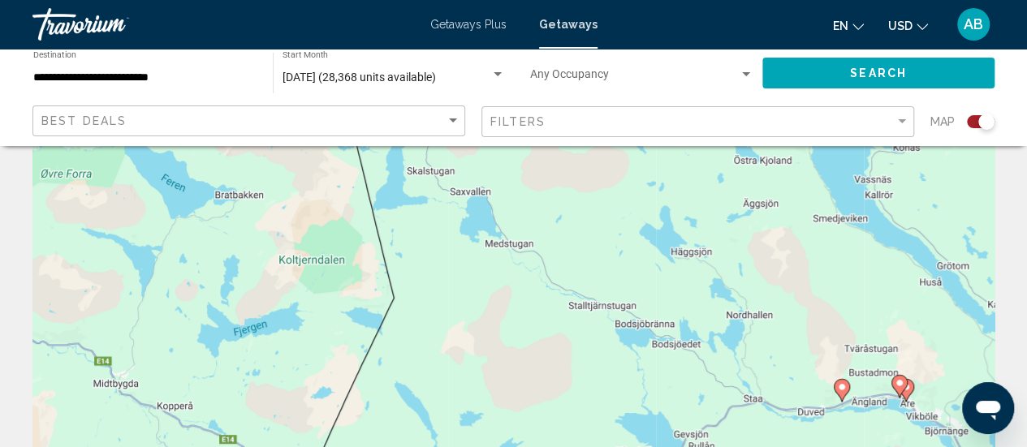
scroll to position [86, 0]
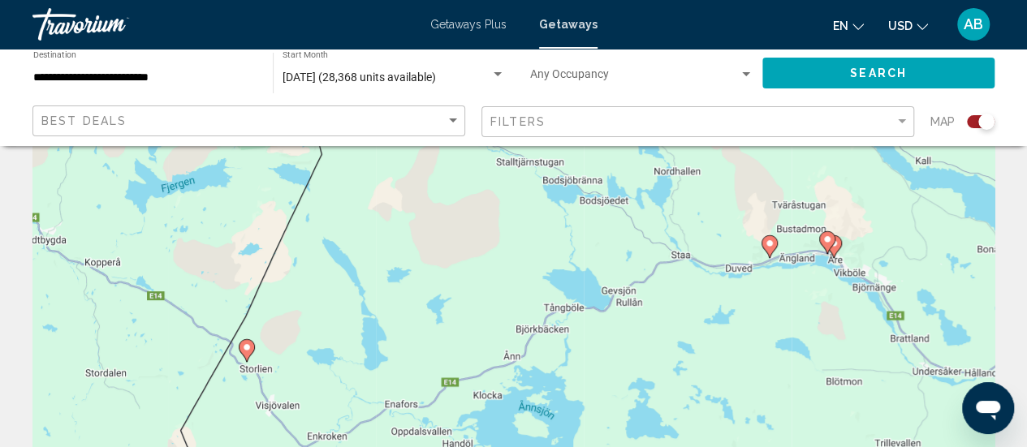
drag, startPoint x: 847, startPoint y: 371, endPoint x: 767, endPoint y: 204, distance: 185.2
click at [767, 204] on div "Pour activer le glissement avec le clavier, appuyez sur Alt+Entrée. Une fois ce…" at bounding box center [513, 319] width 962 height 487
click at [250, 349] on image "Main content" at bounding box center [247, 348] width 10 height 10
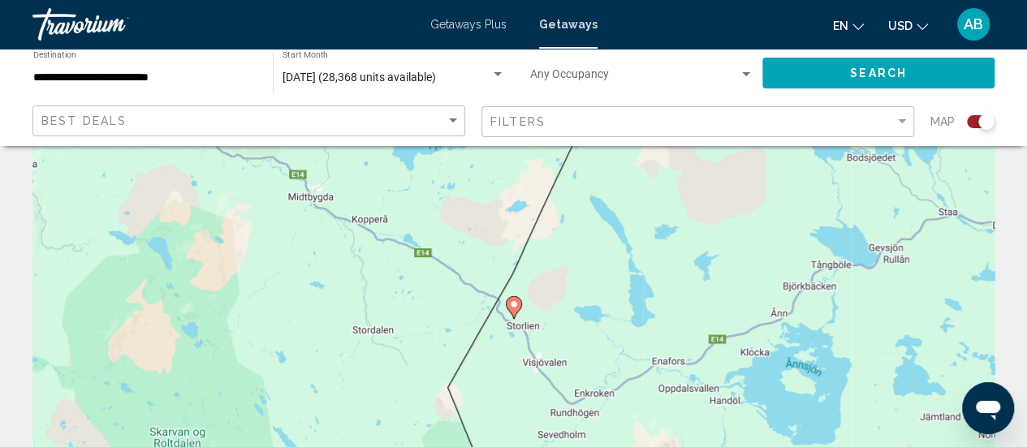
click at [513, 313] on icon "Main content" at bounding box center [513, 307] width 15 height 21
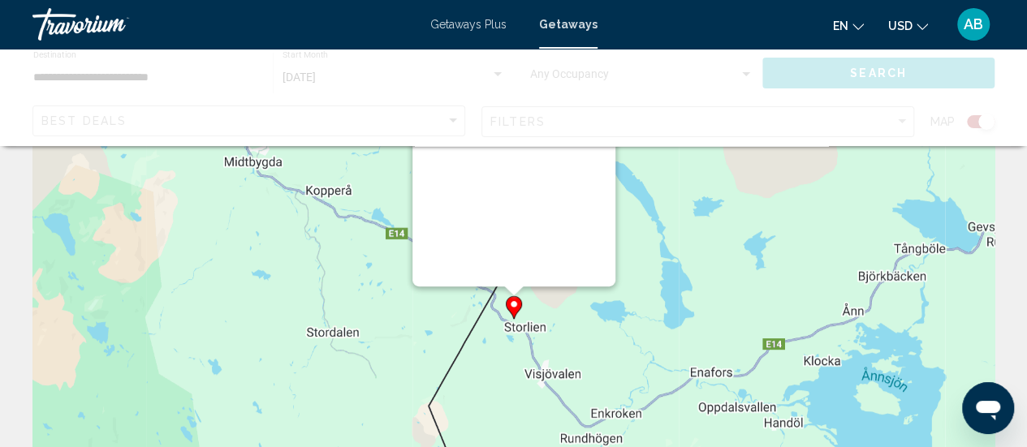
scroll to position [0, 0]
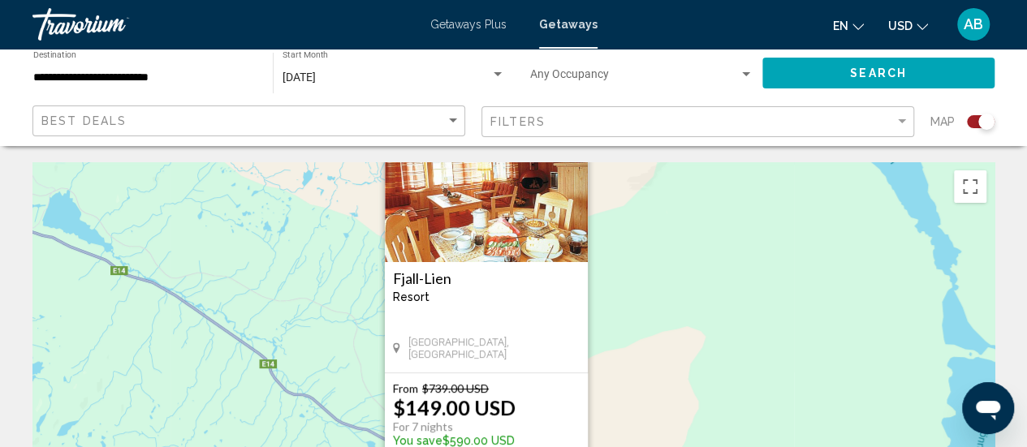
drag, startPoint x: 649, startPoint y: 377, endPoint x: 619, endPoint y: 285, distance: 97.3
click at [619, 285] on div "Pour activer le glissement avec le clavier, appuyez sur Alt+Entrée. Une fois ce…" at bounding box center [513, 405] width 962 height 487
click at [727, 264] on div "Pour activer le glissement avec le clavier, appuyez sur Alt+Entrée. Une fois ce…" at bounding box center [513, 405] width 962 height 487
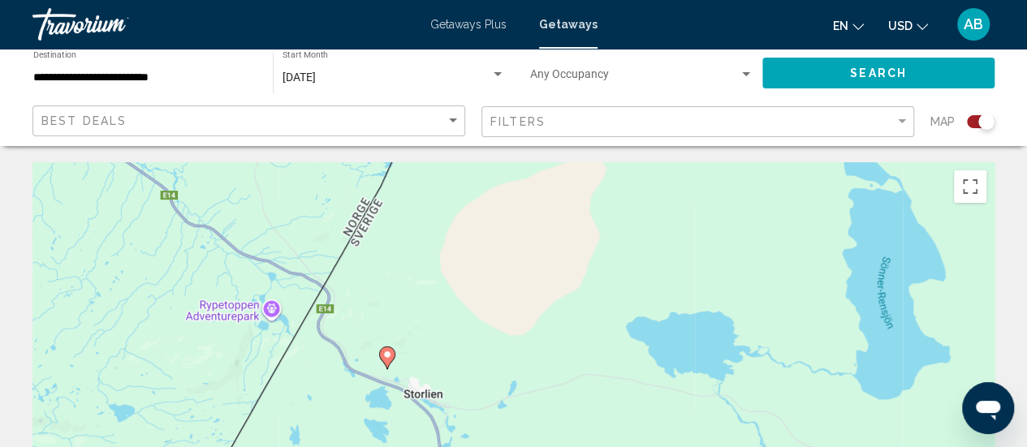
drag, startPoint x: 650, startPoint y: 337, endPoint x: 542, endPoint y: 155, distance: 211.5
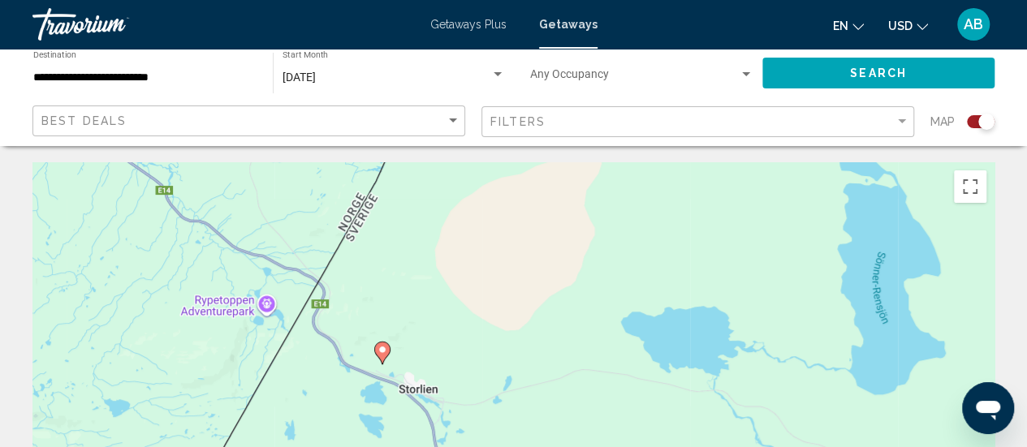
click at [379, 356] on icon "Main content" at bounding box center [381, 353] width 15 height 21
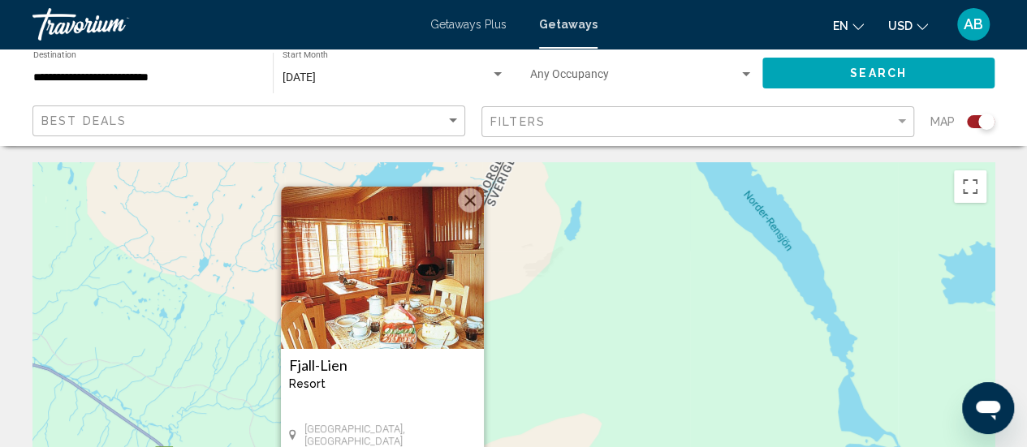
click at [318, 373] on h3 "Fjall-Lien" at bounding box center [382, 365] width 187 height 16
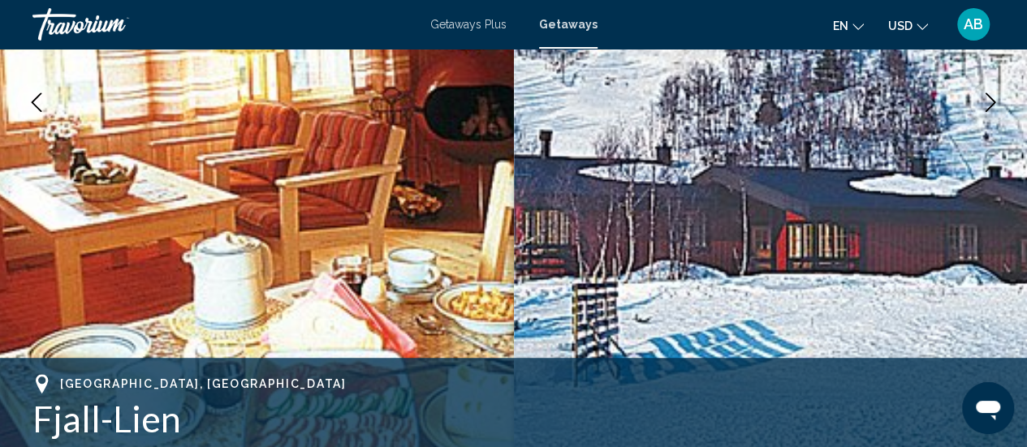
scroll to position [284, 0]
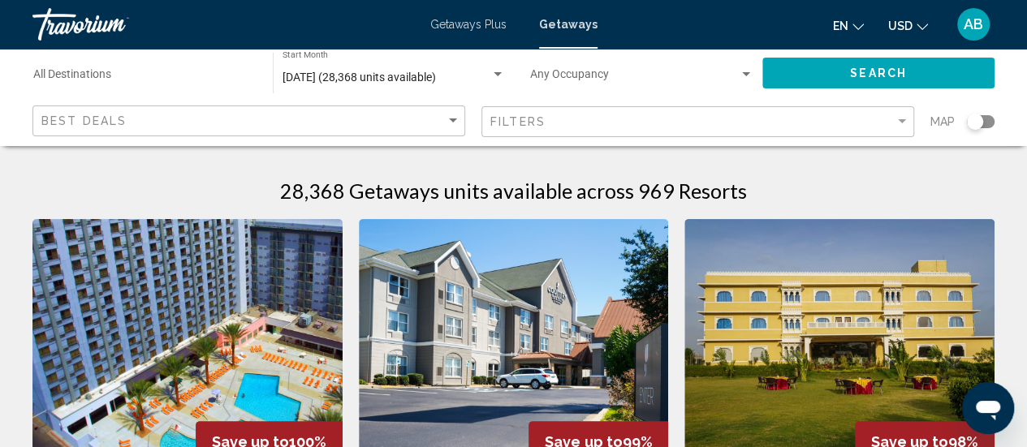
click at [985, 122] on div "Search widget" at bounding box center [981, 121] width 28 height 13
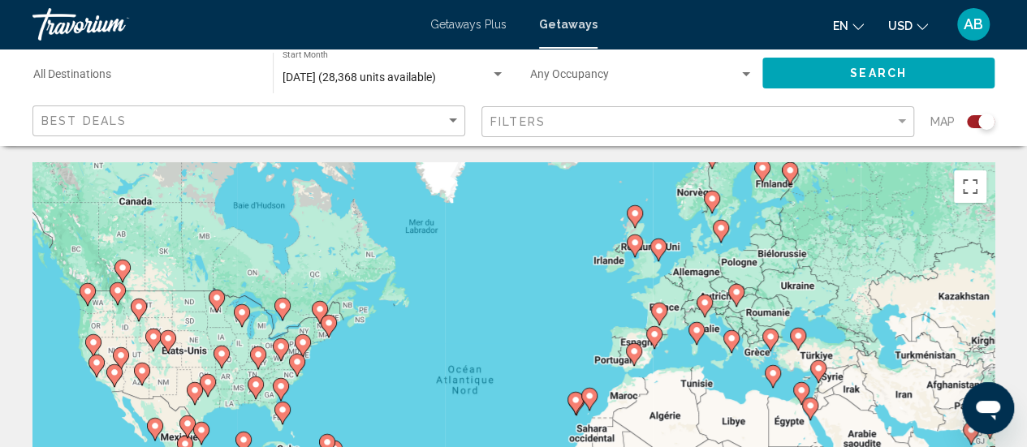
click at [708, 206] on icon "Main content" at bounding box center [712, 202] width 16 height 23
type input "**********"
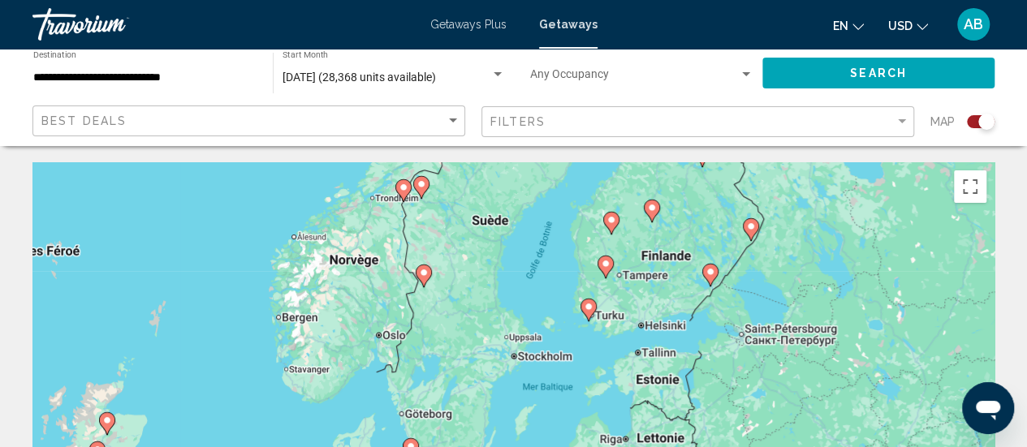
drag, startPoint x: 657, startPoint y: 326, endPoint x: 564, endPoint y: 206, distance: 151.0
click at [564, 206] on div "Pour activer le glissement avec le clavier, appuyez sur Alt+Entrée. Une fois ce…" at bounding box center [513, 405] width 962 height 487
click at [963, 193] on button "Passer en plein écran" at bounding box center [970, 186] width 32 height 32
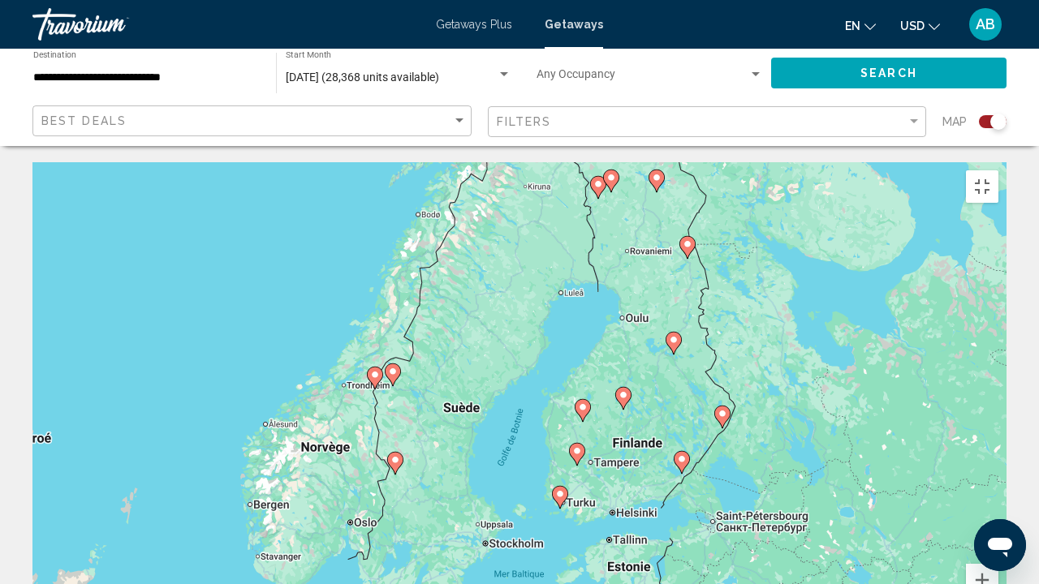
drag, startPoint x: 554, startPoint y: 319, endPoint x: 519, endPoint y: 513, distance: 197.1
click at [519, 446] on div "Pour activer le glissement avec le clavier, appuyez sur Alt+Entrée. Une fois ce…" at bounding box center [519, 405] width 974 height 487
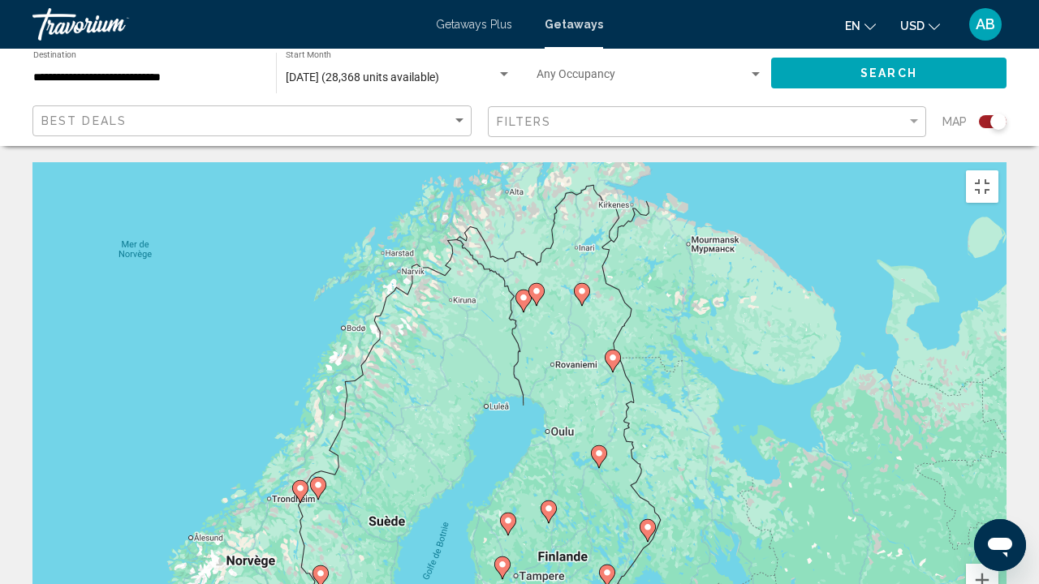
drag, startPoint x: 496, startPoint y: 399, endPoint x: 420, endPoint y: 520, distance: 141.9
click at [420, 446] on div "Pour activer le glissement avec le clavier, appuyez sur Alt+Entrée. Une fois ce…" at bounding box center [519, 405] width 974 height 487
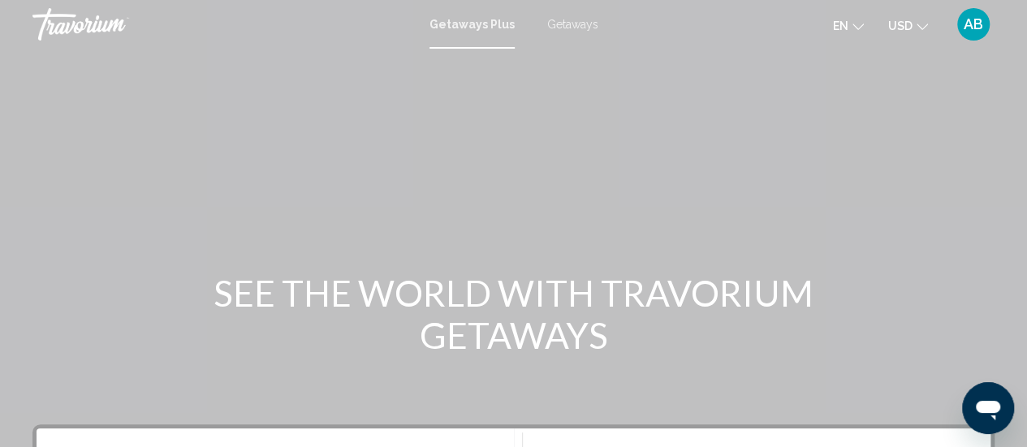
click at [550, 35] on div "Getaways Plus Getaways en English Español Français Italiano Português русский U…" at bounding box center [513, 24] width 1027 height 34
click at [567, 20] on span "Getaways" at bounding box center [572, 24] width 51 height 13
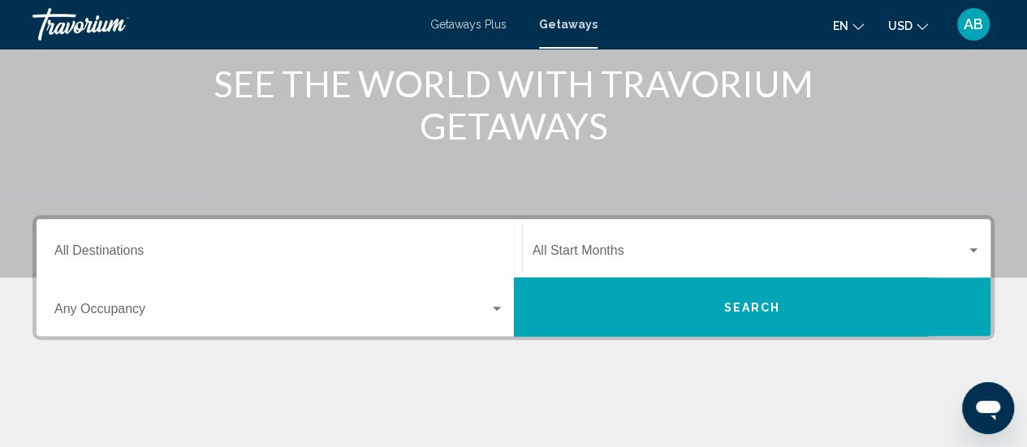
scroll to position [211, 0]
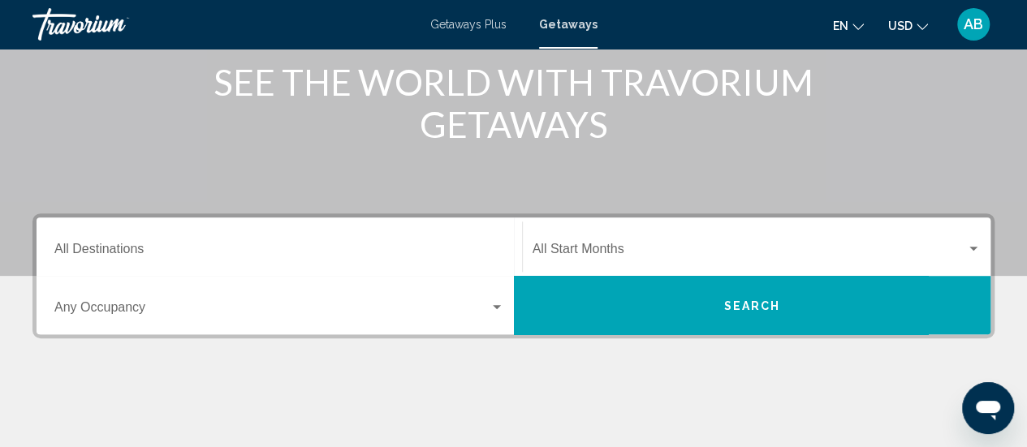
click at [637, 241] on div "Start Month All Start Months" at bounding box center [757, 247] width 449 height 51
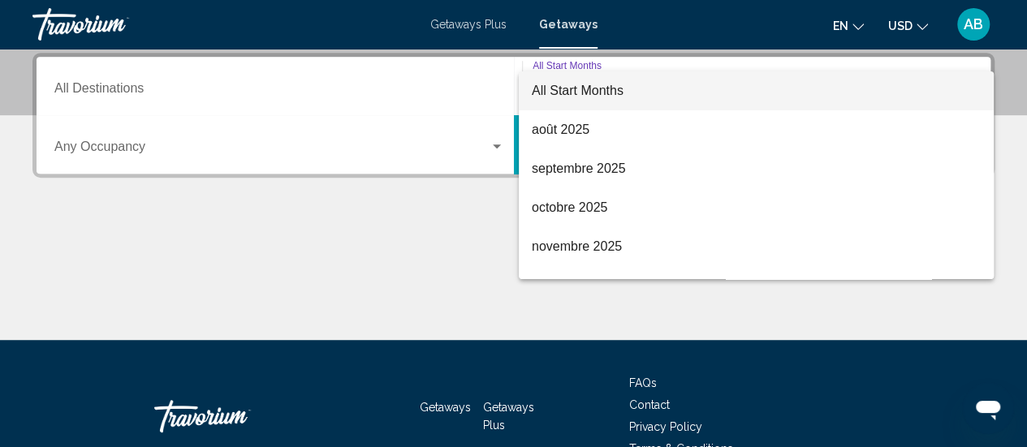
scroll to position [32, 0]
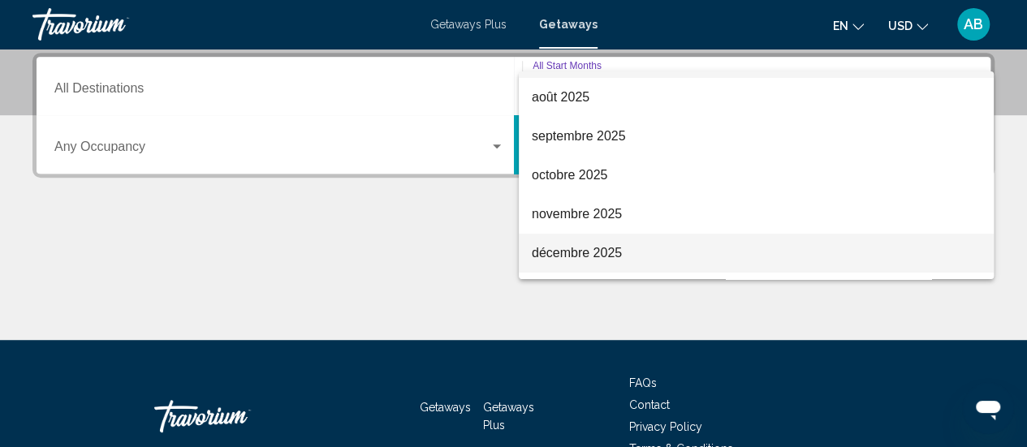
click at [589, 251] on span "décembre 2025" at bounding box center [756, 253] width 449 height 39
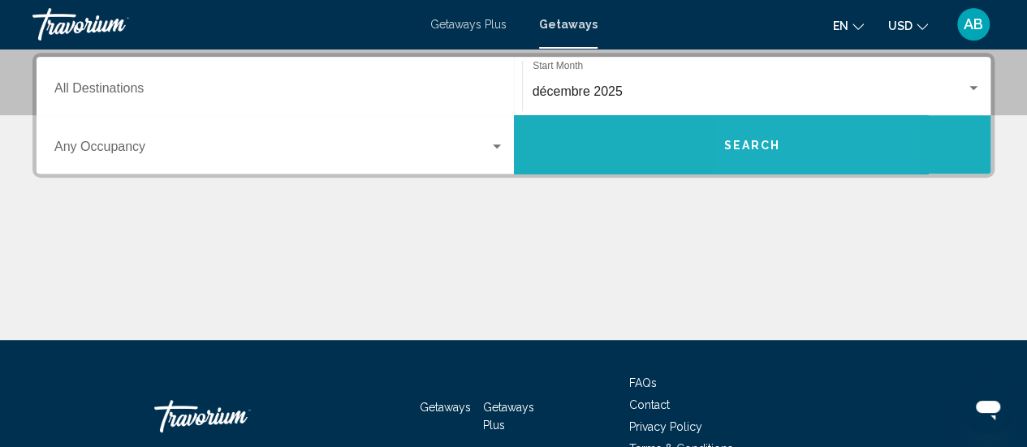
click at [749, 144] on span "Search" at bounding box center [751, 145] width 57 height 13
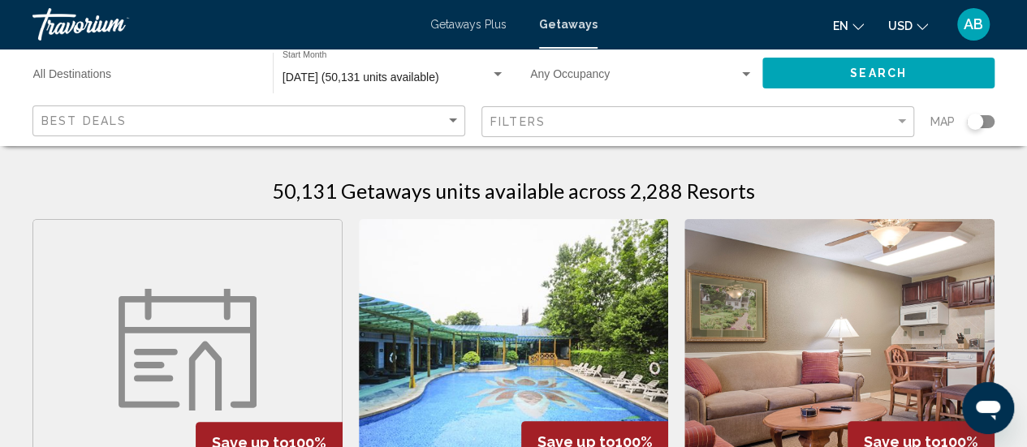
click at [878, 134] on div "Filters" at bounding box center [699, 122] width 419 height 30
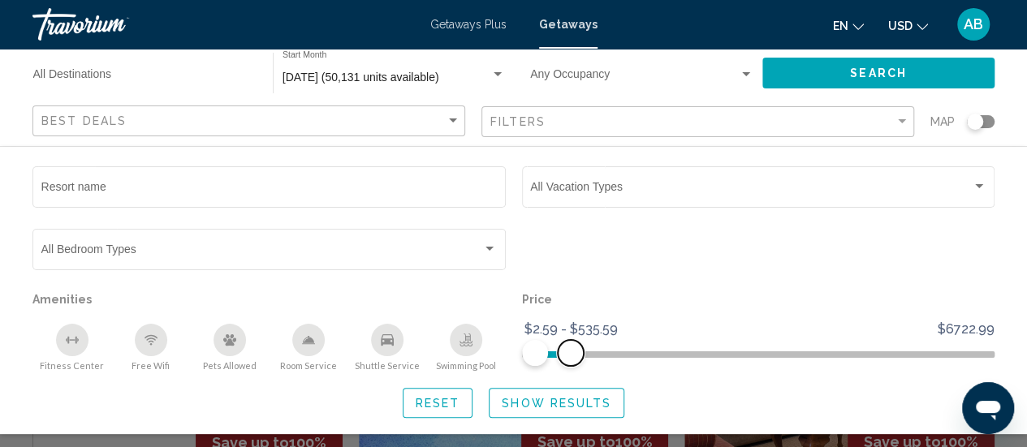
drag, startPoint x: 975, startPoint y: 353, endPoint x: 570, endPoint y: 368, distance: 405.3
click at [570, 368] on div "Price $2.59 $6722.99 $2.59 $535.59 $2.59 - $535.59" at bounding box center [758, 330] width 489 height 84
drag, startPoint x: 568, startPoint y: 358, endPoint x: 559, endPoint y: 355, distance: 9.5
click at [559, 355] on span "Search widget" at bounding box center [560, 353] width 26 height 26
click at [552, 403] on span "Show Results" at bounding box center [557, 403] width 110 height 13
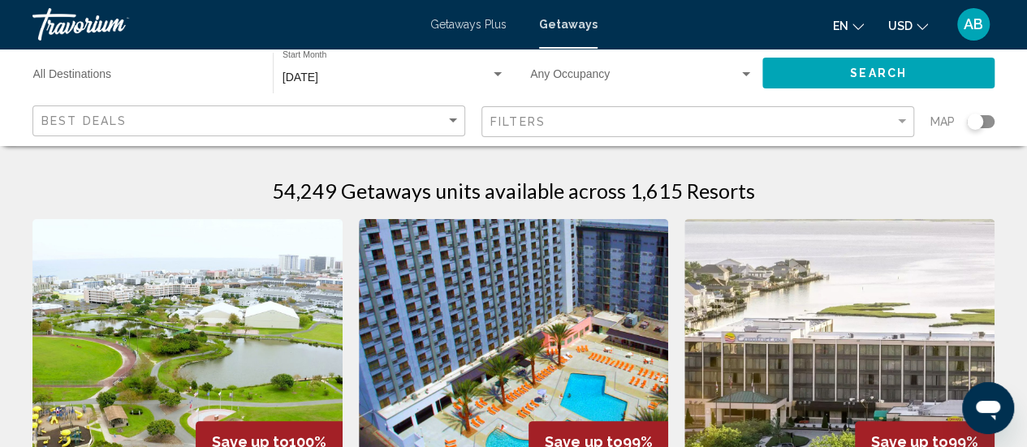
click at [973, 128] on div "Search widget" at bounding box center [975, 122] width 16 height 16
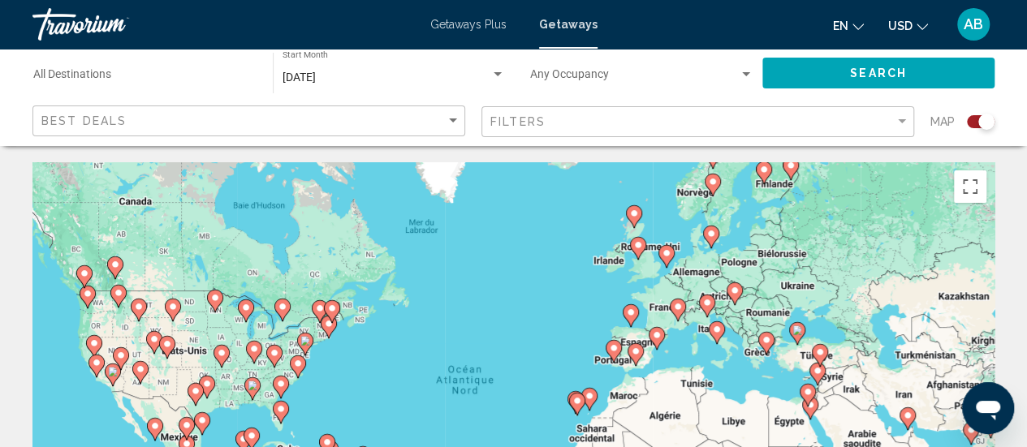
click at [679, 313] on icon "Main content" at bounding box center [677, 310] width 15 height 21
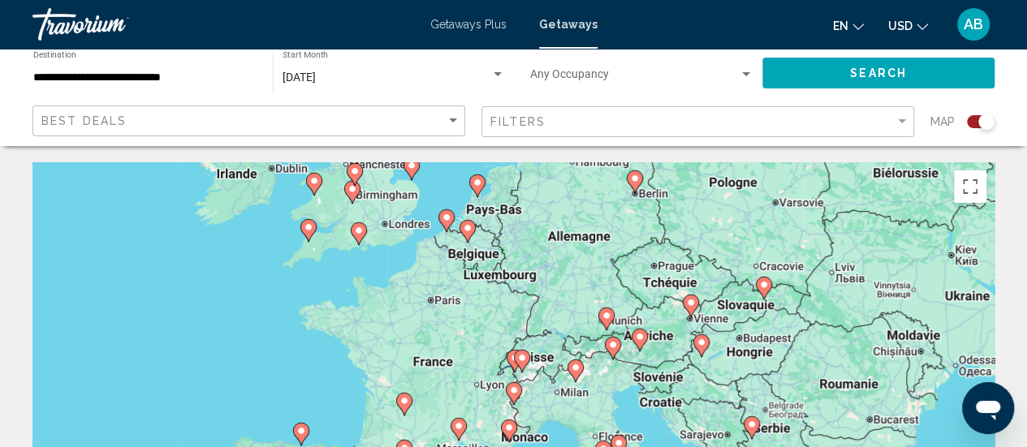
click at [643, 343] on icon "Main content" at bounding box center [639, 340] width 15 height 21
type input "**********"
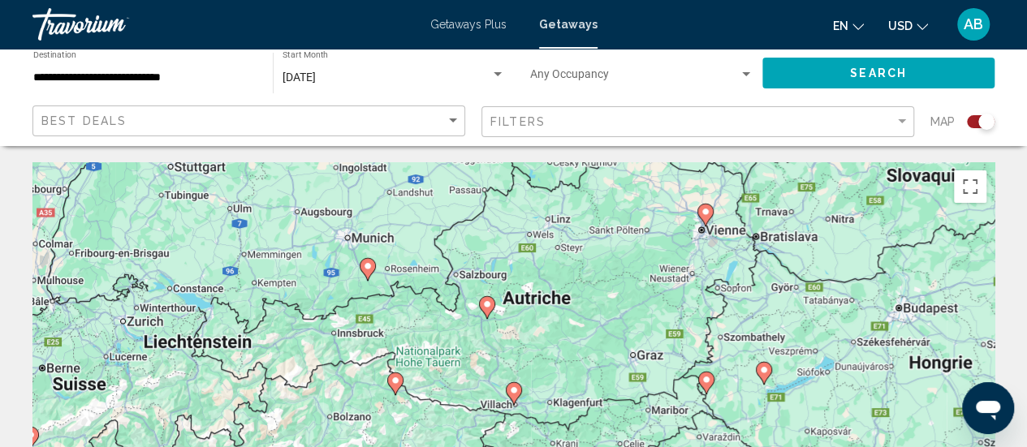
click at [492, 307] on icon "Main content" at bounding box center [486, 307] width 15 height 21
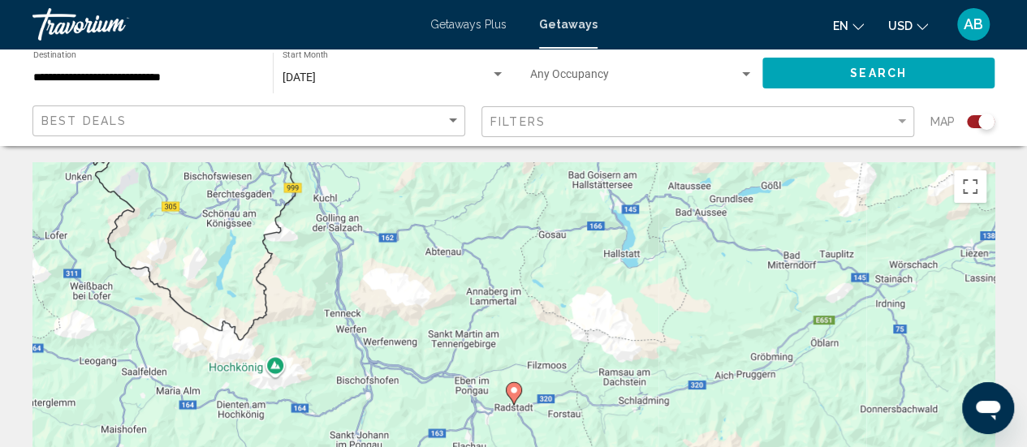
click at [513, 389] on image "Main content" at bounding box center [514, 391] width 10 height 10
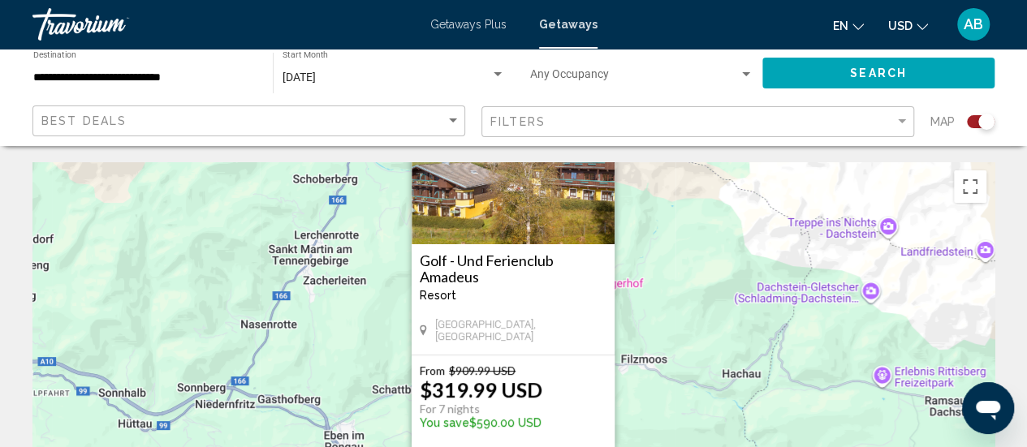
drag, startPoint x: 617, startPoint y: 414, endPoint x: 615, endPoint y: 308, distance: 106.4
click at [615, 308] on div "Pour activer le glissement avec le clavier, appuyez sur Alt+Entrée. Une fois ce…" at bounding box center [513, 405] width 962 height 487
click at [683, 136] on mat-form-field "Filters" at bounding box center [697, 122] width 433 height 32
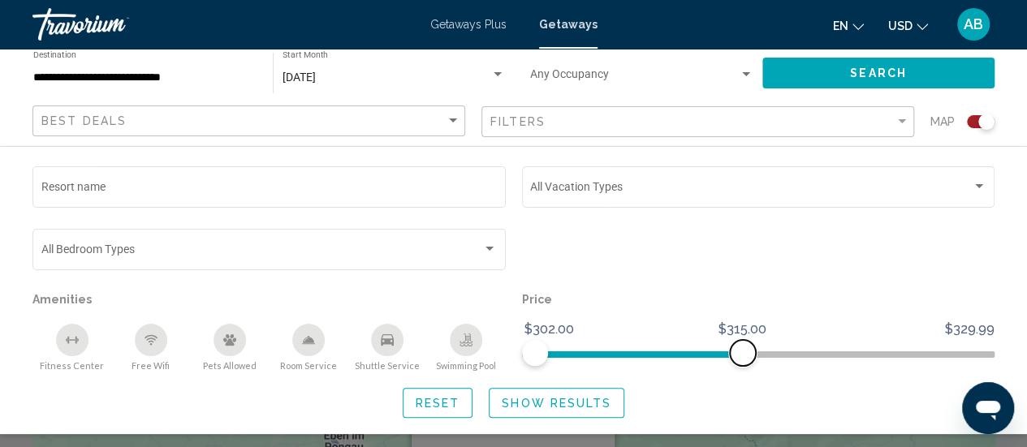
drag, startPoint x: 977, startPoint y: 356, endPoint x: 744, endPoint y: 371, distance: 234.3
click at [744, 371] on div "Price $302.00 $329.99 $302.00 $315.00" at bounding box center [758, 330] width 489 height 84
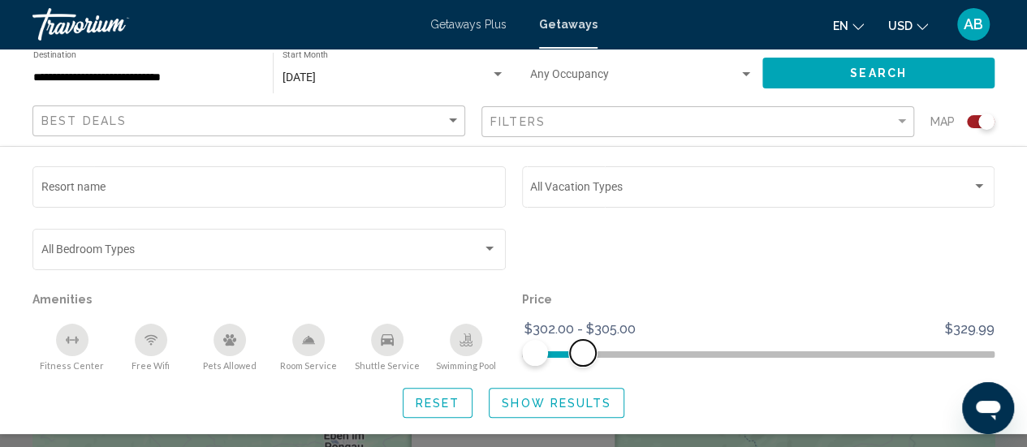
drag, startPoint x: 739, startPoint y: 358, endPoint x: 576, endPoint y: 365, distance: 163.3
click at [576, 365] on div "Price $302.00 $329.99 $302.00 $305.00 $302.00 - $305.00" at bounding box center [758, 330] width 489 height 84
click at [223, 82] on input "**********" at bounding box center [144, 77] width 223 height 13
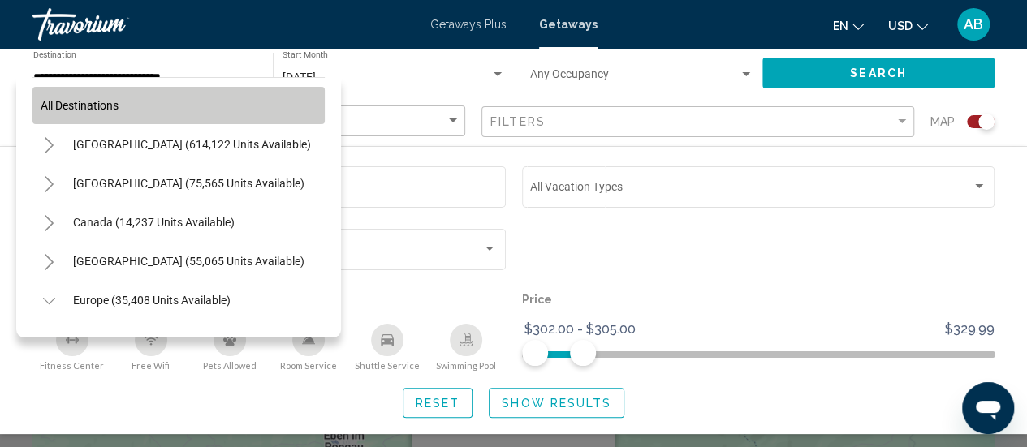
click at [242, 91] on button "All destinations" at bounding box center [178, 105] width 292 height 37
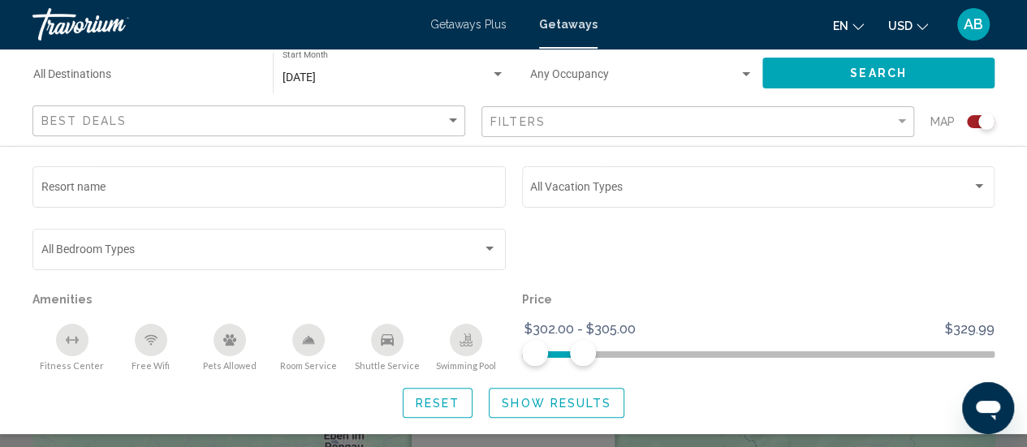
click at [790, 80] on button "Search" at bounding box center [878, 73] width 232 height 30
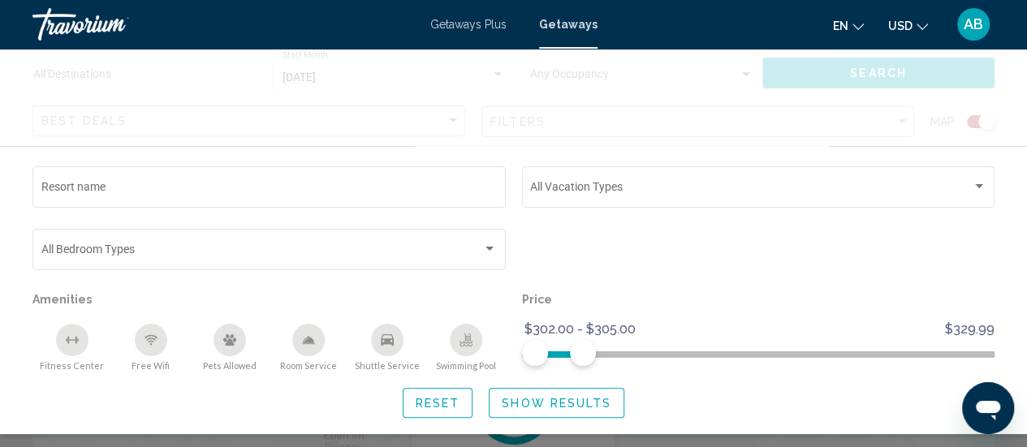
click at [770, 441] on div "Search widget" at bounding box center [513, 346] width 1027 height 204
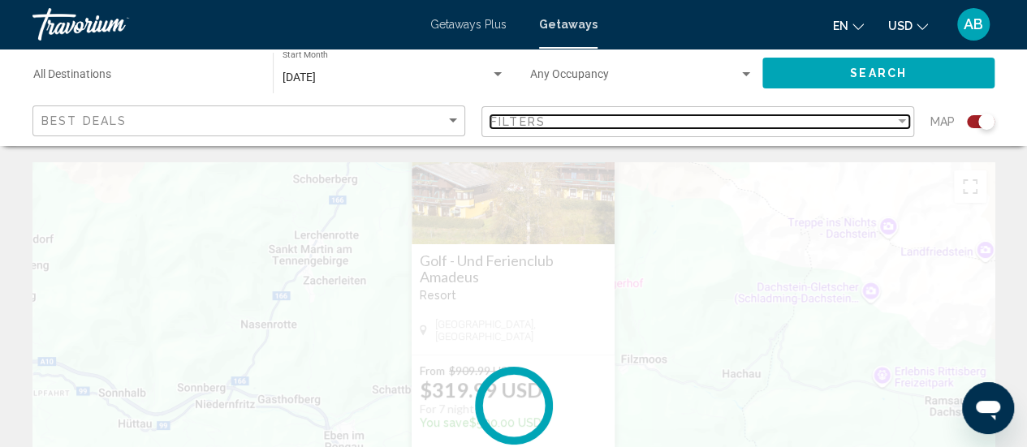
click at [645, 123] on div "Filters" at bounding box center [692, 121] width 404 height 13
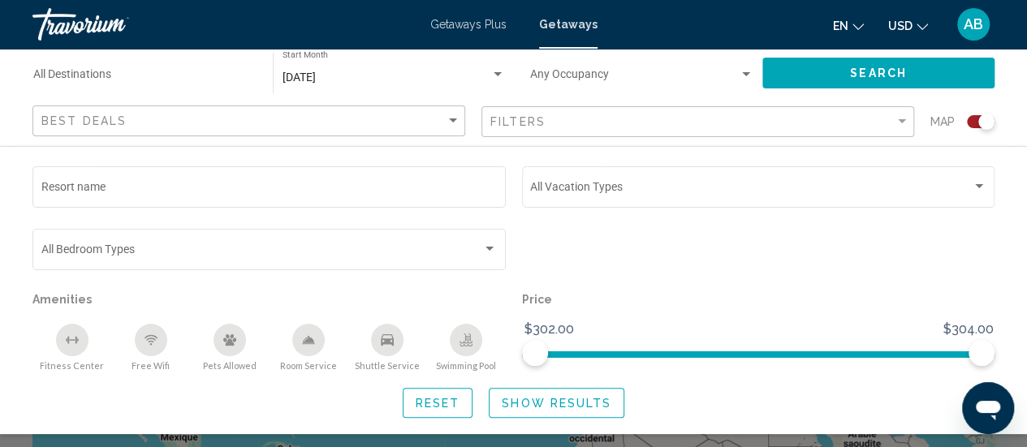
click at [479, 35] on div "Getaways Plus Getaways en English Español Français Italiano Português русский U…" at bounding box center [513, 24] width 1027 height 34
click at [476, 23] on span "Getaways Plus" at bounding box center [468, 24] width 76 height 13
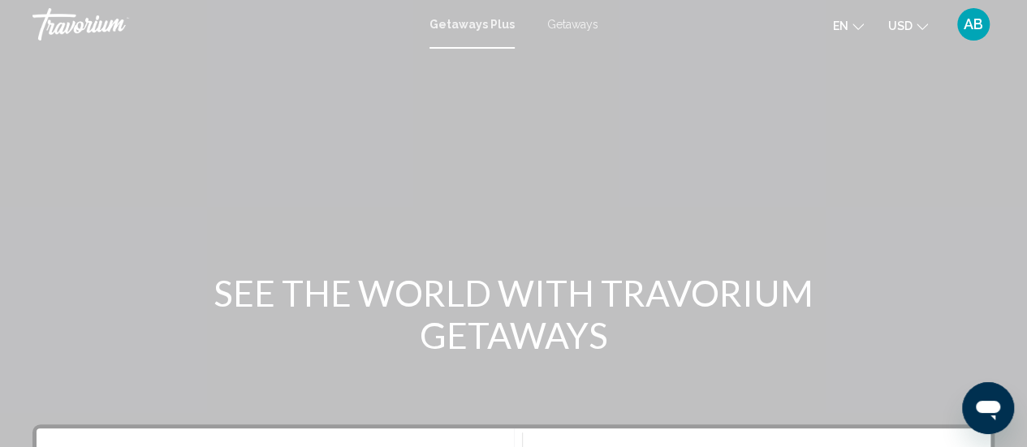
click at [571, 32] on div "Getaways Plus Getaways en English Español Français Italiano Português русский U…" at bounding box center [513, 24] width 1027 height 34
click at [570, 24] on span "Getaways" at bounding box center [572, 24] width 51 height 13
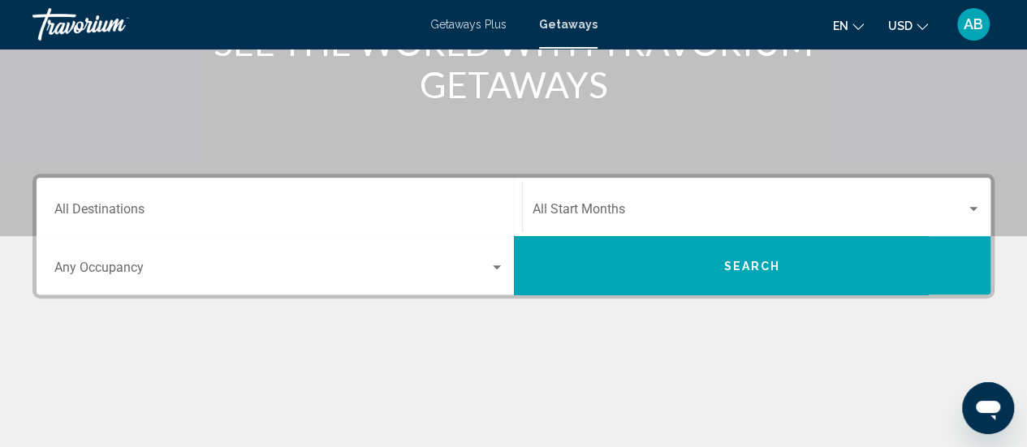
scroll to position [271, 0]
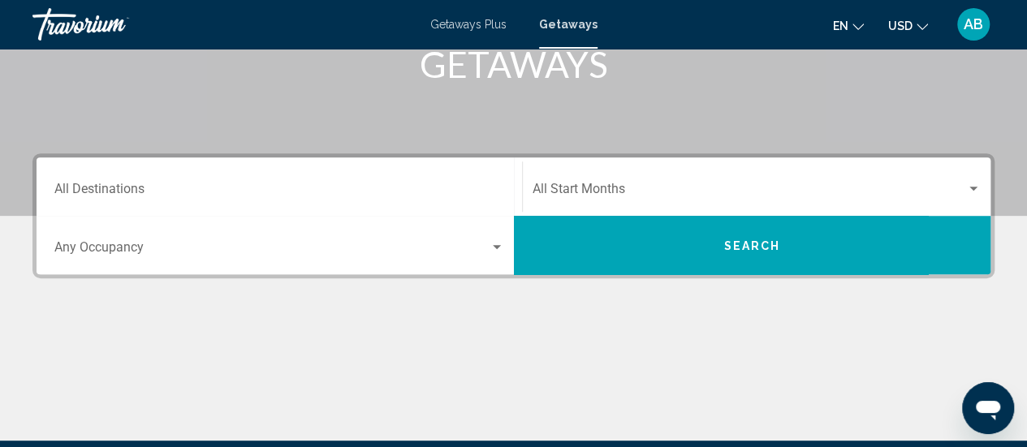
click at [615, 185] on span "Search widget" at bounding box center [750, 192] width 434 height 15
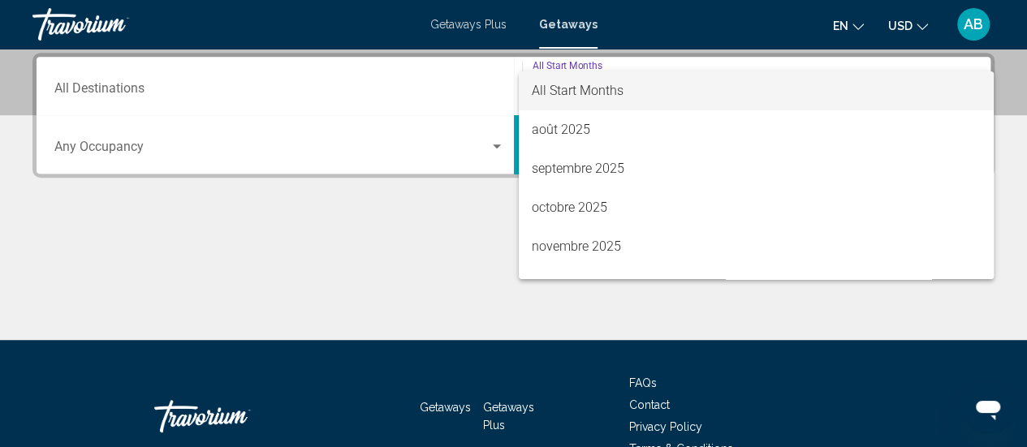
scroll to position [32, 0]
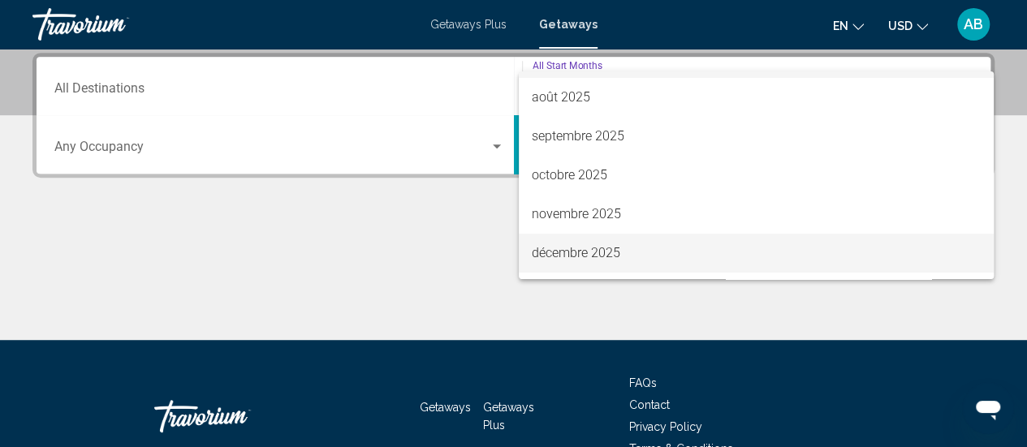
click at [633, 245] on span "décembre 2025" at bounding box center [756, 253] width 449 height 39
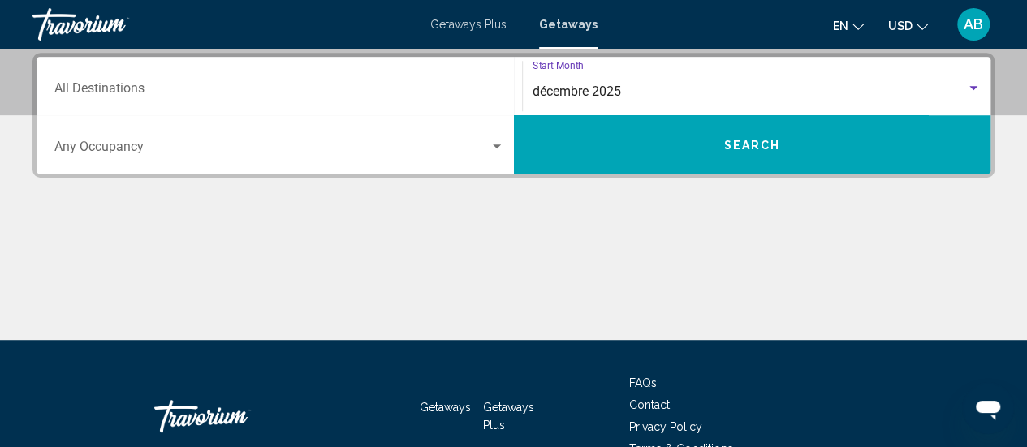
click at [764, 166] on button "Search" at bounding box center [752, 144] width 477 height 58
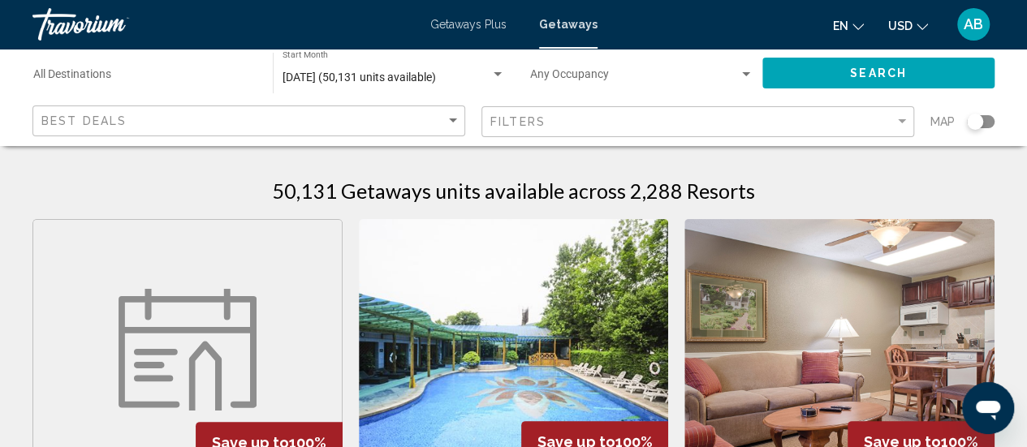
click at [803, 128] on div "Filters" at bounding box center [699, 122] width 419 height 30
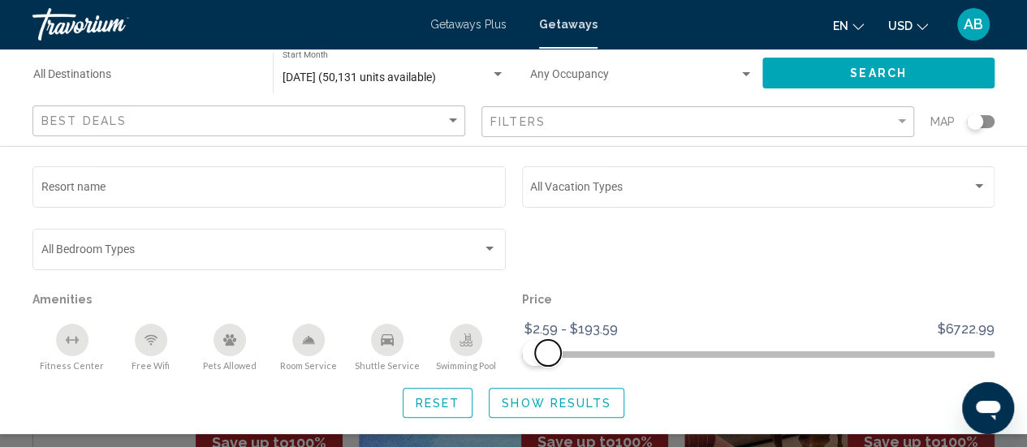
drag, startPoint x: 972, startPoint y: 353, endPoint x: 547, endPoint y: 360, distance: 425.4
click at [547, 360] on span "Search widget" at bounding box center [548, 353] width 26 height 26
click at [562, 410] on span "Show Results" at bounding box center [557, 403] width 110 height 13
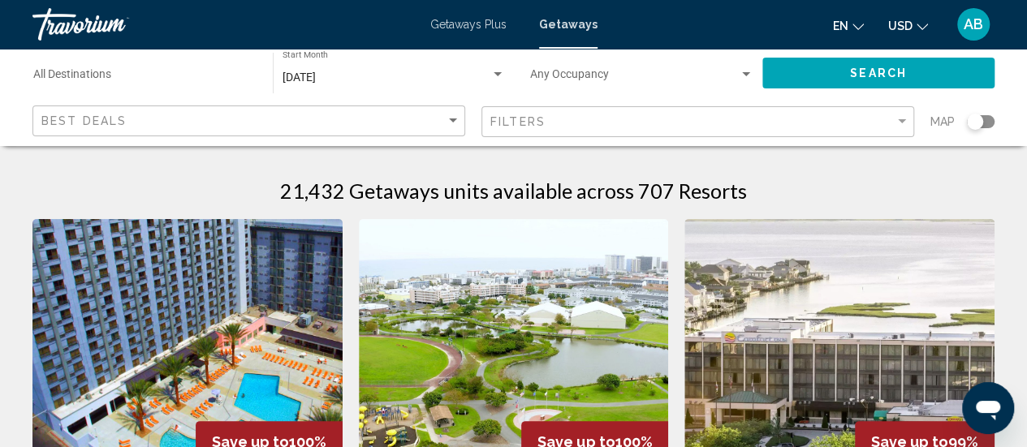
click at [980, 123] on div "Search widget" at bounding box center [975, 122] width 16 height 16
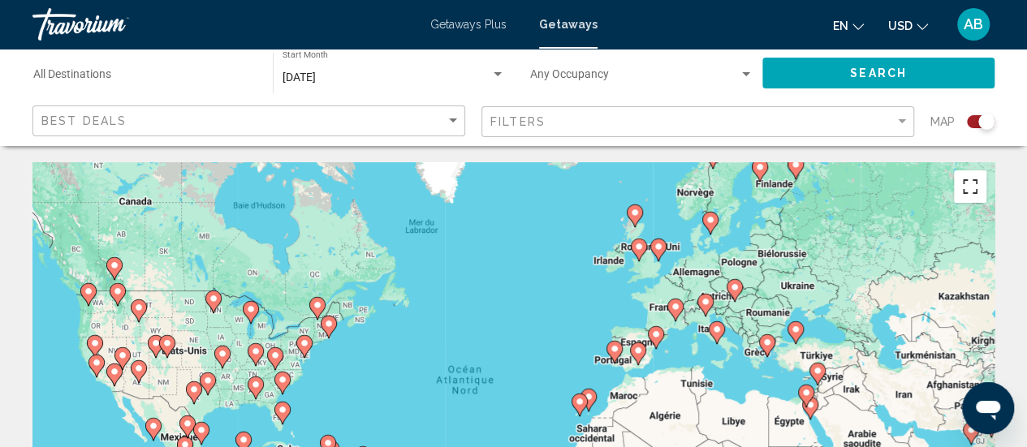
click at [964, 195] on button "Passer en plein écran" at bounding box center [970, 186] width 32 height 32
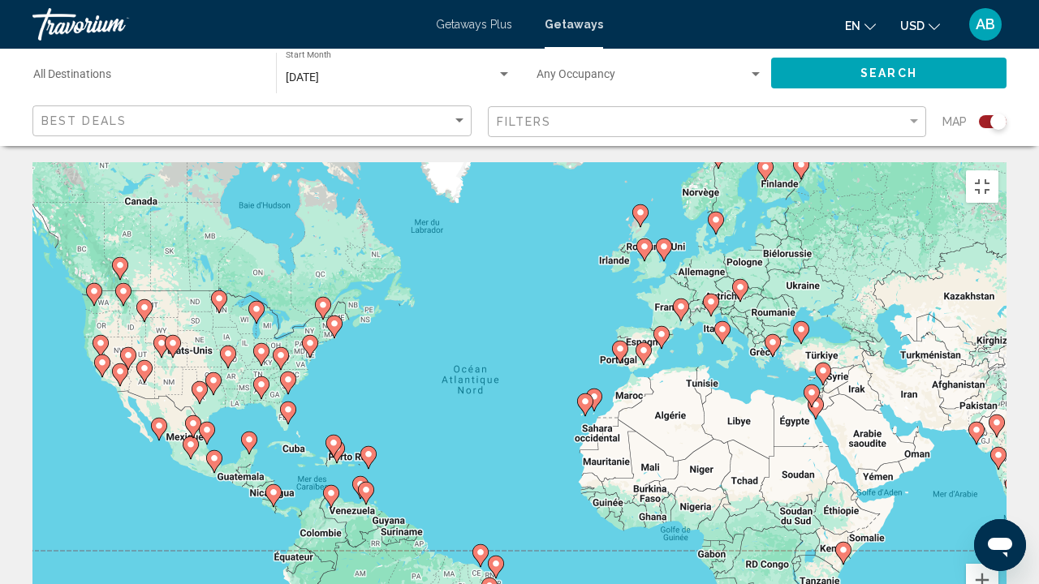
click at [706, 297] on image "Main content" at bounding box center [711, 302] width 10 height 10
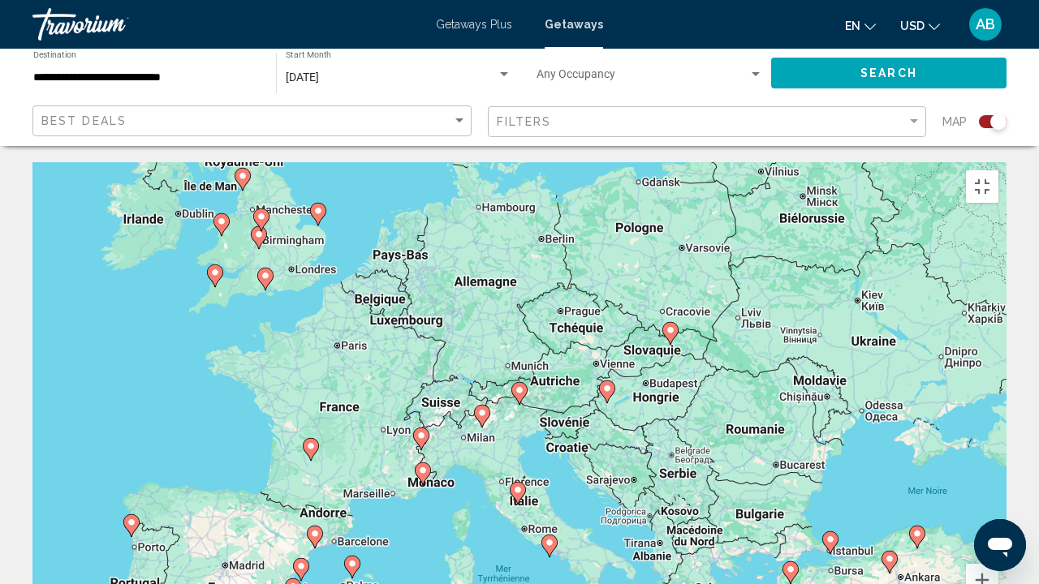
click at [521, 383] on icon "Main content" at bounding box center [519, 393] width 15 height 21
type input "**********"
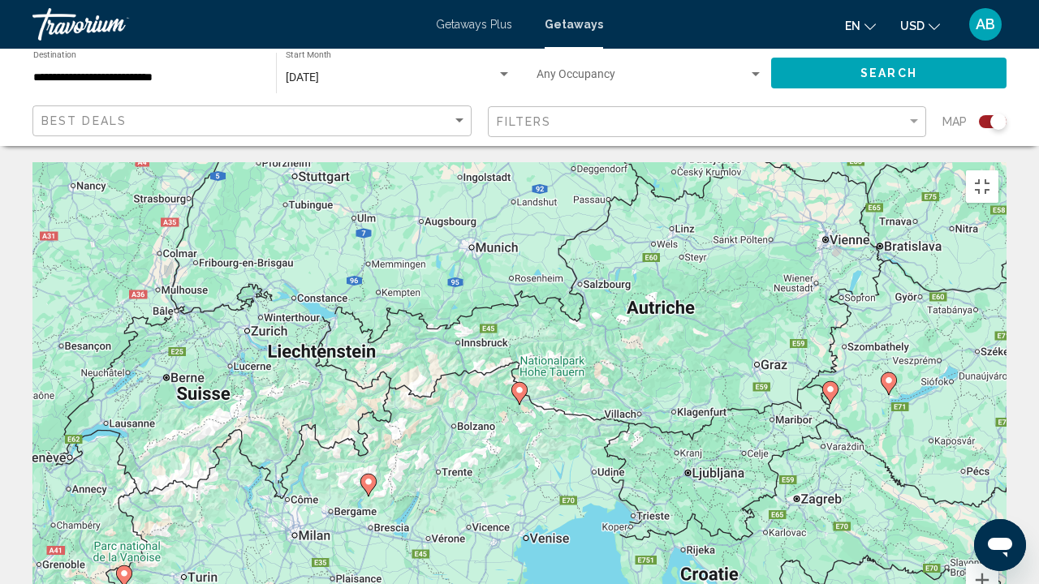
click at [521, 383] on icon "Main content" at bounding box center [519, 393] width 15 height 21
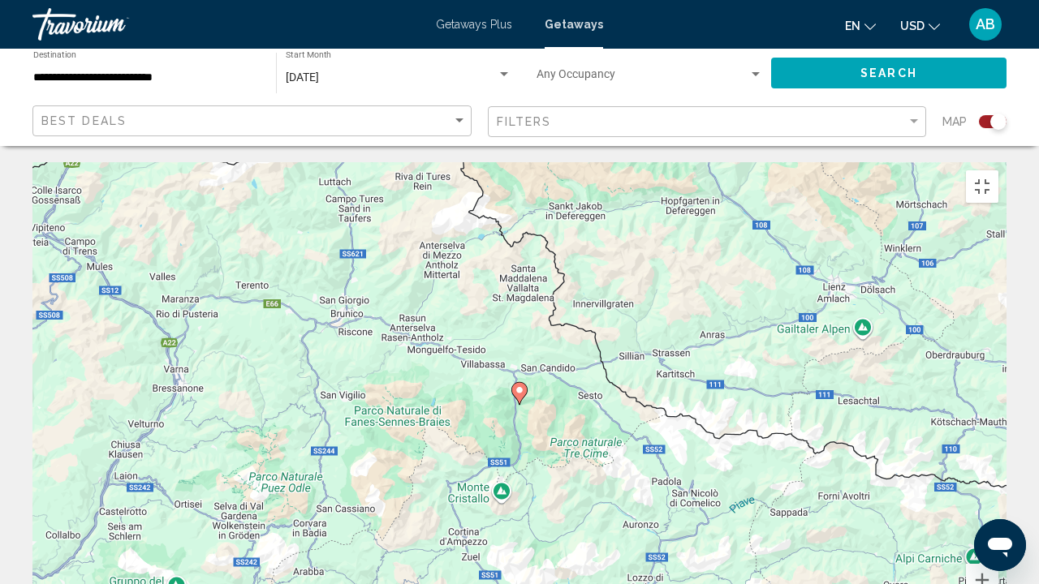
click at [517, 386] on image "Main content" at bounding box center [520, 391] width 10 height 10
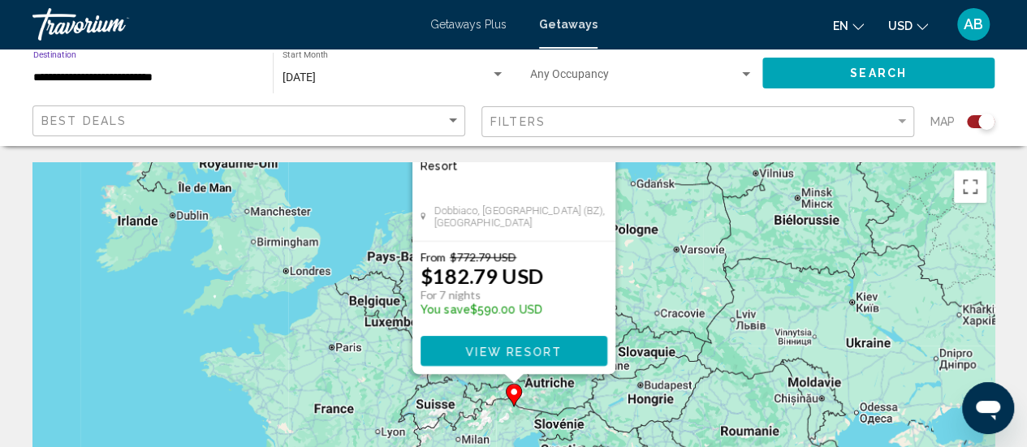
click at [123, 77] on input "**********" at bounding box center [144, 77] width 223 height 13
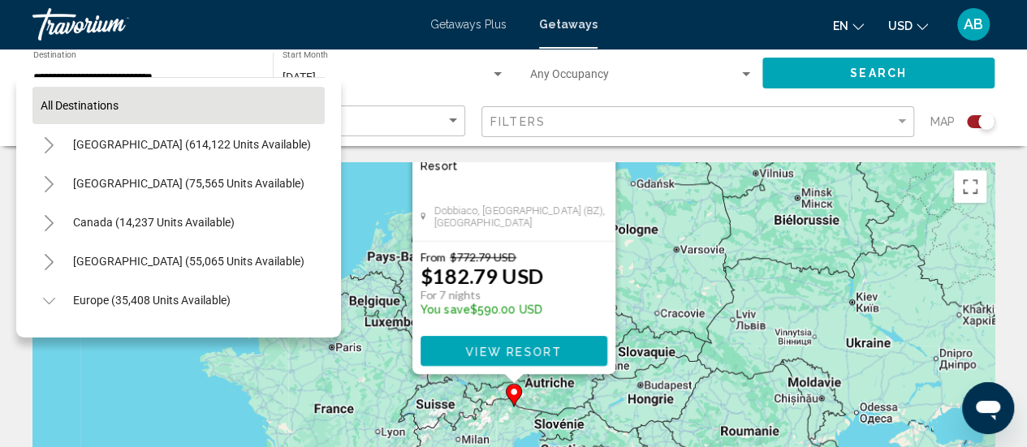
click at [214, 93] on button "All destinations" at bounding box center [178, 105] width 292 height 37
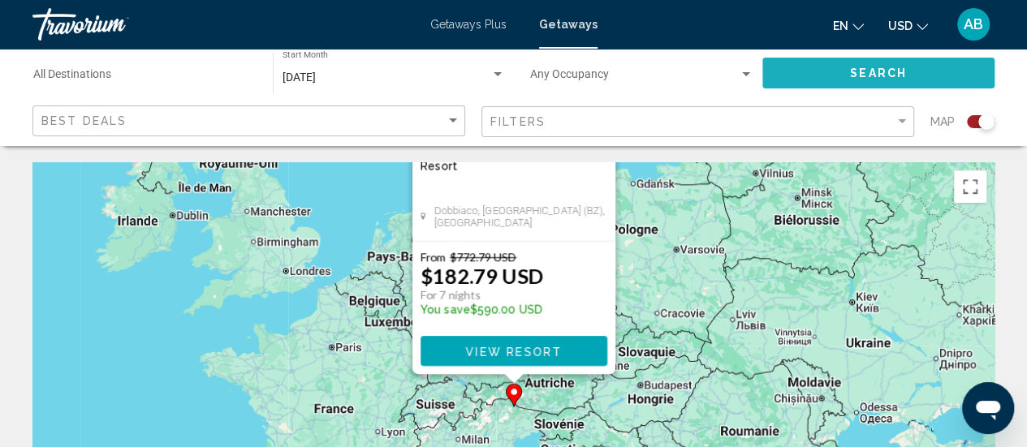
click at [868, 80] on span "Search" at bounding box center [878, 73] width 57 height 13
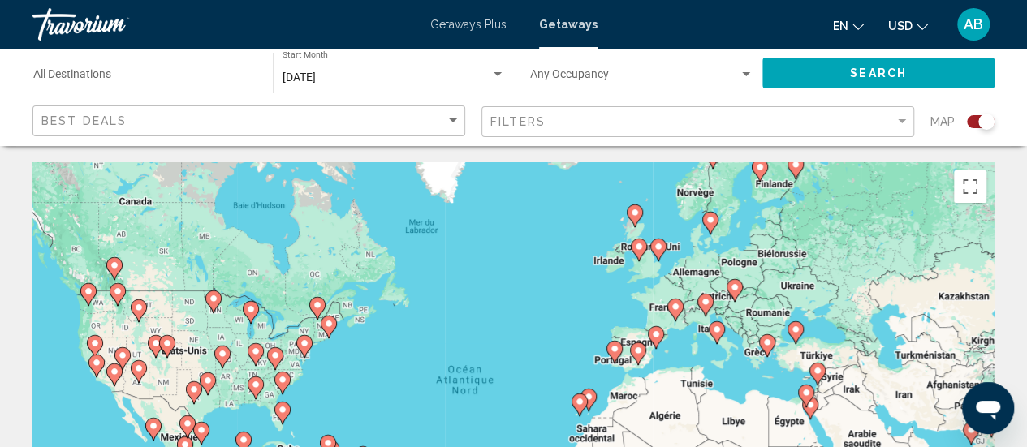
click at [671, 313] on icon "Main content" at bounding box center [674, 310] width 15 height 21
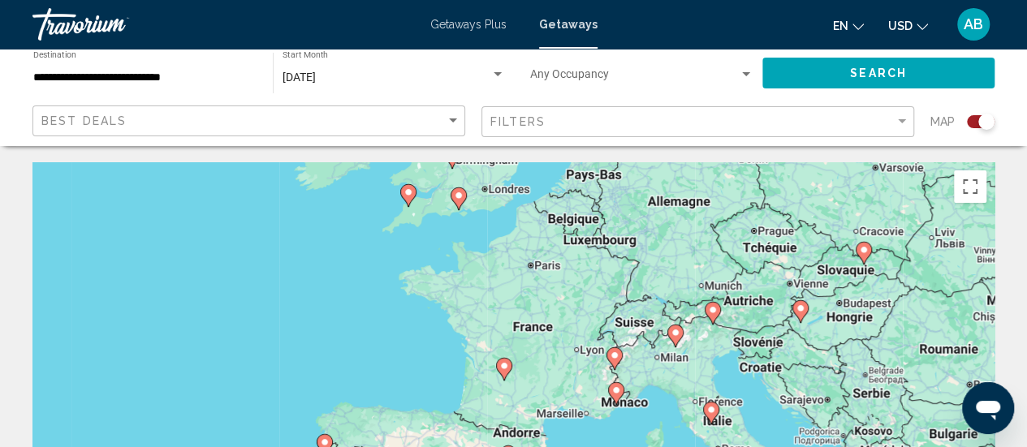
drag, startPoint x: 642, startPoint y: 396, endPoint x: 630, endPoint y: 361, distance: 37.0
click at [630, 361] on div "Pour activer le glissement avec le clavier, appuyez sur Alt+Entrée. Une fois ce…" at bounding box center [513, 405] width 962 height 487
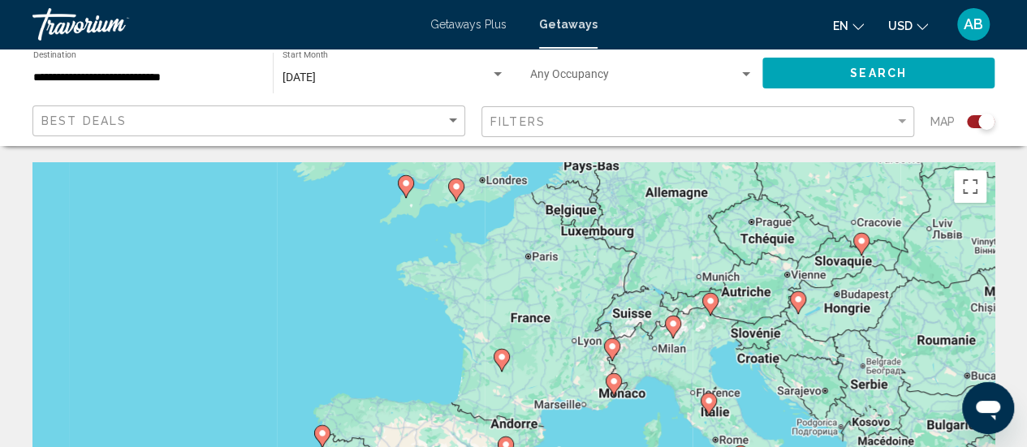
click at [614, 351] on image "Main content" at bounding box center [612, 347] width 10 height 10
type input "**********"
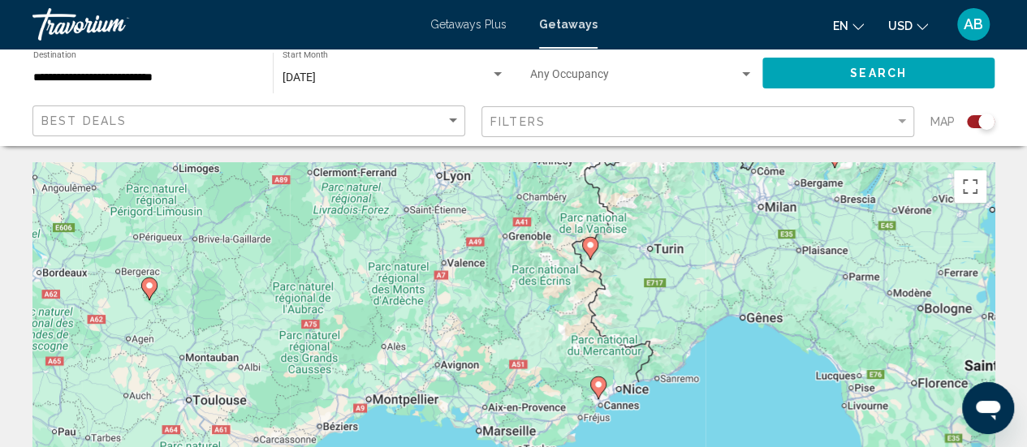
drag, startPoint x: 526, startPoint y: 400, endPoint x: 602, endPoint y: 253, distance: 165.6
click at [602, 253] on div "Pour activer le glissement avec le clavier, appuyez sur Alt+Entrée. Une fois ce…" at bounding box center [513, 405] width 962 height 487
click at [587, 245] on image "Main content" at bounding box center [590, 245] width 10 height 10
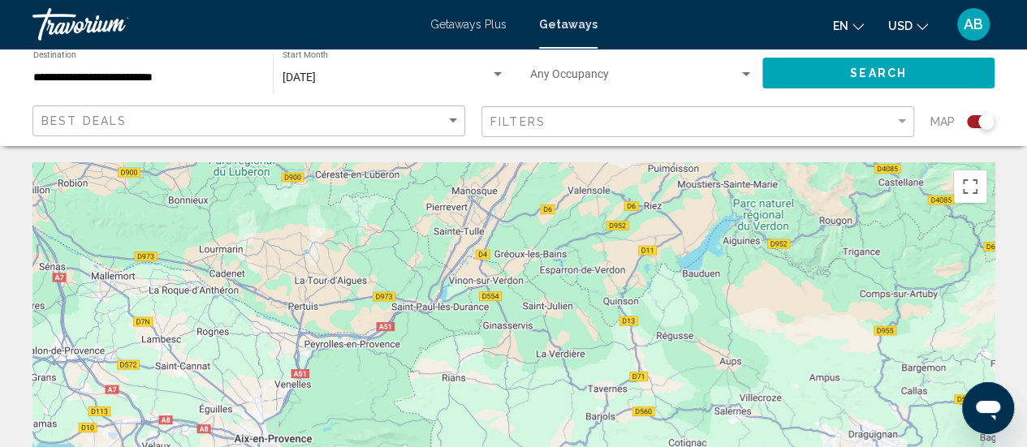
drag, startPoint x: 588, startPoint y: 249, endPoint x: 516, endPoint y: 485, distance: 246.8
click at [516, 446] on html "**********" at bounding box center [513, 223] width 1027 height 447
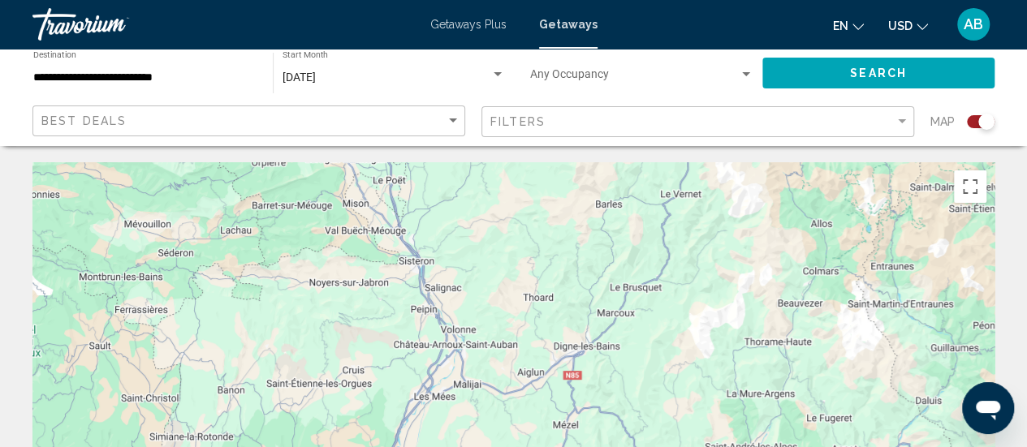
drag, startPoint x: 669, startPoint y: 331, endPoint x: 551, endPoint y: 485, distance: 194.0
click at [551, 446] on html "**********" at bounding box center [513, 223] width 1027 height 447
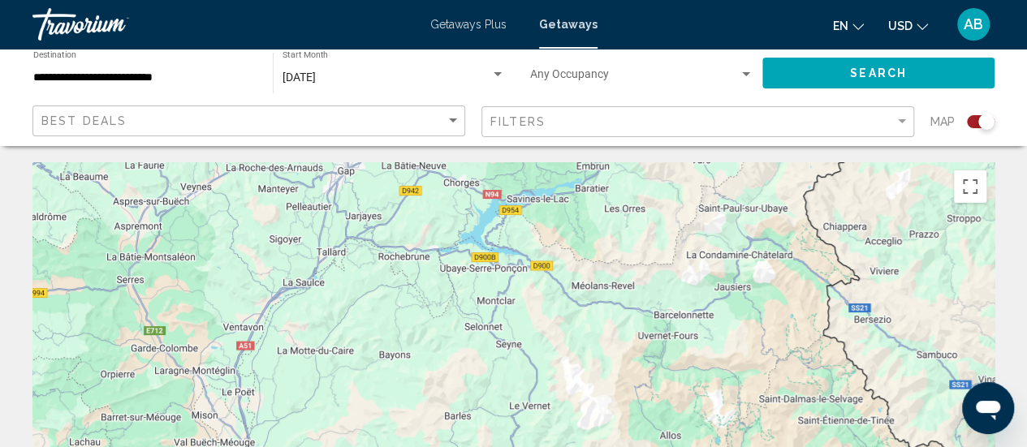
drag, startPoint x: 649, startPoint y: 314, endPoint x: 542, endPoint y: 463, distance: 183.2
click at [542, 446] on html "**********" at bounding box center [513, 223] width 1027 height 447
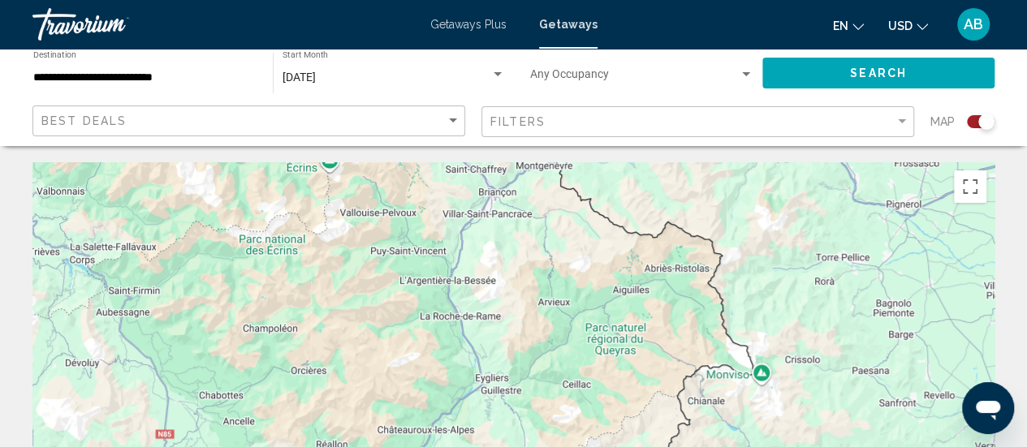
drag, startPoint x: 638, startPoint y: 321, endPoint x: 629, endPoint y: 455, distance: 135.0
click at [629, 446] on html "**********" at bounding box center [513, 223] width 1027 height 447
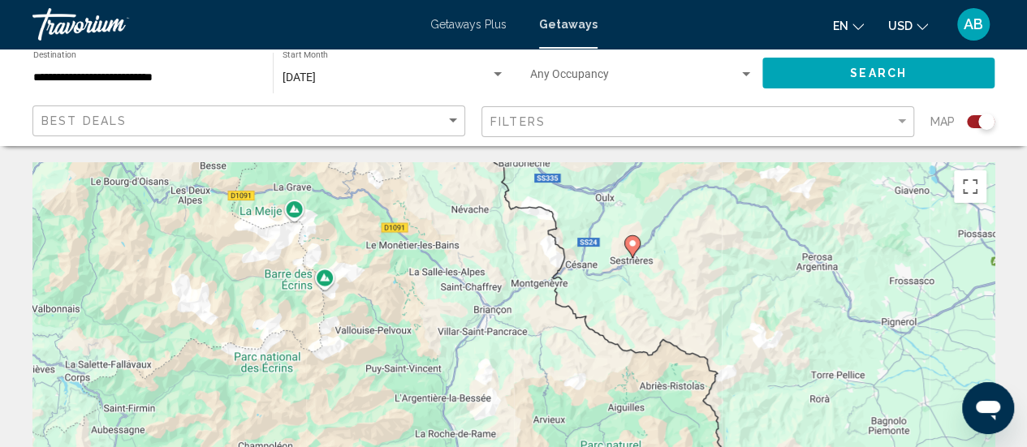
click at [635, 242] on image "Main content" at bounding box center [632, 244] width 10 height 10
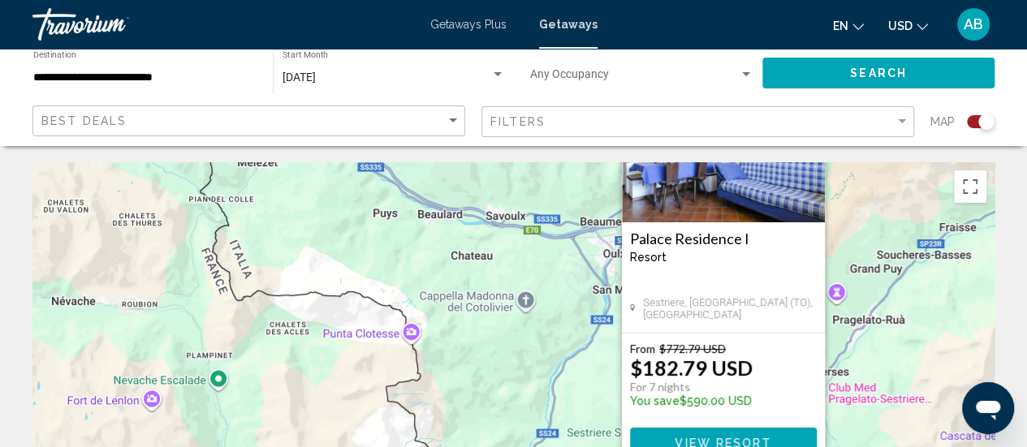
drag, startPoint x: 667, startPoint y: 395, endPoint x: 541, endPoint y: 265, distance: 181.4
click at [541, 265] on div "Pour activer le glissement avec le clavier, appuyez sur Alt+Entrée. Une fois ce…" at bounding box center [513, 405] width 962 height 487
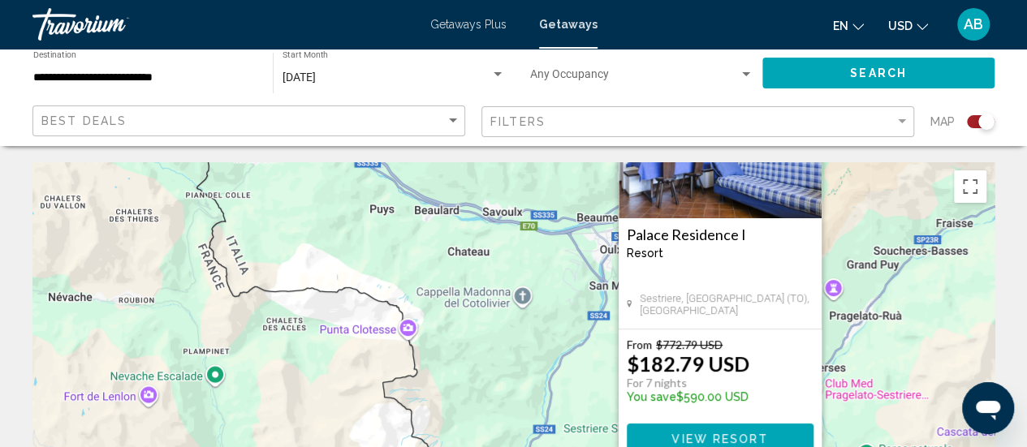
click at [679, 231] on h3 "Palace Residence I" at bounding box center [720, 234] width 187 height 16
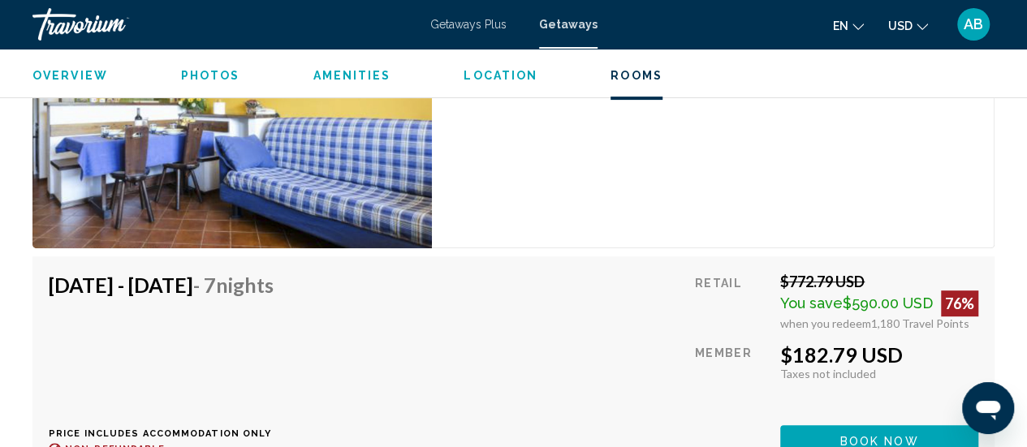
scroll to position [3286, 0]
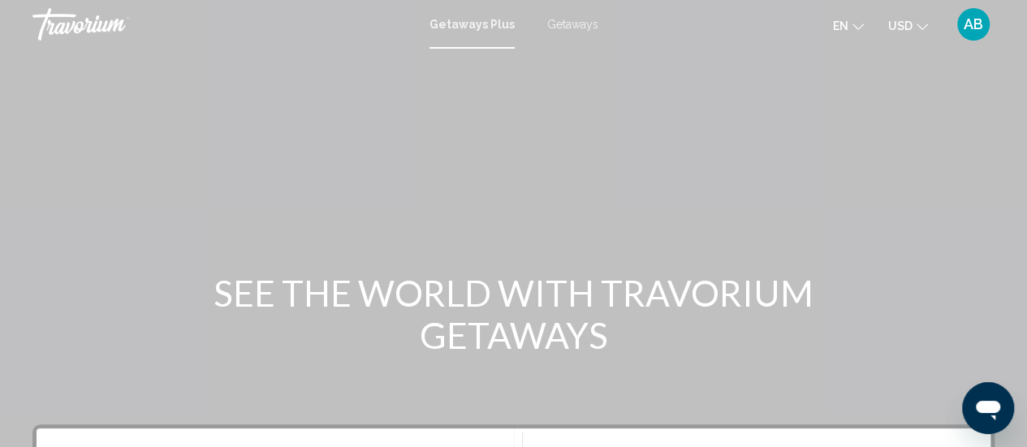
click at [594, 25] on div "Getaways Plus Getaways en English Español Français Italiano Português русский U…" at bounding box center [513, 24] width 1027 height 34
click at [585, 25] on span "Getaways" at bounding box center [572, 24] width 51 height 13
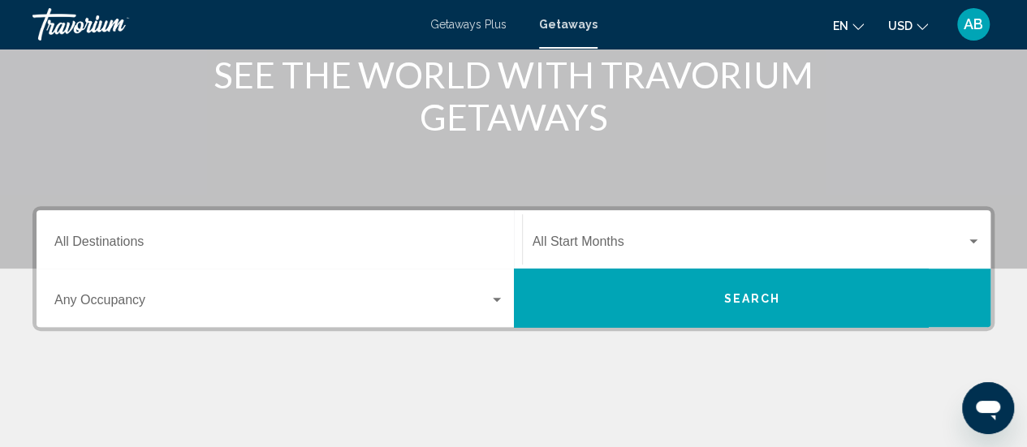
scroll to position [231, 0]
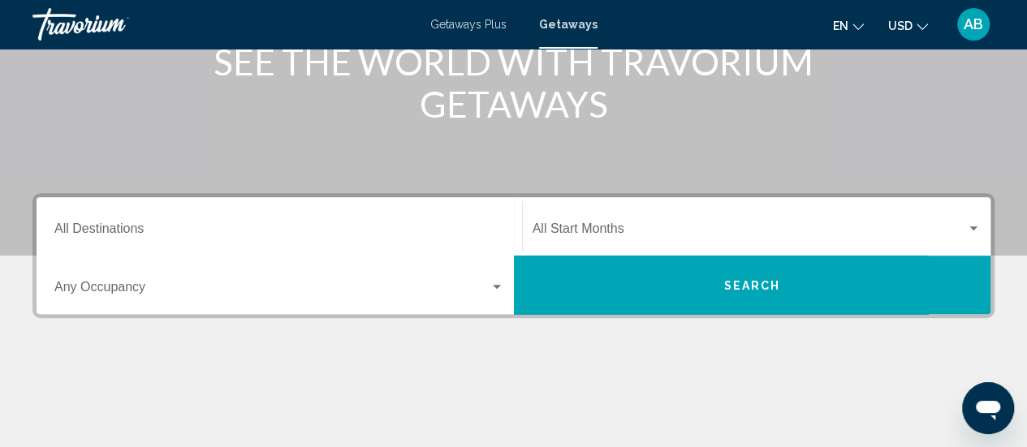
click at [632, 222] on div "Start Month All Start Months" at bounding box center [757, 226] width 449 height 51
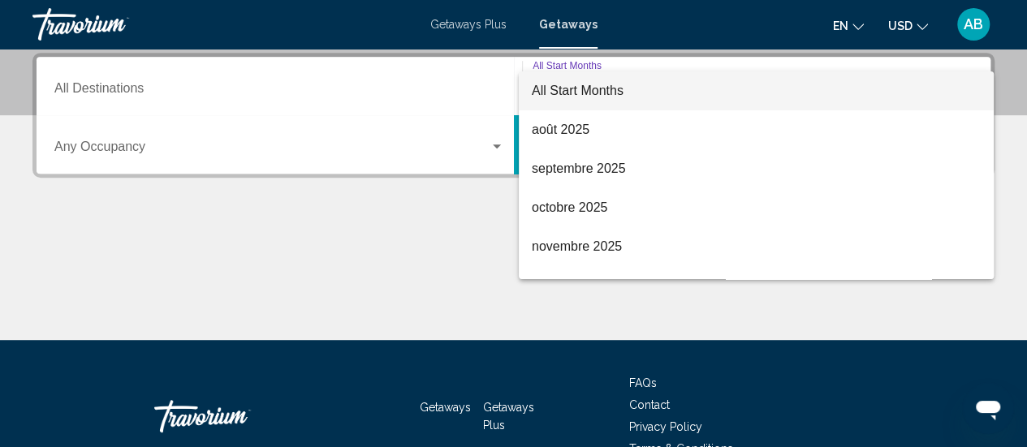
scroll to position [32, 0]
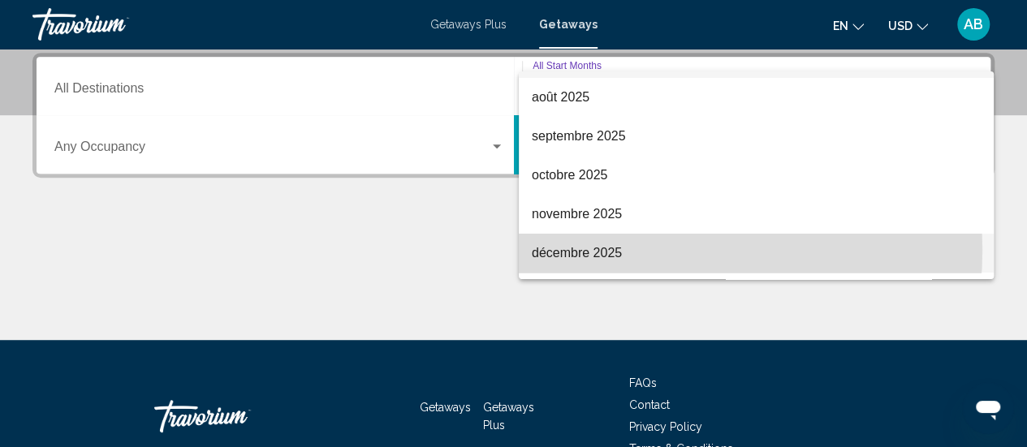
click at [643, 250] on span "décembre 2025" at bounding box center [756, 253] width 449 height 39
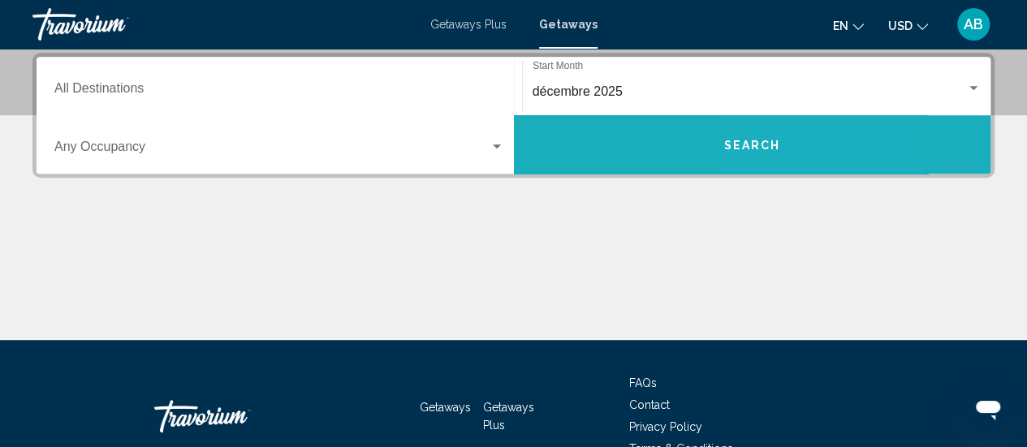
click at [778, 136] on button "Search" at bounding box center [752, 144] width 477 height 58
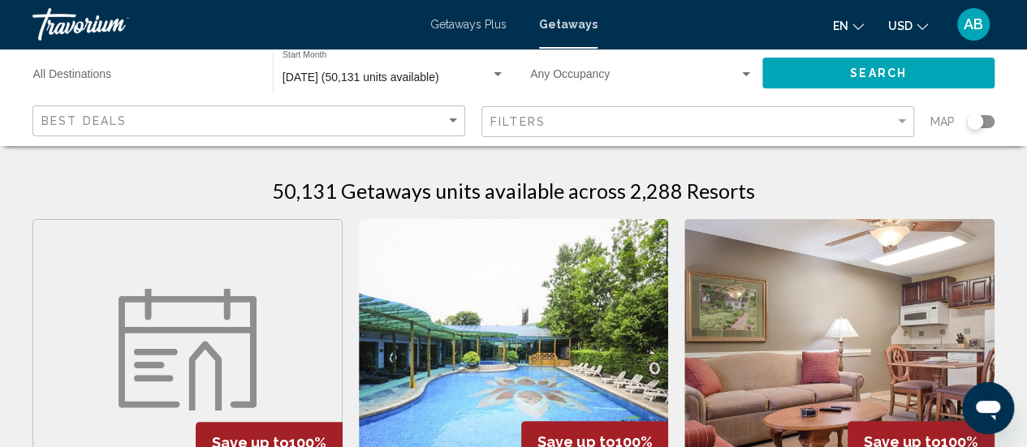
click at [982, 128] on div "Map" at bounding box center [962, 122] width 64 height 33
click at [984, 123] on div "Search widget" at bounding box center [981, 121] width 28 height 13
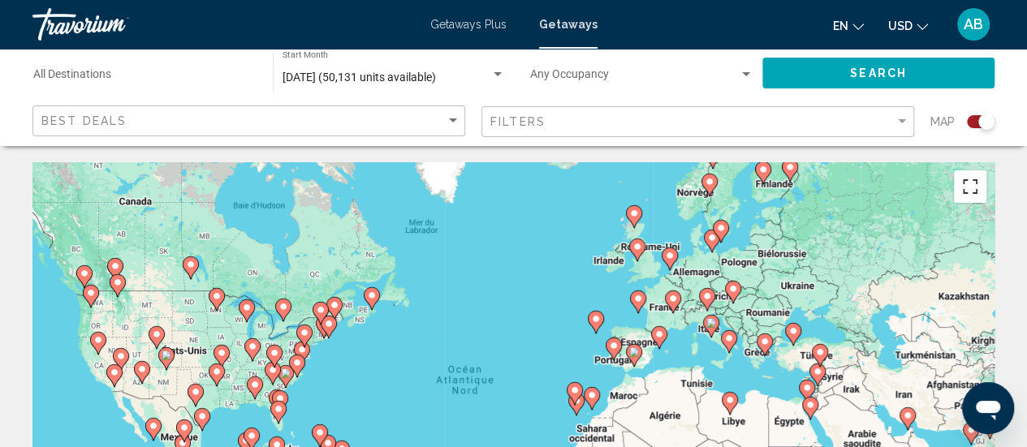
click at [975, 197] on button "Passer en plein écran" at bounding box center [970, 186] width 32 height 32
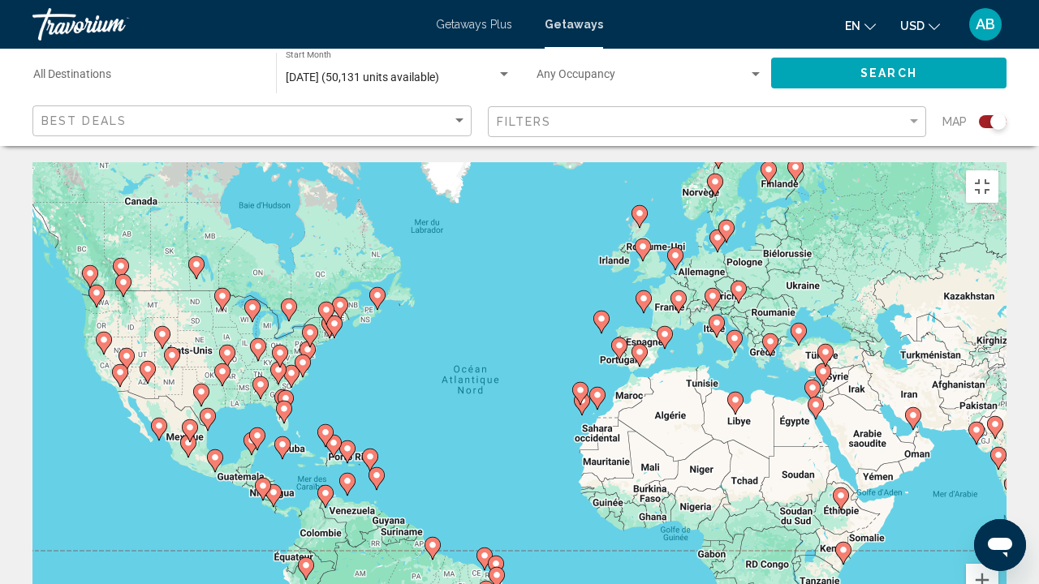
click at [645, 294] on image "Main content" at bounding box center [644, 299] width 10 height 10
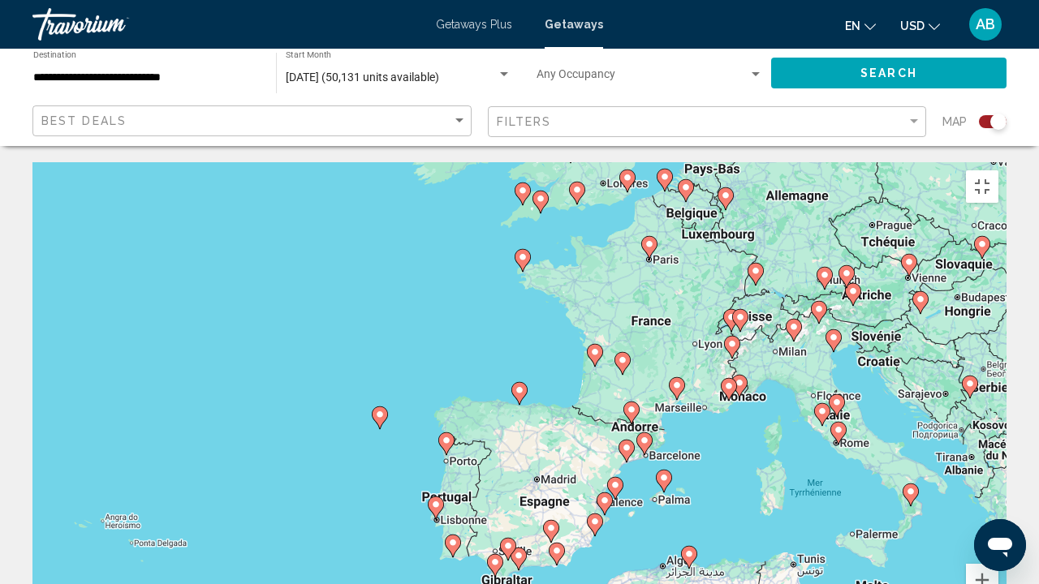
click at [633, 405] on image "Main content" at bounding box center [632, 410] width 10 height 10
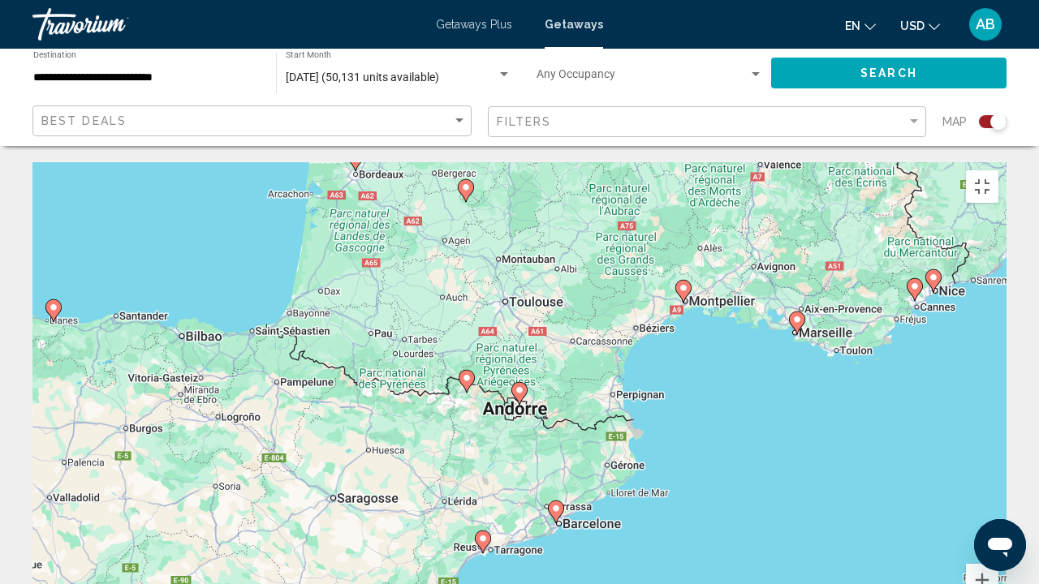
click at [521, 383] on icon "Main content" at bounding box center [519, 393] width 15 height 21
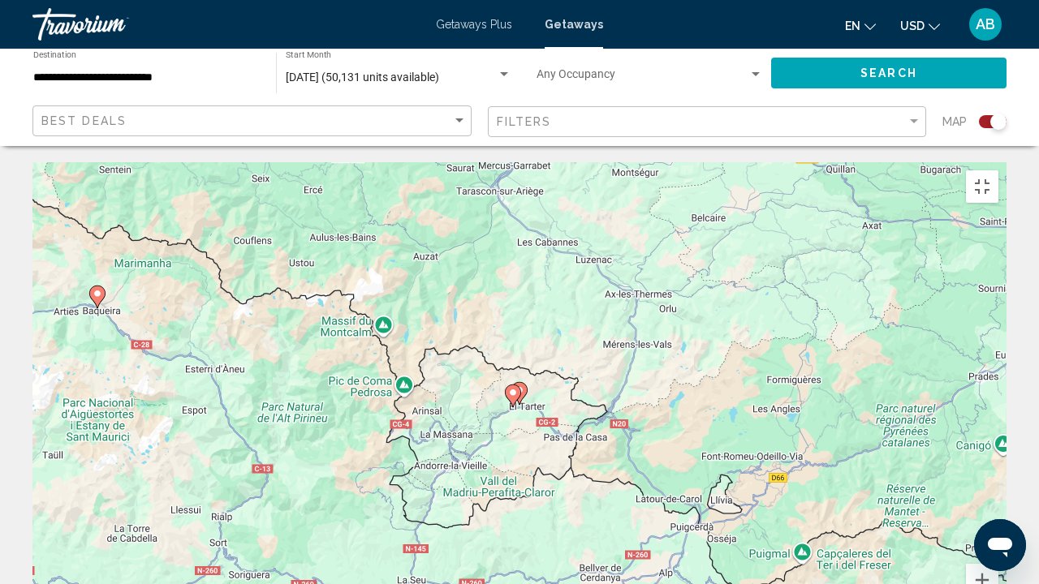
click at [100, 289] on image "Main content" at bounding box center [98, 294] width 10 height 10
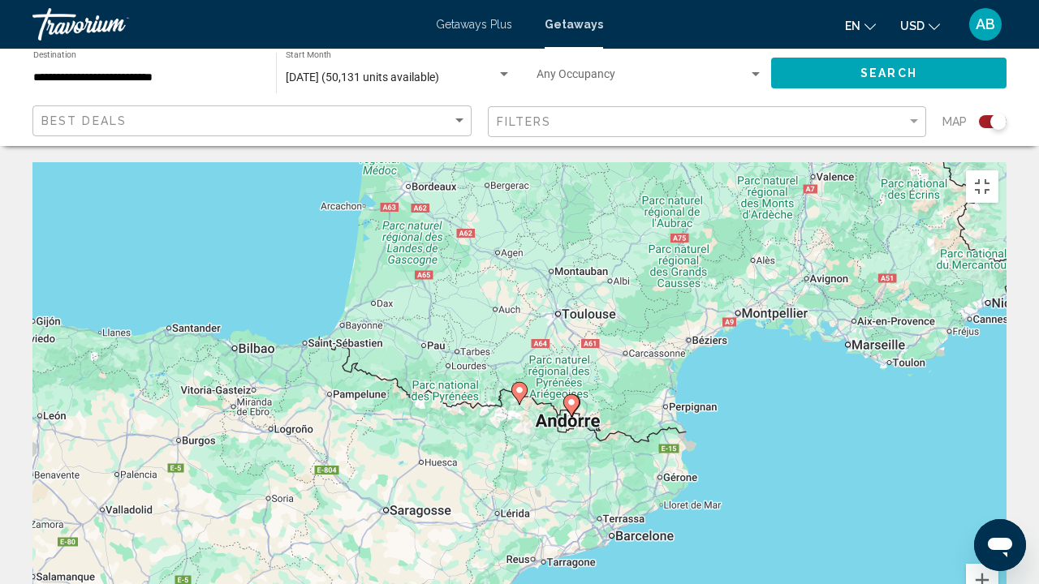
click at [521, 386] on image "Main content" at bounding box center [520, 391] width 10 height 10
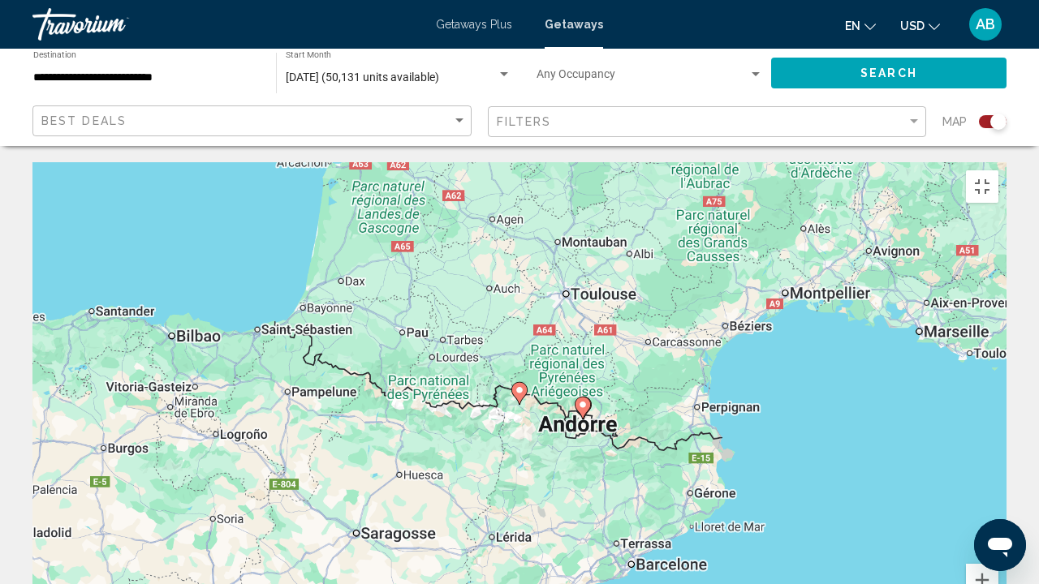
click at [521, 386] on image "Main content" at bounding box center [520, 391] width 10 height 10
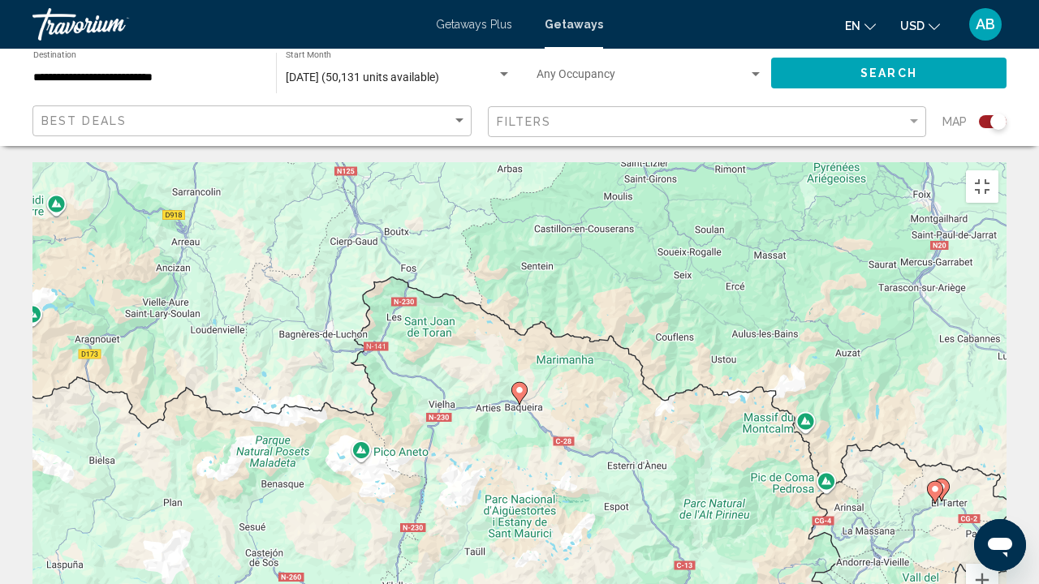
click at [521, 386] on image "Main content" at bounding box center [520, 391] width 10 height 10
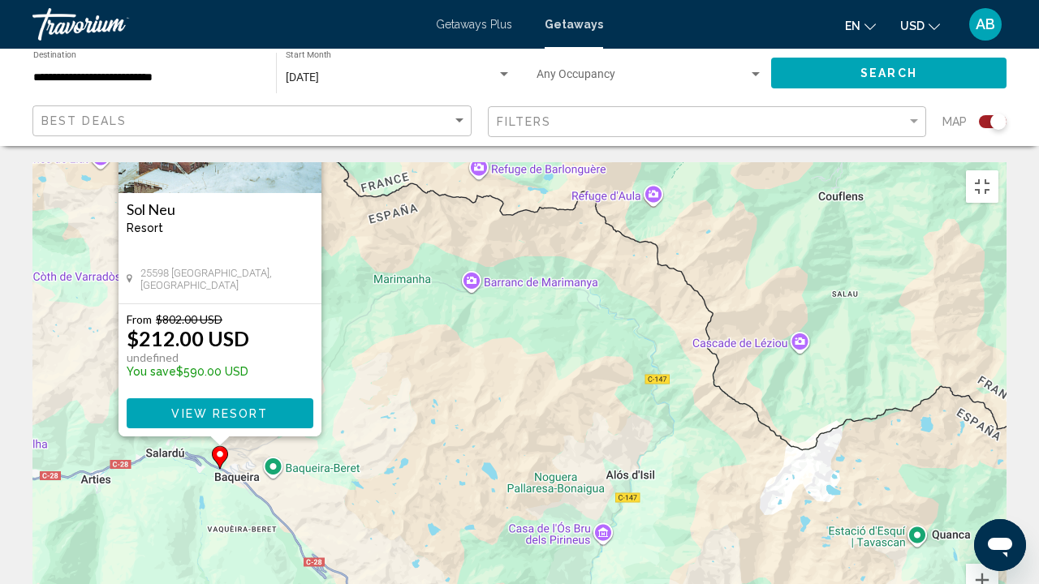
drag, startPoint x: 806, startPoint y: 467, endPoint x: 505, endPoint y: 334, distance: 328.9
click at [505, 334] on div "Pour activer le glissement avec le clavier, appuyez sur Alt+Entrée. Une fois ce…" at bounding box center [519, 405] width 974 height 487
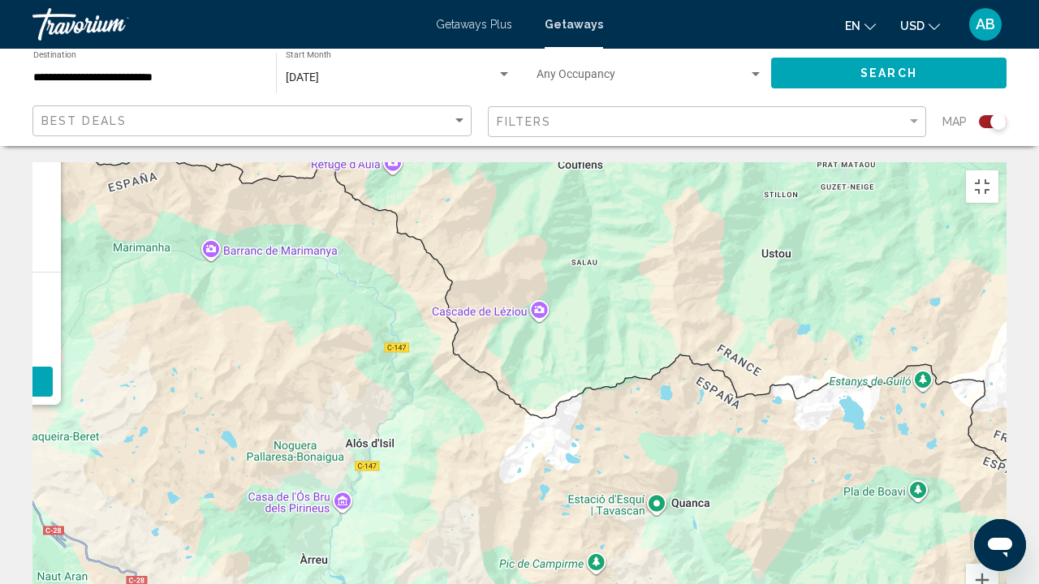
drag, startPoint x: 770, startPoint y: 397, endPoint x: 488, endPoint y: 390, distance: 281.8
click at [488, 390] on div "Pour activer le glissement avec le clavier, appuyez sur Alt+Entrée. Une fois ce…" at bounding box center [519, 405] width 974 height 487
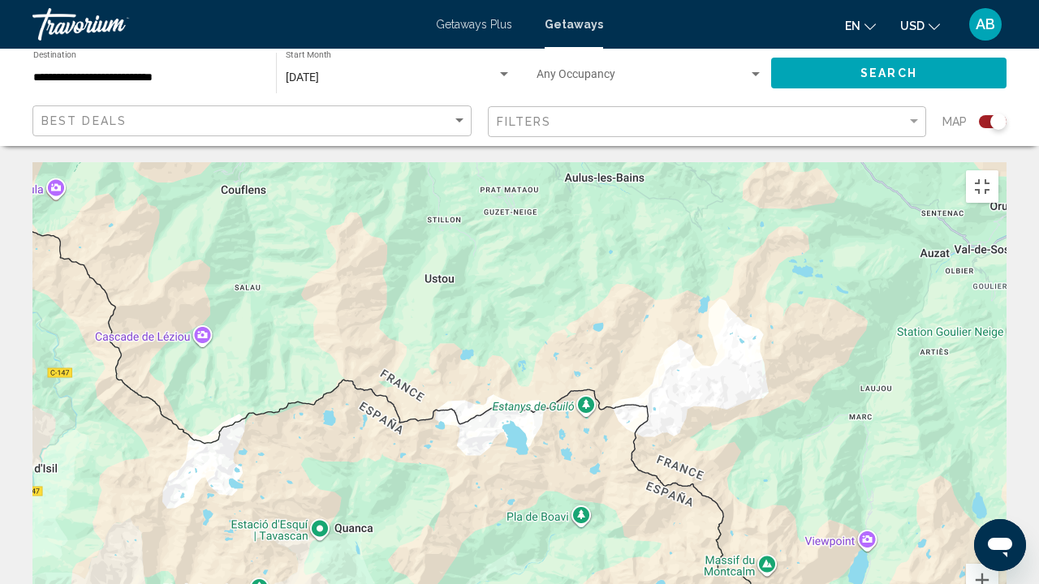
drag, startPoint x: 760, startPoint y: 428, endPoint x: 451, endPoint y: 427, distance: 309.3
click at [451, 427] on div "Pour activer le glissement avec le clavier, appuyez sur Alt+Entrée. Une fois ce…" at bounding box center [519, 405] width 974 height 487
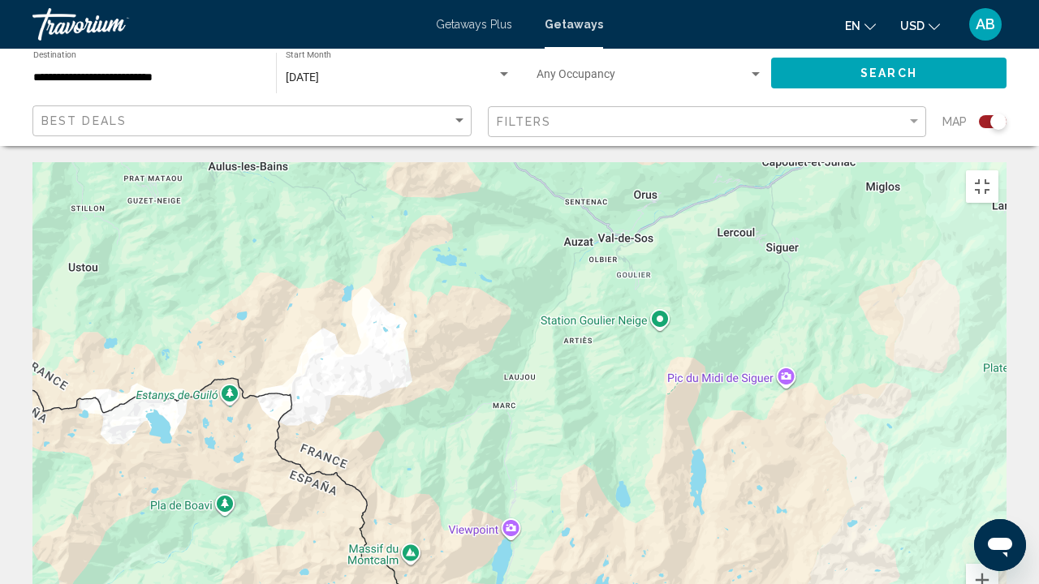
drag, startPoint x: 742, startPoint y: 481, endPoint x: 382, endPoint y: 455, distance: 361.4
click at [382, 446] on div "Pour activer le glissement avec le clavier, appuyez sur Alt+Entrée. Une fois ce…" at bounding box center [519, 405] width 974 height 487
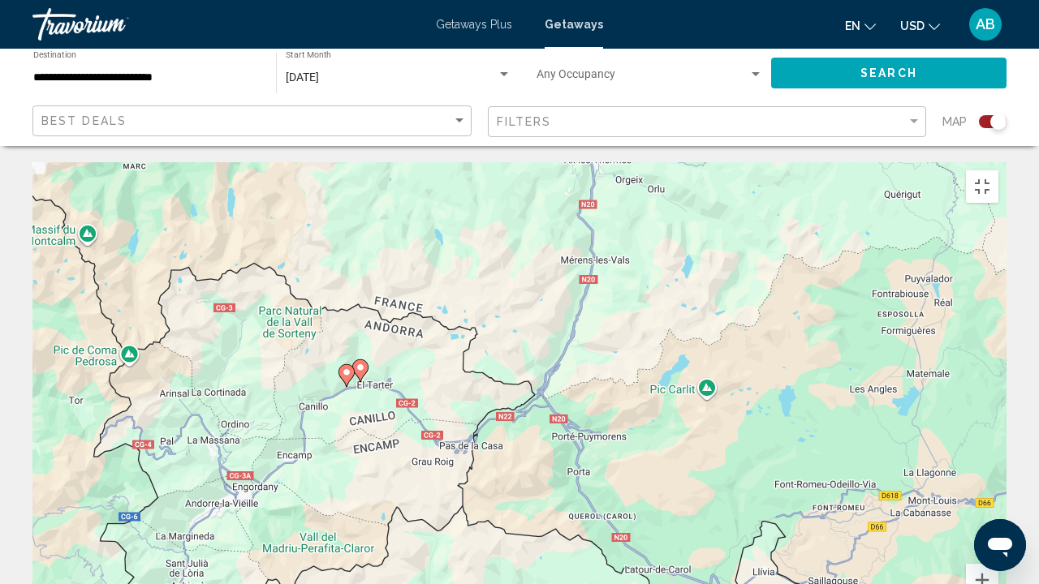
drag, startPoint x: 921, startPoint y: 498, endPoint x: 277, endPoint y: 82, distance: 766.2
click at [277, 162] on div "Pour activer le glissement avec le clavier, appuyez sur Alt+Entrée. Une fois ce…" at bounding box center [519, 405] width 974 height 487
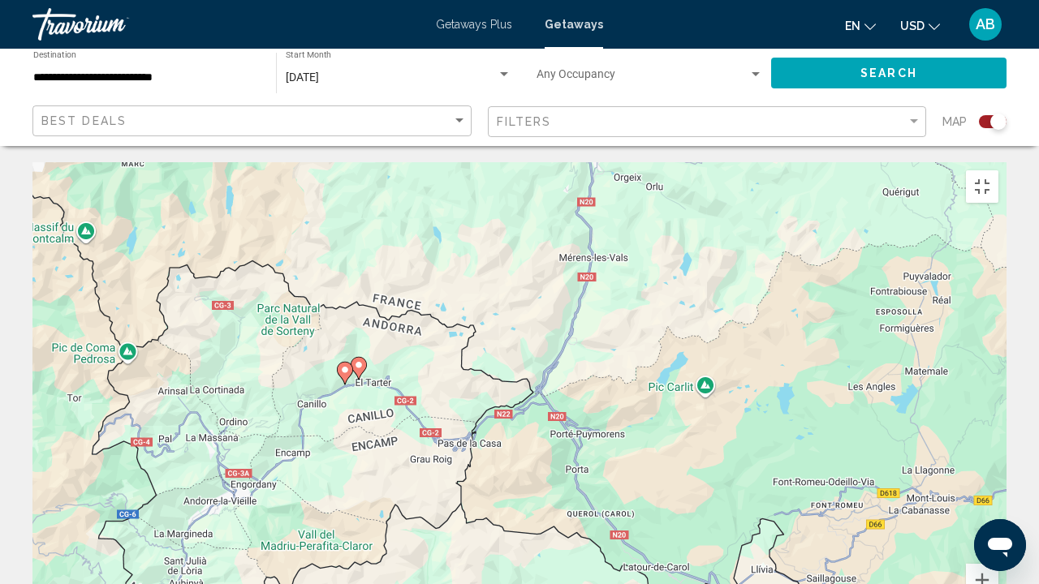
click at [360, 360] on image "Main content" at bounding box center [359, 365] width 10 height 10
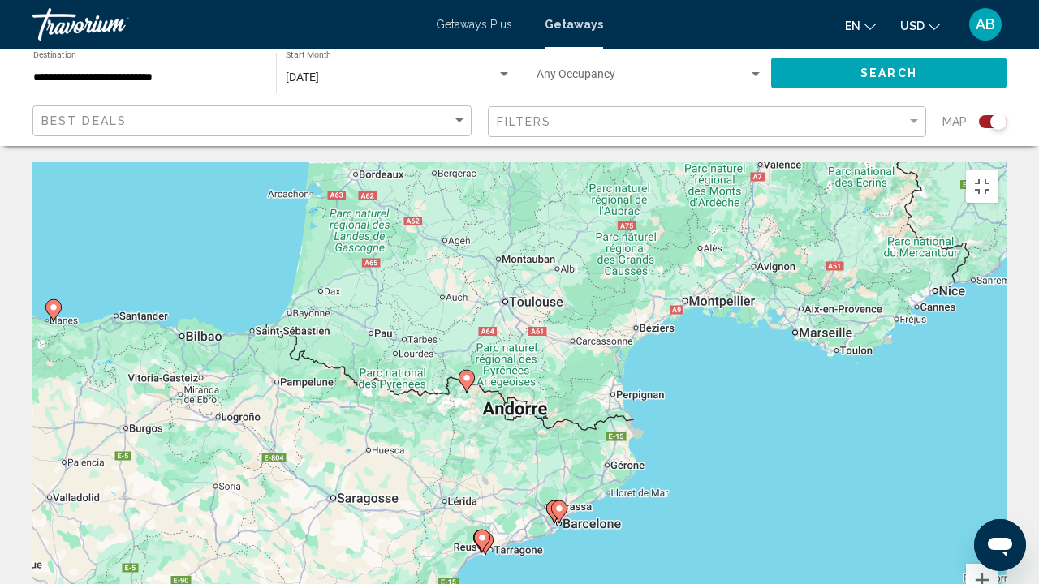
click at [466, 373] on image "Main content" at bounding box center [467, 378] width 10 height 10
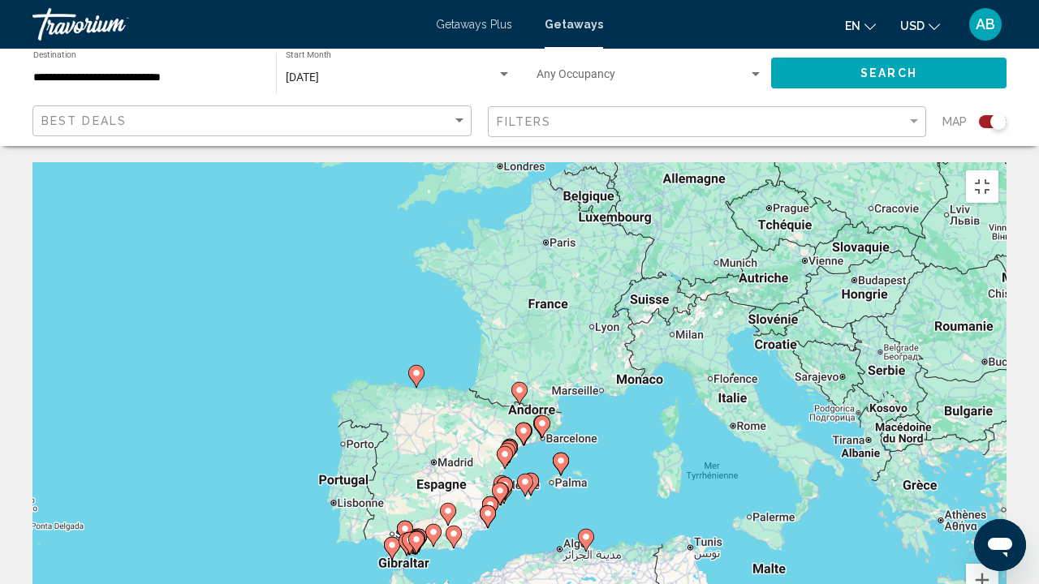
click at [518, 386] on image "Main content" at bounding box center [520, 391] width 10 height 10
type input "**********"
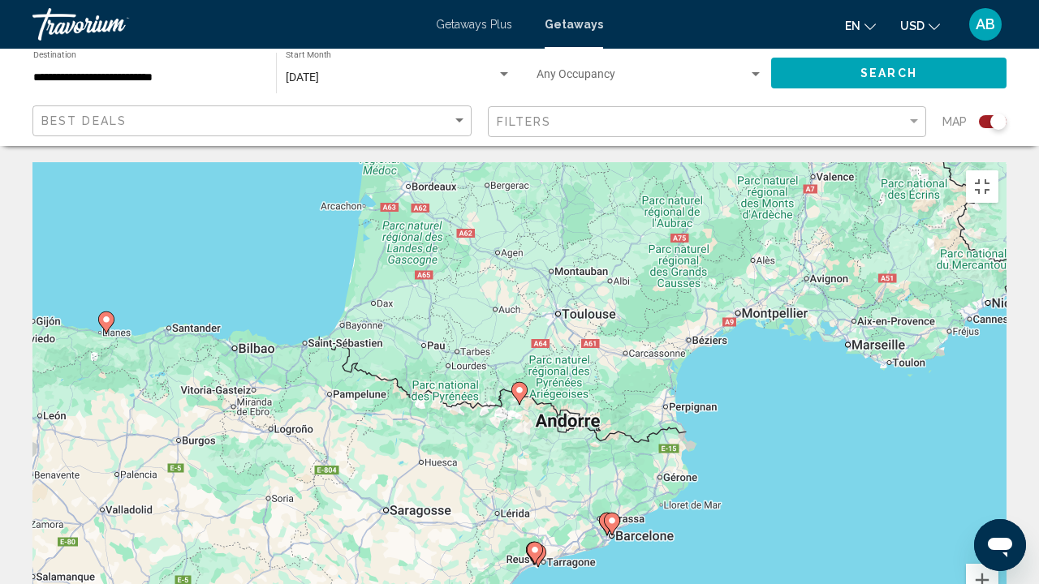
click at [518, 386] on image "Main content" at bounding box center [520, 391] width 10 height 10
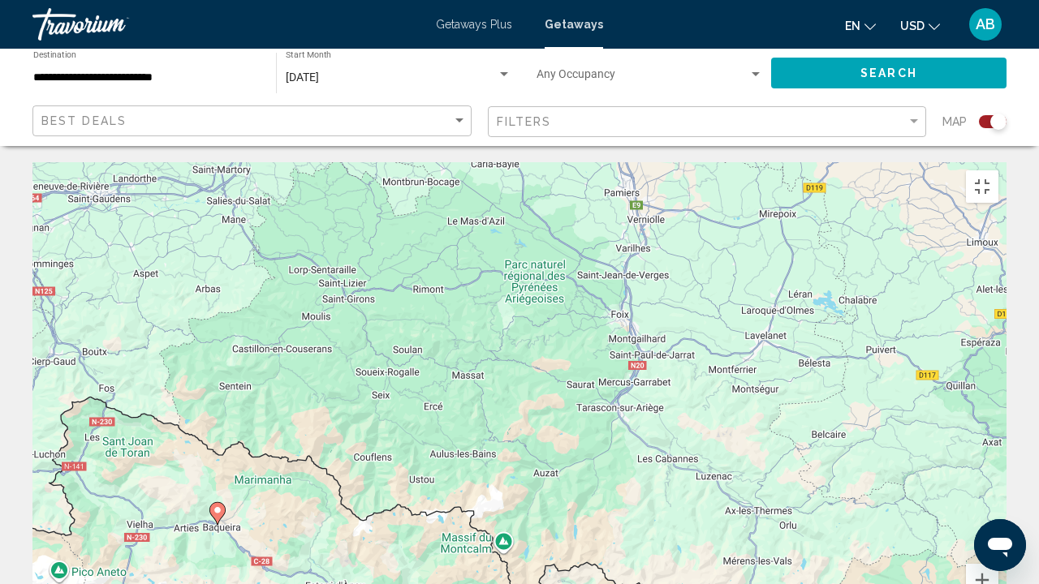
drag, startPoint x: 911, startPoint y: 451, endPoint x: 607, endPoint y: 573, distance: 327.1
click at [607, 446] on div "Pour activer le glissement avec le clavier, appuyez sur Alt+Entrée. Une fois ce…" at bounding box center [519, 405] width 974 height 487
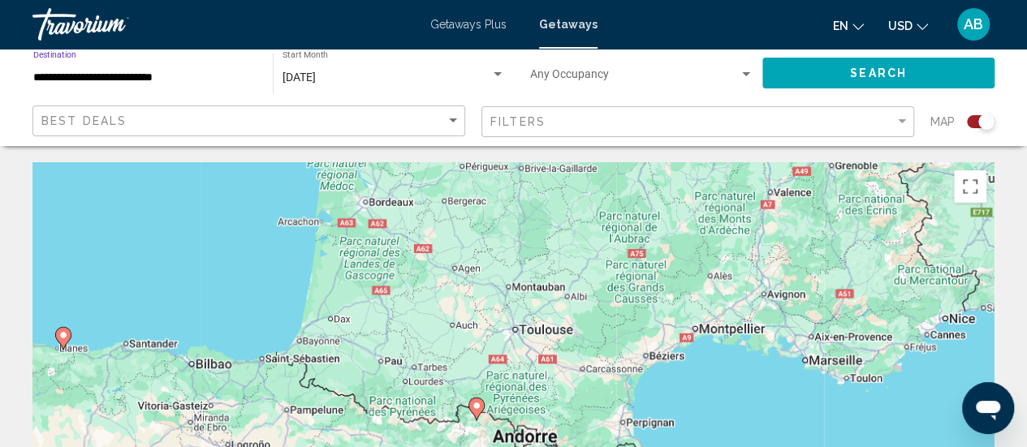
click at [222, 75] on input "**********" at bounding box center [144, 77] width 223 height 13
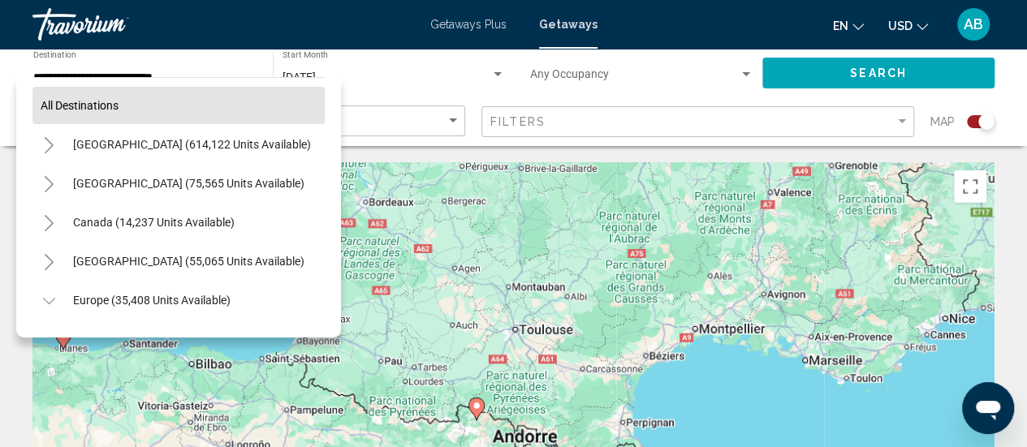
click at [219, 93] on button "All destinations" at bounding box center [178, 105] width 292 height 37
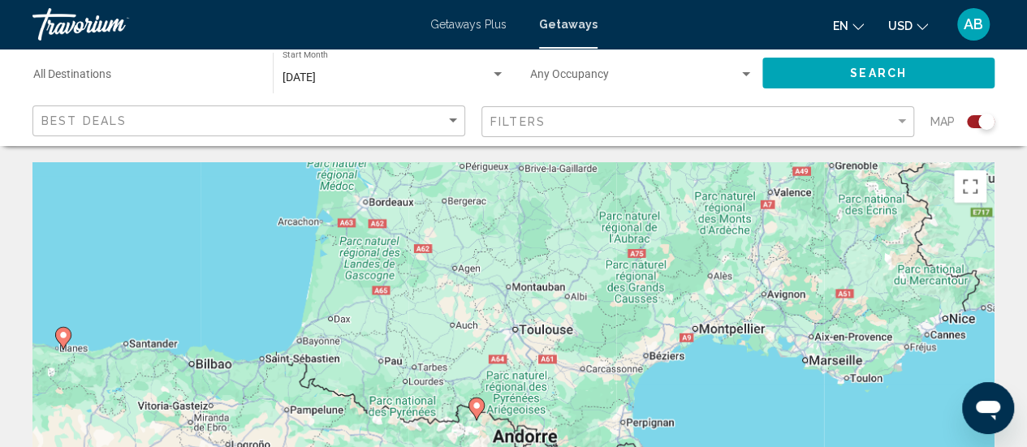
click at [847, 75] on button "Search" at bounding box center [878, 73] width 232 height 30
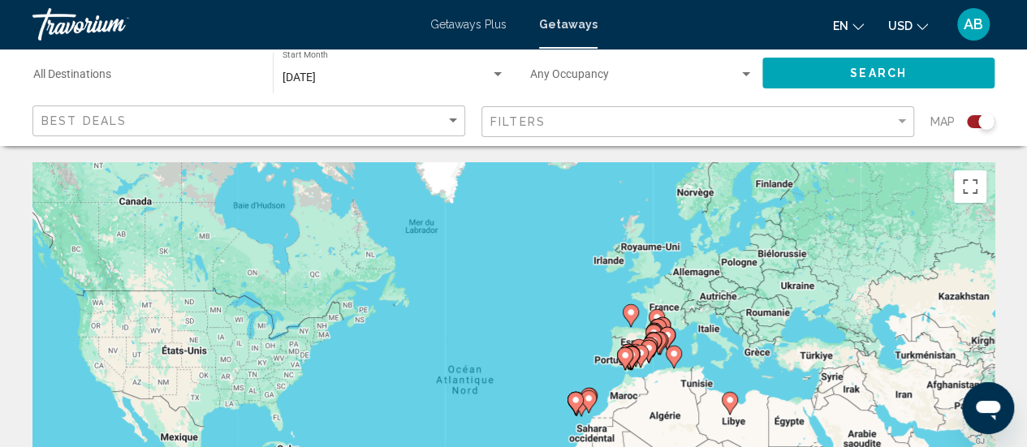
click at [659, 321] on icon "Main content" at bounding box center [657, 330] width 15 height 21
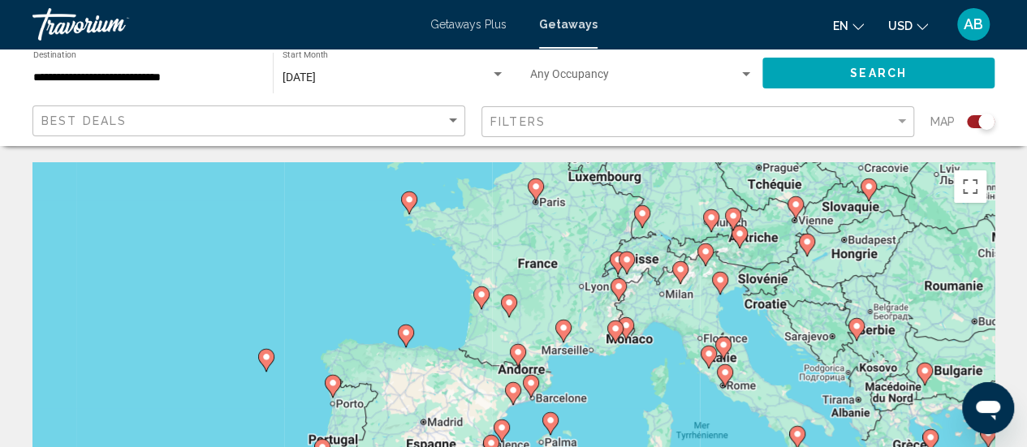
click at [516, 354] on image "Main content" at bounding box center [518, 352] width 10 height 10
type input "**********"
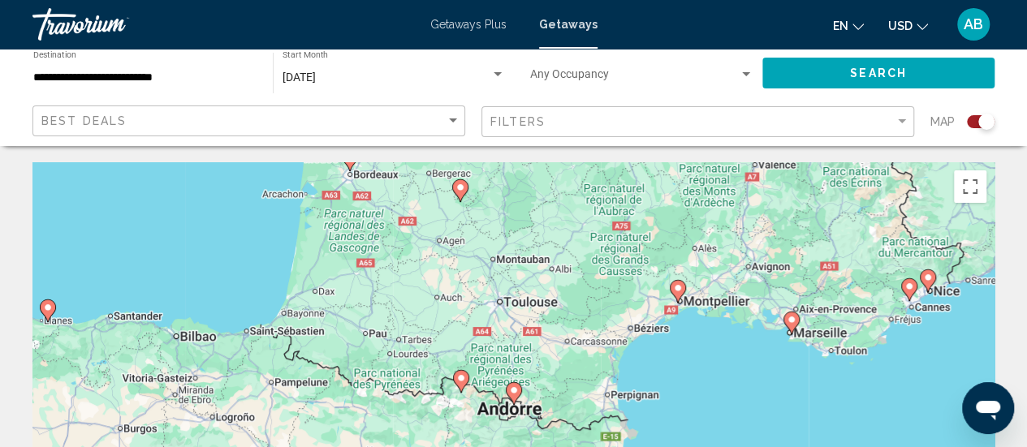
click at [512, 392] on image "Main content" at bounding box center [514, 391] width 10 height 10
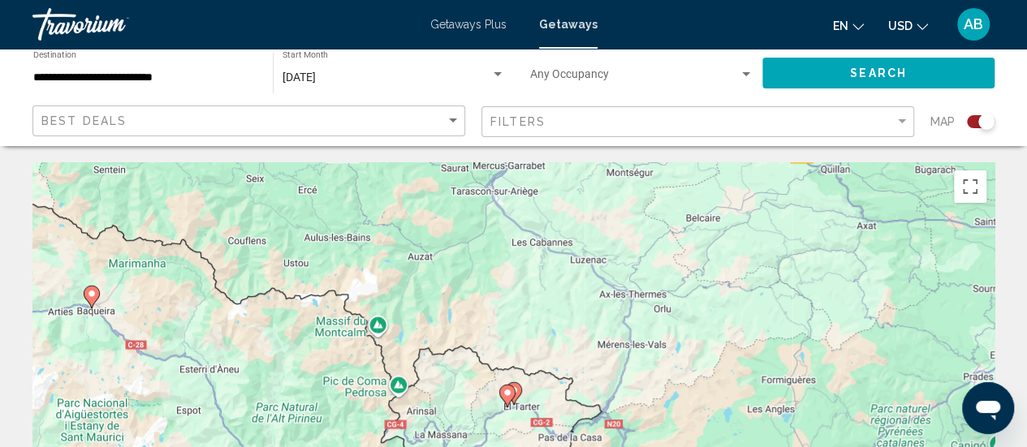
click at [512, 392] on icon "Main content" at bounding box center [506, 396] width 15 height 21
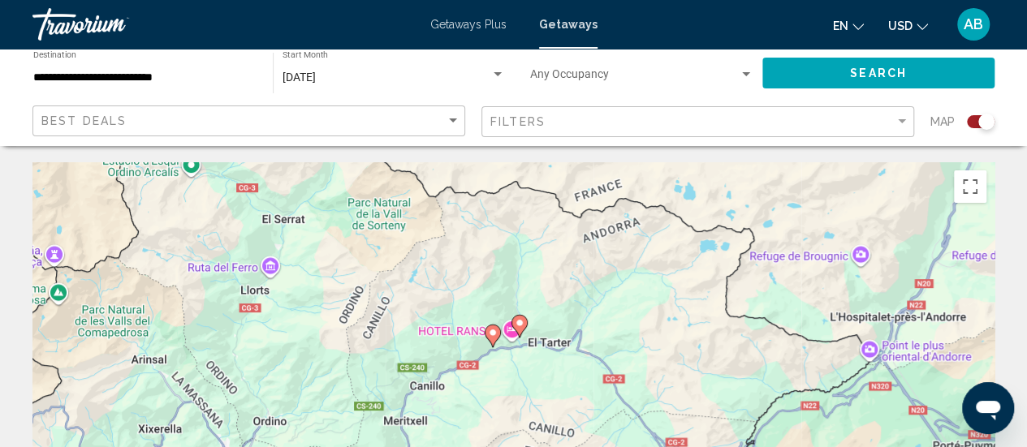
drag, startPoint x: 622, startPoint y: 430, endPoint x: 601, endPoint y: 147, distance: 284.1
click at [520, 324] on image "Main content" at bounding box center [520, 323] width 10 height 10
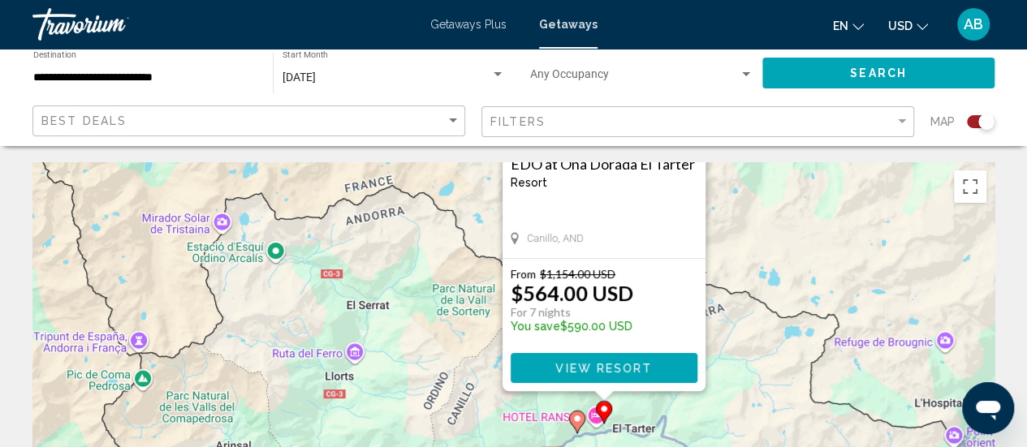
drag, startPoint x: 692, startPoint y: 407, endPoint x: 817, endPoint y: 171, distance: 267.3
click at [817, 171] on div "Pour activer le glissement avec le clavier, appuyez sur Alt+Entrée. Une fois ce…" at bounding box center [513, 405] width 962 height 487
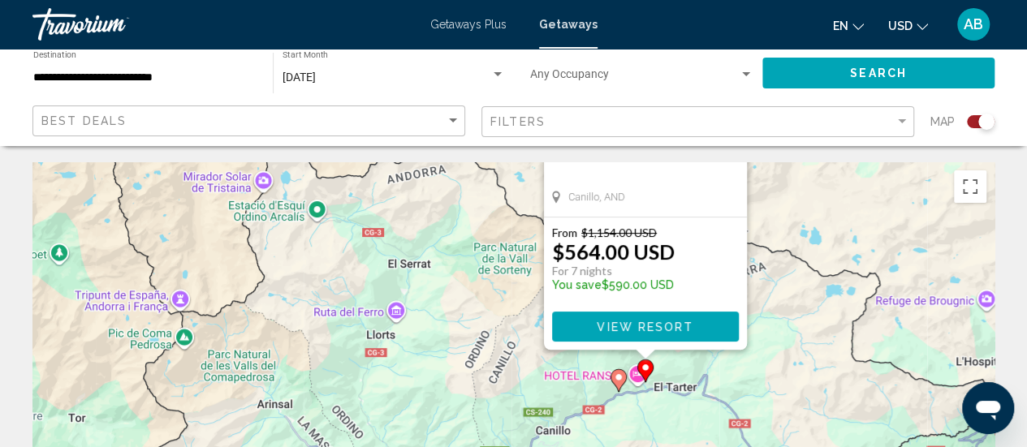
click at [620, 374] on image "Main content" at bounding box center [619, 378] width 10 height 10
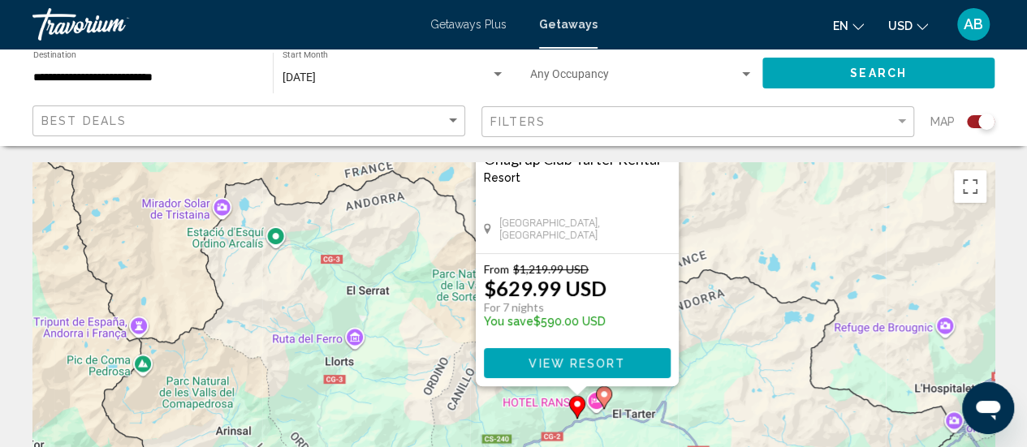
drag, startPoint x: 663, startPoint y: 368, endPoint x: 727, endPoint y: 160, distance: 217.5
click at [807, 199] on div "Pour activer le glissement avec le clavier, appuyez sur Alt+Entrée. Une fois ce…" at bounding box center [513, 405] width 962 height 487
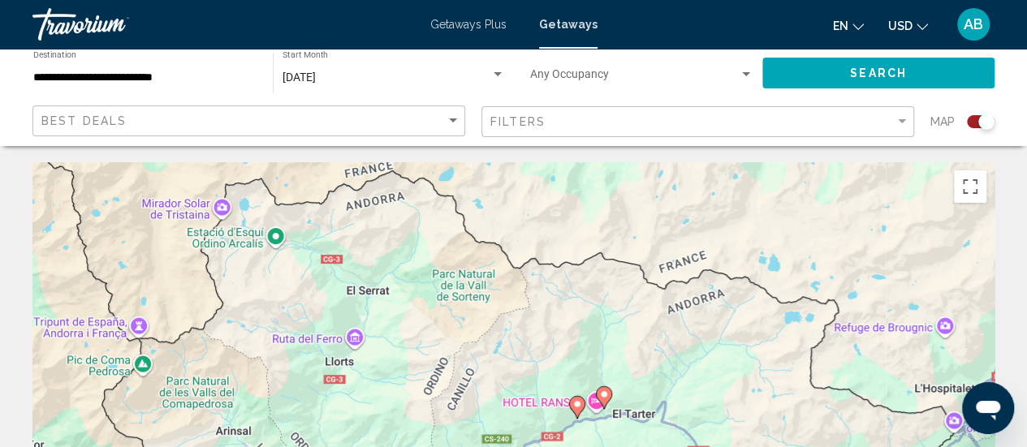
click at [201, 70] on div "**********" at bounding box center [144, 73] width 223 height 45
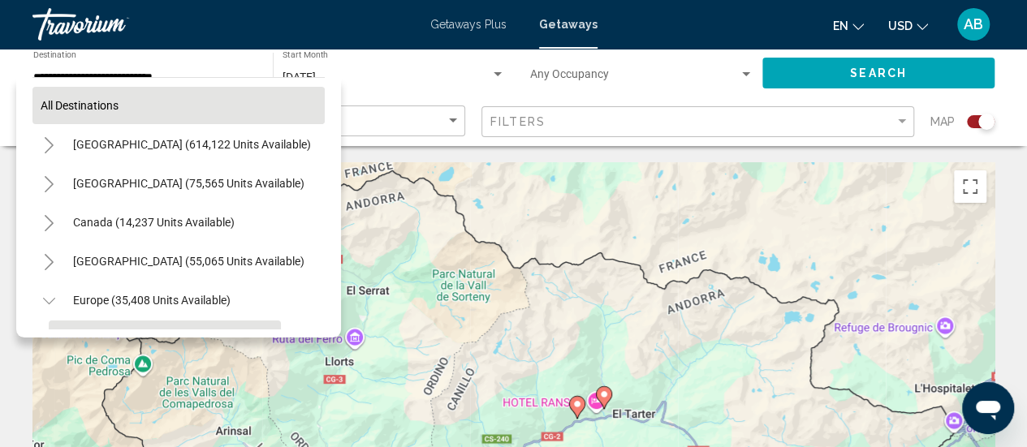
click at [180, 91] on button "All destinations" at bounding box center [178, 105] width 292 height 37
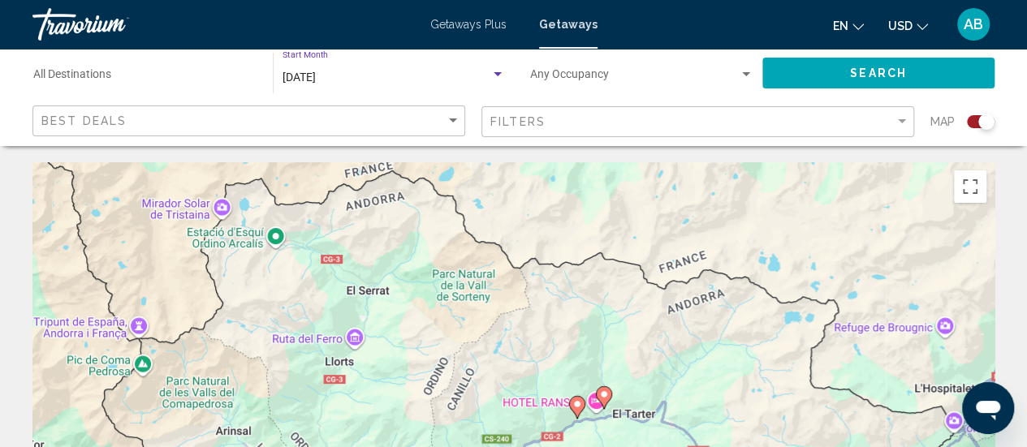
click at [304, 74] on span "December 2025" at bounding box center [298, 77] width 33 height 13
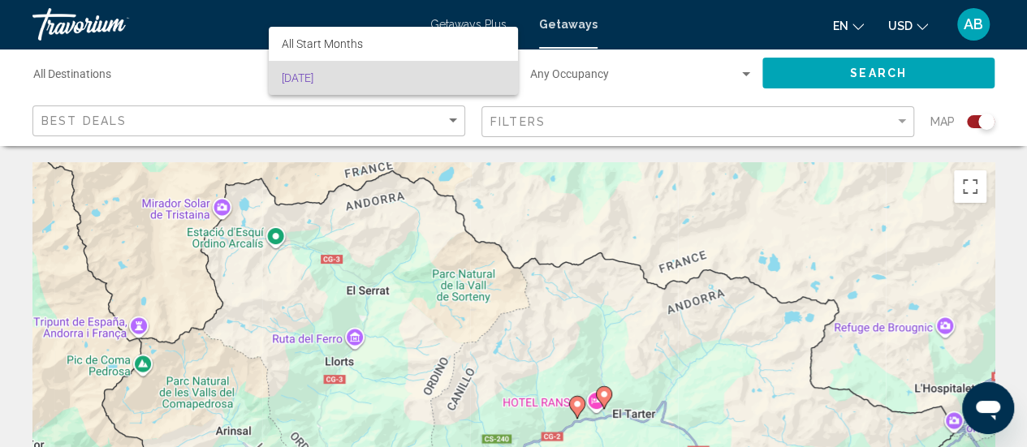
click at [472, 25] on div at bounding box center [513, 223] width 1027 height 447
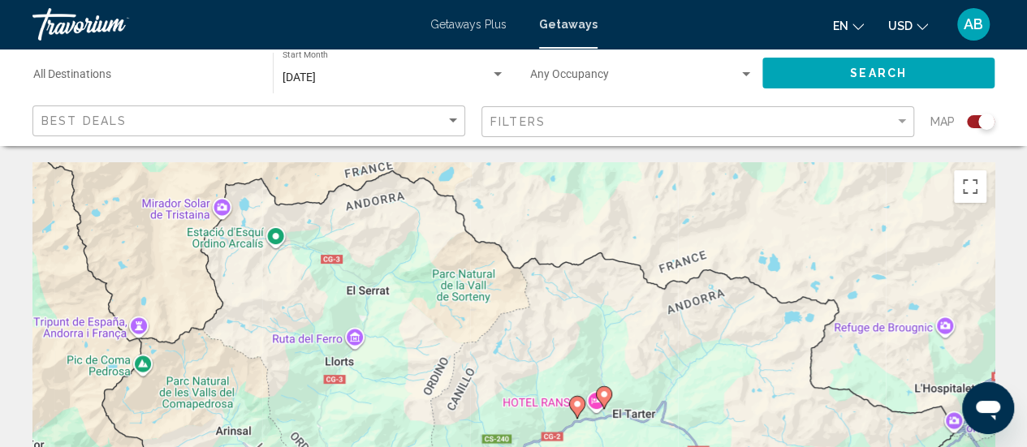
drag, startPoint x: 472, startPoint y: 25, endPoint x: 580, endPoint y: 17, distance: 107.5
click at [580, 18] on span "Getaways" at bounding box center [568, 24] width 58 height 13
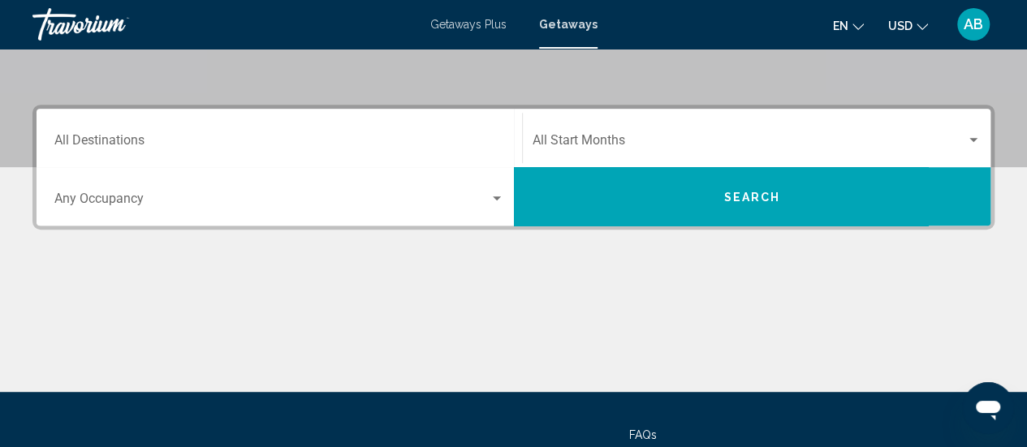
scroll to position [338, 0]
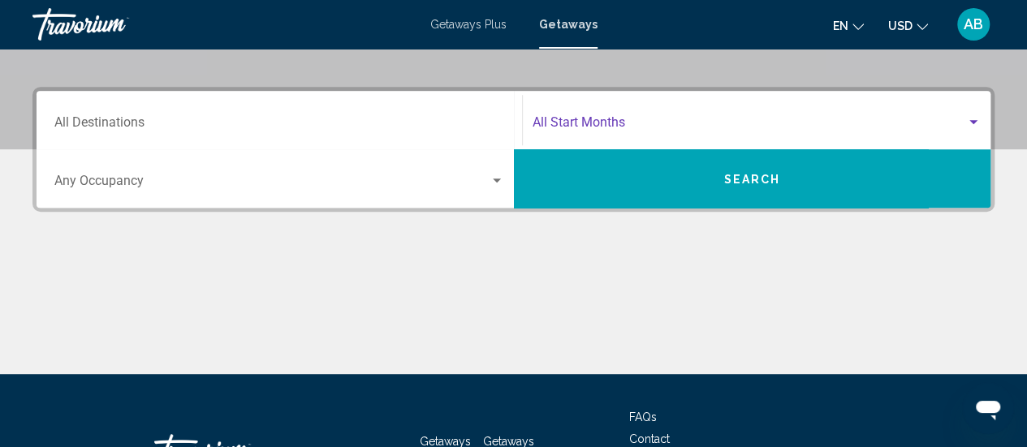
click at [558, 132] on span "Search widget" at bounding box center [750, 126] width 434 height 15
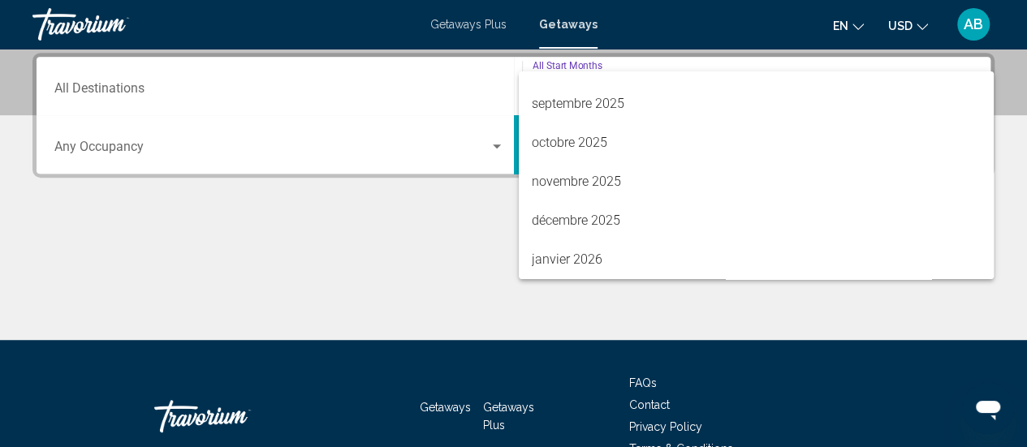
scroll to position [97, 0]
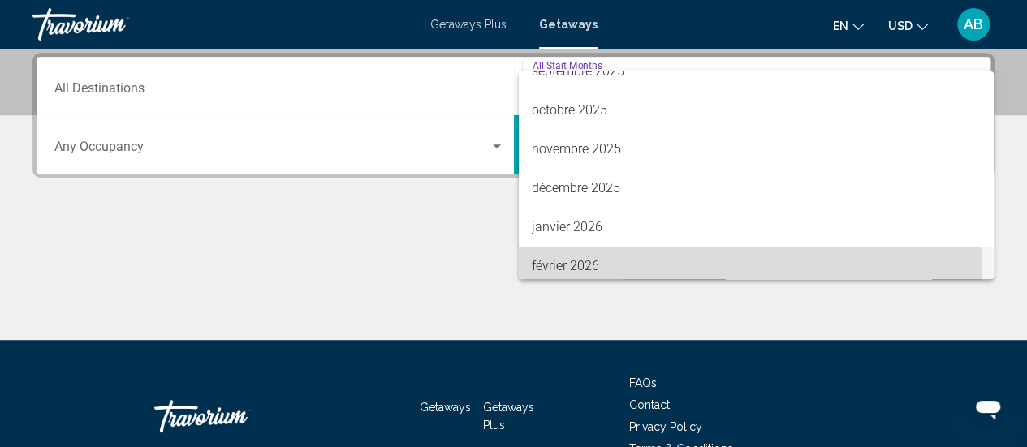
click at [596, 260] on span "février 2026" at bounding box center [756, 266] width 449 height 39
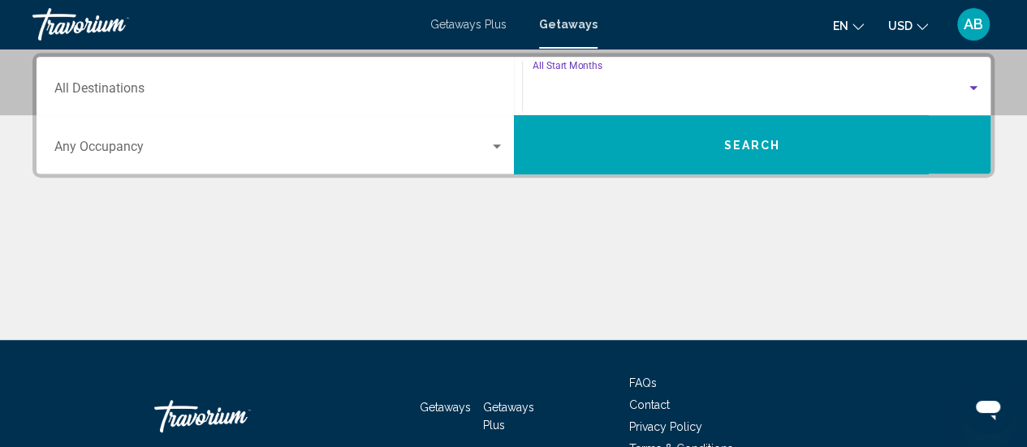
scroll to position [104, 0]
click at [432, 81] on div "Destination All Destinations" at bounding box center [279, 86] width 450 height 51
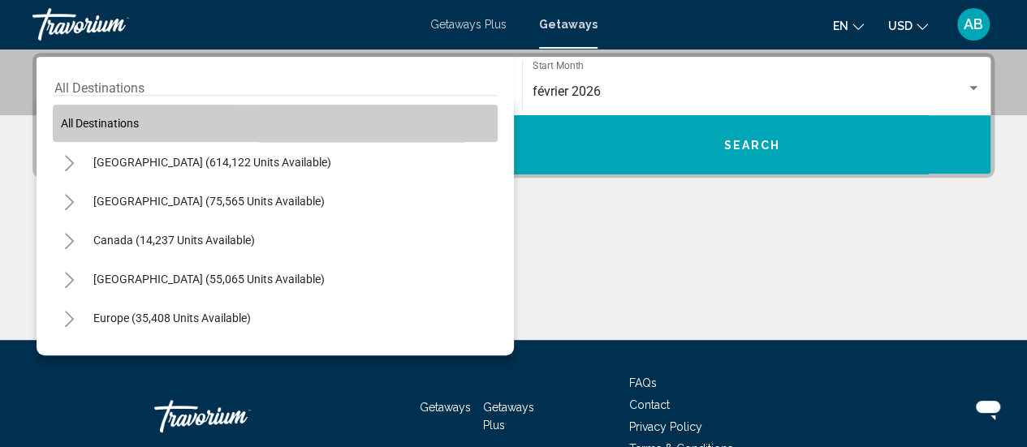
click at [416, 120] on button "All destinations" at bounding box center [275, 123] width 445 height 37
type input "**********"
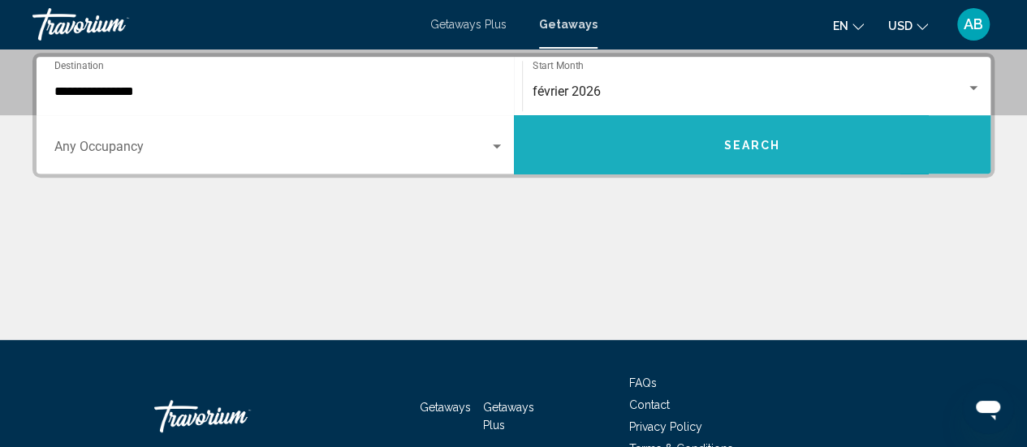
click at [636, 140] on button "Search" at bounding box center [752, 144] width 477 height 58
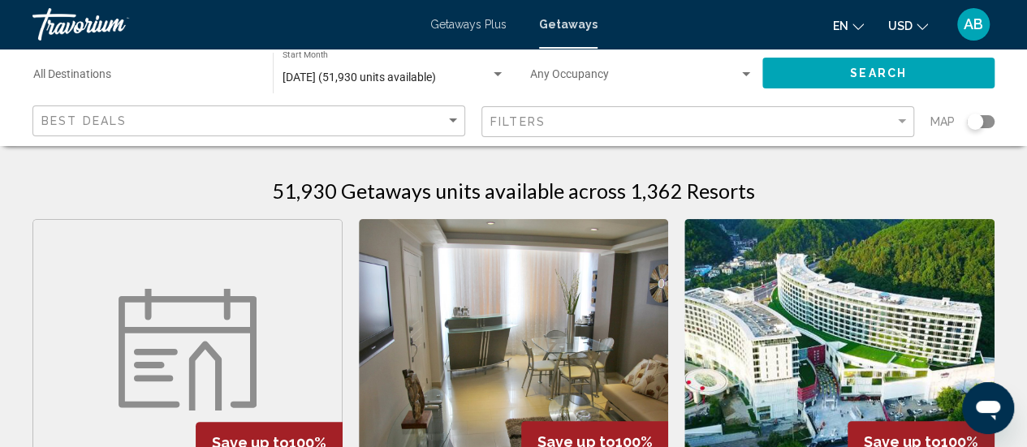
click at [760, 131] on div "Filters" at bounding box center [699, 122] width 419 height 30
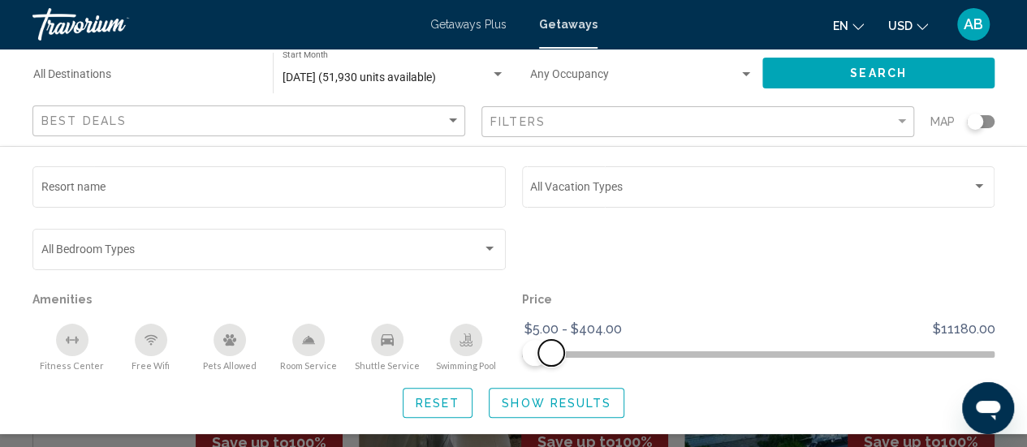
drag, startPoint x: 981, startPoint y: 343, endPoint x: 550, endPoint y: 355, distance: 430.4
click at [550, 355] on span "Search widget" at bounding box center [551, 353] width 26 height 26
drag, startPoint x: 554, startPoint y: 356, endPoint x: 544, endPoint y: 358, distance: 9.9
click at [544, 358] on span "Search widget" at bounding box center [545, 353] width 26 height 26
click at [545, 413] on button "Show Results" at bounding box center [557, 403] width 136 height 30
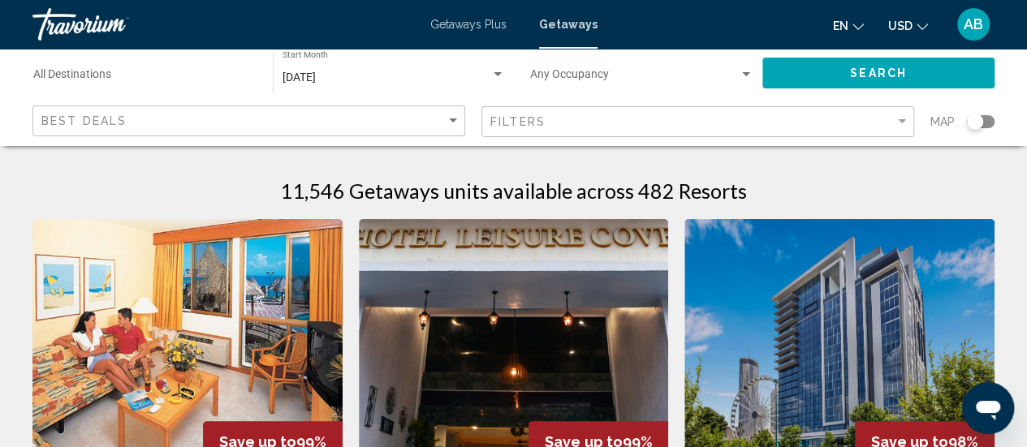
click at [979, 124] on div "Search widget" at bounding box center [975, 122] width 16 height 16
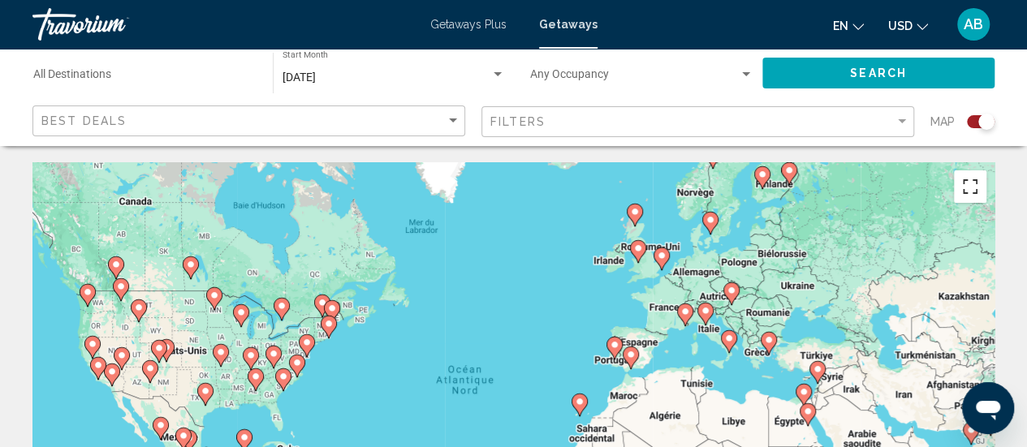
click at [978, 199] on button "Passer en plein écran" at bounding box center [970, 186] width 32 height 32
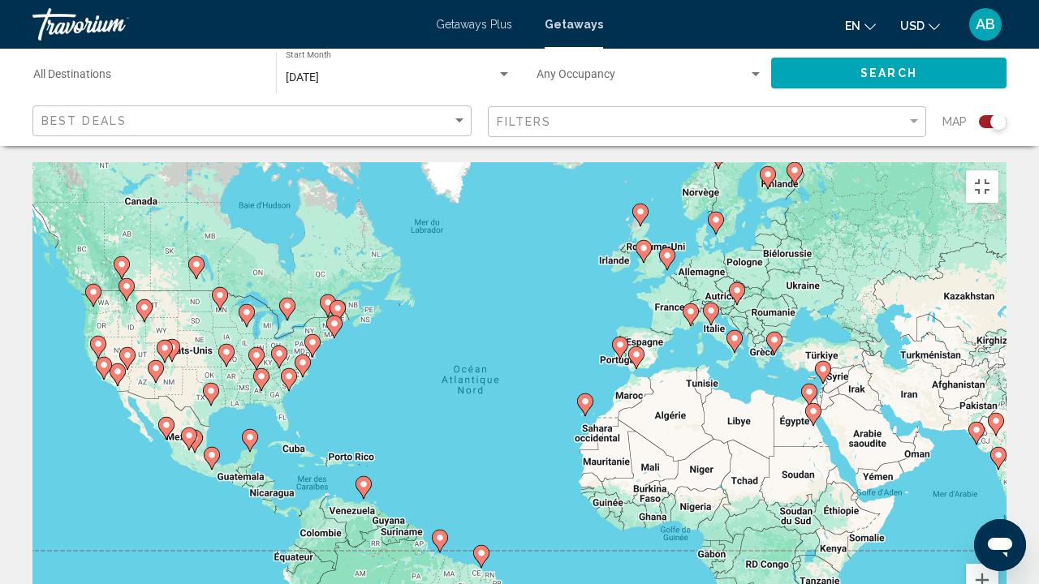
click at [693, 307] on image "Main content" at bounding box center [691, 312] width 10 height 10
type input "**********"
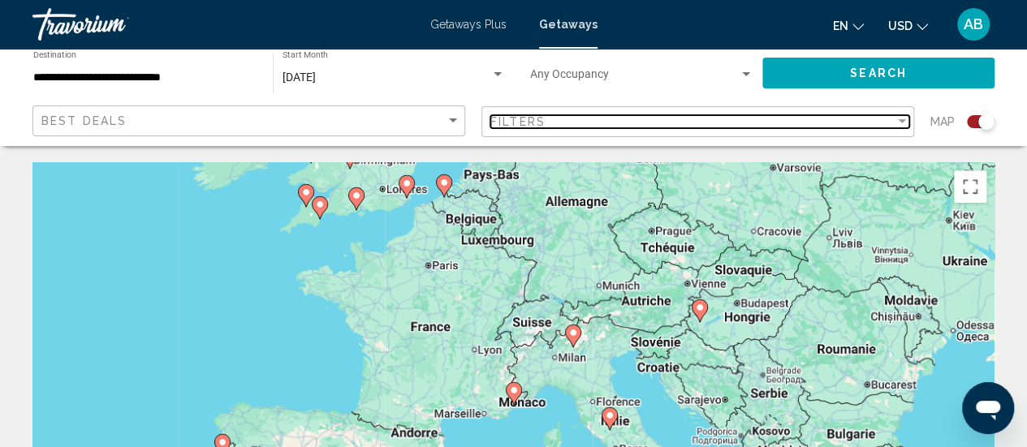
click at [634, 116] on div "Filters" at bounding box center [692, 121] width 404 height 13
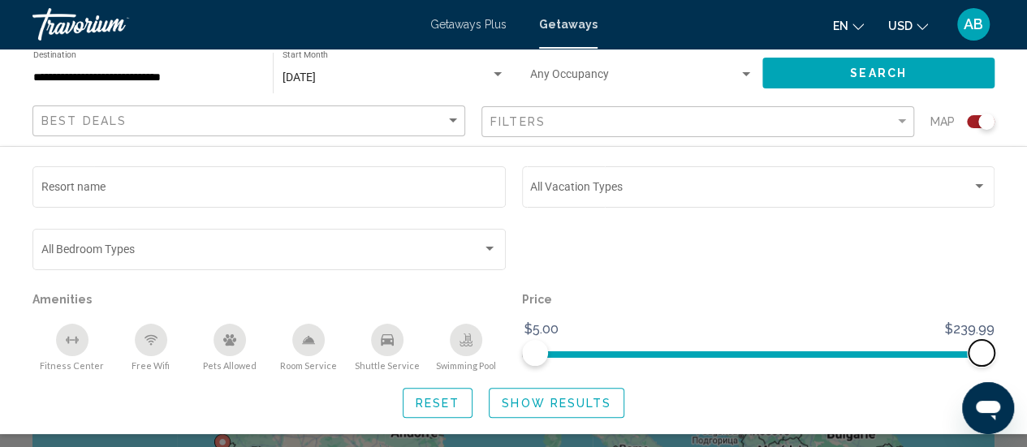
drag, startPoint x: 976, startPoint y: 360, endPoint x: 1007, endPoint y: 342, distance: 35.6
click at [1007, 342] on div "Resort name Vacation Types All Vacation Types Bedroom Types All Bedroom Types A…" at bounding box center [513, 290] width 1027 height 255
click at [213, 72] on input "**********" at bounding box center [144, 77] width 223 height 13
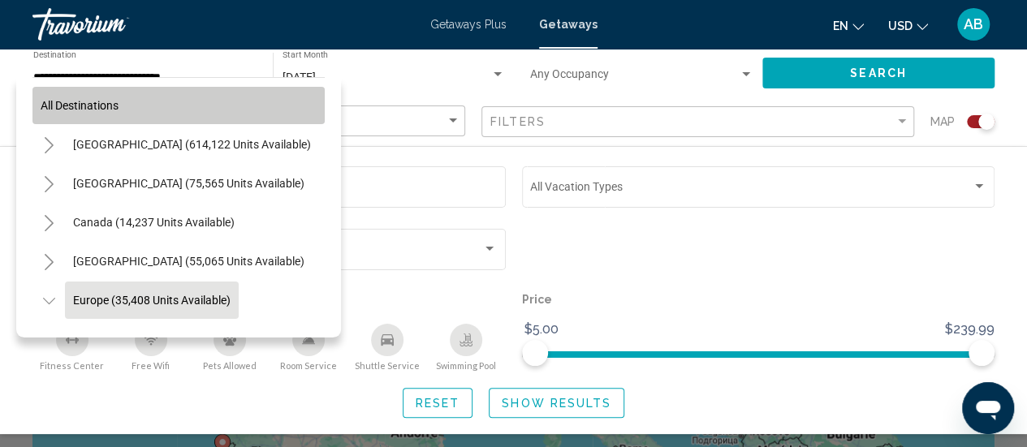
click at [226, 92] on button "All destinations" at bounding box center [178, 105] width 292 height 37
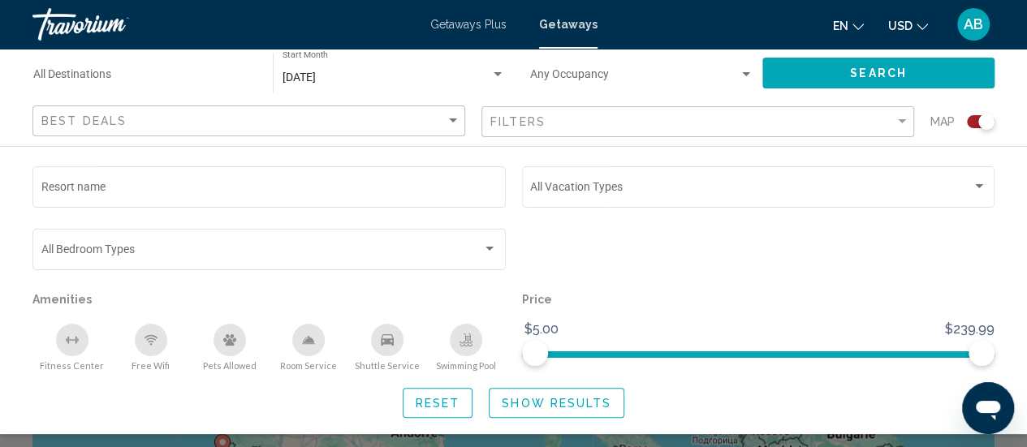
click at [473, 23] on span "Getaways Plus" at bounding box center [468, 24] width 76 height 13
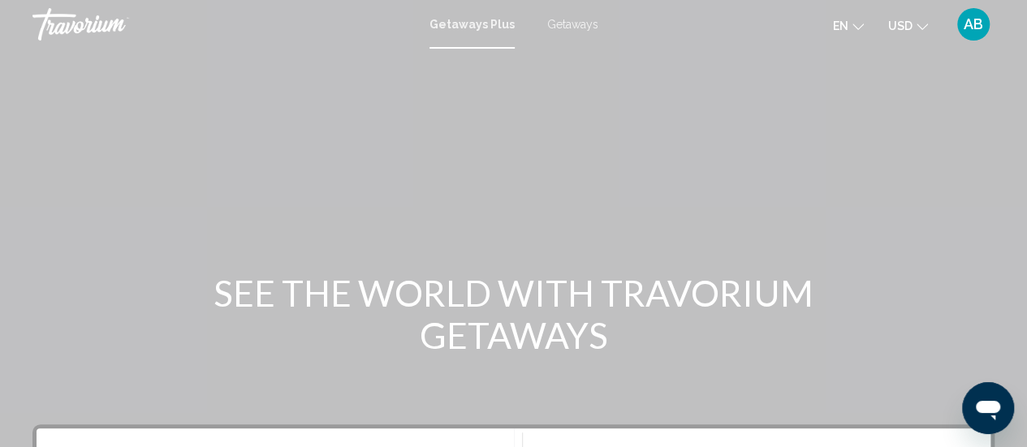
click at [547, 29] on span "Getaways" at bounding box center [572, 24] width 51 height 13
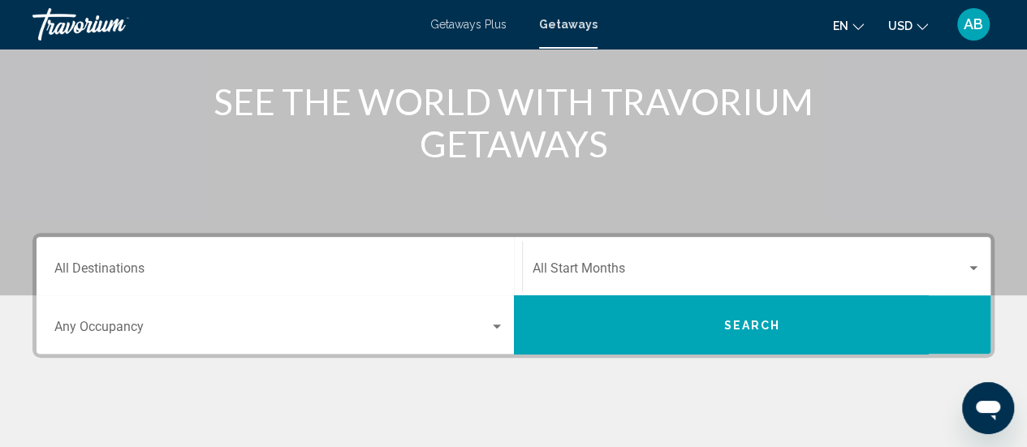
click at [591, 267] on span "Search widget" at bounding box center [750, 272] width 434 height 15
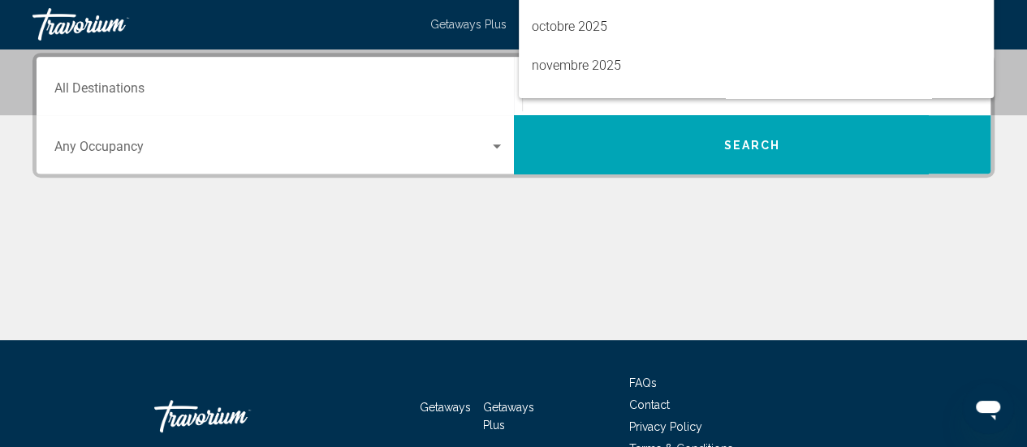
scroll to position [32, 0]
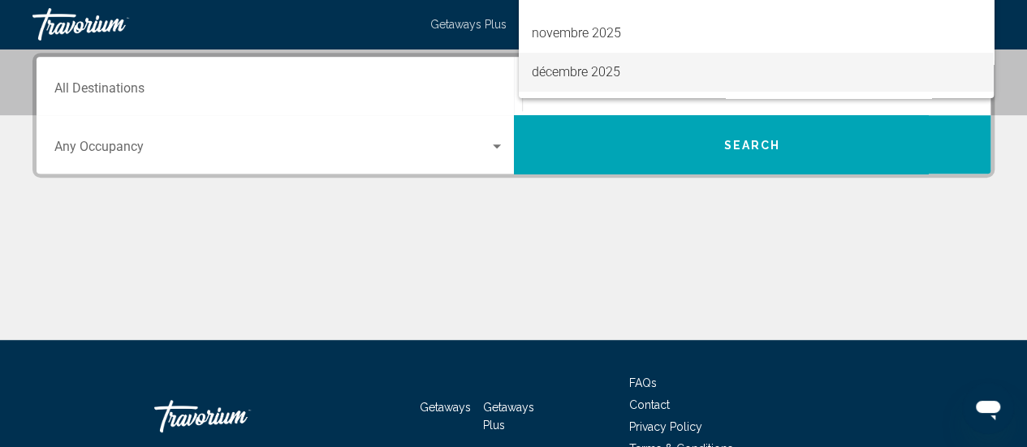
click at [606, 67] on span "décembre 2025" at bounding box center [756, 72] width 449 height 39
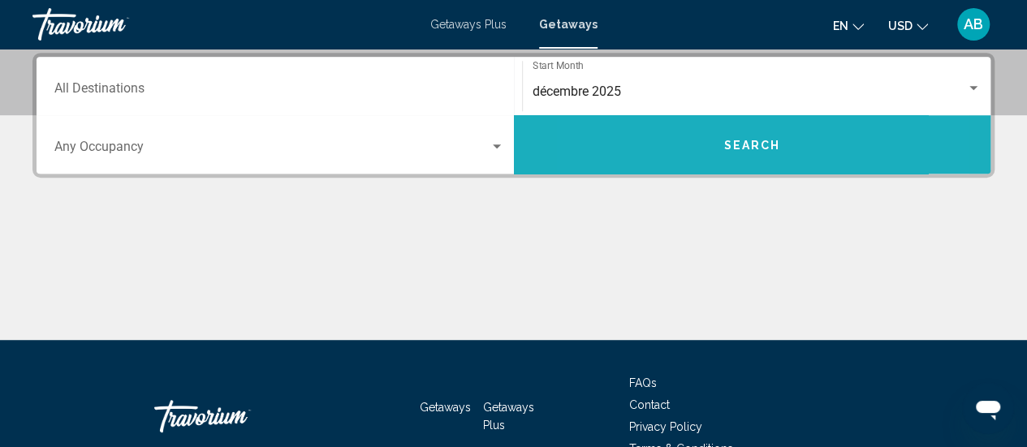
click at [671, 156] on button "Search" at bounding box center [752, 144] width 477 height 58
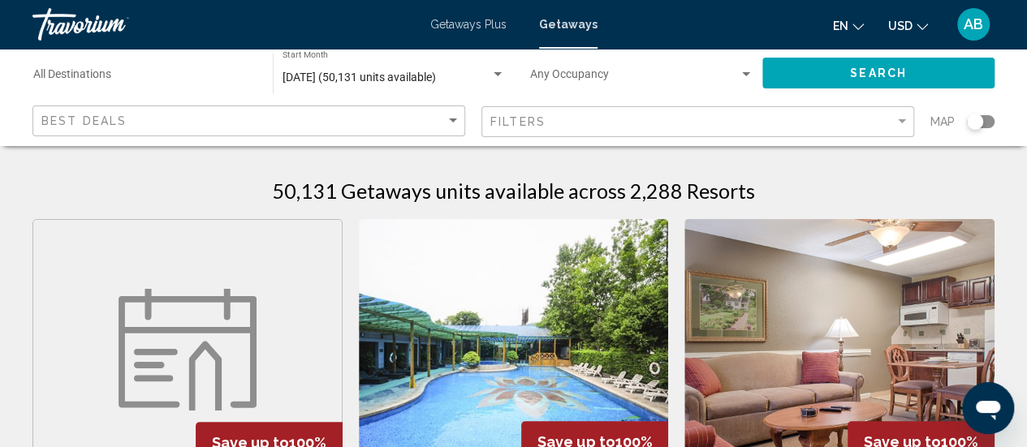
click at [878, 131] on div "Filters" at bounding box center [699, 122] width 419 height 30
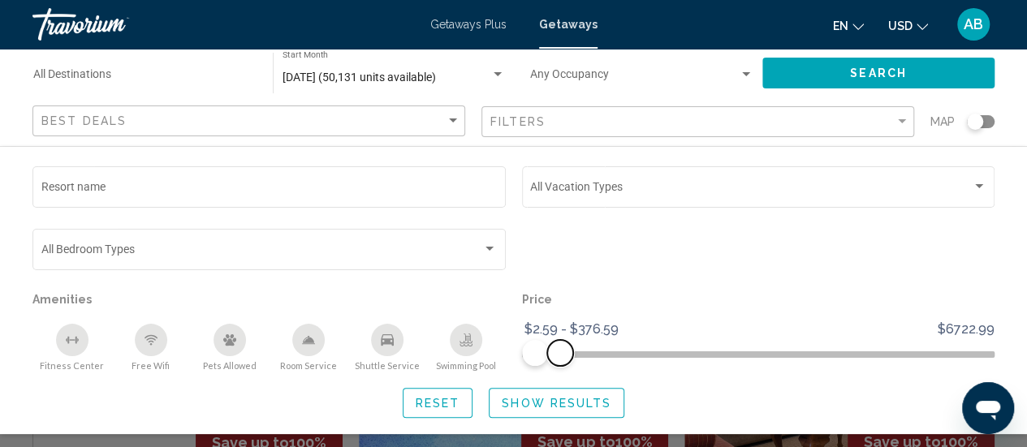
drag, startPoint x: 980, startPoint y: 362, endPoint x: 559, endPoint y: 366, distance: 420.5
click at [559, 366] on span "Search widget" at bounding box center [560, 353] width 26 height 26
click at [597, 413] on button "Show Results" at bounding box center [557, 403] width 136 height 30
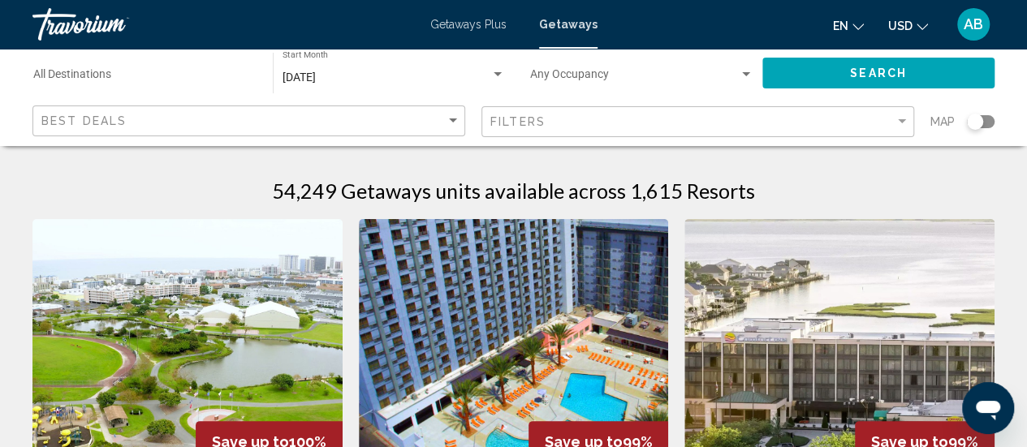
click at [985, 123] on div "Search widget" at bounding box center [981, 121] width 28 height 13
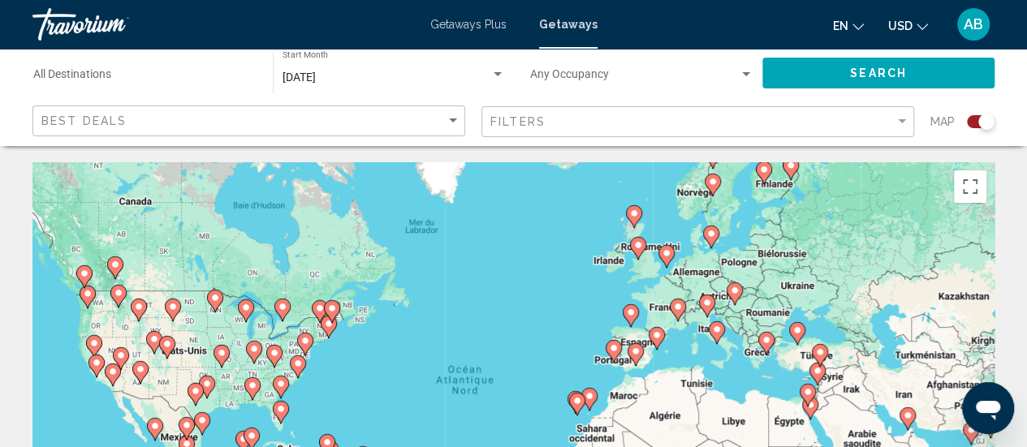
click at [679, 310] on image "Main content" at bounding box center [678, 307] width 10 height 10
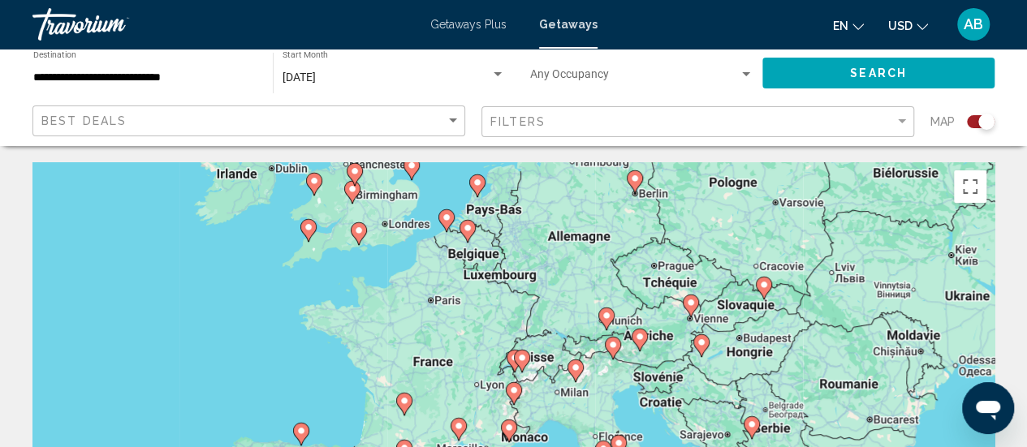
click at [512, 388] on image "Main content" at bounding box center [514, 391] width 10 height 10
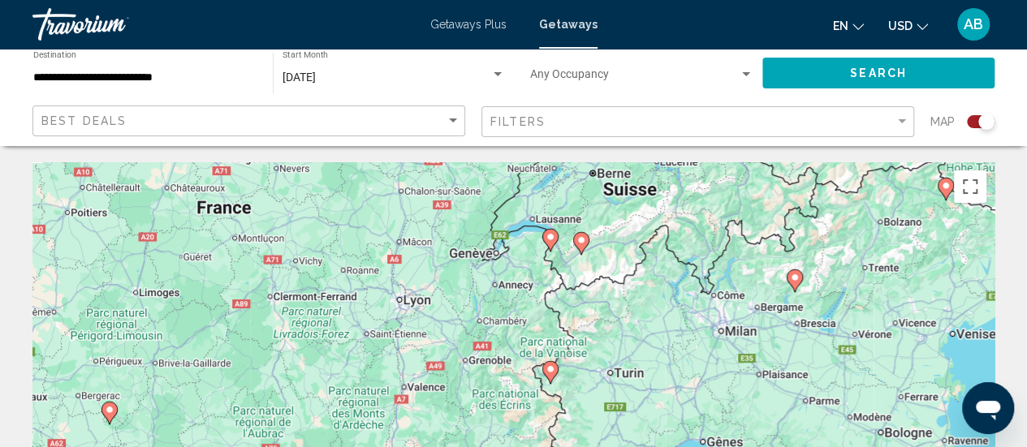
drag, startPoint x: 517, startPoint y: 344, endPoint x: 559, endPoint y: 324, distance: 46.8
click at [559, 324] on div "Pour naviguer, appuyez sur les touches fléchées. Pour activer le glissement ave…" at bounding box center [513, 405] width 962 height 487
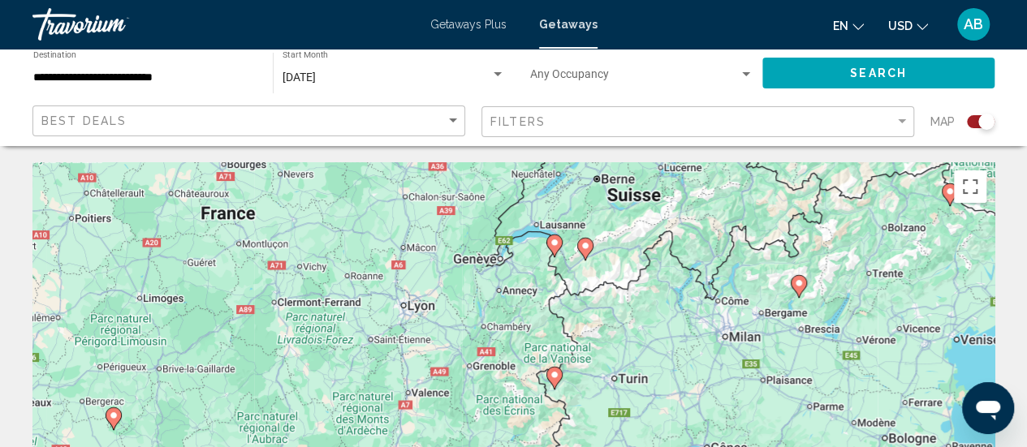
click at [557, 246] on image "Main content" at bounding box center [555, 243] width 10 height 10
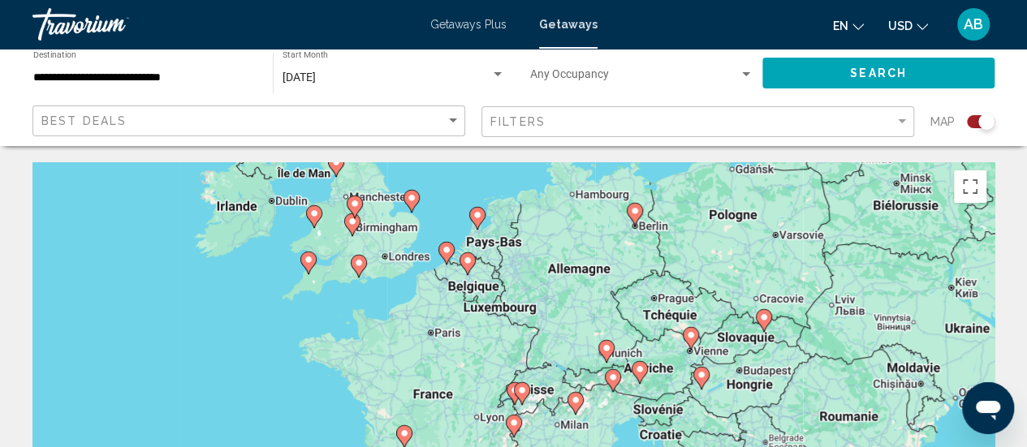
click at [522, 395] on image "Main content" at bounding box center [522, 391] width 10 height 10
type input "**********"
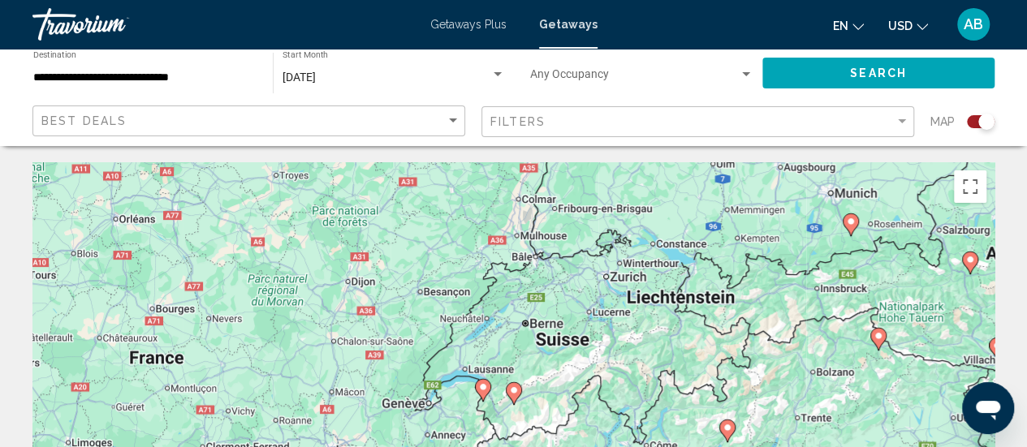
click at [476, 388] on icon "Main content" at bounding box center [482, 390] width 15 height 21
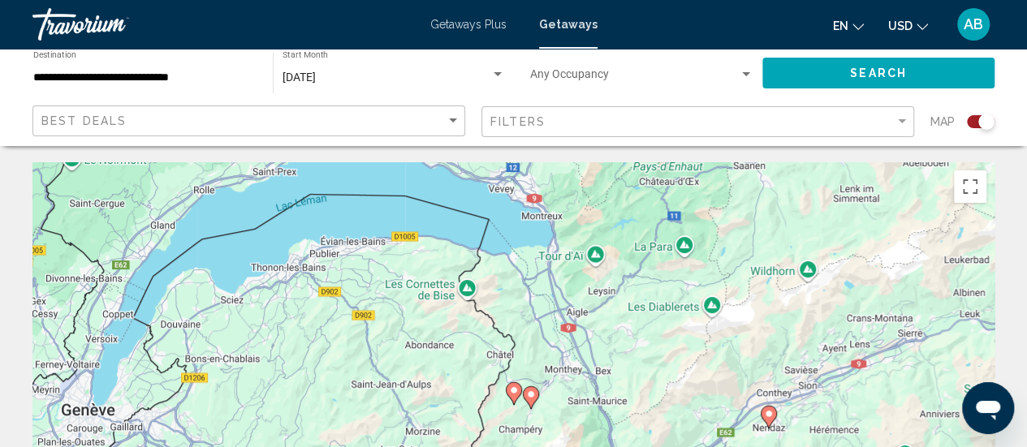
click at [510, 398] on icon "Main content" at bounding box center [513, 393] width 15 height 21
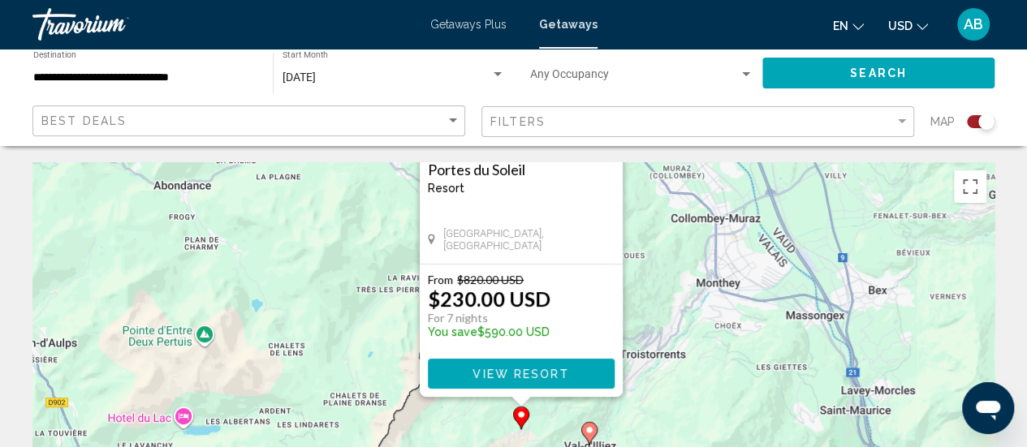
drag, startPoint x: 692, startPoint y: 387, endPoint x: 699, endPoint y: 188, distance: 199.8
click at [699, 188] on div "Pour activer le glissement avec le clavier, appuyez sur Alt+Entrée. Une fois ce…" at bounding box center [513, 405] width 962 height 487
click at [592, 431] on image "Main content" at bounding box center [589, 430] width 10 height 10
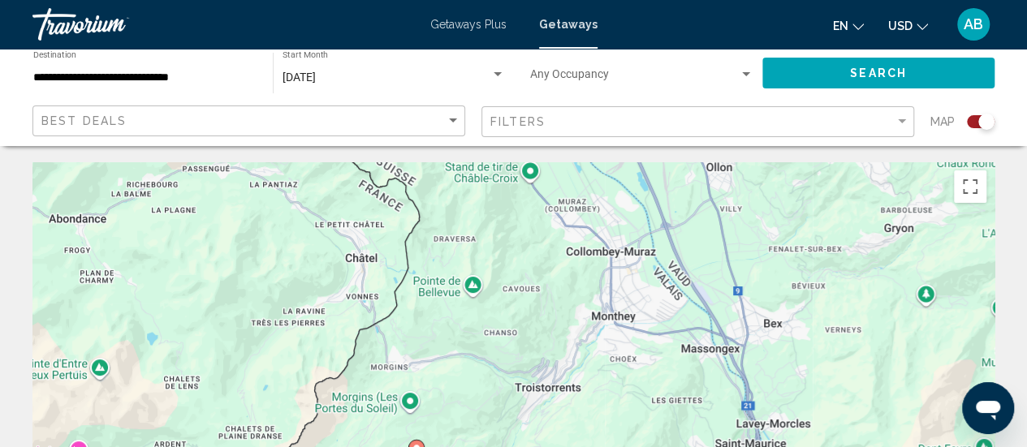
drag, startPoint x: 613, startPoint y: 391, endPoint x: 575, endPoint y: 225, distance: 170.7
click at [575, 225] on div "Pour naviguer, appuyez sur les touches fléchées. Pour activer le glissement ave…" at bounding box center [513, 405] width 962 height 487
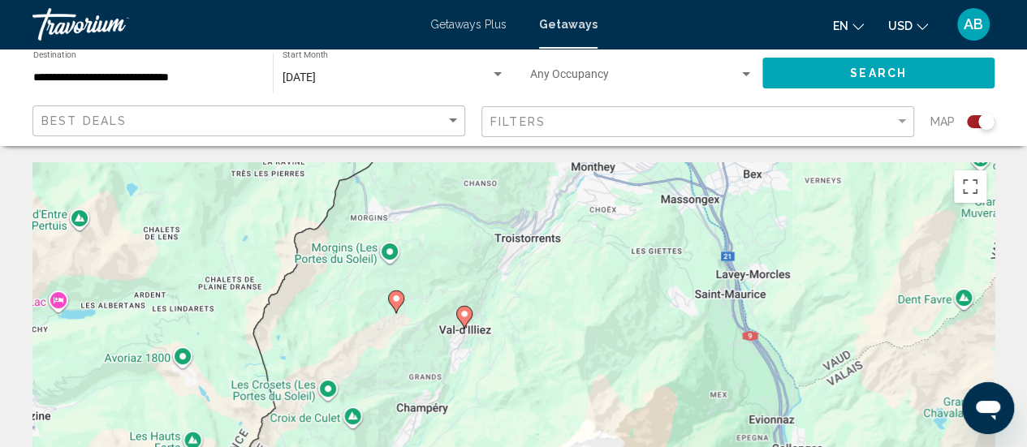
drag, startPoint x: 545, startPoint y: 386, endPoint x: 526, endPoint y: 235, distance: 151.4
click at [526, 235] on div "Pour naviguer, appuyez sur les touches fléchées. Pour activer le glissement ave…" at bounding box center [513, 405] width 962 height 487
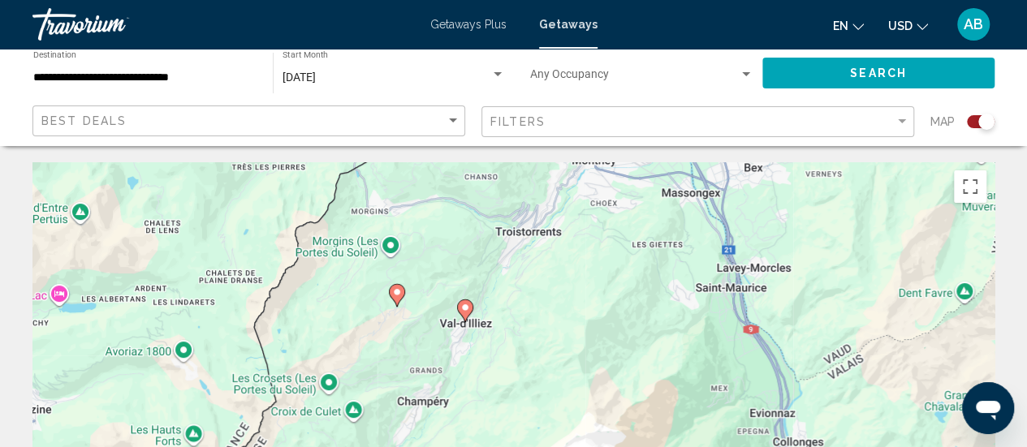
click at [464, 310] on image "Main content" at bounding box center [465, 308] width 10 height 10
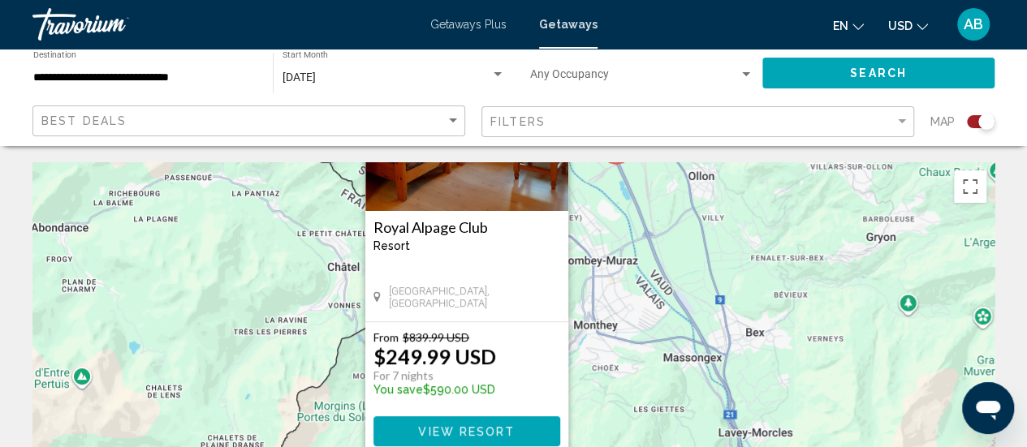
drag, startPoint x: 598, startPoint y: 399, endPoint x: 596, endPoint y: 254, distance: 144.5
click at [596, 254] on div "Pour activer le glissement avec le clavier, appuyez sur Alt+Entrée. Une fois ce…" at bounding box center [513, 405] width 962 height 487
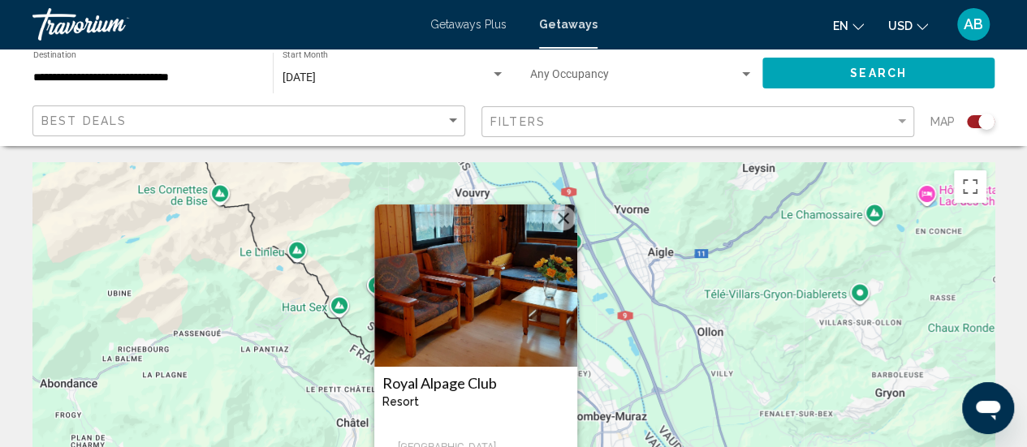
drag, startPoint x: 649, startPoint y: 275, endPoint x: 658, endPoint y: 441, distance: 165.8
click at [658, 441] on div "Pour activer le glissement avec le clavier, appuyez sur Alt+Entrée. Une fois ce…" at bounding box center [513, 405] width 962 height 487
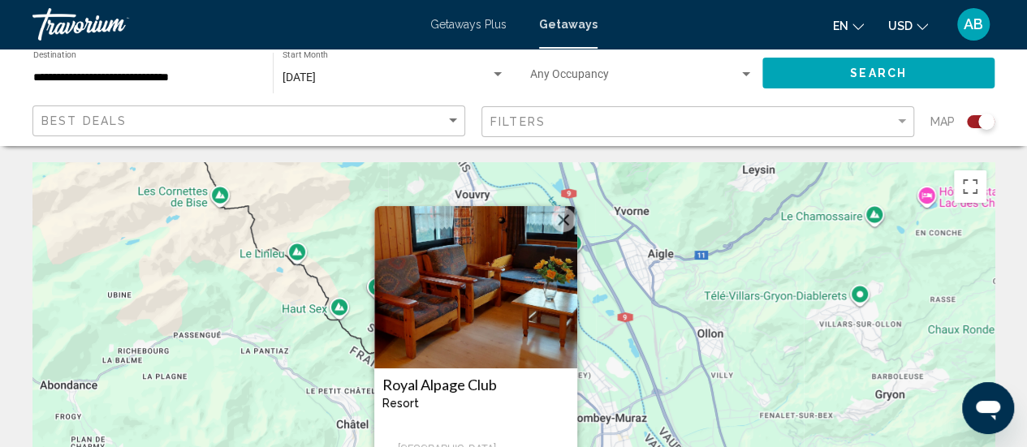
click at [653, 374] on div "Pour activer le glissement avec le clavier, appuyez sur Alt+Entrée. Une fois ce…" at bounding box center [513, 405] width 962 height 487
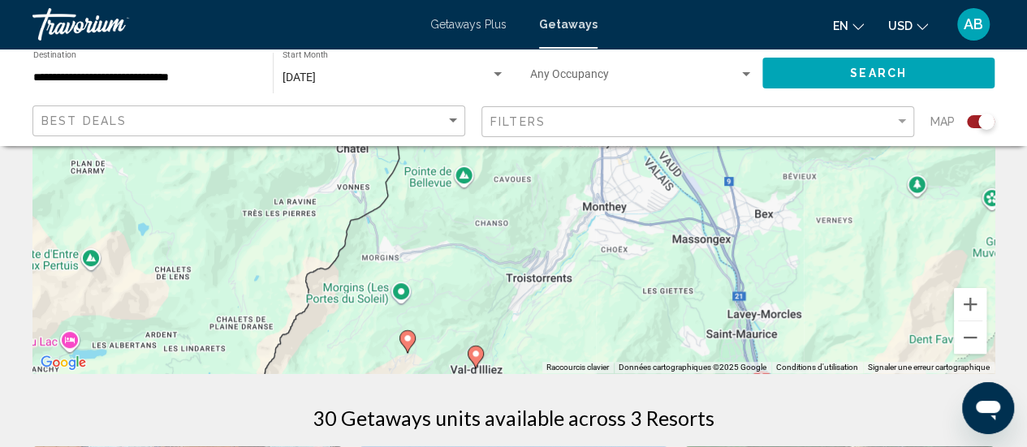
scroll to position [304, 0]
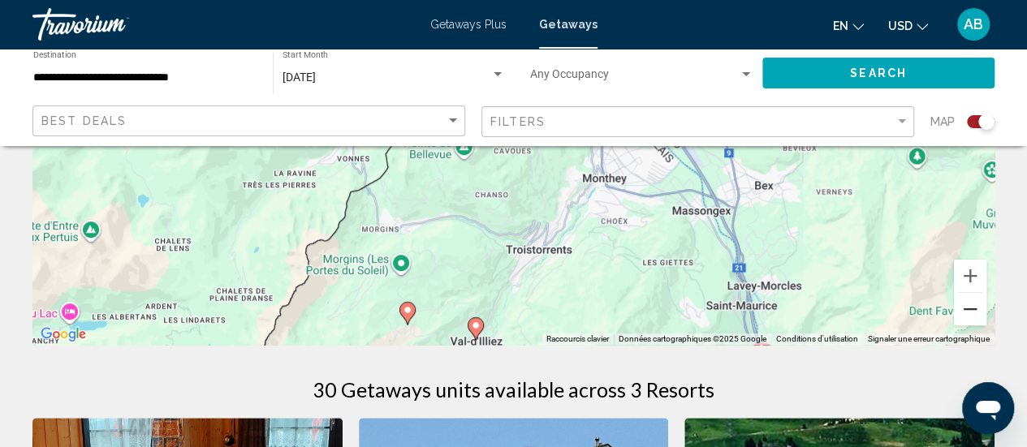
click at [972, 300] on button "Zoom arrière" at bounding box center [970, 309] width 32 height 32
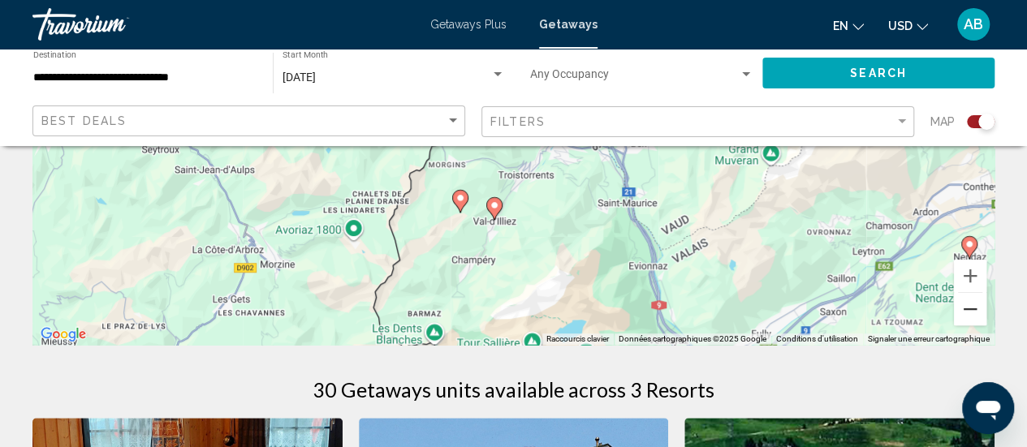
click at [972, 300] on button "Zoom arrière" at bounding box center [970, 309] width 32 height 32
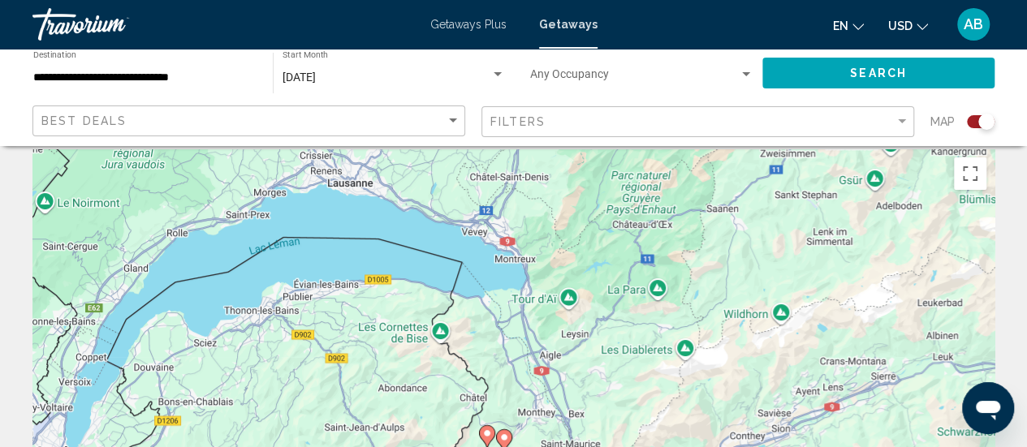
scroll to position [0, 0]
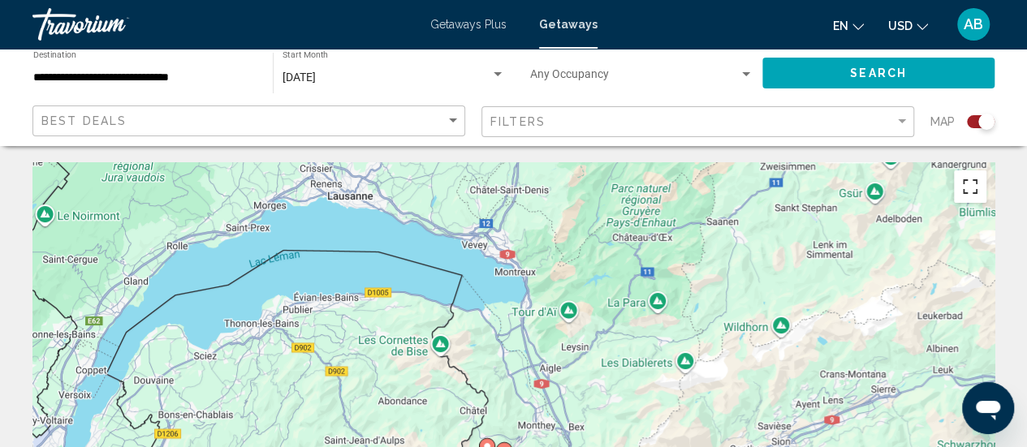
click at [971, 179] on button "Passer en plein écran" at bounding box center [970, 186] width 32 height 32
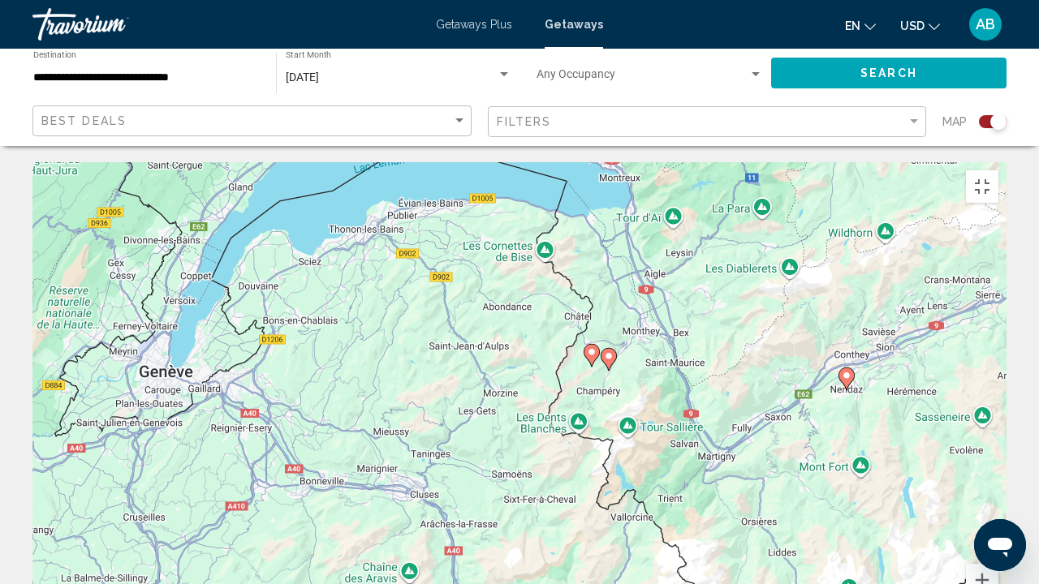
drag, startPoint x: 511, startPoint y: 446, endPoint x: 610, endPoint y: 351, distance: 138.4
click at [610, 351] on div "Pour activer le glissement avec le clavier, appuyez sur Alt+Entrée. Une fois ce…" at bounding box center [519, 405] width 974 height 487
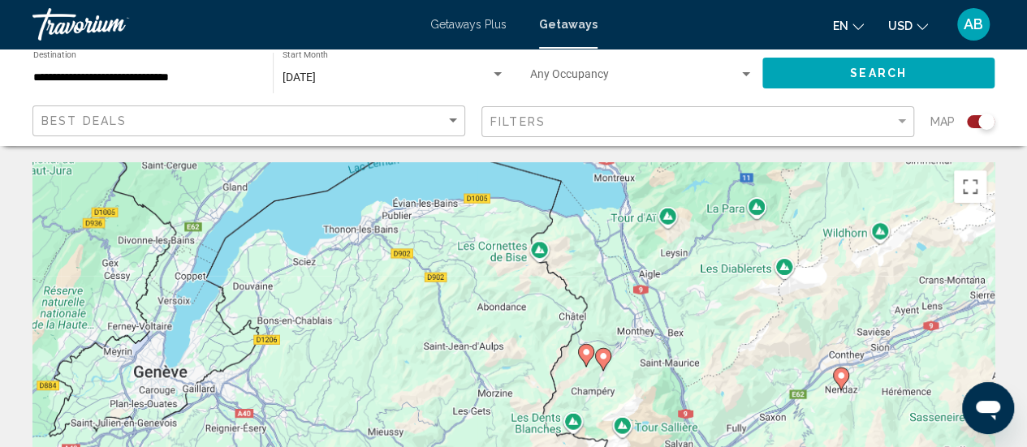
click at [504, 32] on div "Getaways Plus Getaways en English Español Français Italiano Português русский U…" at bounding box center [513, 24] width 1027 height 34
click at [450, 18] on span "Getaways Plus" at bounding box center [468, 24] width 76 height 13
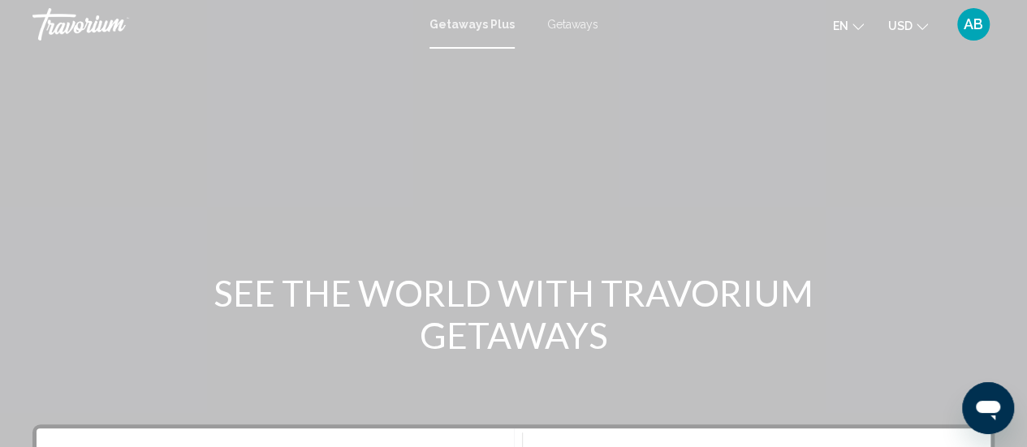
click at [565, 22] on span "Getaways" at bounding box center [572, 24] width 51 height 13
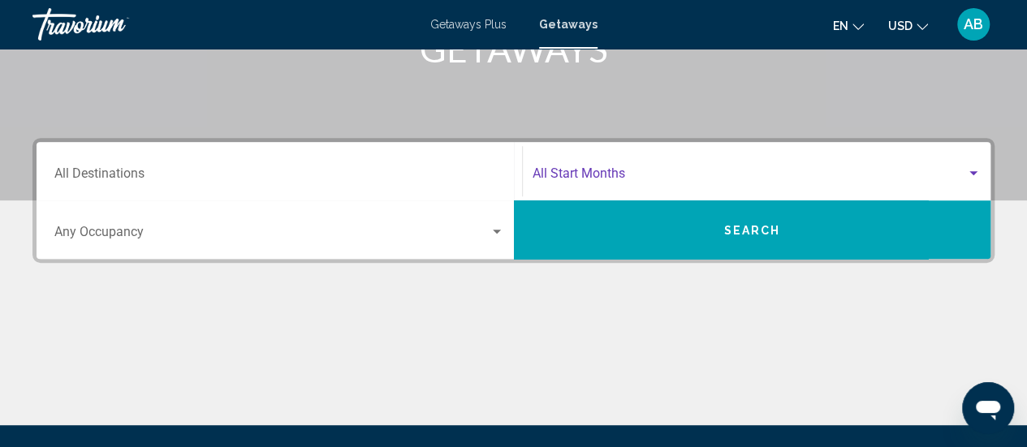
click at [584, 173] on span "Search widget" at bounding box center [750, 177] width 434 height 15
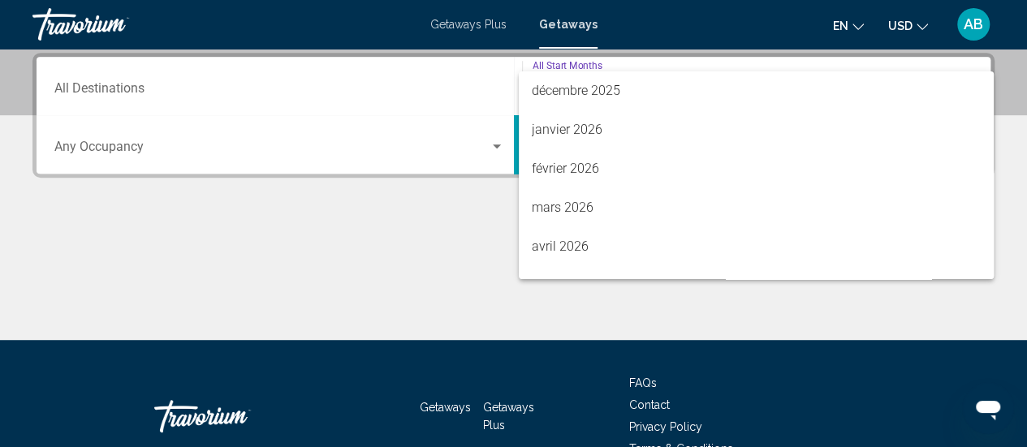
scroll to position [227, 0]
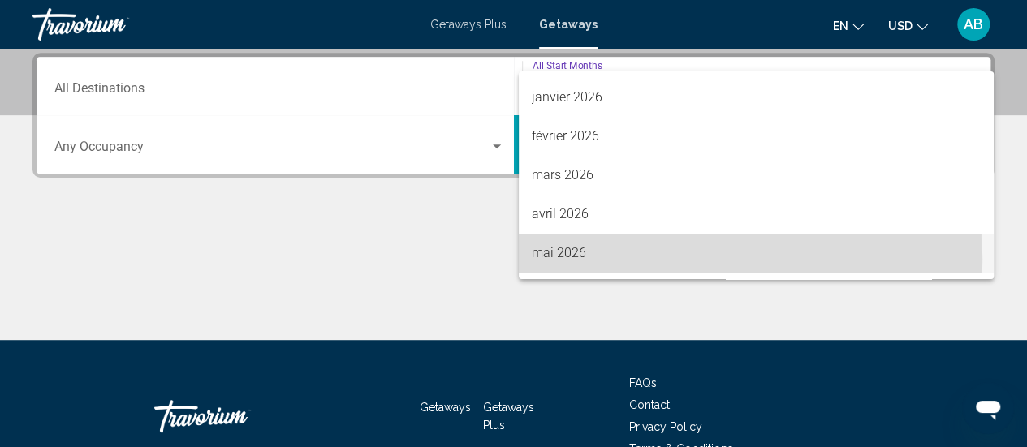
click at [602, 259] on span "mai 2026" at bounding box center [756, 253] width 449 height 39
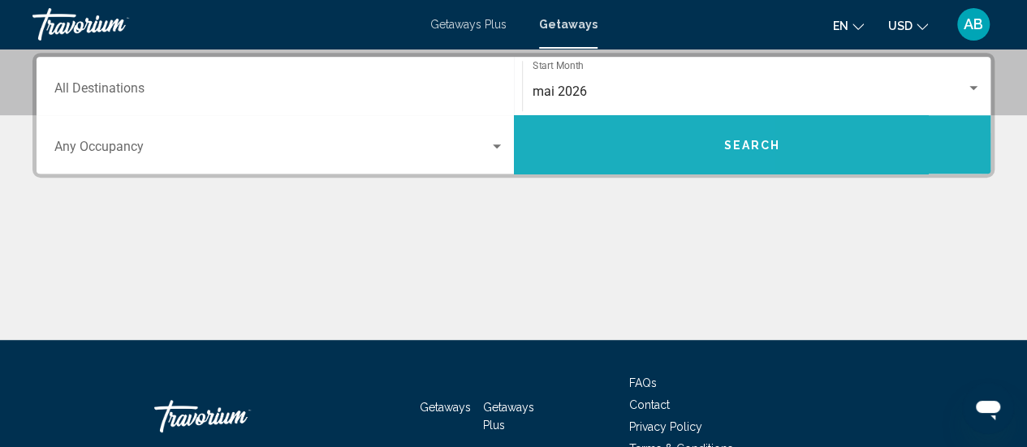
click at [574, 138] on button "Search" at bounding box center [752, 144] width 477 height 58
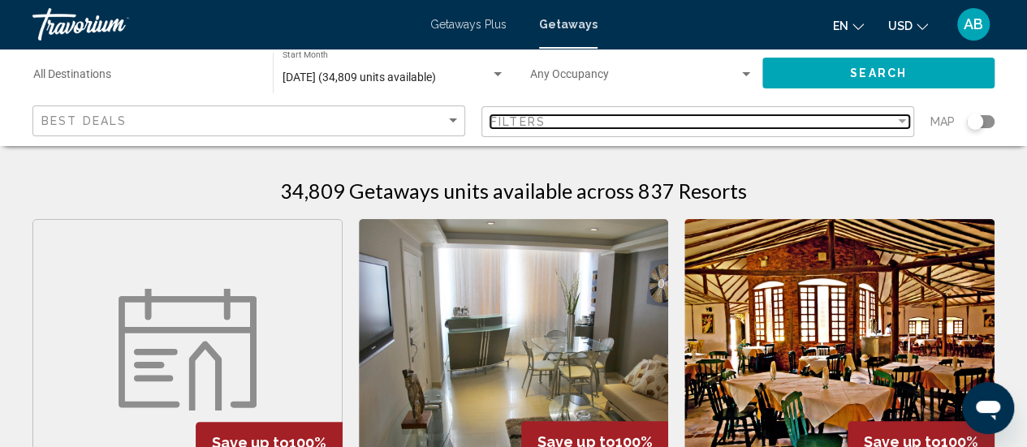
click at [901, 124] on div "Filter" at bounding box center [902, 121] width 15 height 13
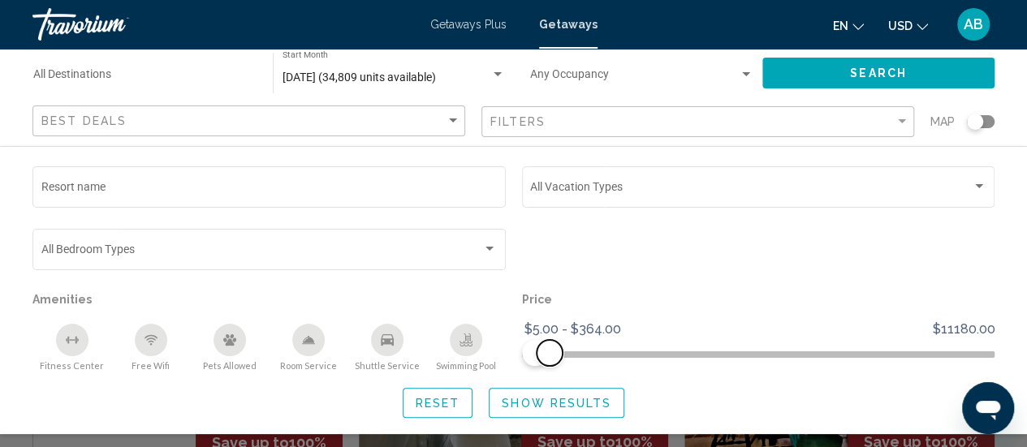
drag, startPoint x: 974, startPoint y: 346, endPoint x: 549, endPoint y: 347, distance: 425.4
click at [549, 347] on span "Search widget" at bounding box center [550, 353] width 26 height 26
click at [567, 403] on span "Show Results" at bounding box center [557, 403] width 110 height 13
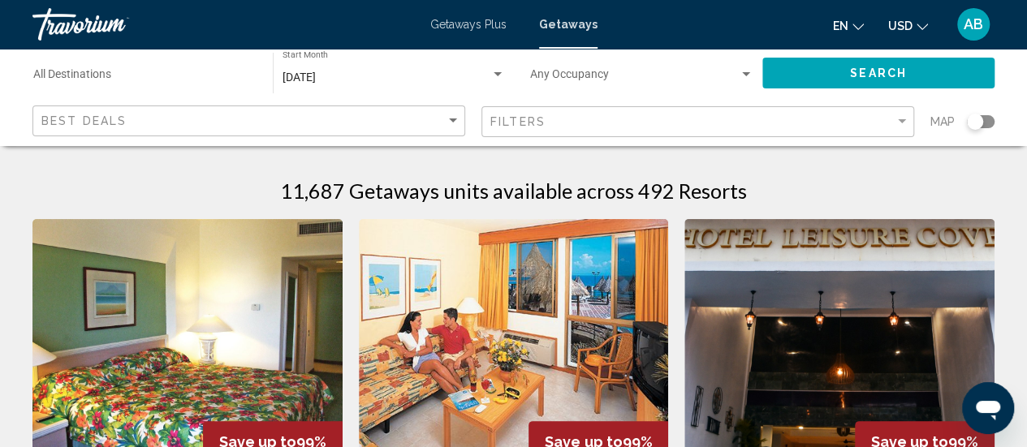
click at [988, 127] on div "Search widget" at bounding box center [981, 121] width 28 height 13
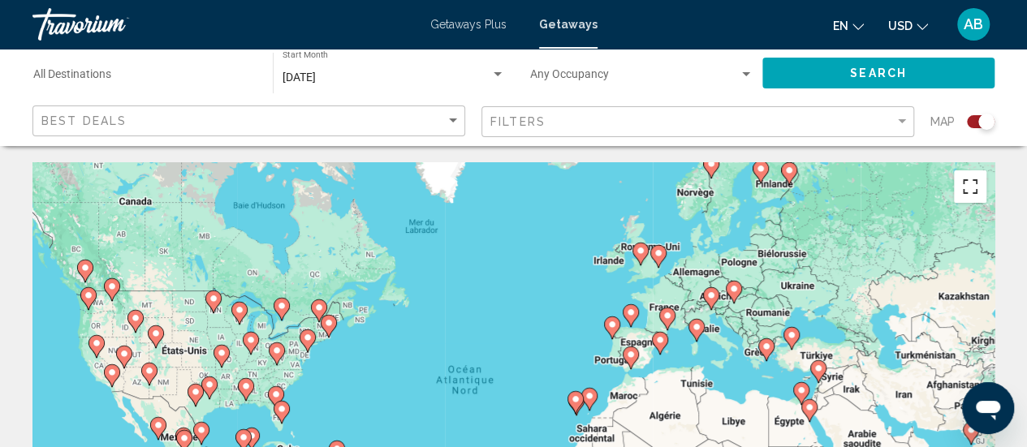
click at [973, 190] on button "Passer en plein écran" at bounding box center [970, 186] width 32 height 32
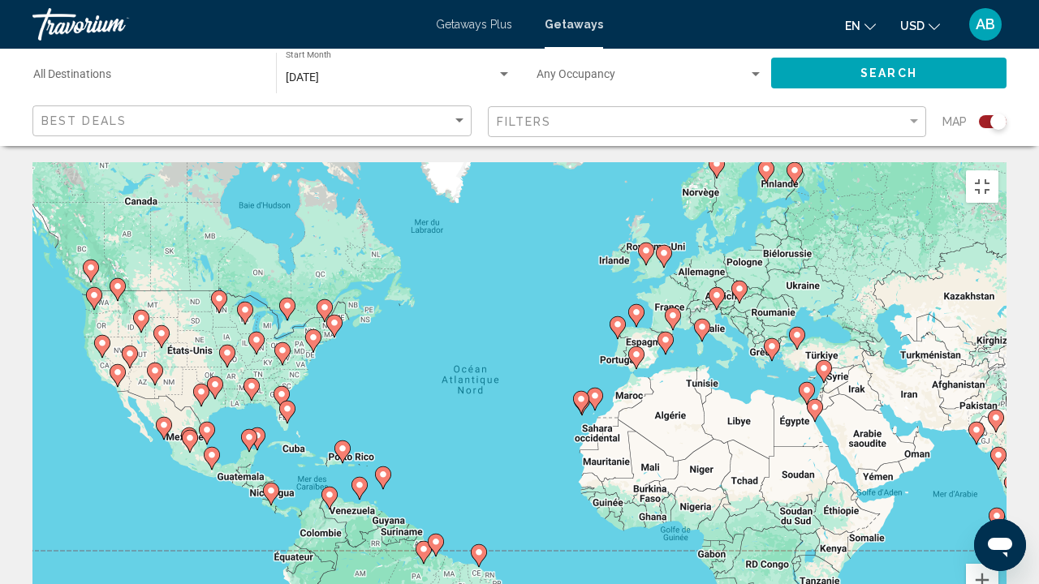
click at [701, 322] on image "Main content" at bounding box center [702, 327] width 10 height 10
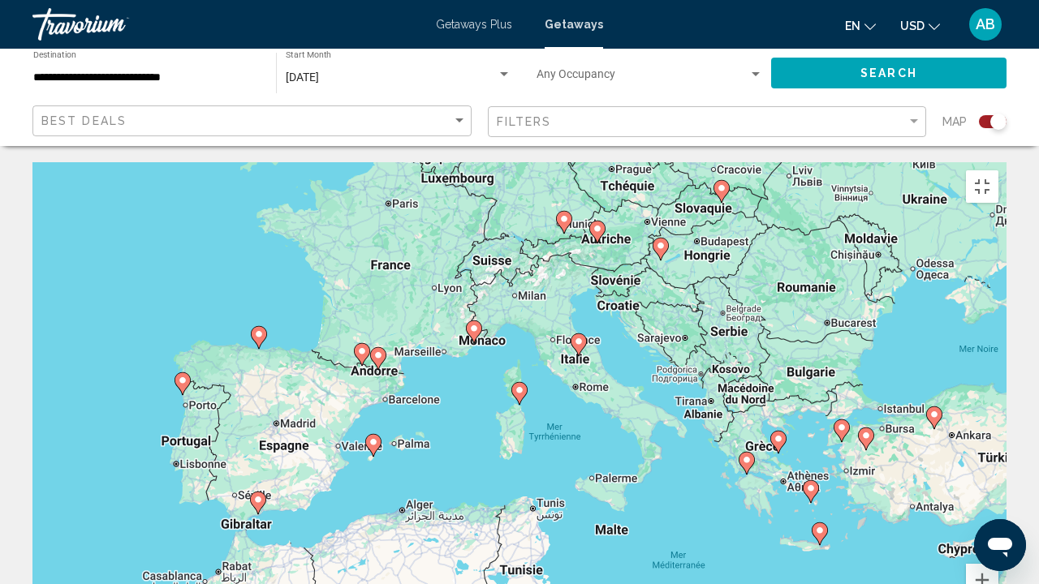
click at [577, 337] on image "Main content" at bounding box center [579, 342] width 10 height 10
type input "**********"
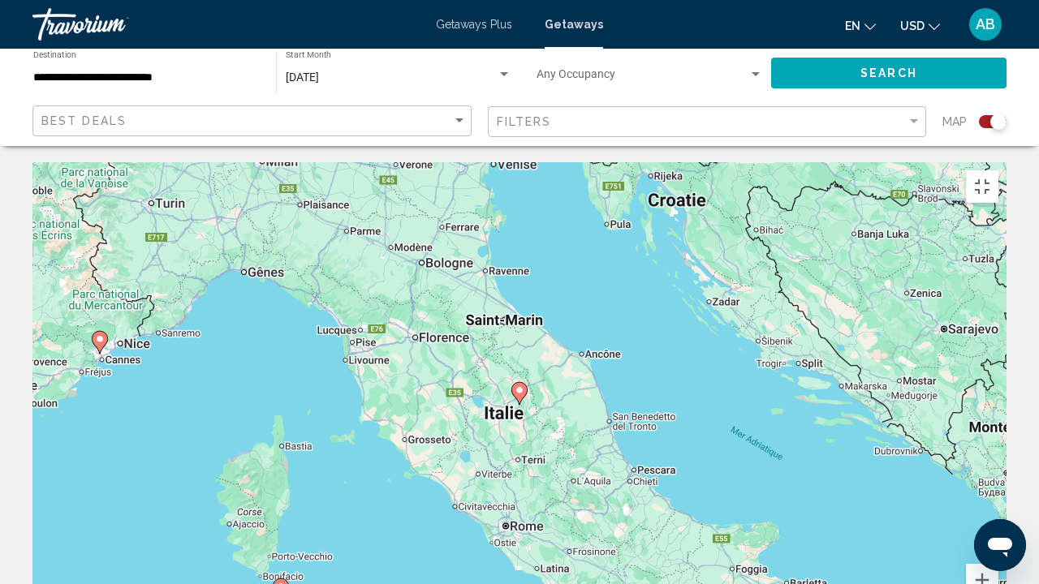
click at [518, 383] on icon "Main content" at bounding box center [519, 393] width 15 height 21
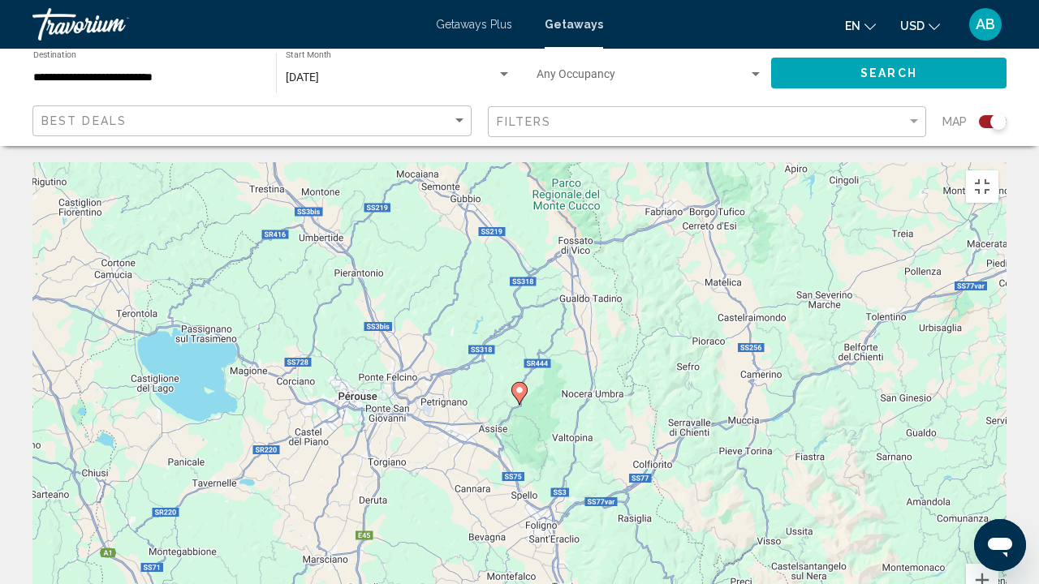
click at [518, 383] on icon "Main content" at bounding box center [519, 393] width 15 height 21
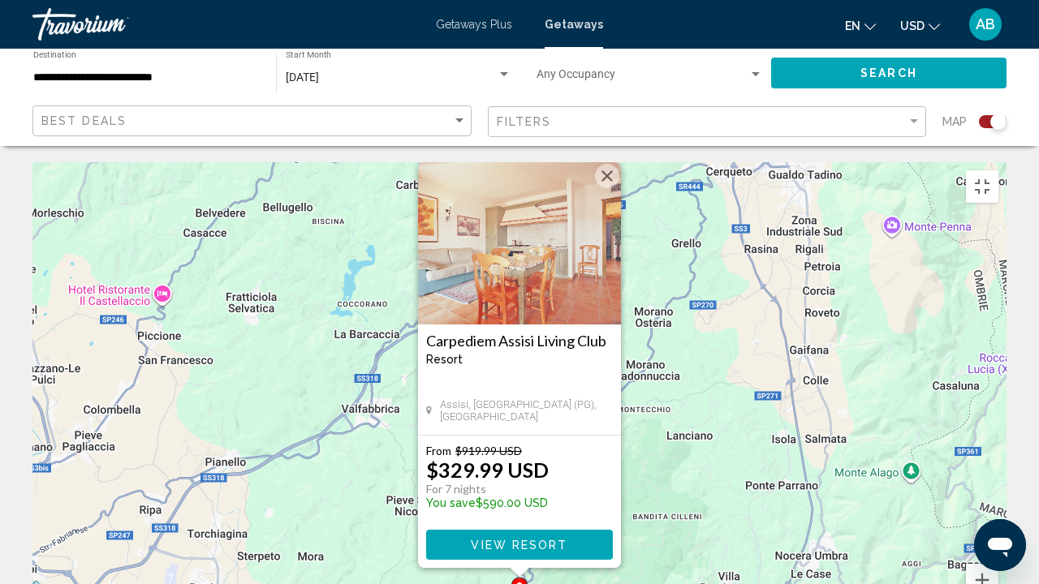
click at [675, 334] on div "Pour activer le glissement avec le clavier, appuyez sur Alt+Entrée. Une fois ce…" at bounding box center [519, 405] width 974 height 487
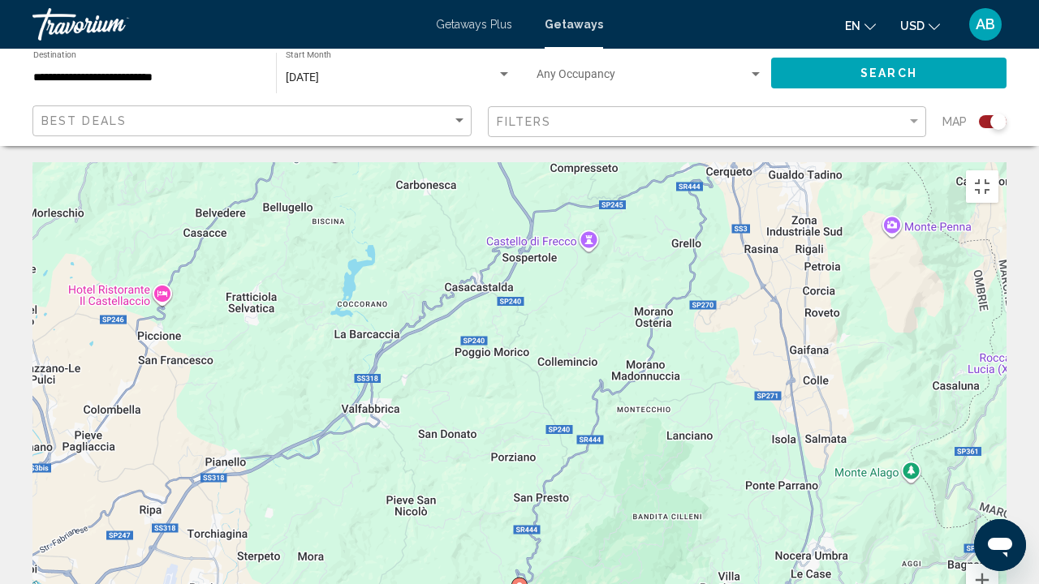
click at [1007, 446] on div "Pour activer le glissement avec le clavier, appuyez sur Alt+Entrée. Une fois ce…" at bounding box center [519, 405] width 974 height 487
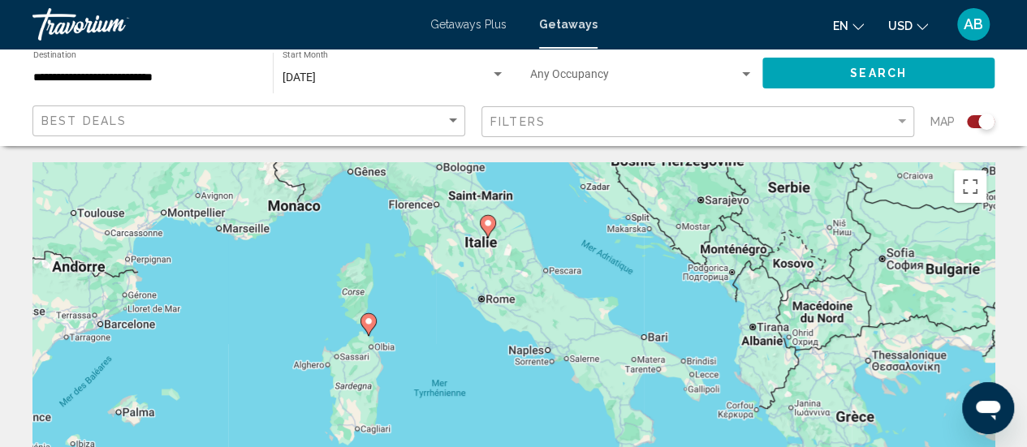
drag, startPoint x: 722, startPoint y: 356, endPoint x: 695, endPoint y: 183, distance: 175.1
click at [695, 183] on div "Pour activer le glissement avec le clavier, appuyez sur Alt+Entrée. Une fois ce…" at bounding box center [513, 405] width 962 height 487
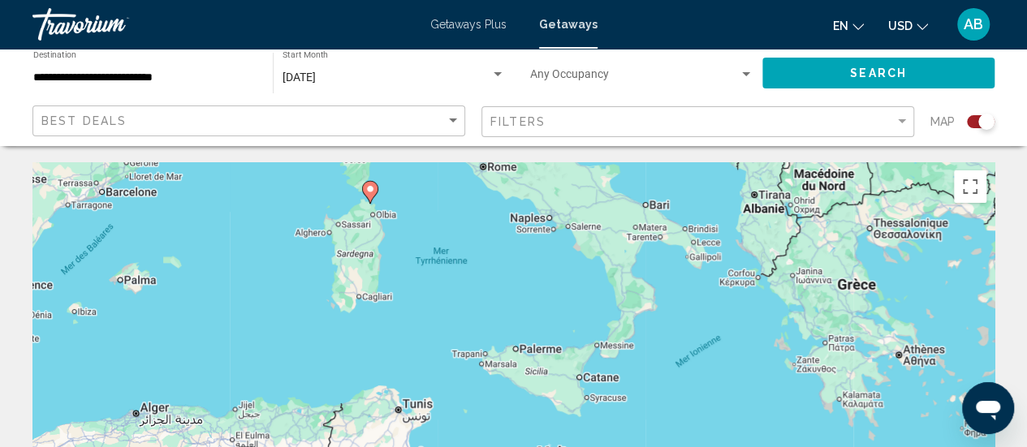
drag, startPoint x: 682, startPoint y: 322, endPoint x: 682, endPoint y: 185, distance: 137.2
click at [682, 185] on div "Pour activer le glissement avec le clavier, appuyez sur Alt+Entrée. Une fois ce…" at bounding box center [513, 405] width 962 height 487
